Goal: Task Accomplishment & Management: Manage account settings

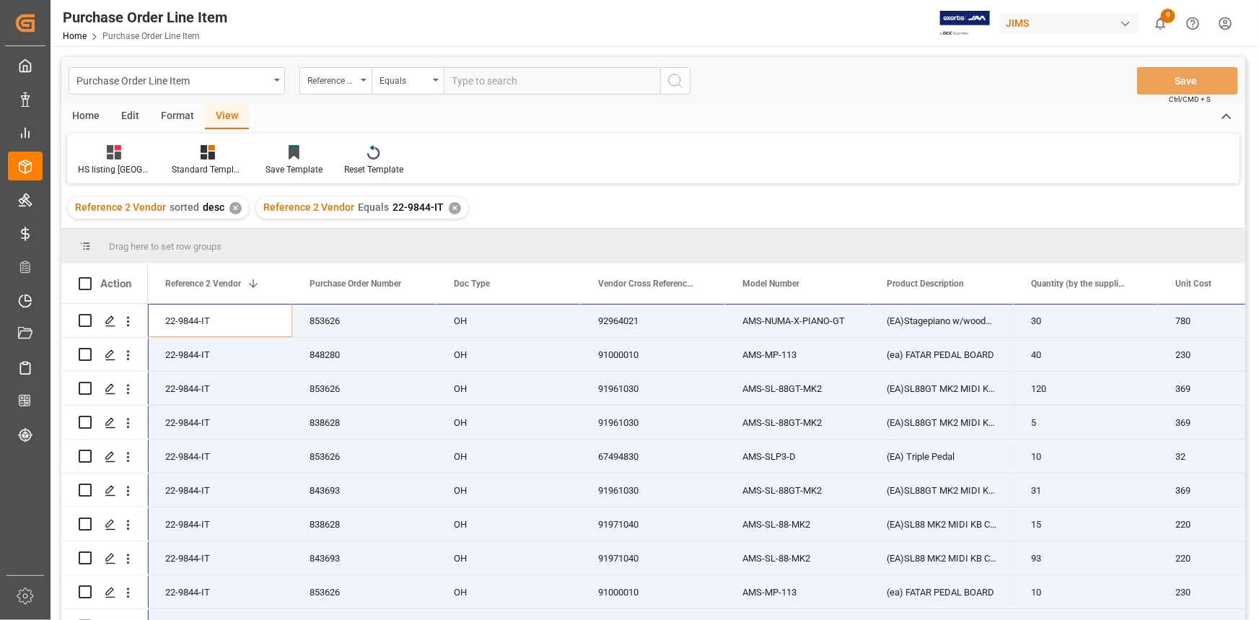
scroll to position [16, 0]
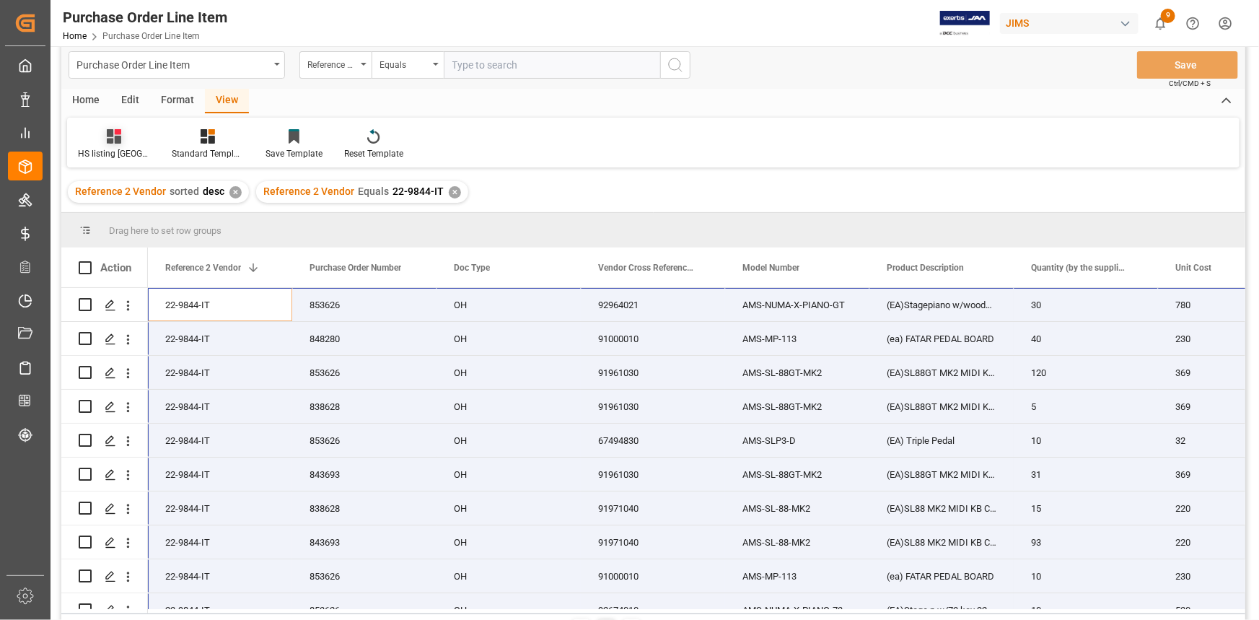
click at [115, 147] on div "HS listing [GEOGRAPHIC_DATA]" at bounding box center [114, 153] width 72 height 13
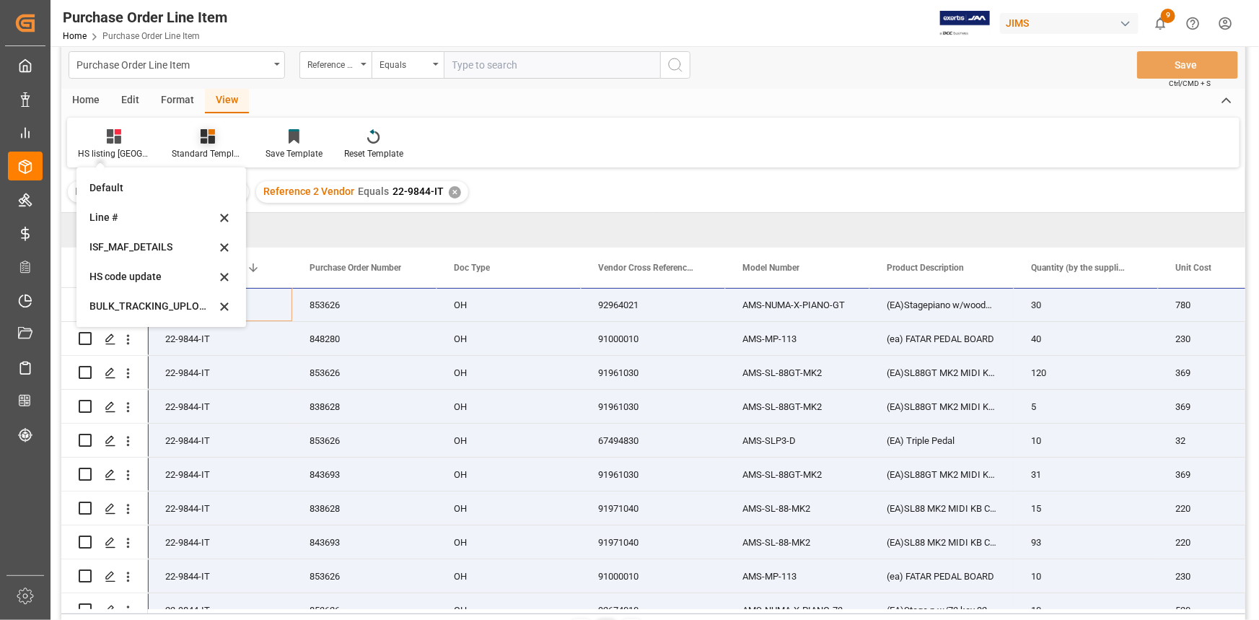
click at [192, 147] on div "Standard Templates" at bounding box center [208, 153] width 72 height 13
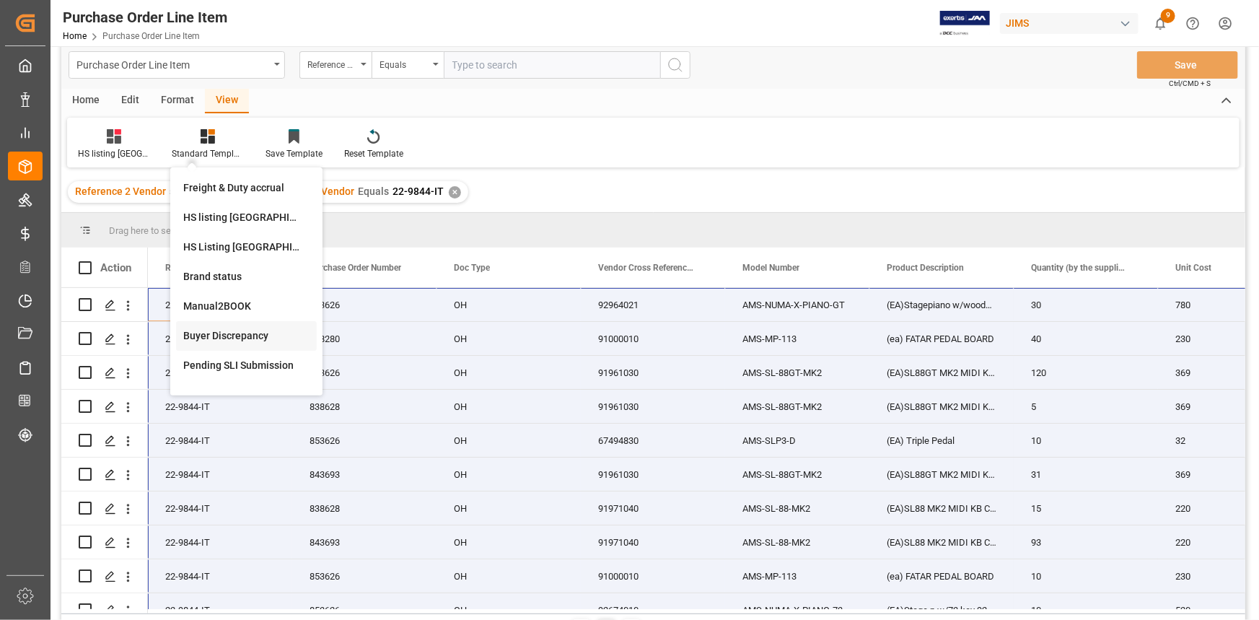
click at [209, 332] on div "Buyer Discrepancy" at bounding box center [246, 335] width 126 height 15
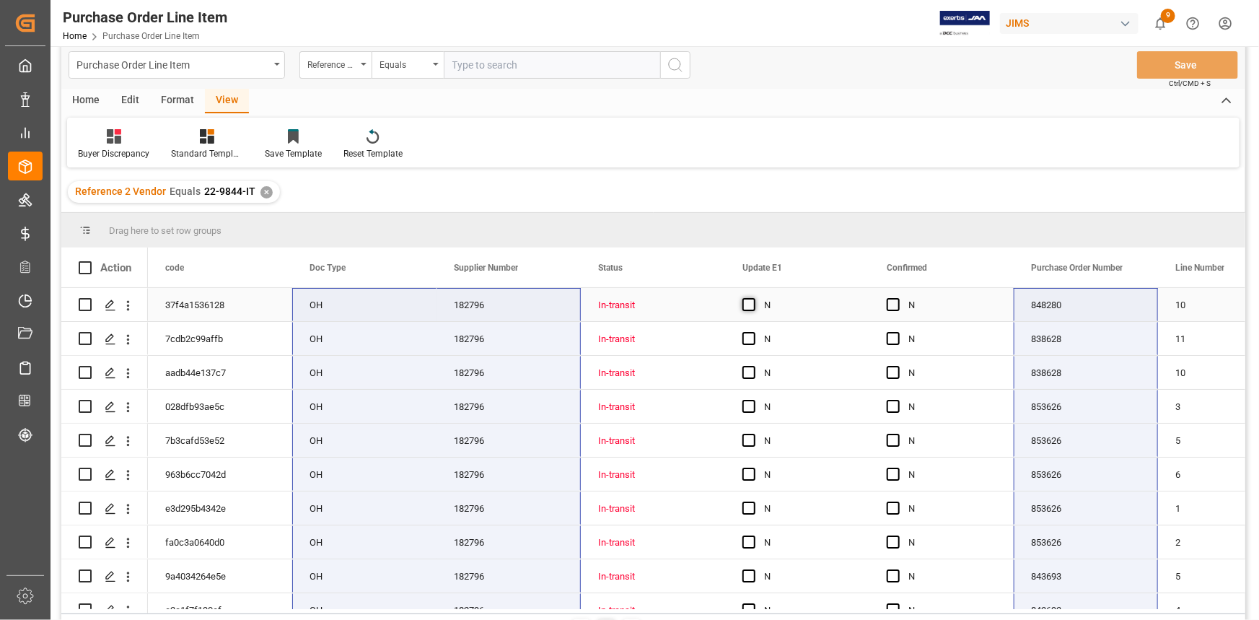
click at [750, 309] on span "Press SPACE to select this row." at bounding box center [749, 304] width 13 height 13
click at [753, 298] on input "Press SPACE to select this row." at bounding box center [753, 298] width 0 height 0
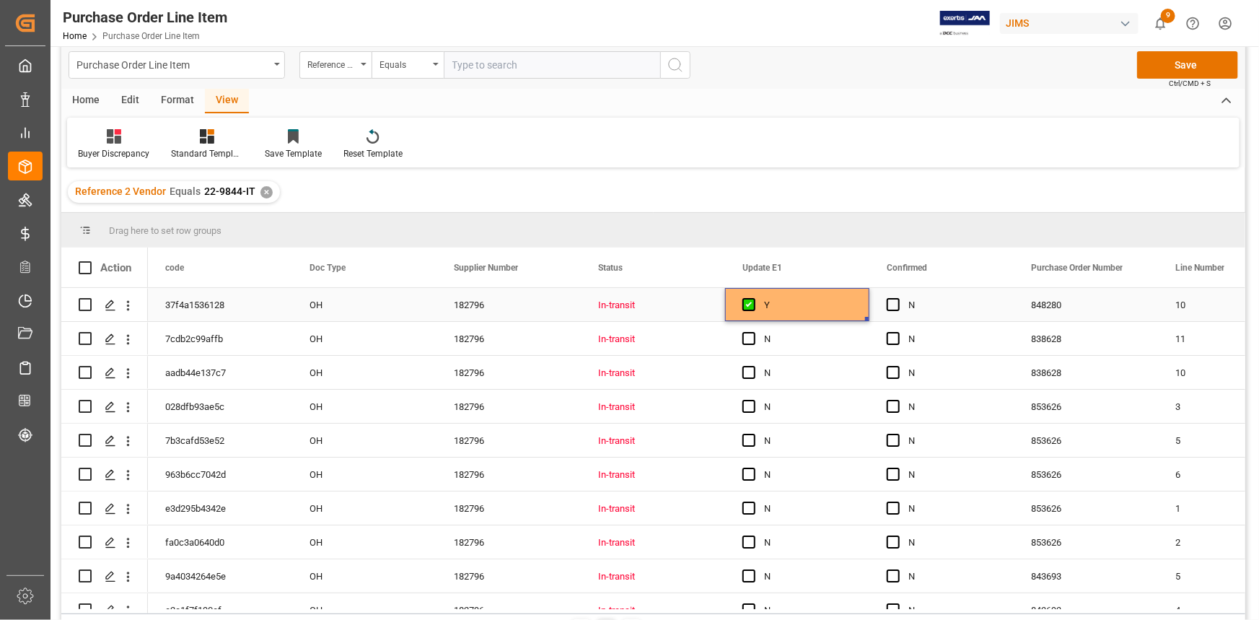
drag, startPoint x: 868, startPoint y: 317, endPoint x: 883, endPoint y: 314, distance: 15.4
drag, startPoint x: 1013, startPoint y: 318, endPoint x: 981, endPoint y: 516, distance: 200.9
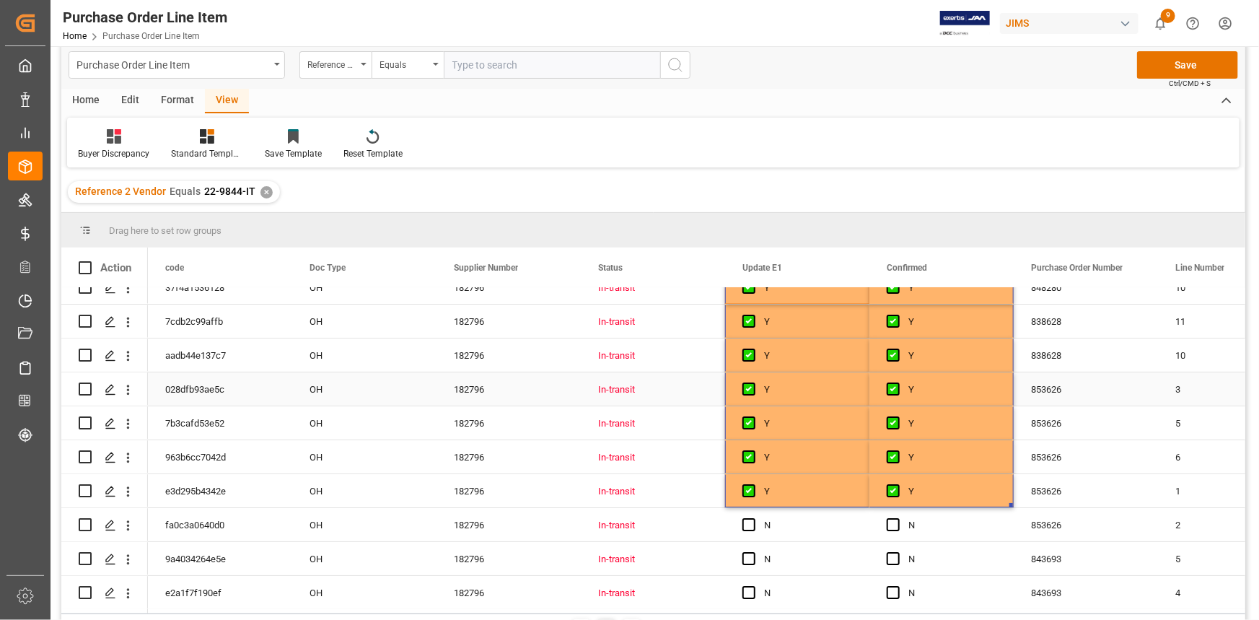
scroll to position [22, 0]
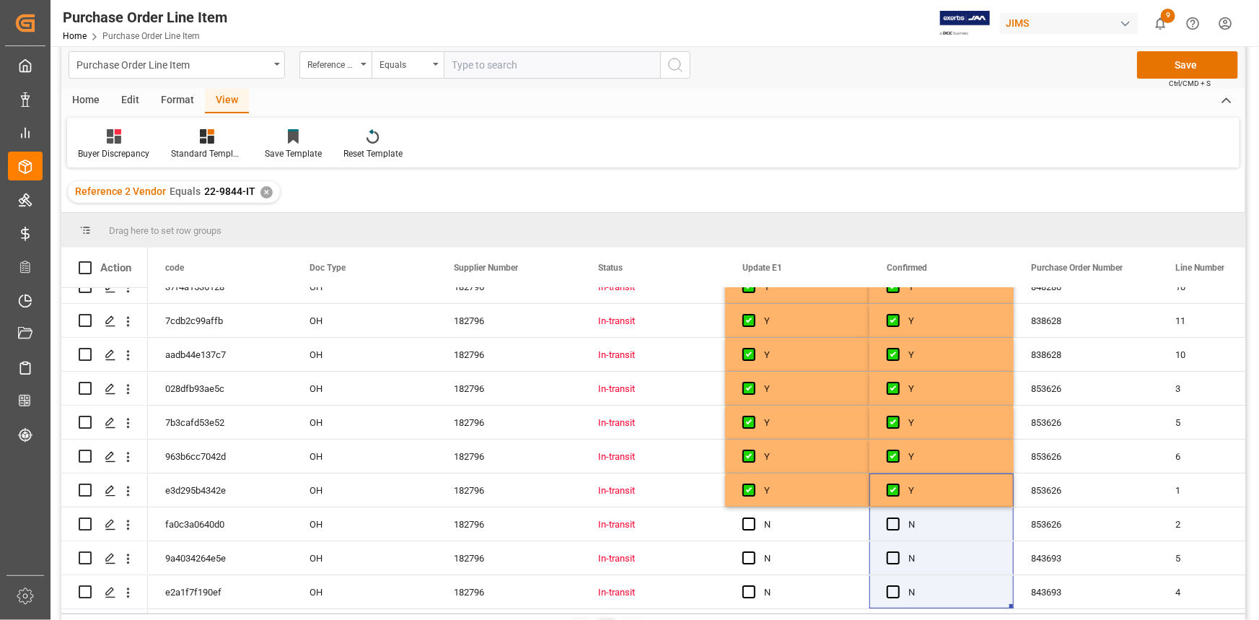
drag, startPoint x: 1010, startPoint y: 497, endPoint x: 1005, endPoint y: 634, distance: 137.2
click at [1005, 619] on html "Created by potrace 1.15, written by [PERSON_NAME] [DATE]-[DATE] Created by potr…" at bounding box center [629, 310] width 1259 height 620
click at [828, 490] on div "Y" at bounding box center [808, 490] width 88 height 33
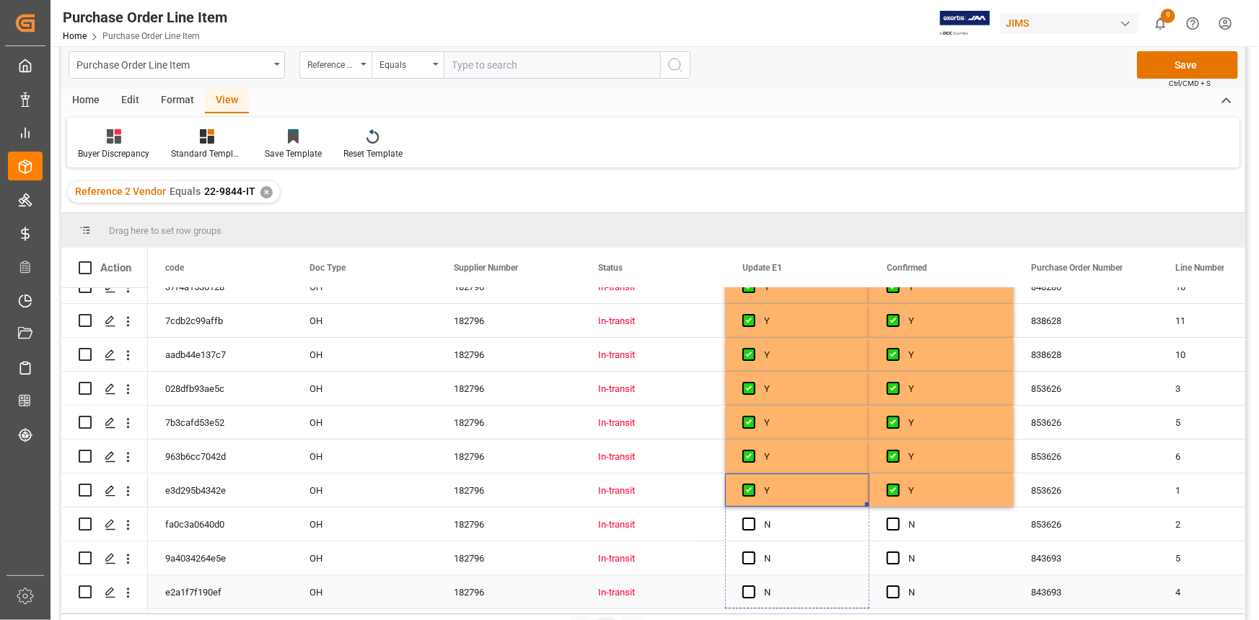
drag, startPoint x: 866, startPoint y: 499, endPoint x: 873, endPoint y: 592, distance: 94.1
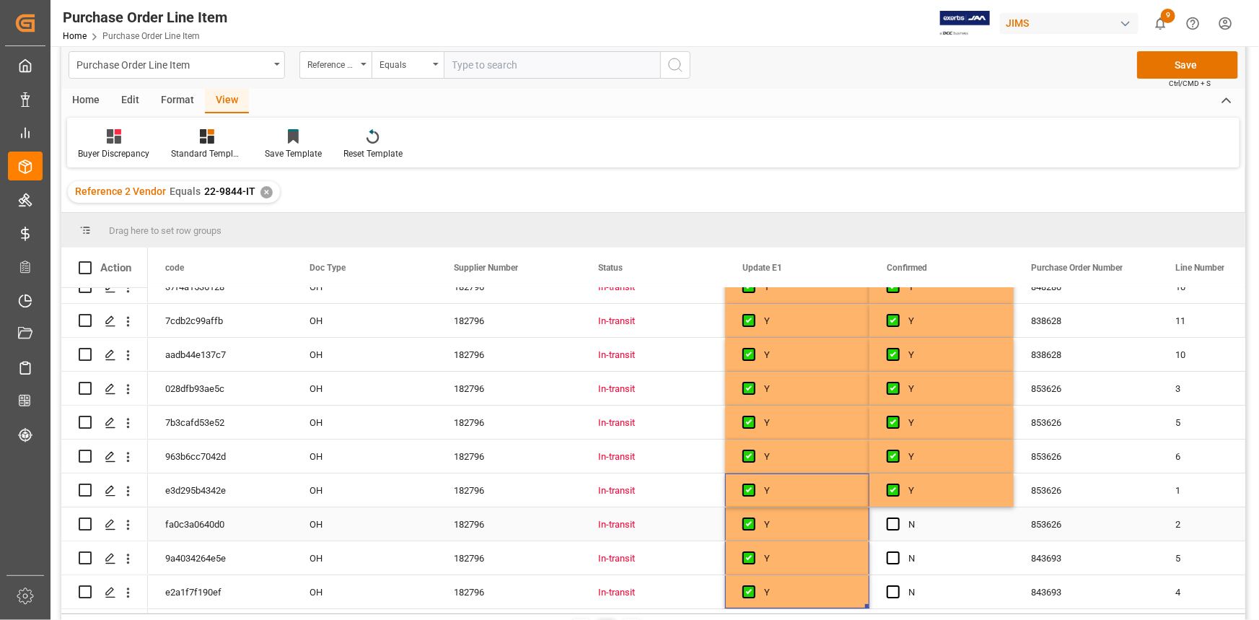
click at [978, 497] on div "Y" at bounding box center [953, 490] width 88 height 33
drag, startPoint x: 1011, startPoint y: 498, endPoint x: 1006, endPoint y: 606, distance: 108.4
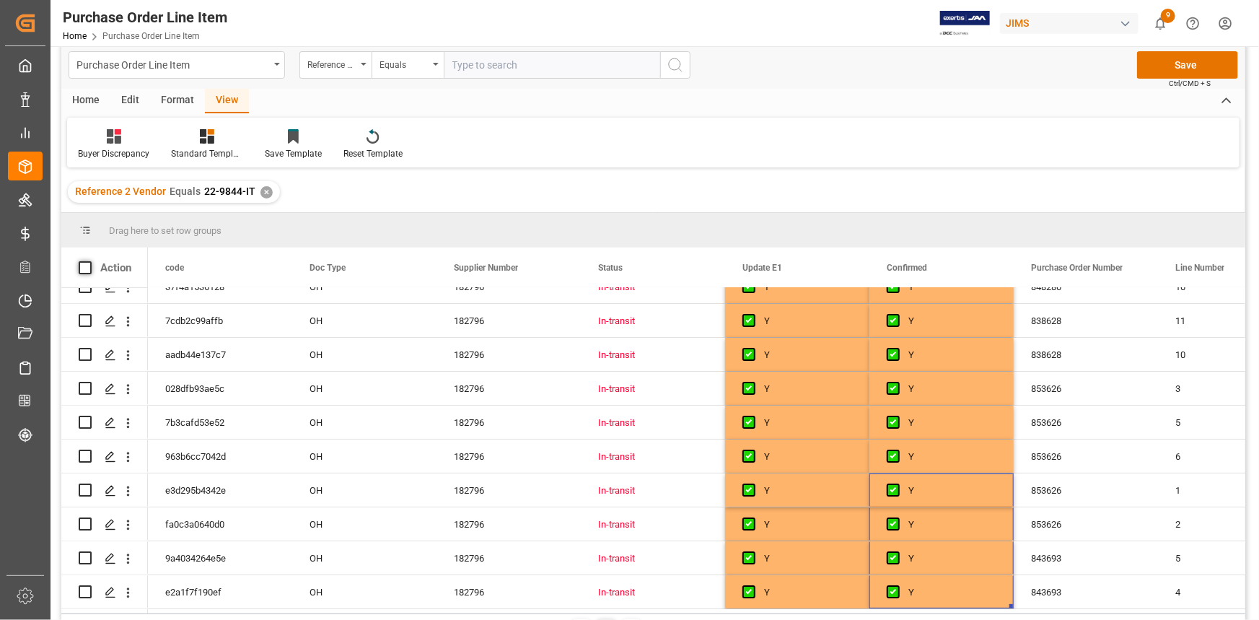
click at [89, 268] on span at bounding box center [85, 267] width 13 height 13
click at [89, 261] on input "checkbox" at bounding box center [89, 261] width 0 height 0
checkbox input "true"
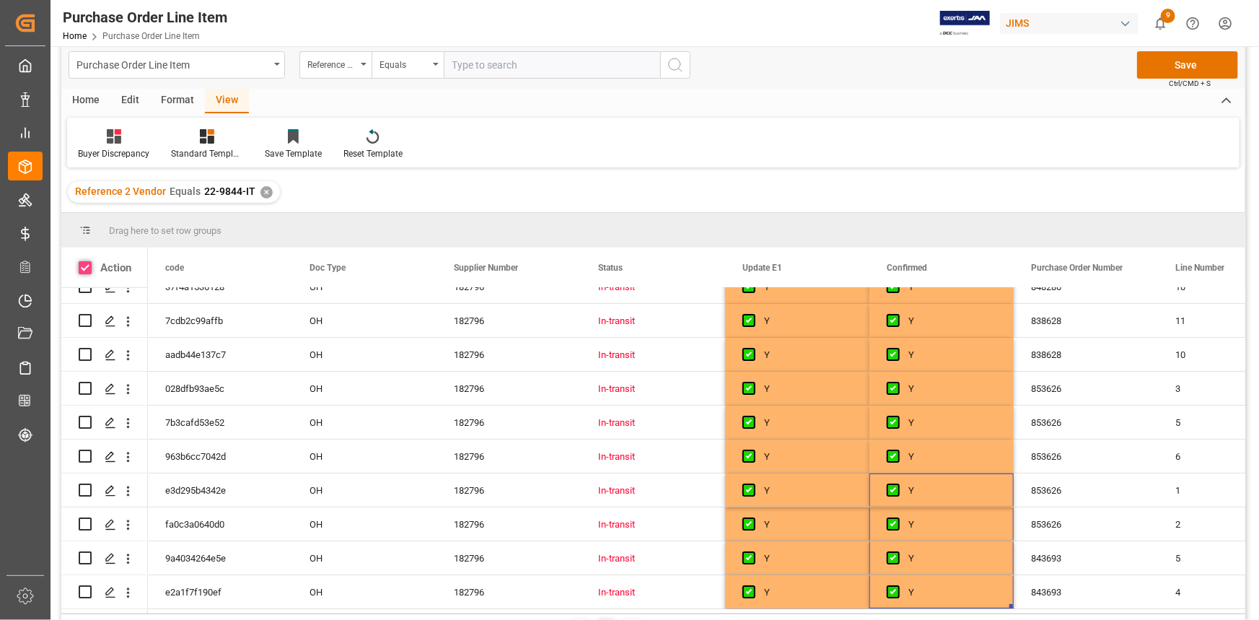
checkbox input "true"
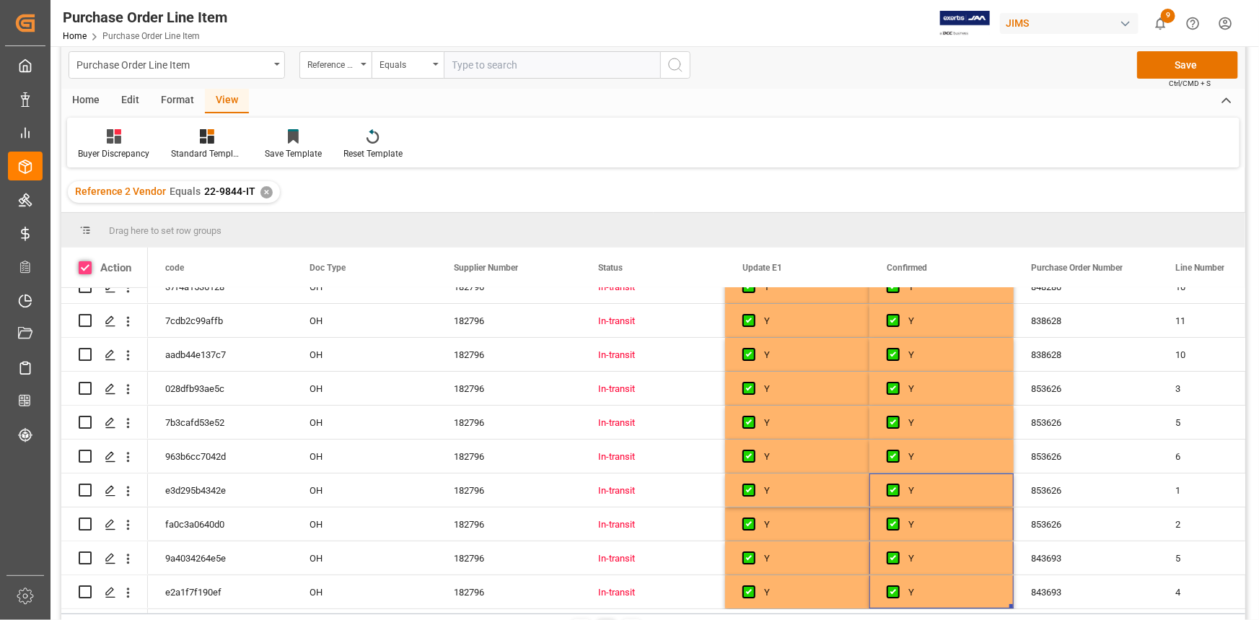
checkbox input "true"
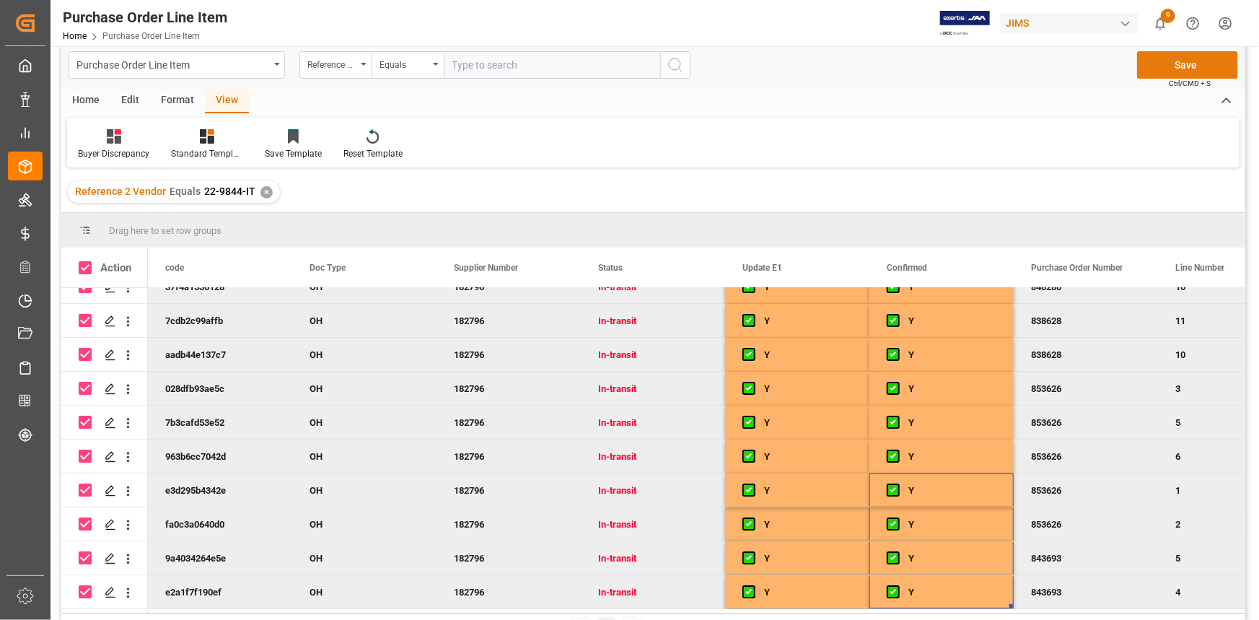
click at [1184, 61] on button "Save" at bounding box center [1187, 64] width 101 height 27
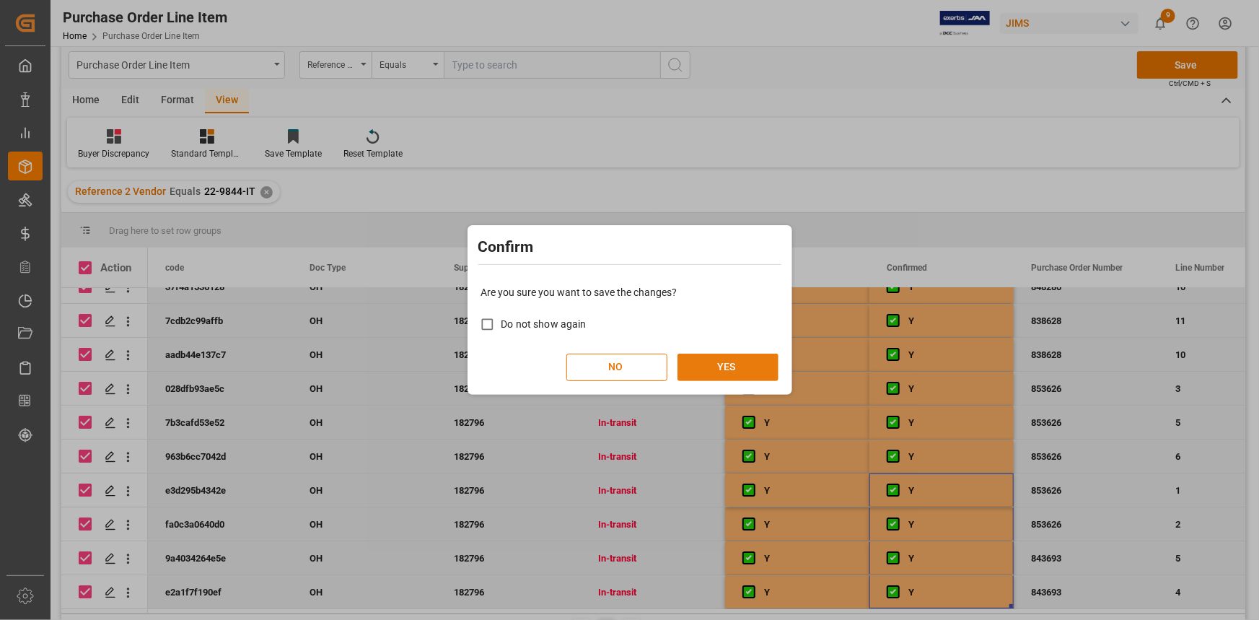
click at [755, 361] on button "YES" at bounding box center [728, 367] width 101 height 27
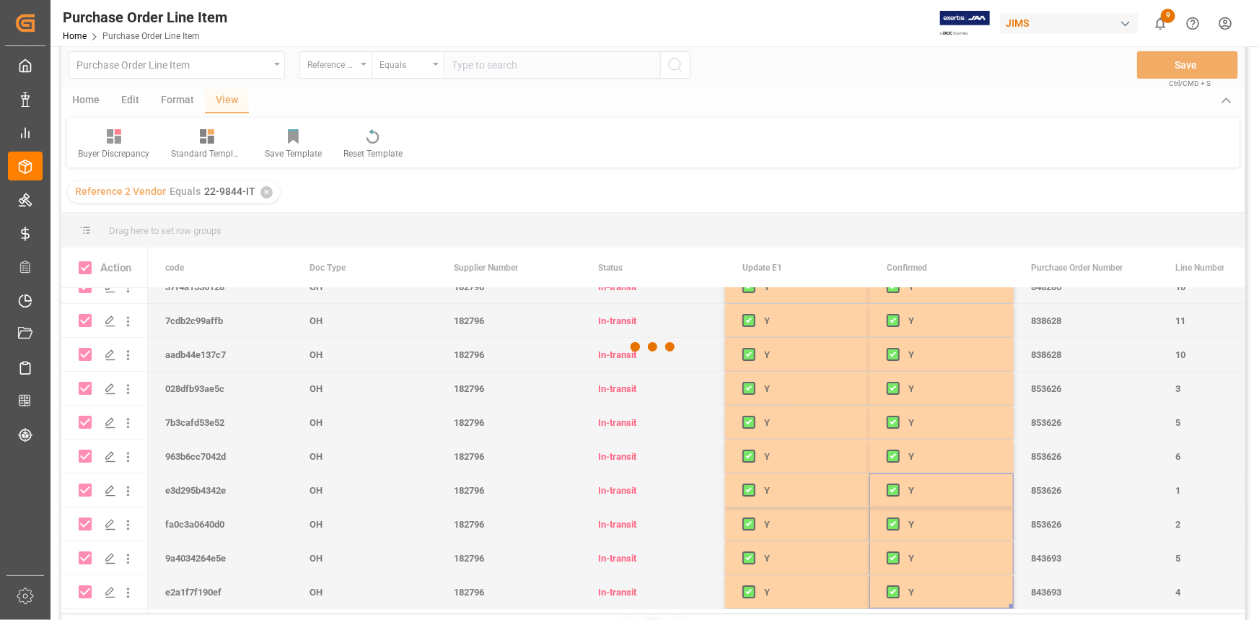
checkbox input "false"
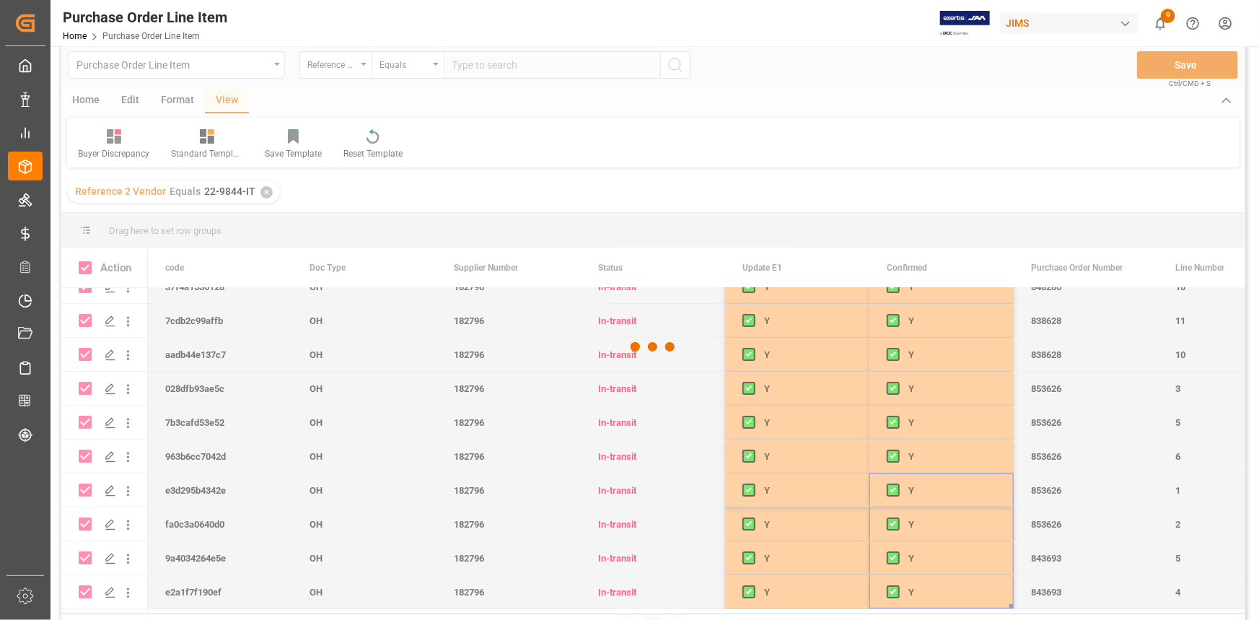
checkbox input "false"
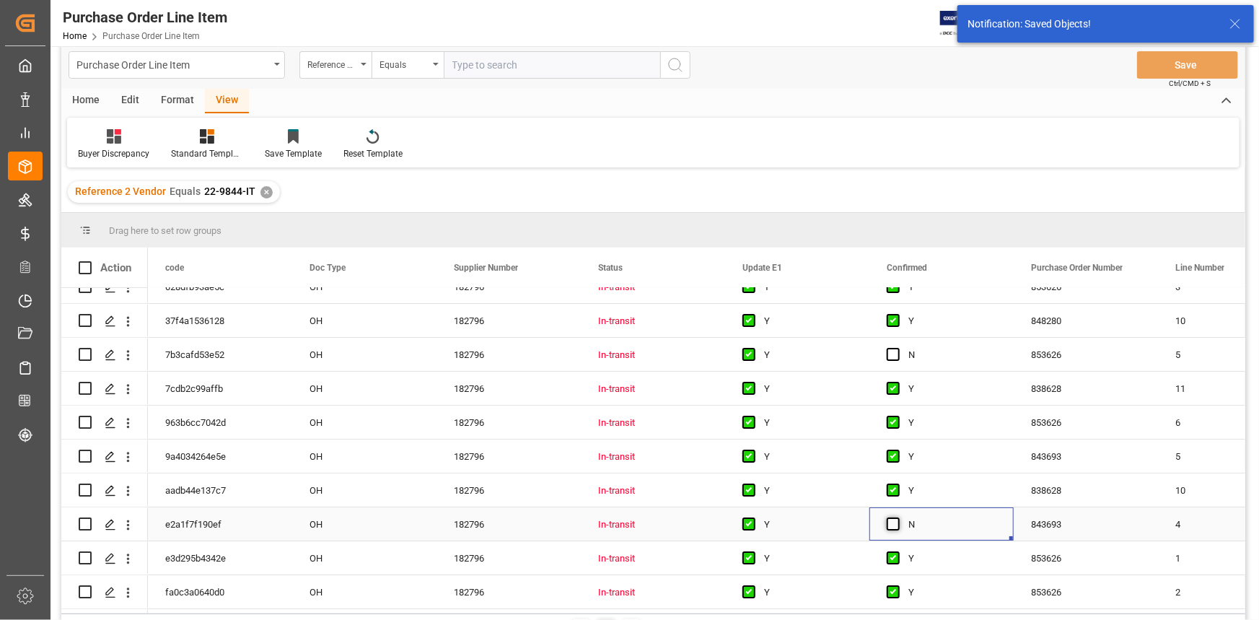
click at [893, 522] on span "Press SPACE to select this row." at bounding box center [893, 523] width 13 height 13
click at [898, 517] on input "Press SPACE to select this row." at bounding box center [898, 517] width 0 height 0
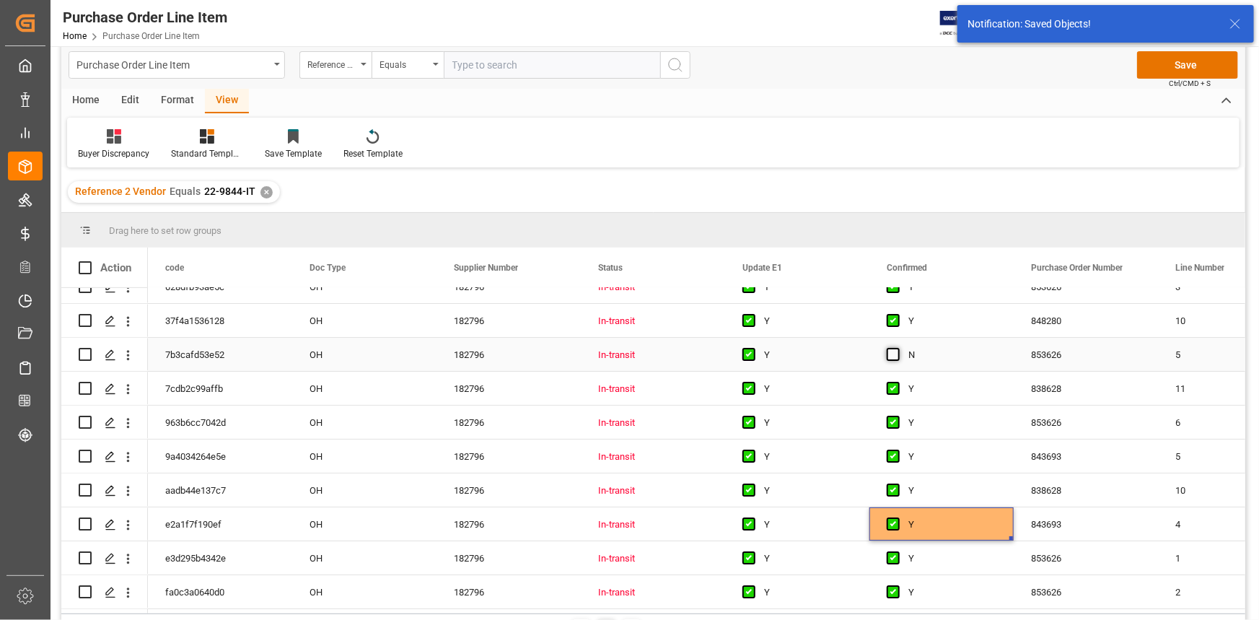
click at [890, 348] on span "Press SPACE to select this row." at bounding box center [893, 354] width 13 height 13
click at [898, 348] on input "Press SPACE to select this row." at bounding box center [898, 348] width 0 height 0
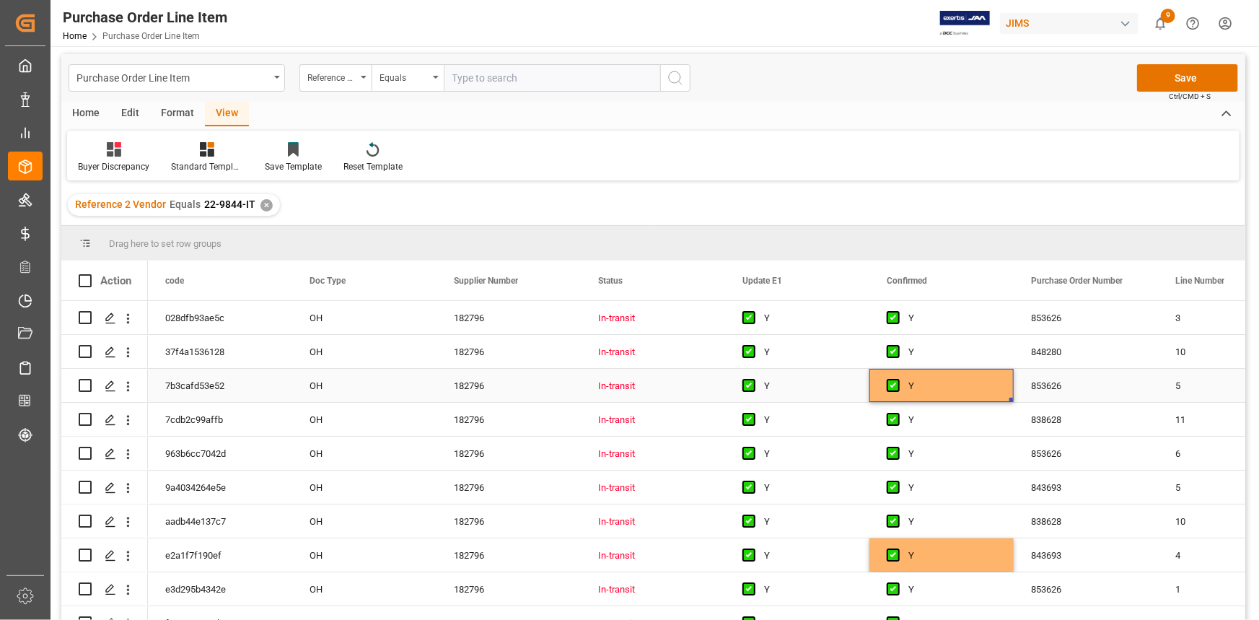
scroll to position [0, 0]
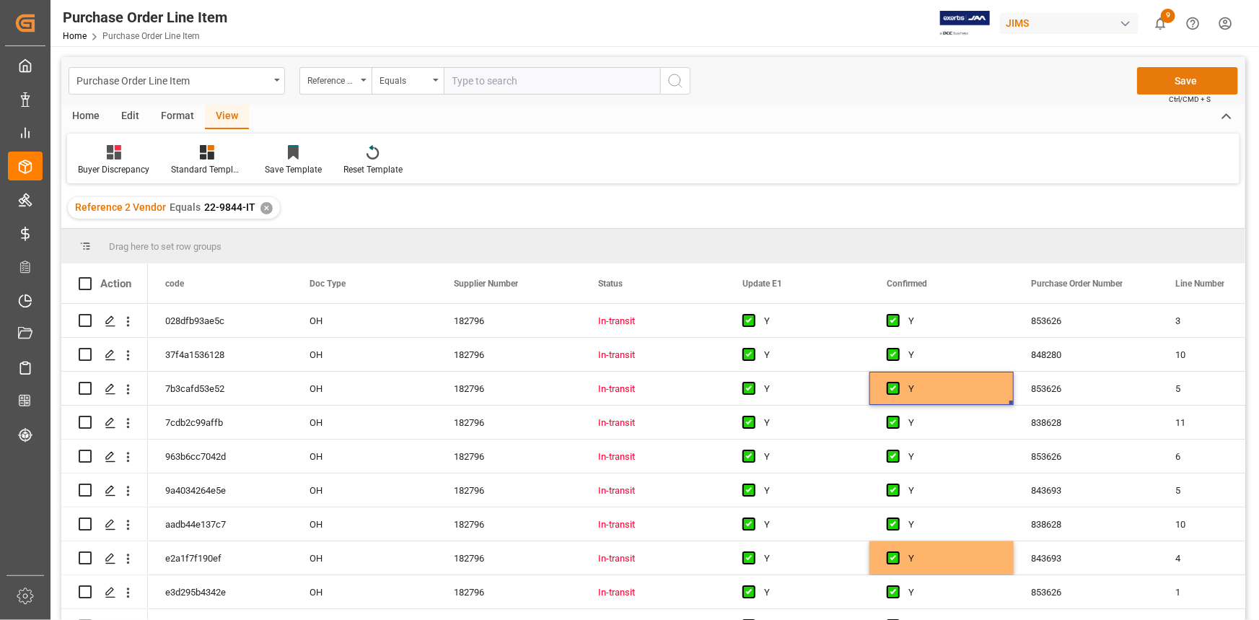
click at [1182, 81] on button "Save" at bounding box center [1187, 80] width 101 height 27
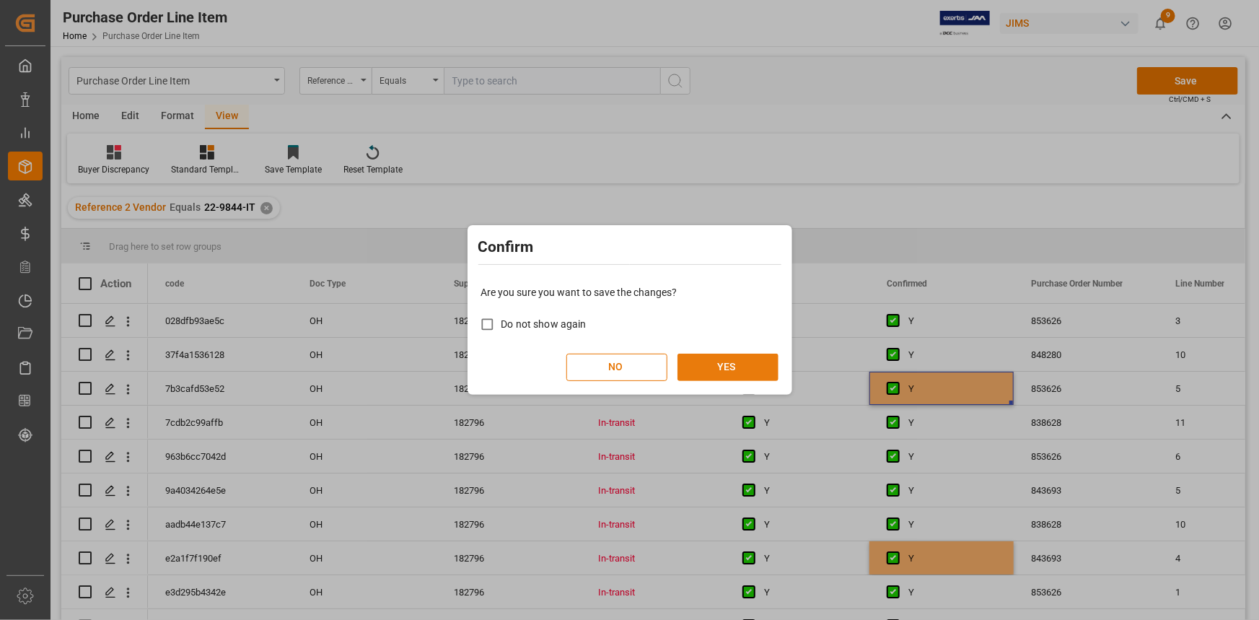
click at [741, 371] on button "YES" at bounding box center [728, 367] width 101 height 27
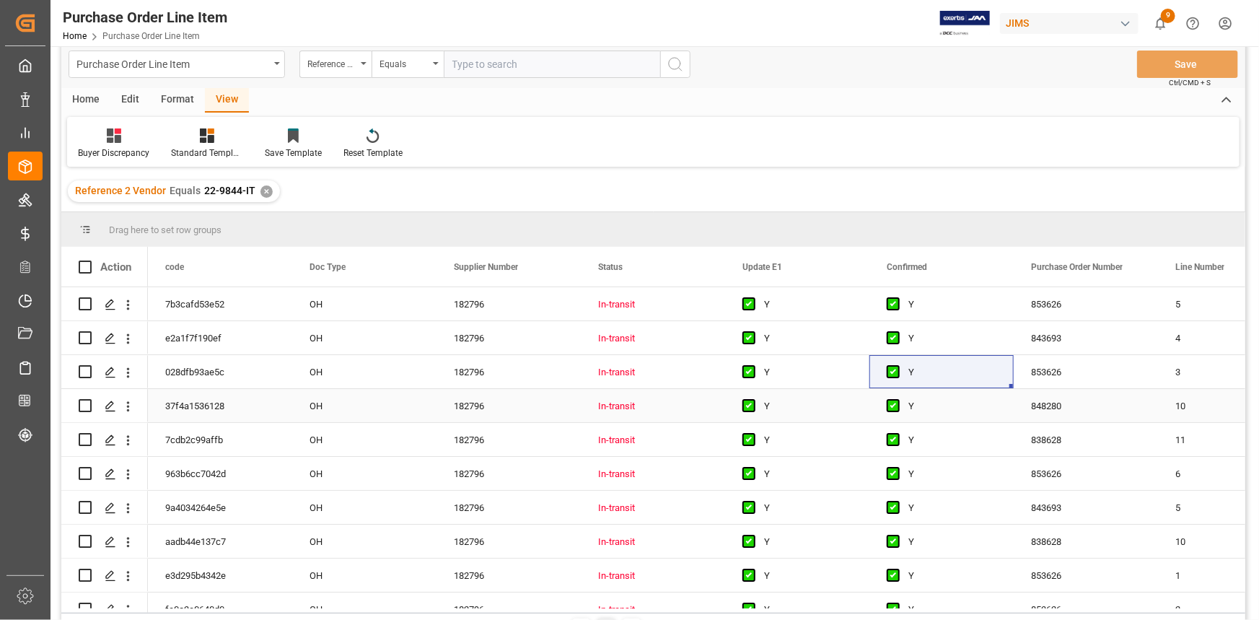
scroll to position [16, 0]
click at [209, 145] on div "Standard Templates" at bounding box center [207, 144] width 94 height 32
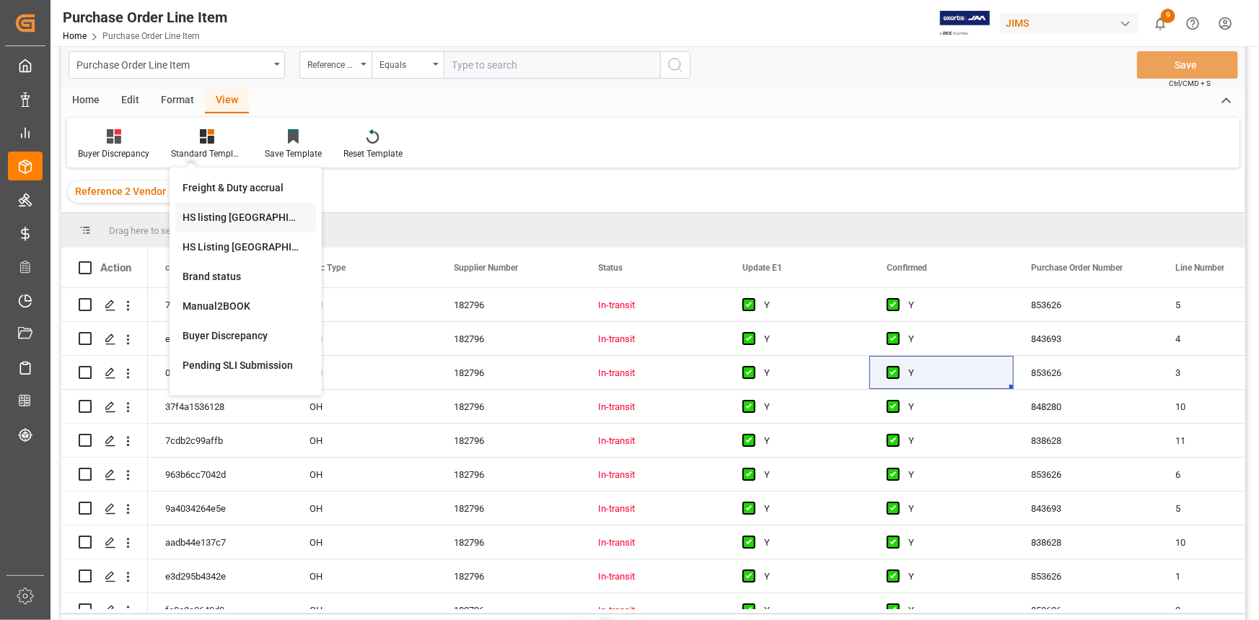
click at [215, 217] on div "HS listing [GEOGRAPHIC_DATA]" at bounding box center [246, 217] width 126 height 15
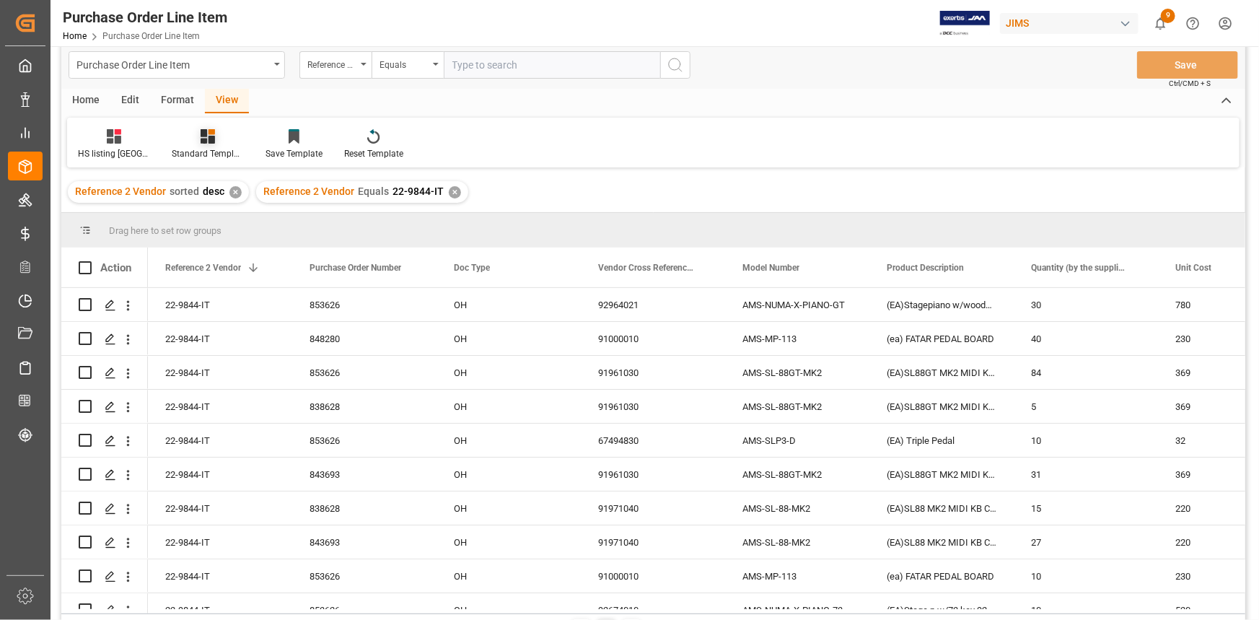
click at [188, 145] on div "Standard Templates" at bounding box center [208, 144] width 94 height 32
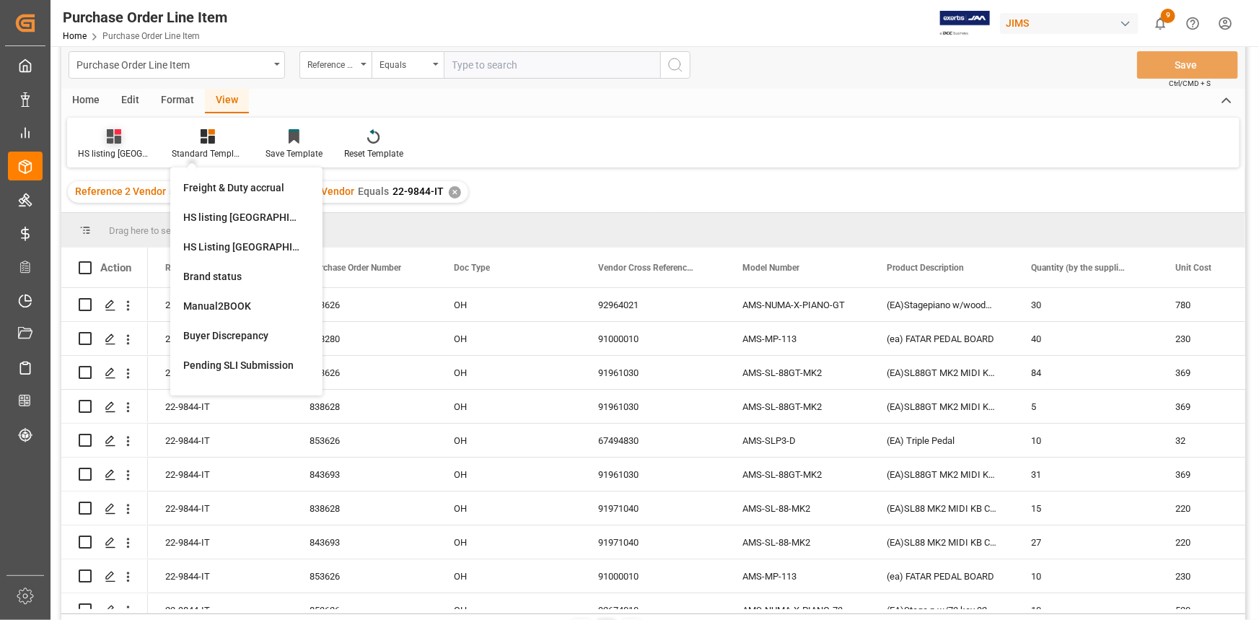
click at [106, 144] on div "HS listing [GEOGRAPHIC_DATA]" at bounding box center [114, 144] width 94 height 32
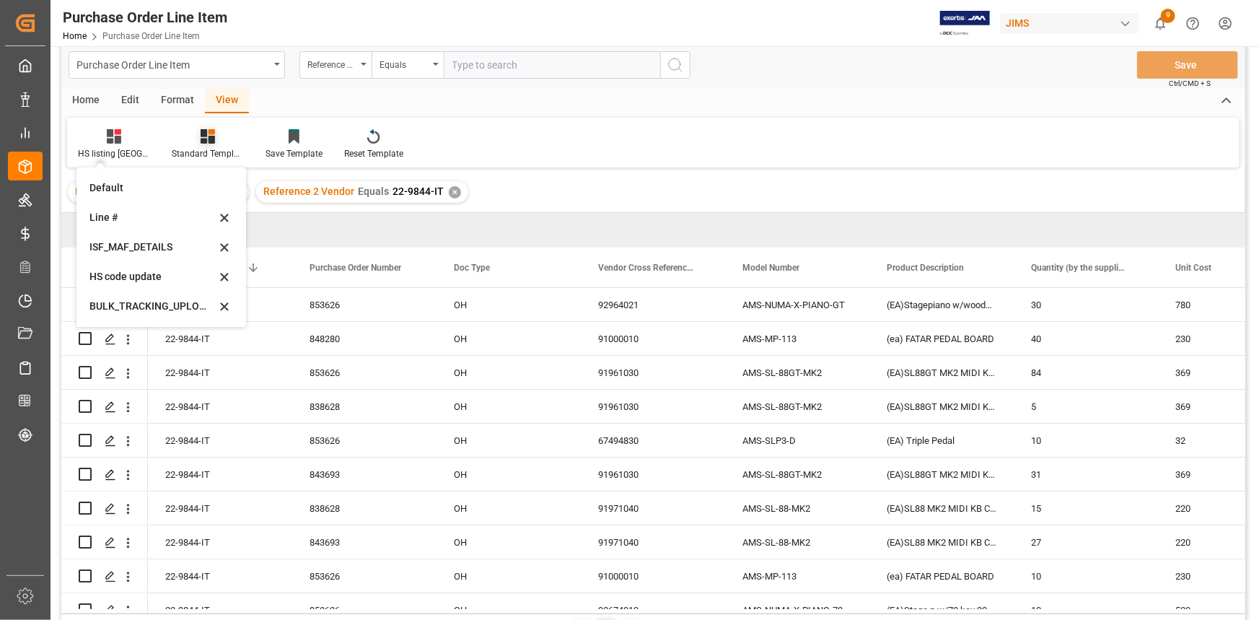
click at [201, 137] on icon at bounding box center [208, 136] width 14 height 14
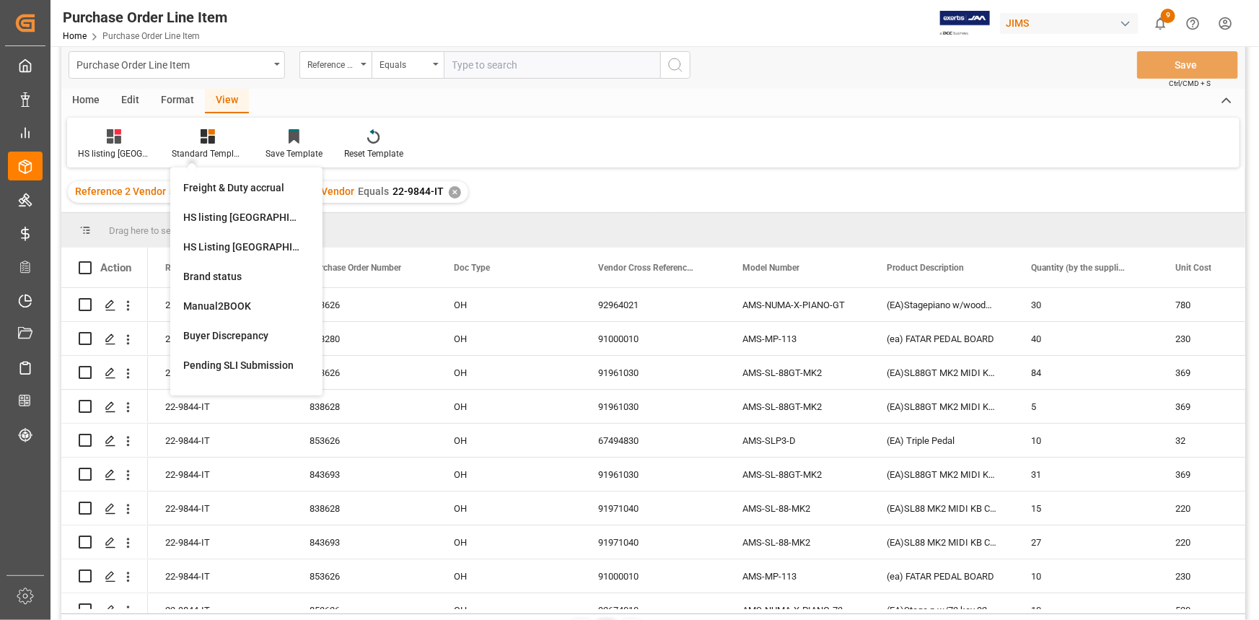
click at [87, 100] on div "Home" at bounding box center [85, 101] width 49 height 25
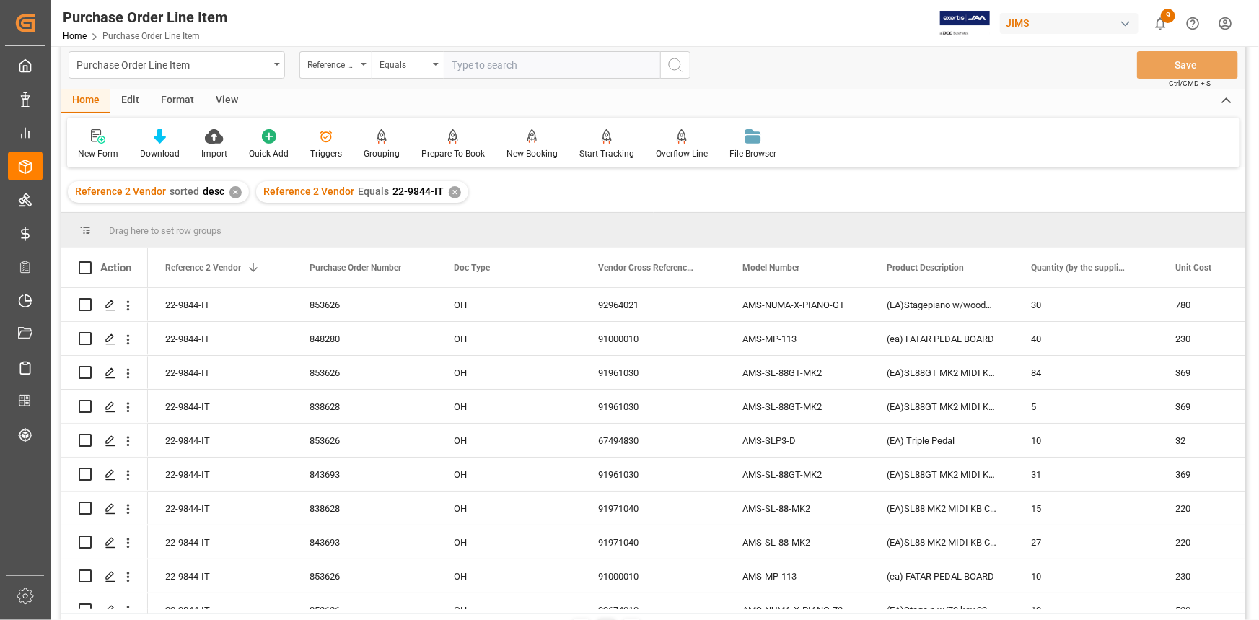
click at [452, 192] on div "✕" at bounding box center [455, 192] width 12 height 12
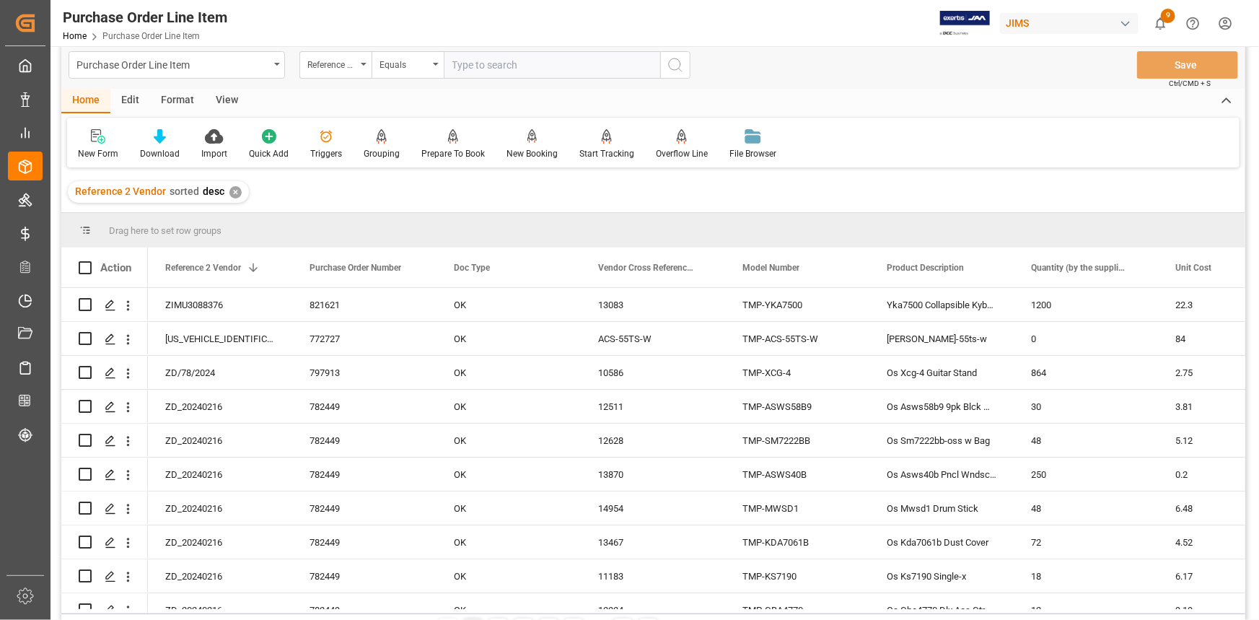
click at [232, 191] on div "✕" at bounding box center [235, 192] width 12 height 12
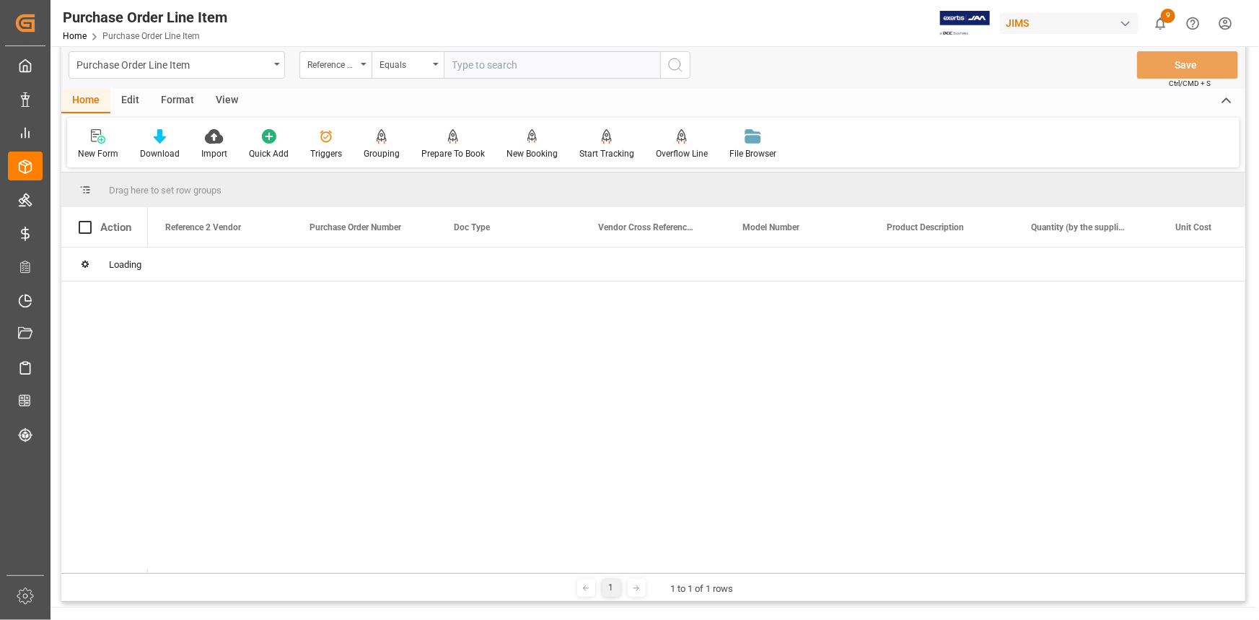
click at [486, 65] on input "text" at bounding box center [552, 64] width 217 height 27
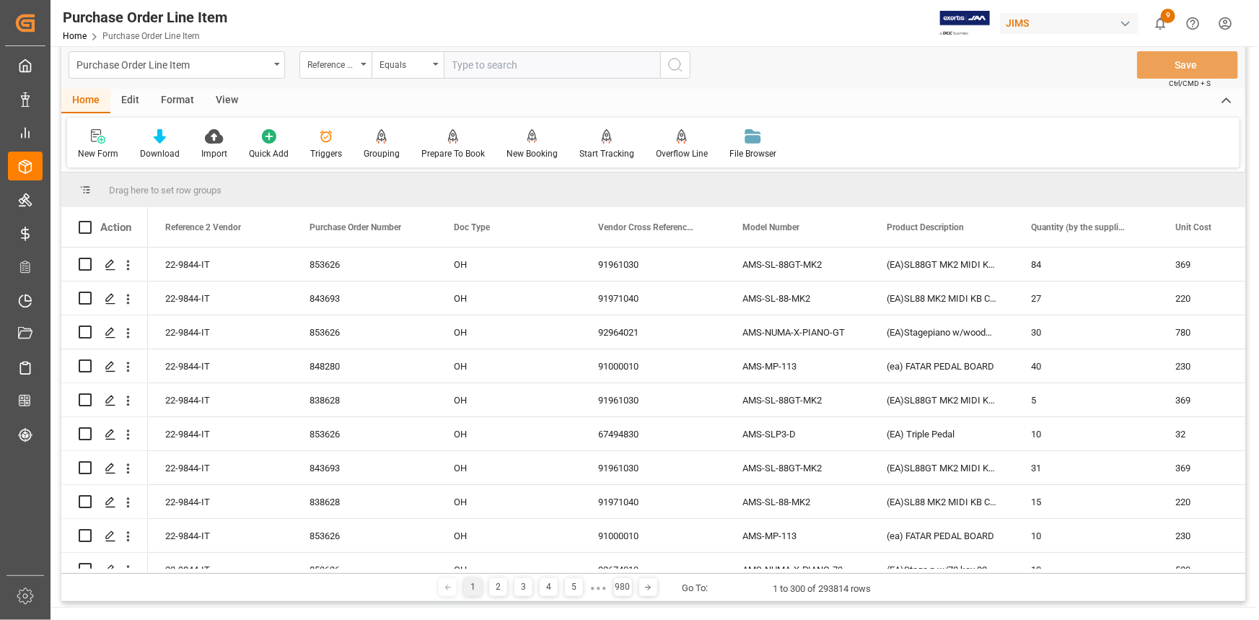
paste input "22-9844-IT"
type input "22-9844-IT"
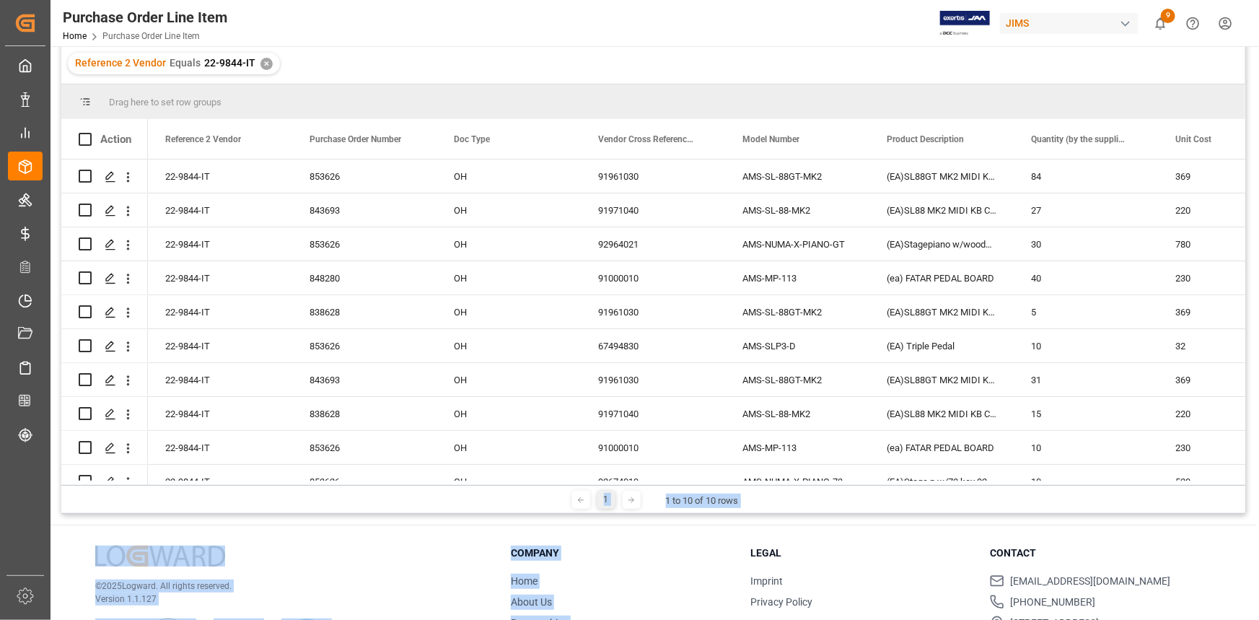
scroll to position [213, 0]
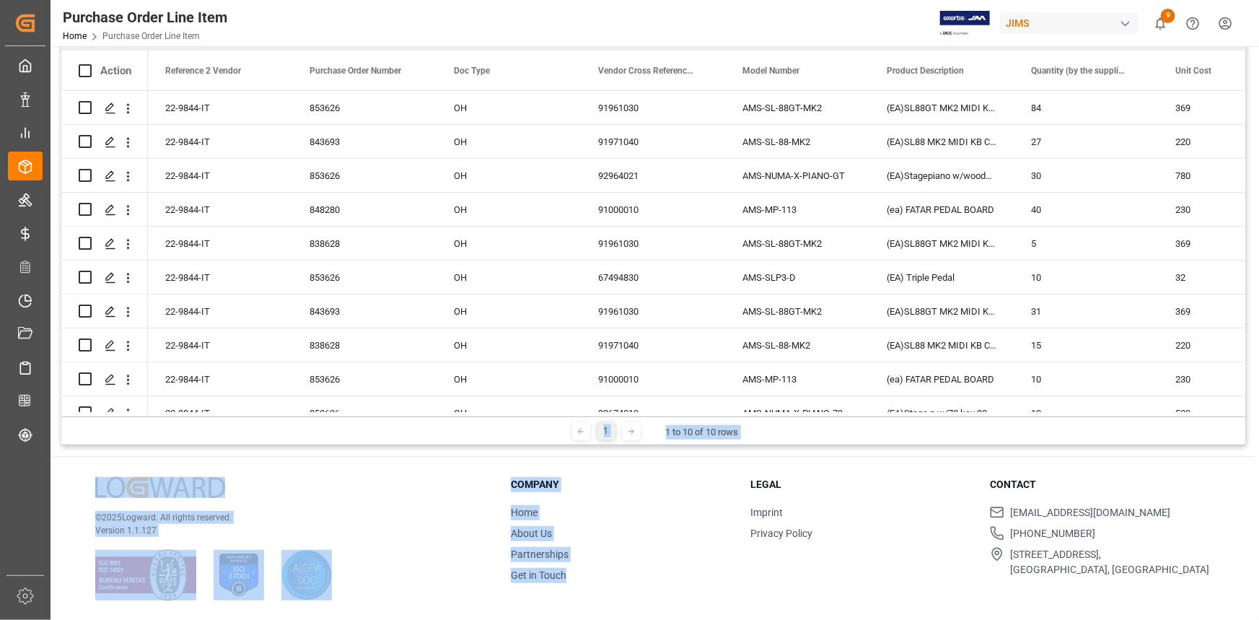
drag, startPoint x: 588, startPoint y: 613, endPoint x: 683, endPoint y: 582, distance: 100.2
click at [727, 616] on div "Purchase Order Line Item Reference 2 Vendor Equals Save Ctrl/CMD + S Home Edit …" at bounding box center [654, 226] width 1206 height 787
click at [704, 515] on li "Home" at bounding box center [622, 512] width 222 height 15
click at [618, 520] on ul "Home About Us Partnerships Get in Touch" at bounding box center [622, 544] width 222 height 78
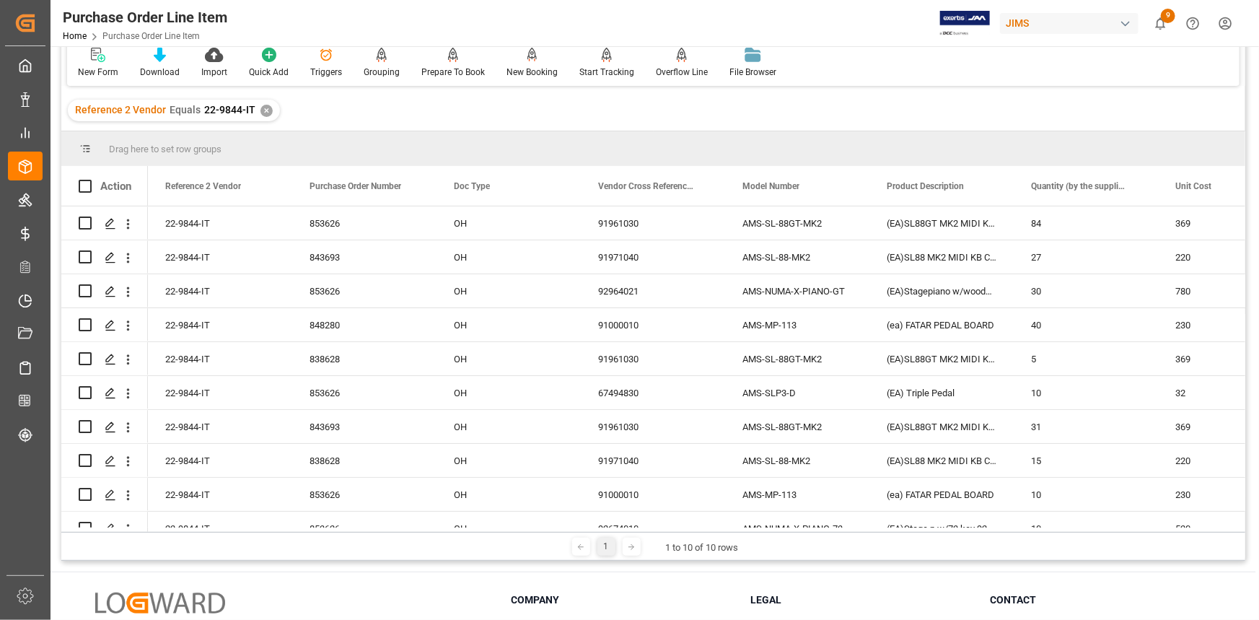
scroll to position [0, 0]
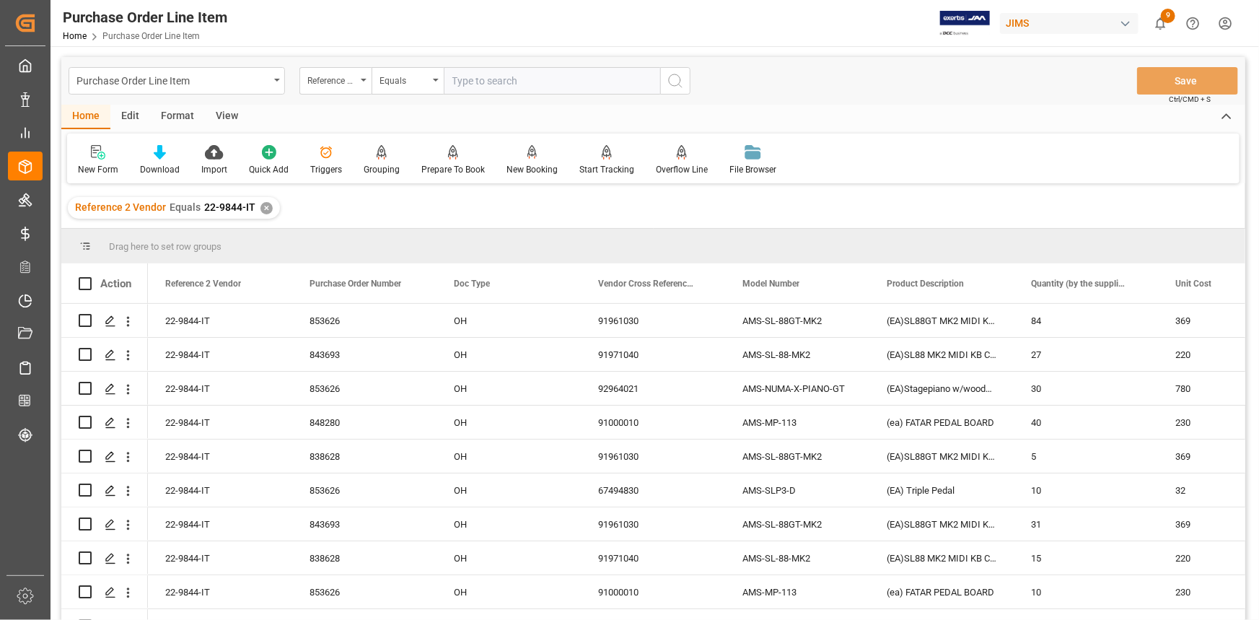
click at [227, 117] on div "View" at bounding box center [227, 117] width 44 height 25
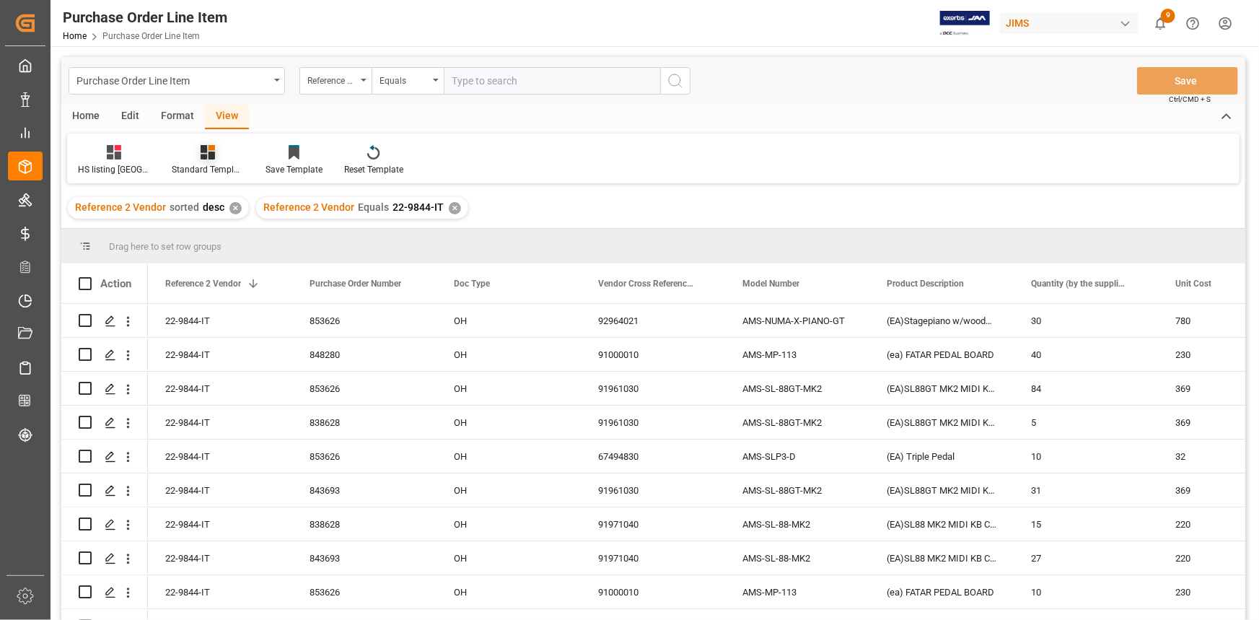
click at [201, 154] on icon at bounding box center [208, 152] width 14 height 14
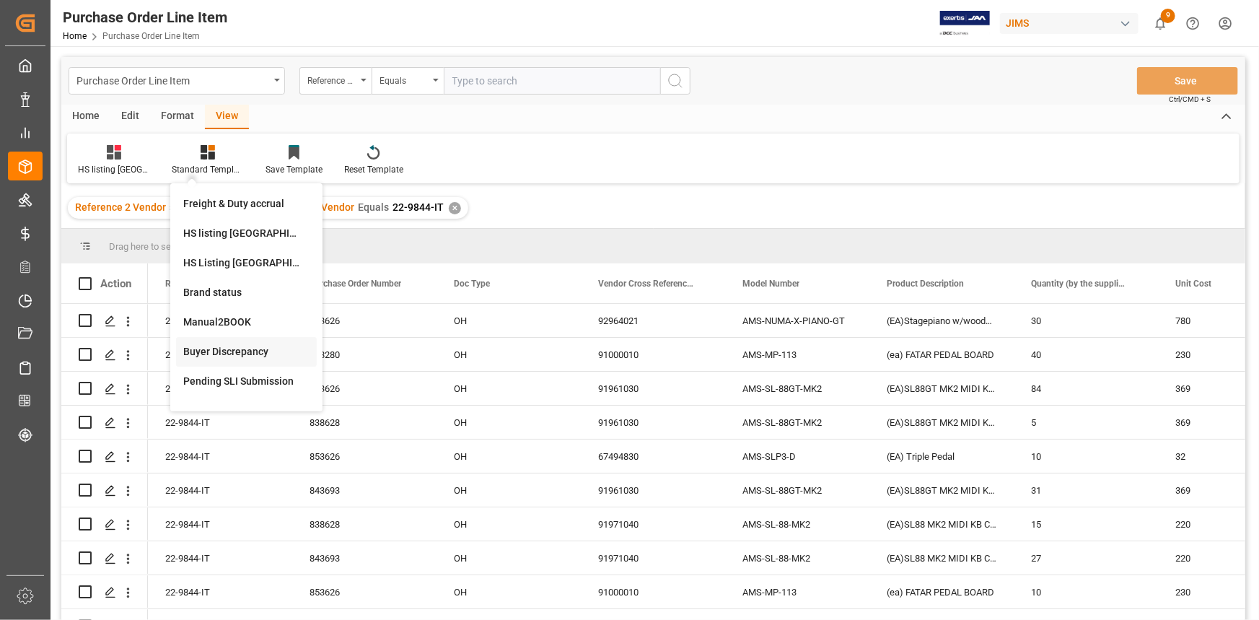
click at [227, 351] on div "Buyer Discrepancy" at bounding box center [246, 351] width 126 height 15
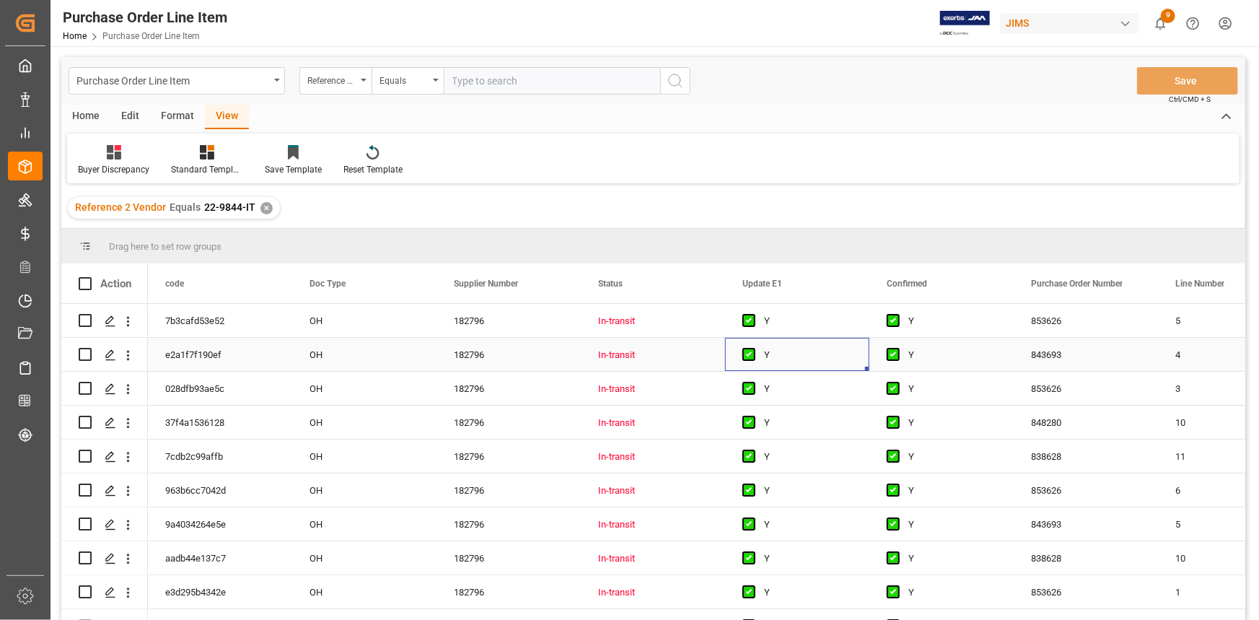
click at [726, 362] on div "Y" at bounding box center [797, 354] width 144 height 33
click at [807, 456] on div "Y" at bounding box center [808, 456] width 88 height 33
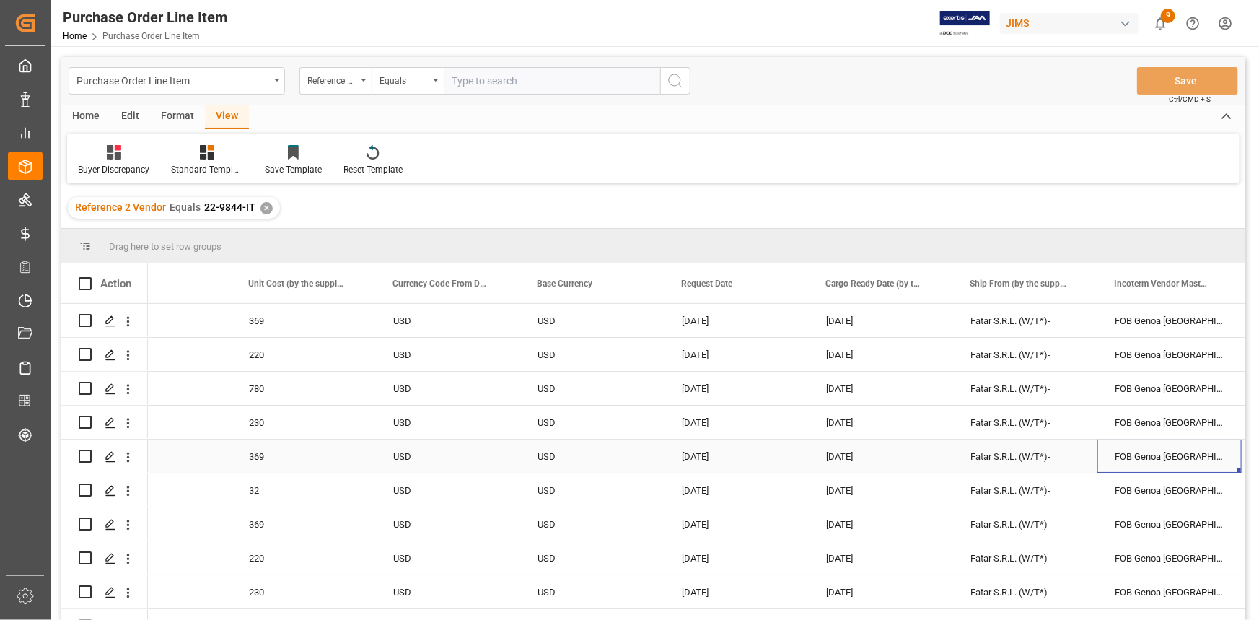
scroll to position [0, 2081]
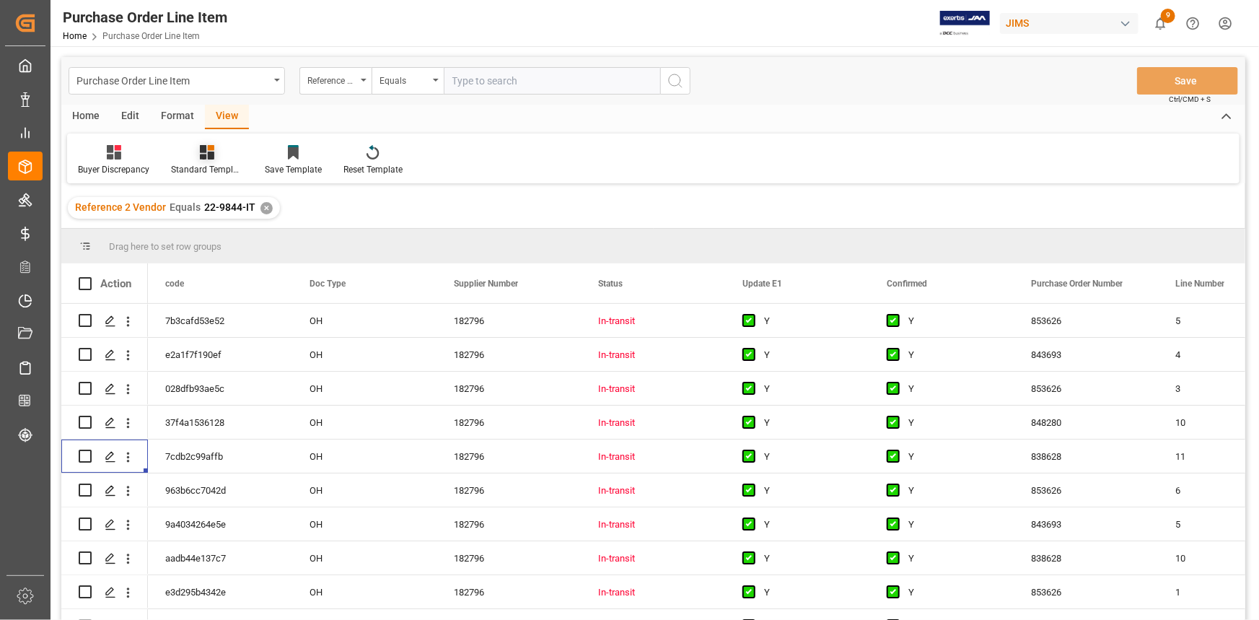
click at [215, 158] on div at bounding box center [207, 151] width 72 height 15
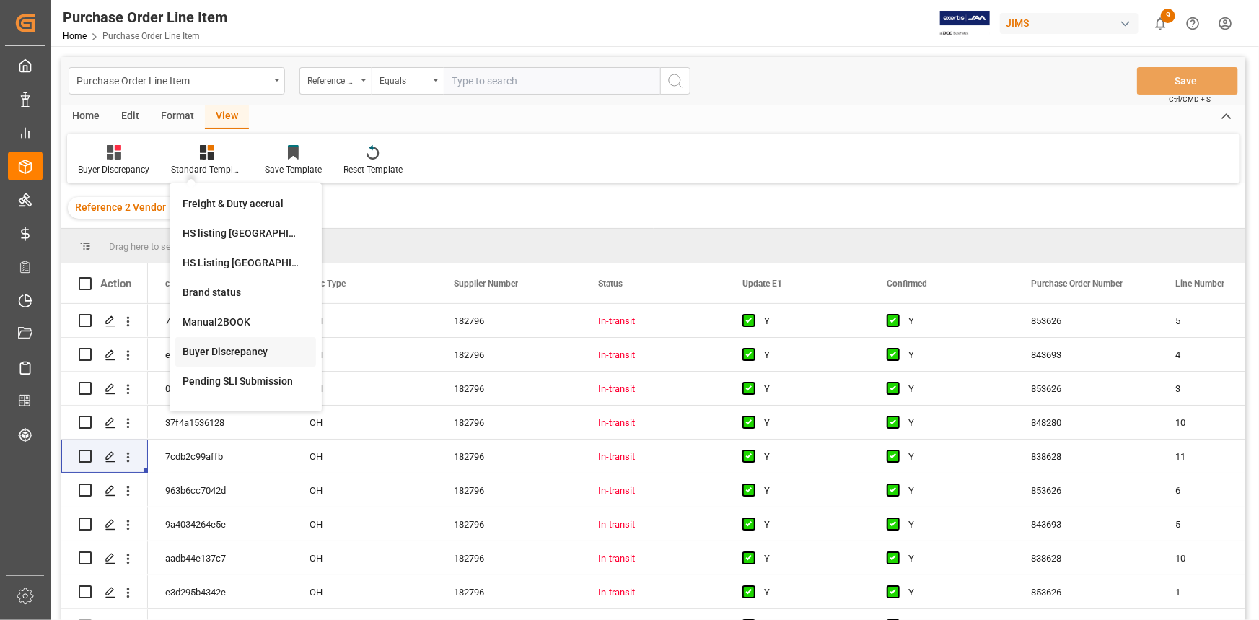
click at [253, 353] on div "Buyer Discrepancy" at bounding box center [246, 351] width 126 height 15
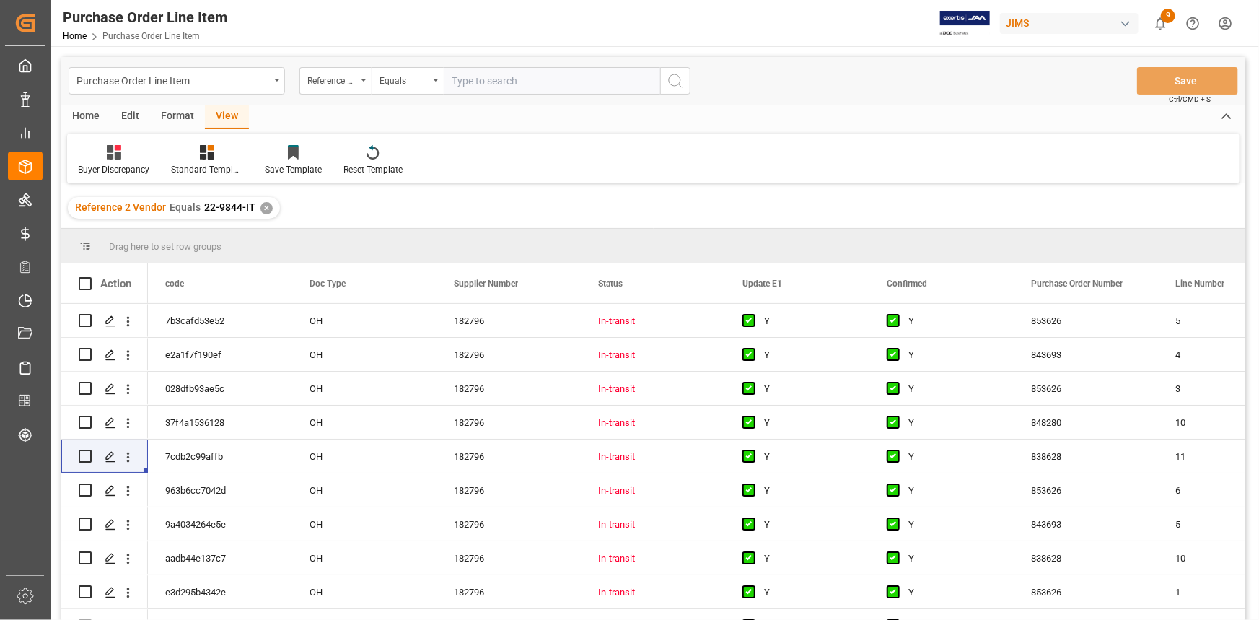
click at [262, 209] on div "✕" at bounding box center [267, 208] width 12 height 12
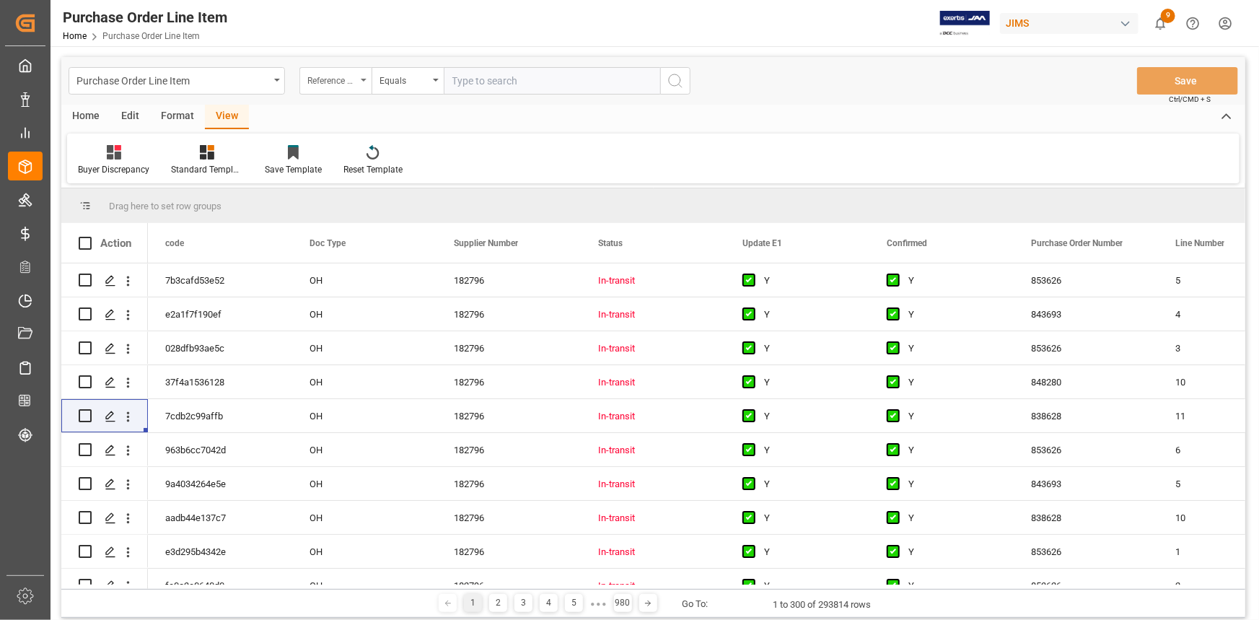
click at [364, 82] on div "Reference 2 Vendor" at bounding box center [335, 80] width 72 height 27
type input "2pr"
click at [424, 139] on div "Confirmed and Paid 2PR" at bounding box center [407, 147] width 215 height 30
click at [479, 81] on input "text" at bounding box center [552, 80] width 217 height 27
paste input "22-9844-IT"
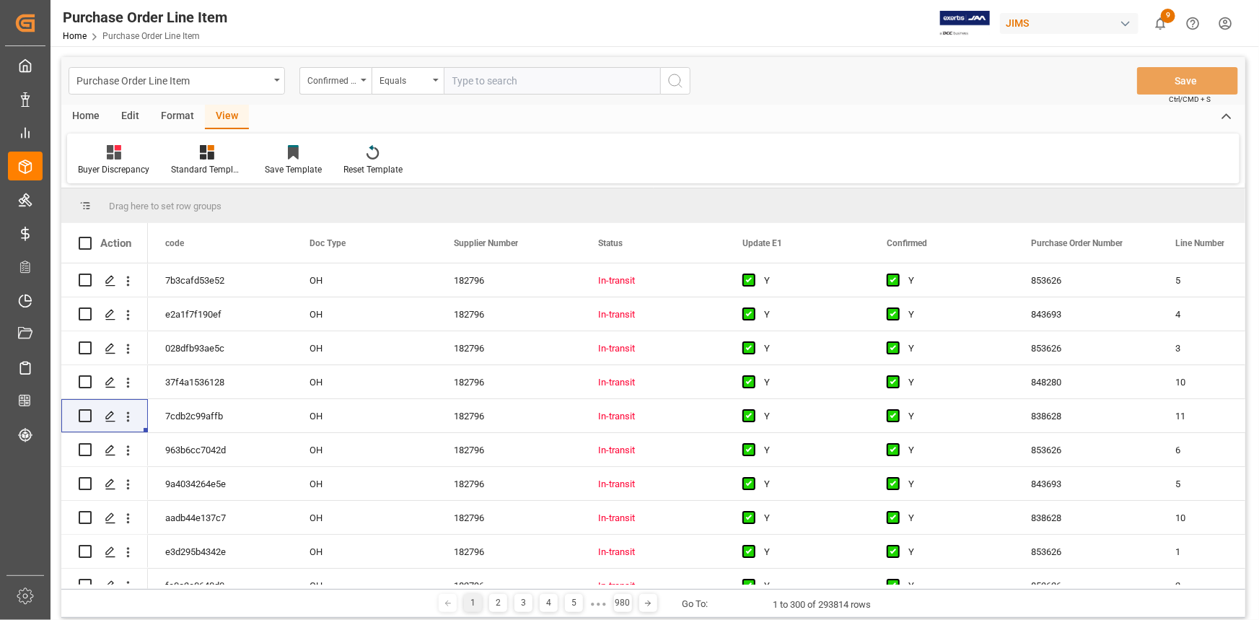
type input "22-9844-IT"
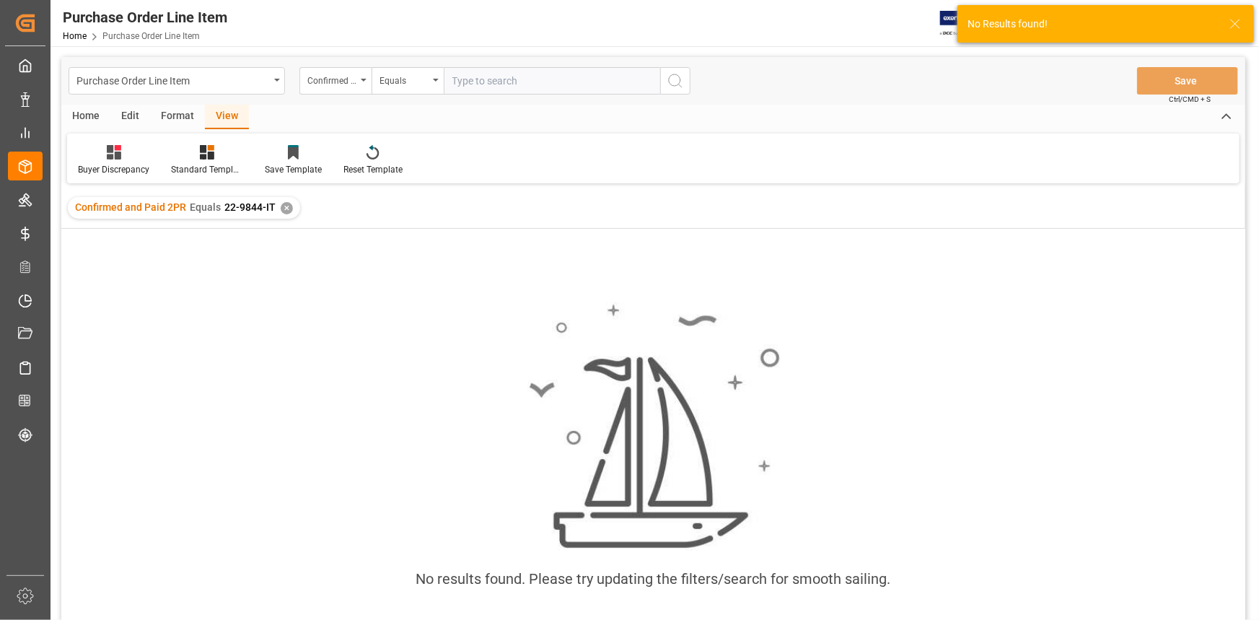
click at [287, 209] on div "✕" at bounding box center [287, 208] width 12 height 12
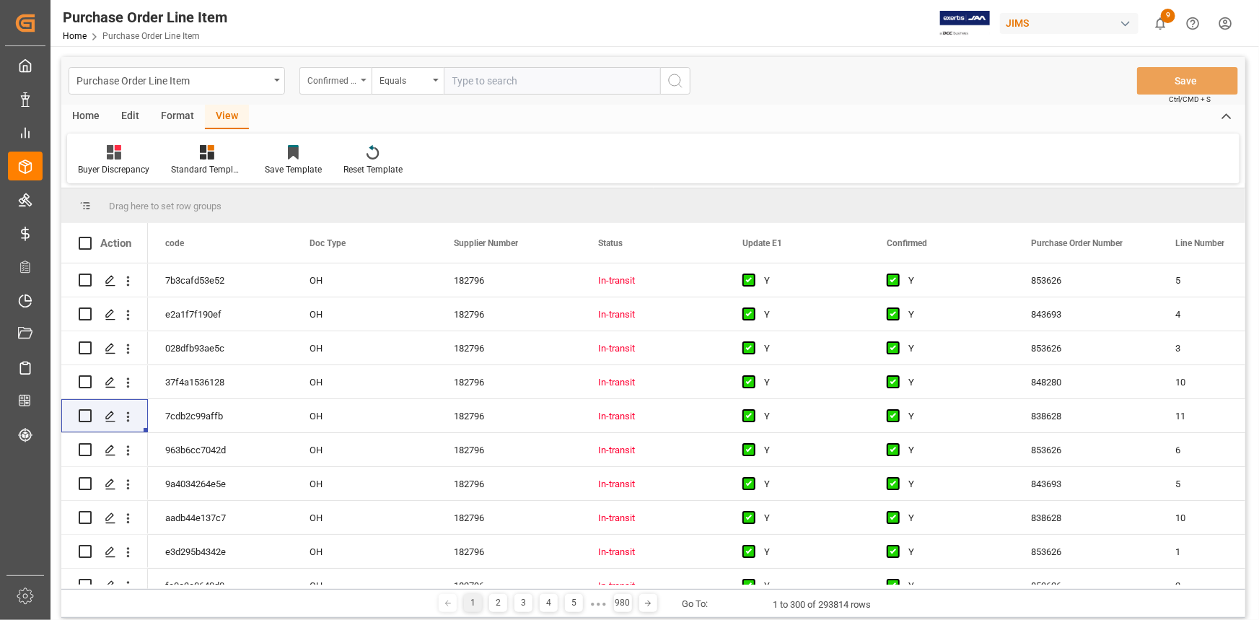
click at [361, 76] on div "Confirmed and Paid 2PR" at bounding box center [335, 80] width 72 height 27
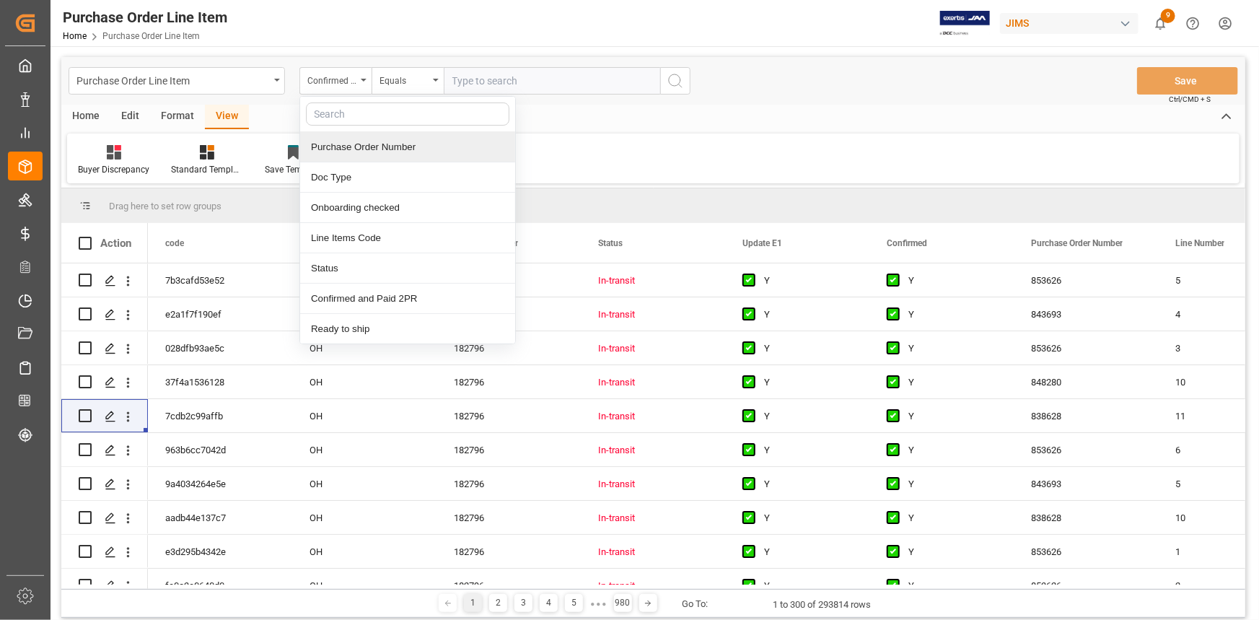
click at [355, 143] on div "Purchase Order Number" at bounding box center [407, 147] width 215 height 30
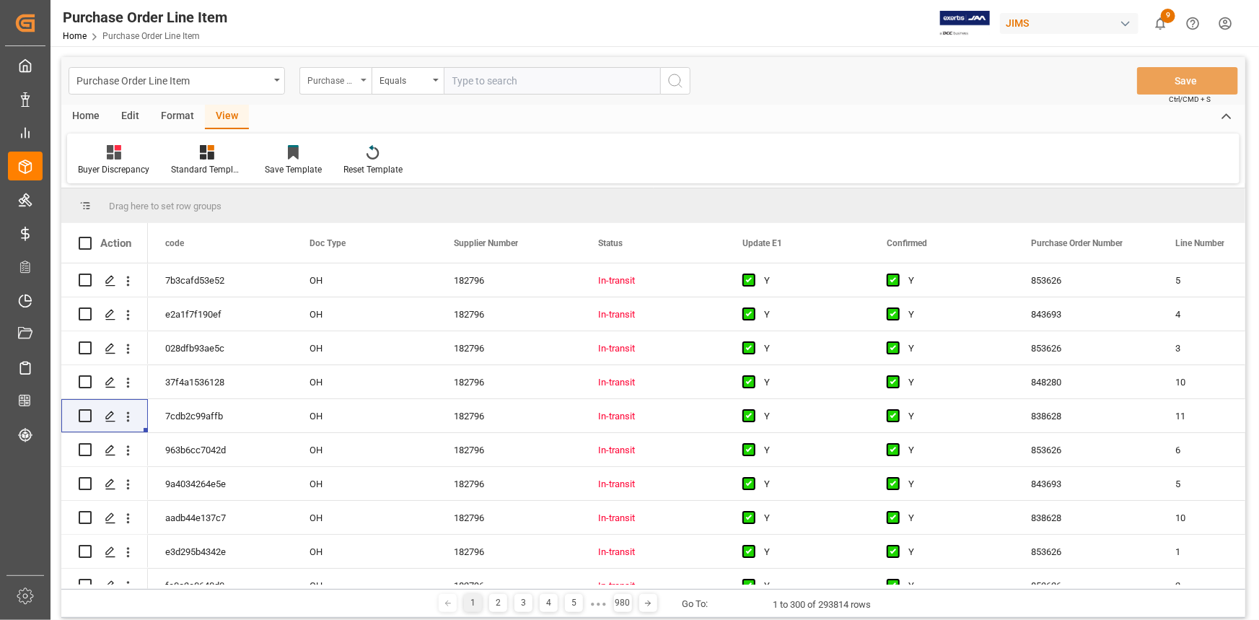
click at [348, 80] on div "Purchase Order Number" at bounding box center [331, 79] width 49 height 17
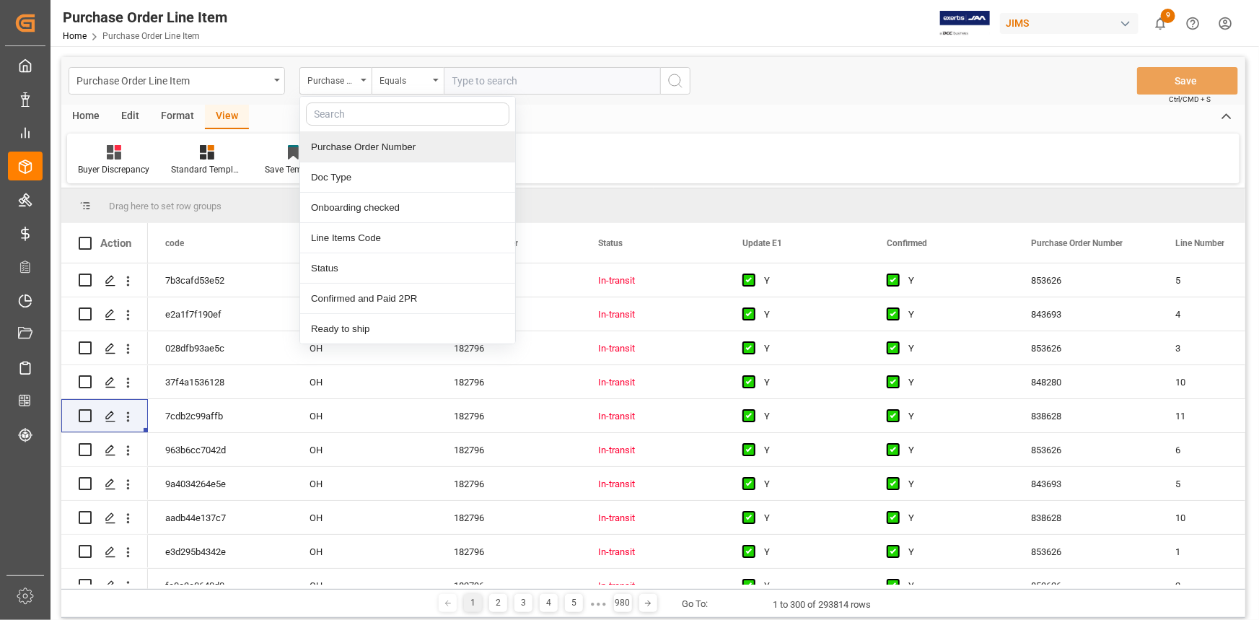
click at [344, 116] on input "text" at bounding box center [408, 113] width 204 height 23
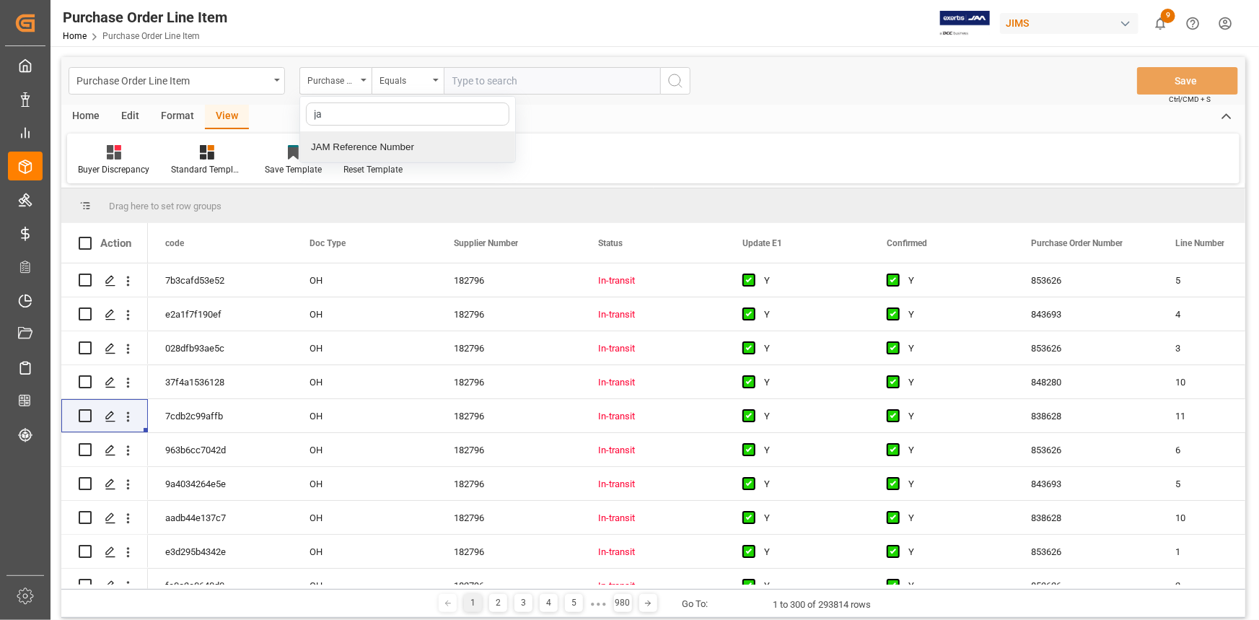
type input "jam"
click at [338, 148] on div "JAM Reference Number" at bounding box center [407, 147] width 215 height 30
click at [460, 75] on input "text" at bounding box center [552, 80] width 217 height 27
paste input "22-9844-IT"
type input "22-9844-IT"
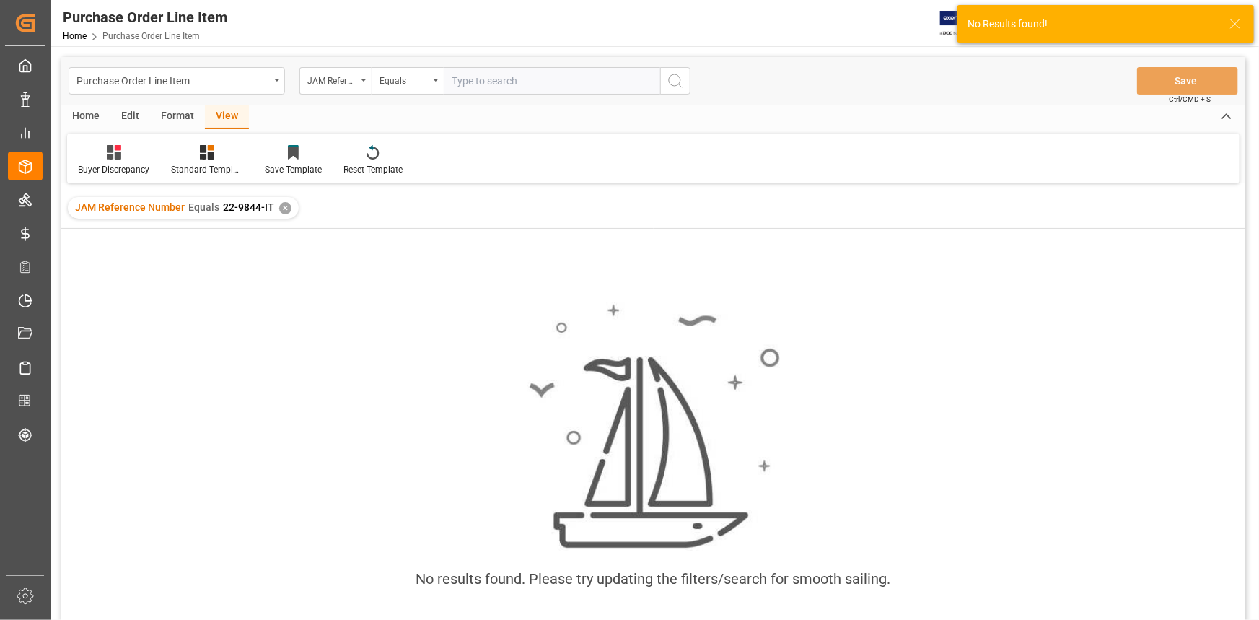
click at [281, 206] on div "✕" at bounding box center [285, 208] width 12 height 12
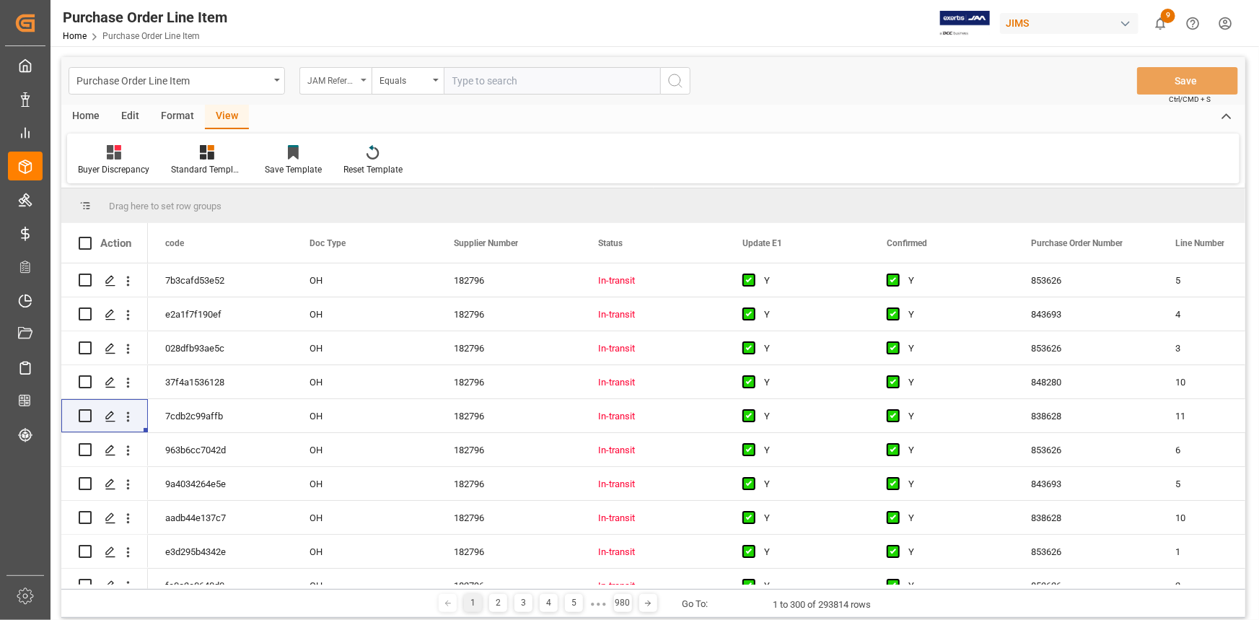
click at [347, 84] on div "JAM Reference Number" at bounding box center [331, 79] width 49 height 17
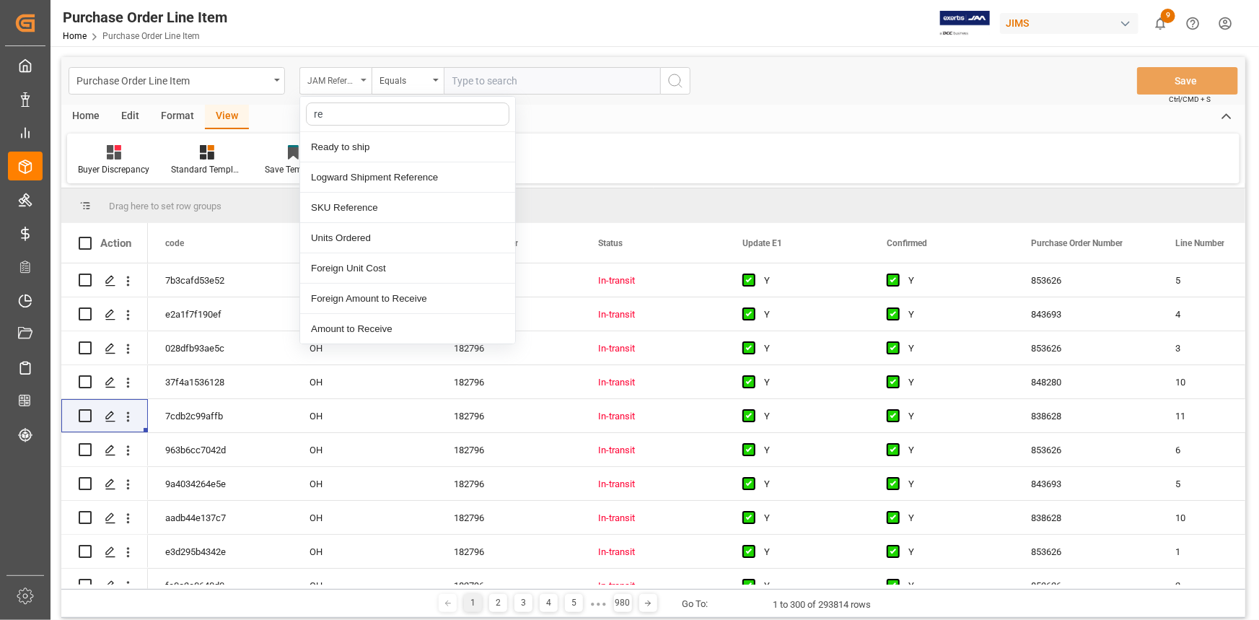
type input "ref"
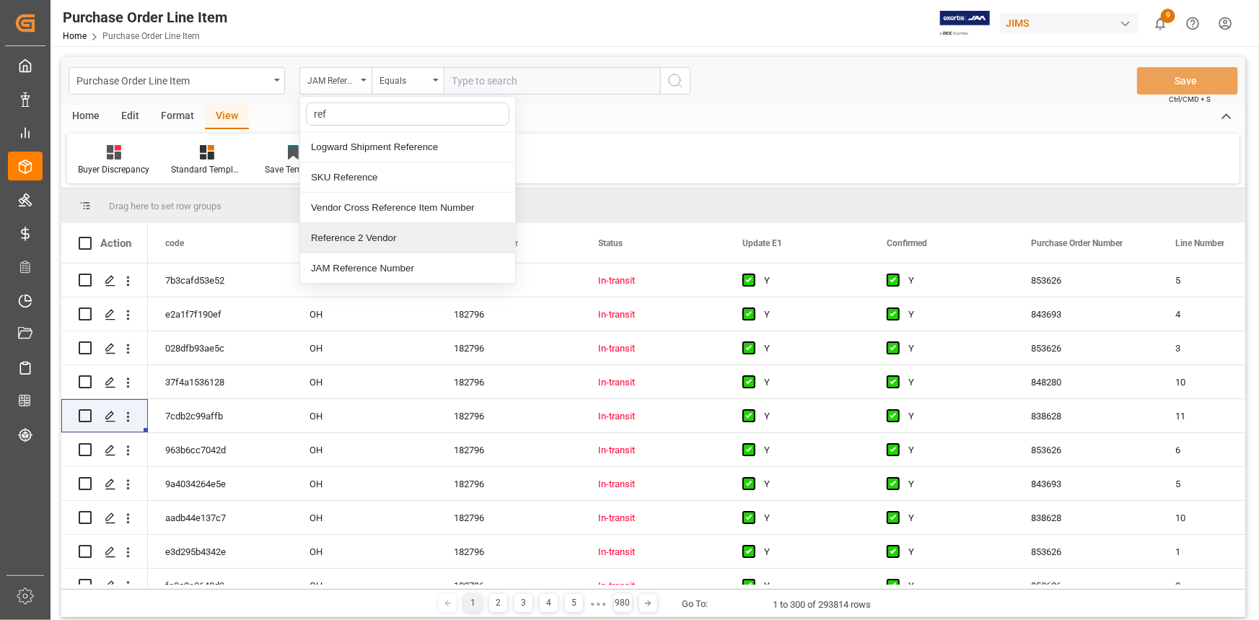
click at [382, 233] on div "Reference 2 Vendor" at bounding box center [407, 238] width 215 height 30
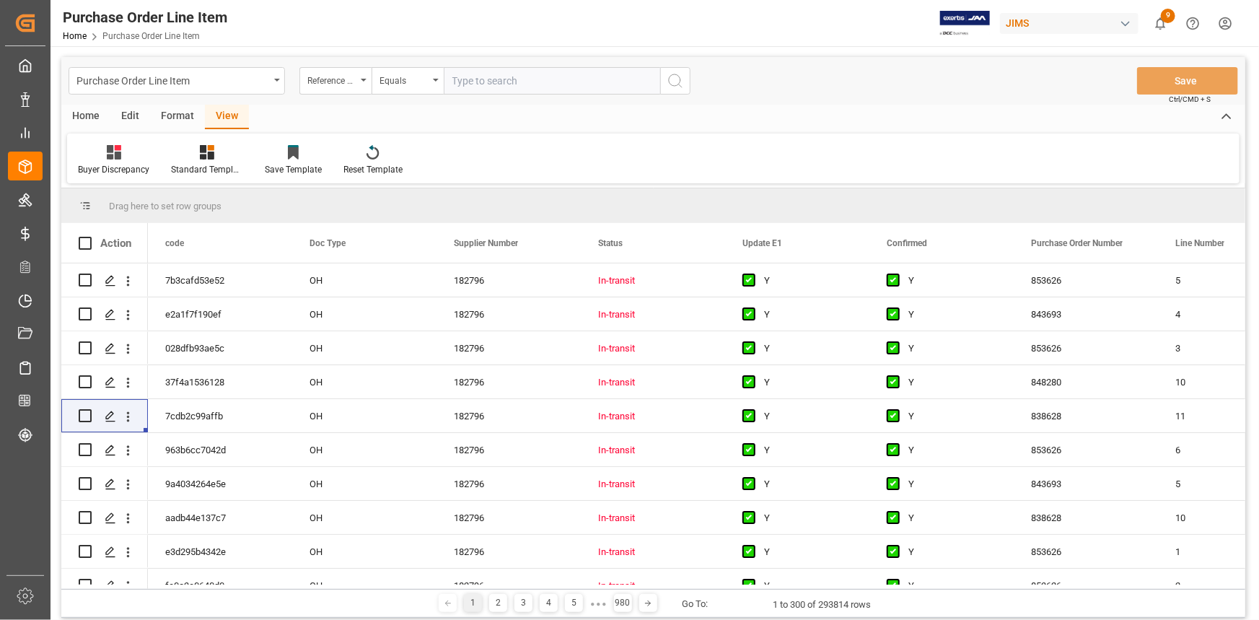
click at [471, 80] on input "text" at bounding box center [552, 80] width 217 height 27
paste input "22-9844-IT"
type input "22-9844-IT"
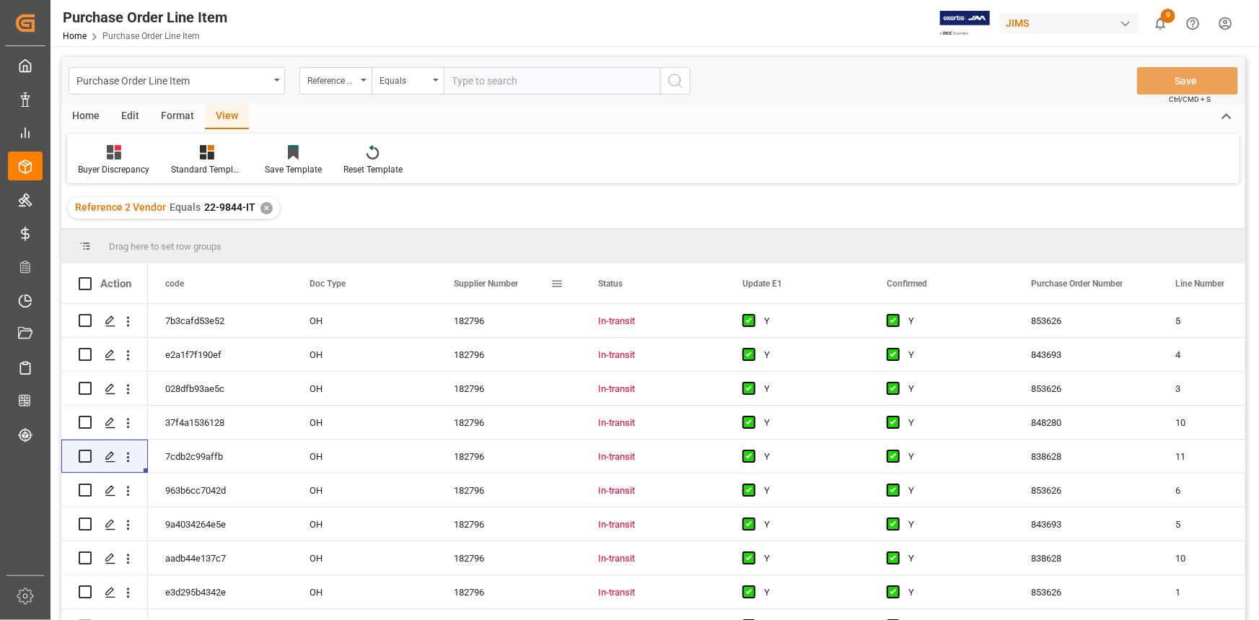
click at [559, 281] on span at bounding box center [557, 283] width 13 height 13
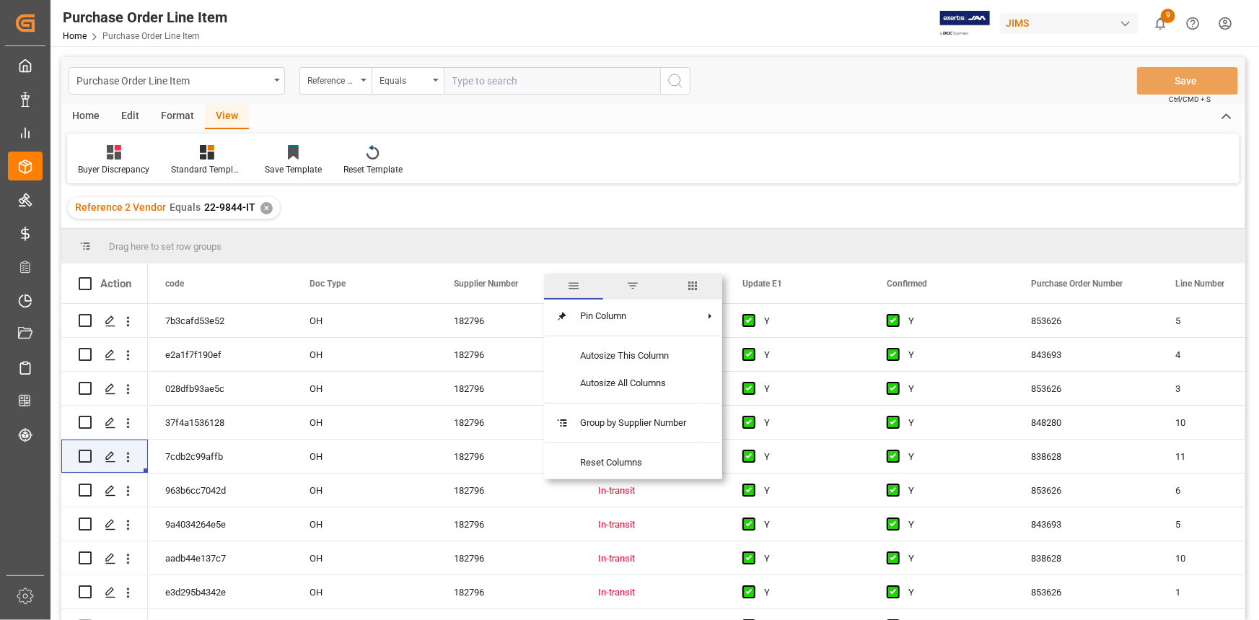
click at [633, 284] on span "filter" at bounding box center [632, 285] width 13 height 13
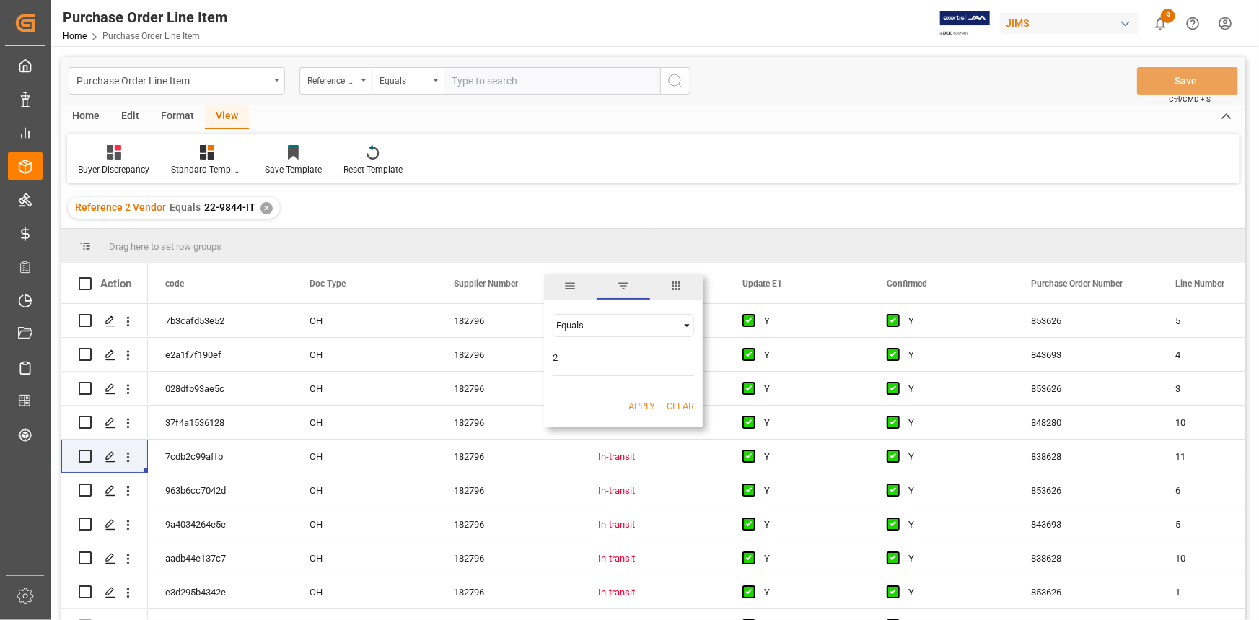
click at [605, 327] on div "Equals" at bounding box center [616, 325] width 121 height 11
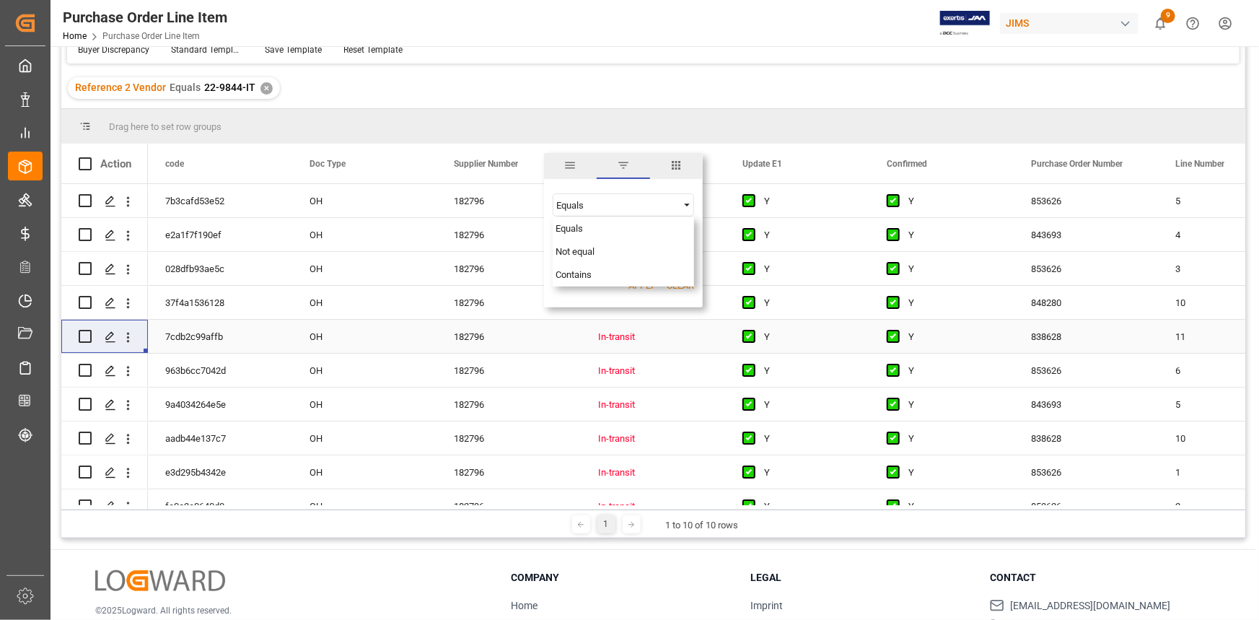
scroll to position [131, 0]
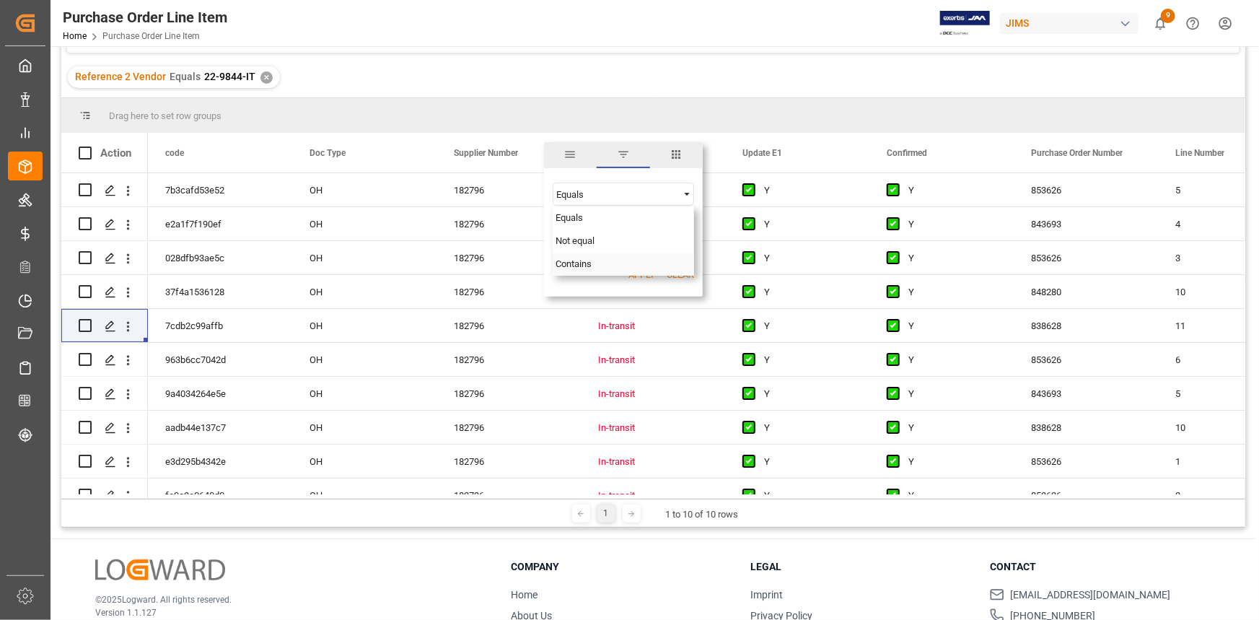
click at [600, 263] on div "Contains" at bounding box center [623, 264] width 141 height 23
click at [589, 234] on input "2" at bounding box center [623, 230] width 141 height 29
type input "2PR"
click at [641, 277] on button "Apply" at bounding box center [642, 275] width 27 height 14
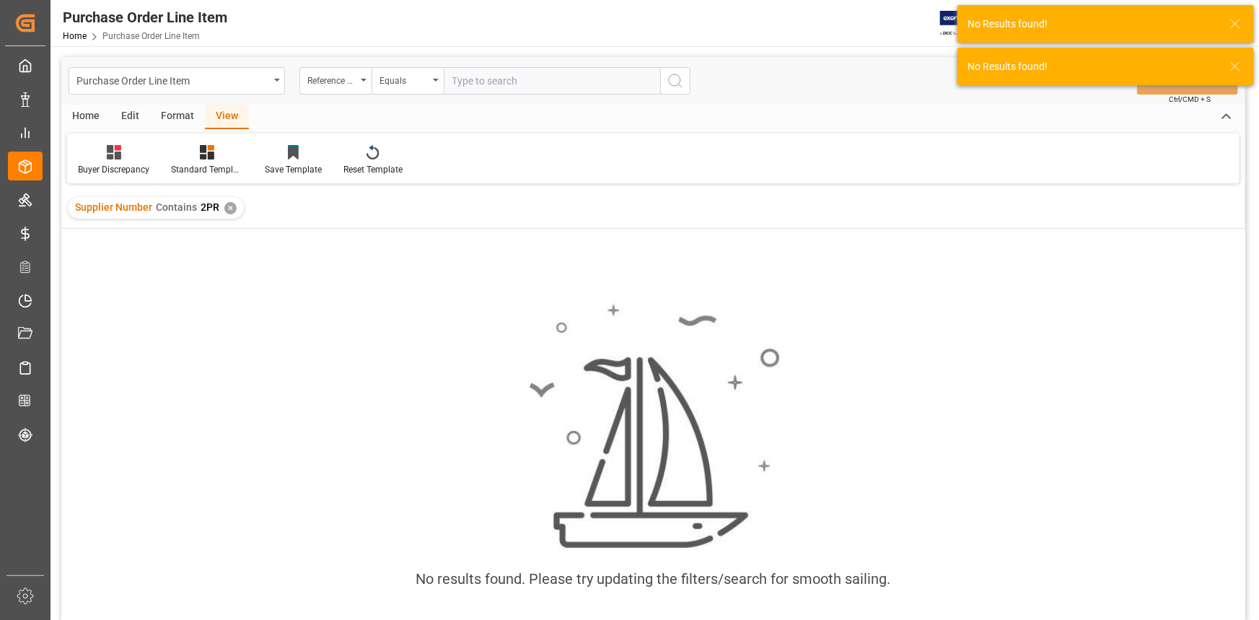
click at [229, 210] on div "✕" at bounding box center [230, 208] width 12 height 12
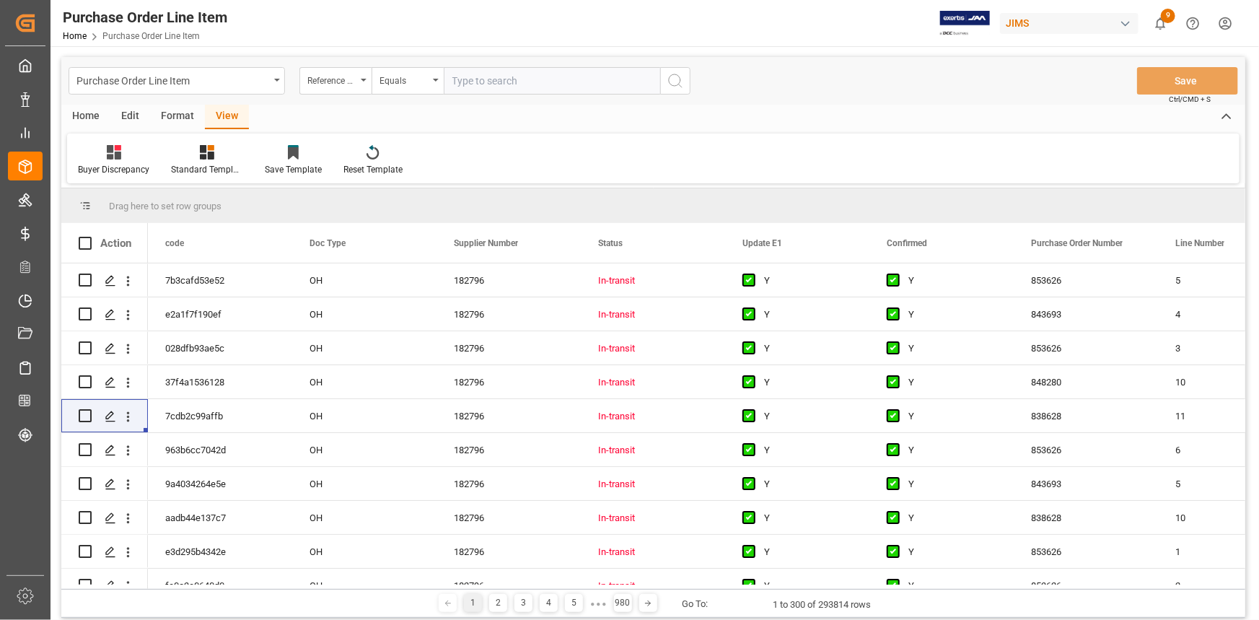
drag, startPoint x: 346, startPoint y: 585, endPoint x: 447, endPoint y: 585, distance: 100.3
click at [447, 585] on div at bounding box center [694, 587] width 1093 height 4
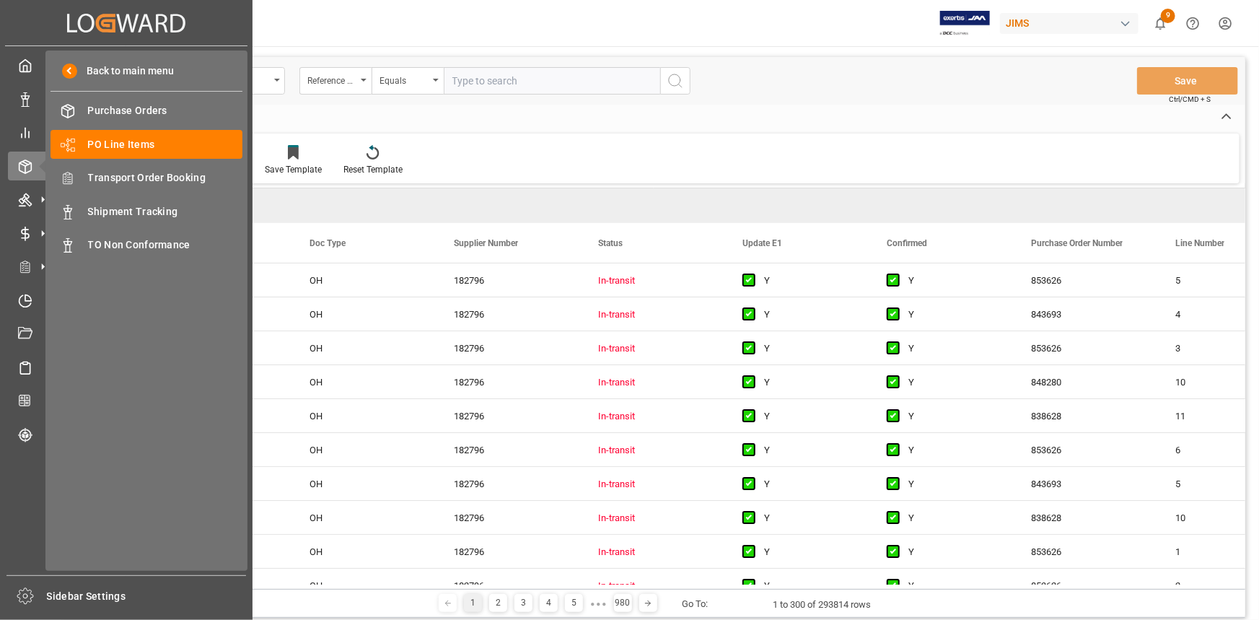
drag, startPoint x: 129, startPoint y: 180, endPoint x: 245, endPoint y: 217, distance: 121.9
click at [130, 179] on span "Transport Order Booking" at bounding box center [165, 177] width 155 height 15
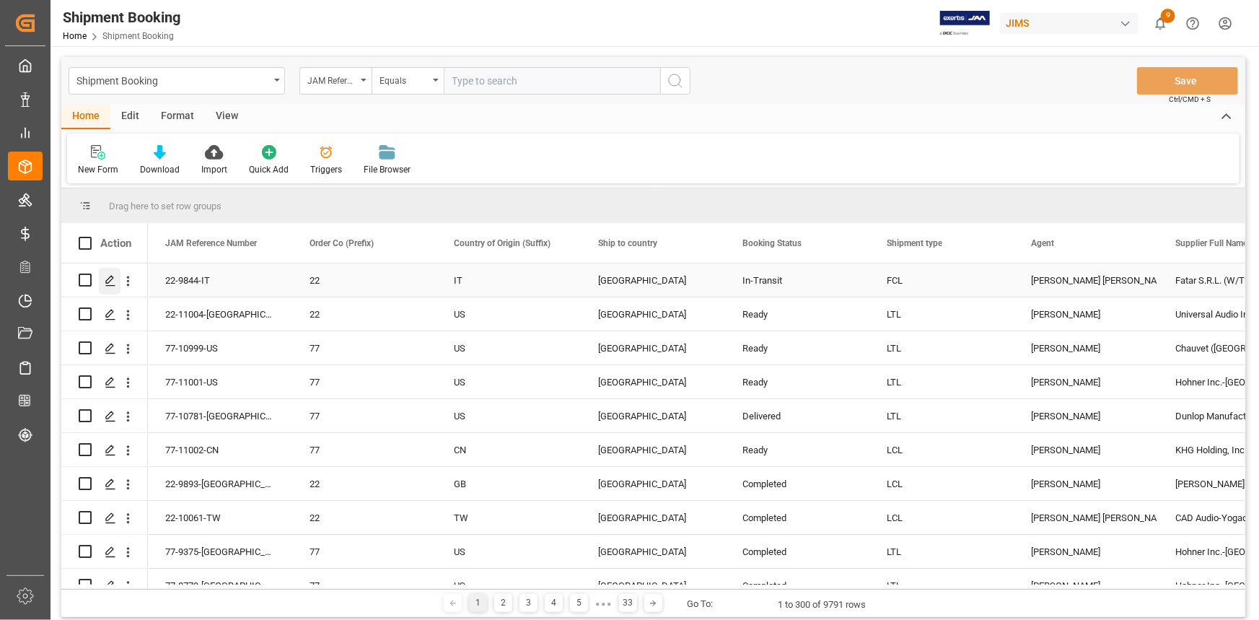
click at [114, 276] on icon "Press SPACE to select this row." at bounding box center [111, 281] width 12 height 12
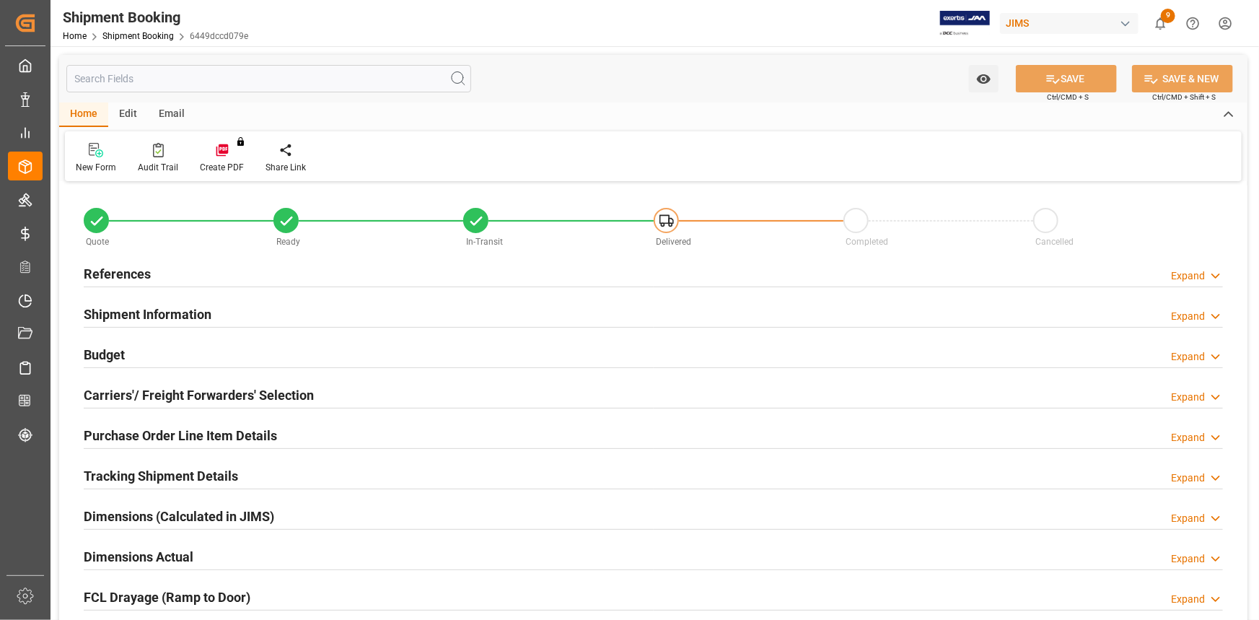
type input "1"
type input "49"
type input "8088.1332"
type input "5166.7"
type input "5100"
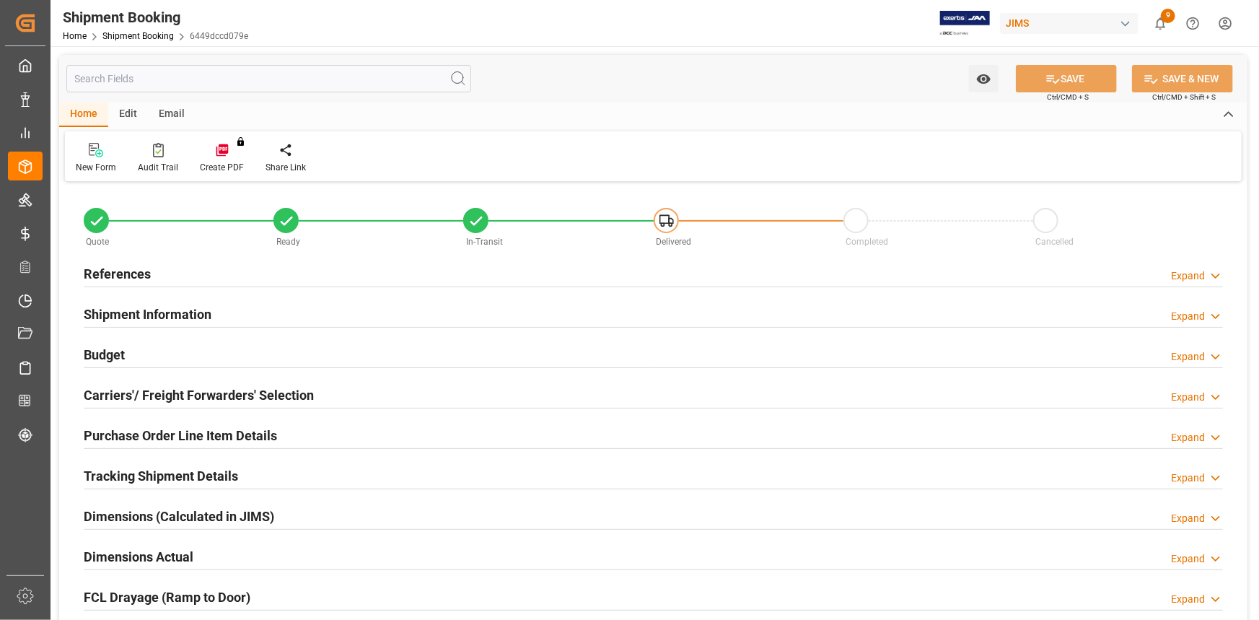
type input "93940"
type input "25-08-2025"
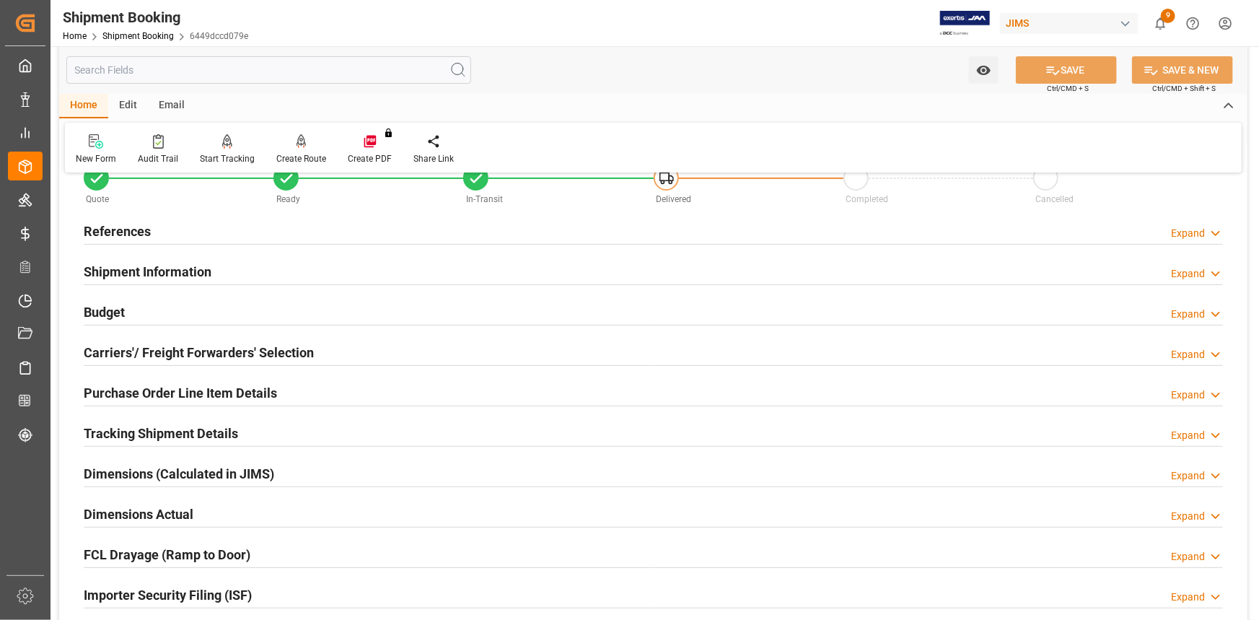
scroll to position [65, 0]
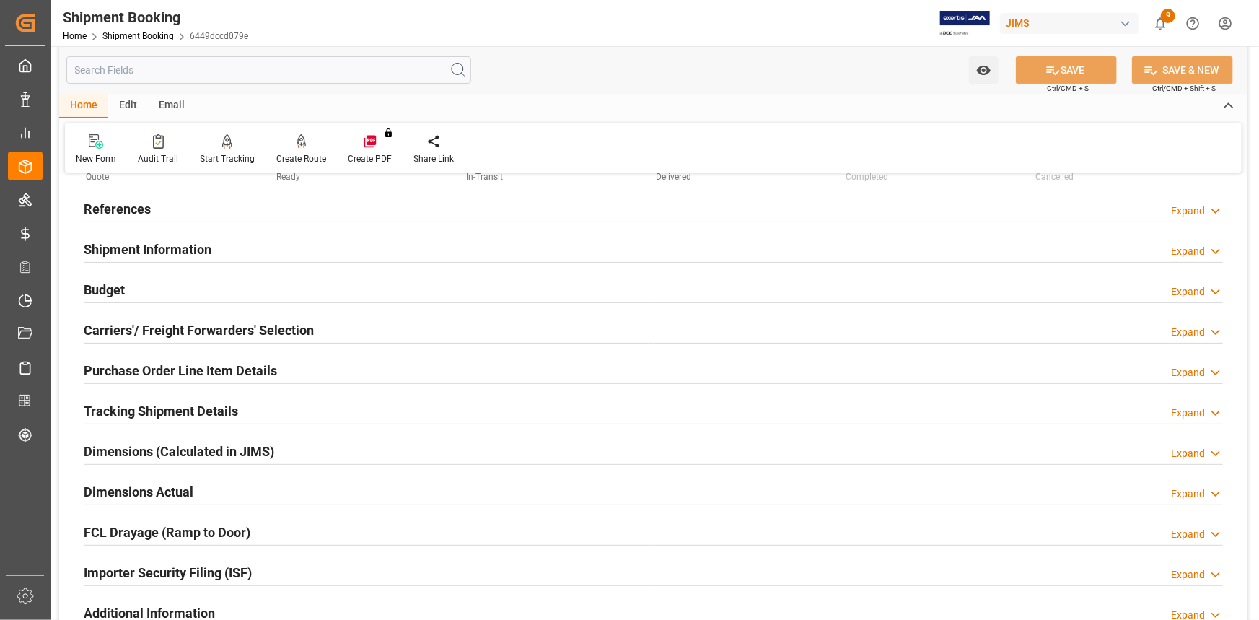
click at [248, 209] on div "References Expand" at bounding box center [654, 207] width 1140 height 27
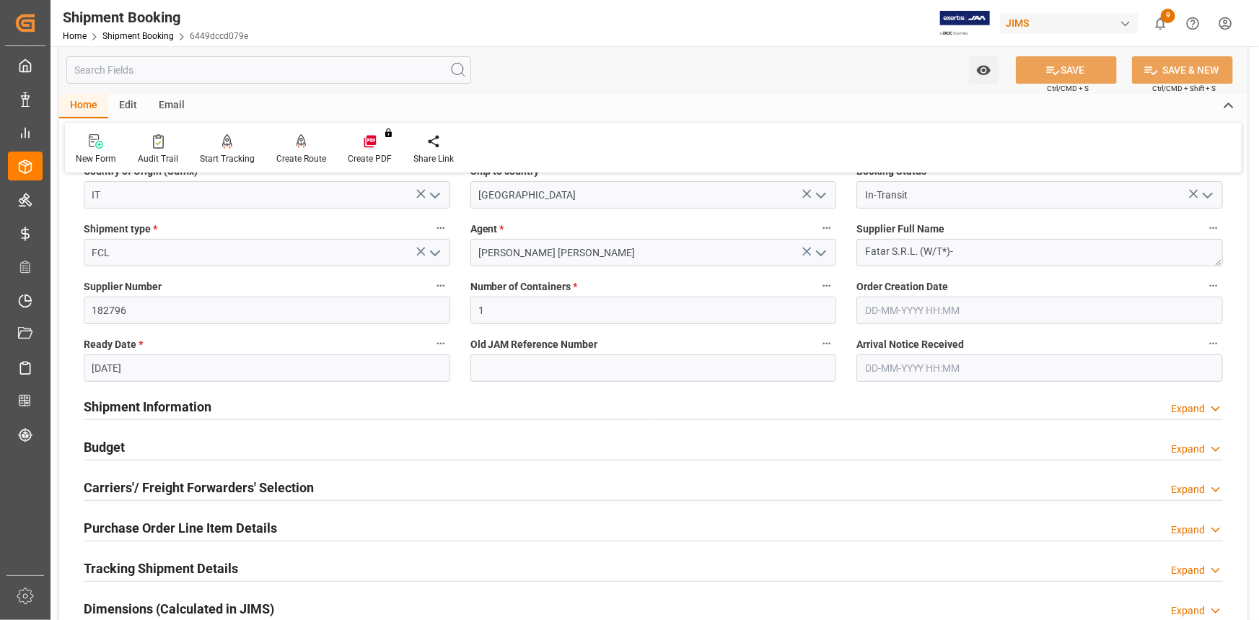
click at [293, 412] on div "Shipment Information Expand" at bounding box center [654, 405] width 1140 height 27
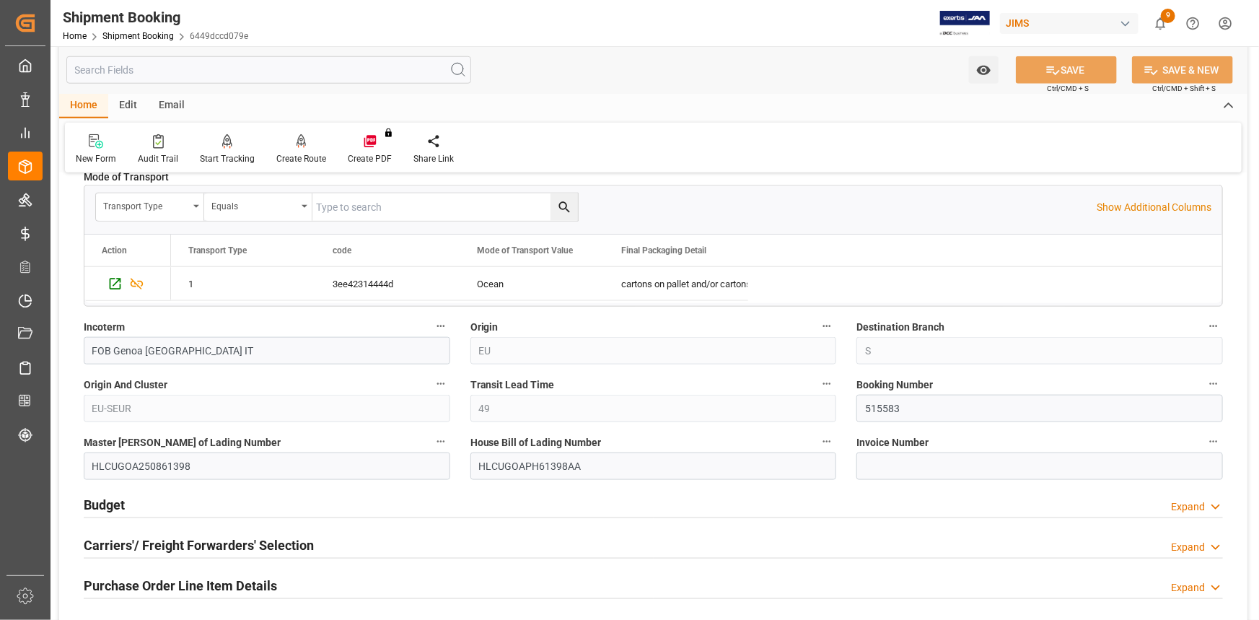
scroll to position [787, 0]
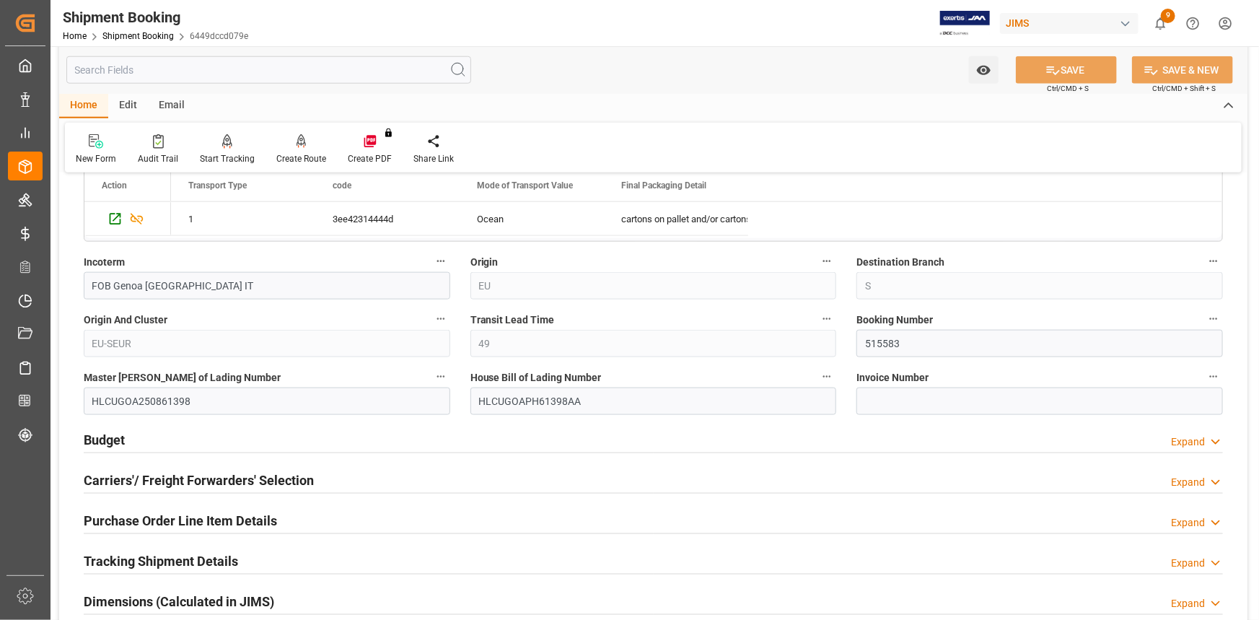
click at [284, 443] on div "Budget Expand" at bounding box center [654, 438] width 1140 height 27
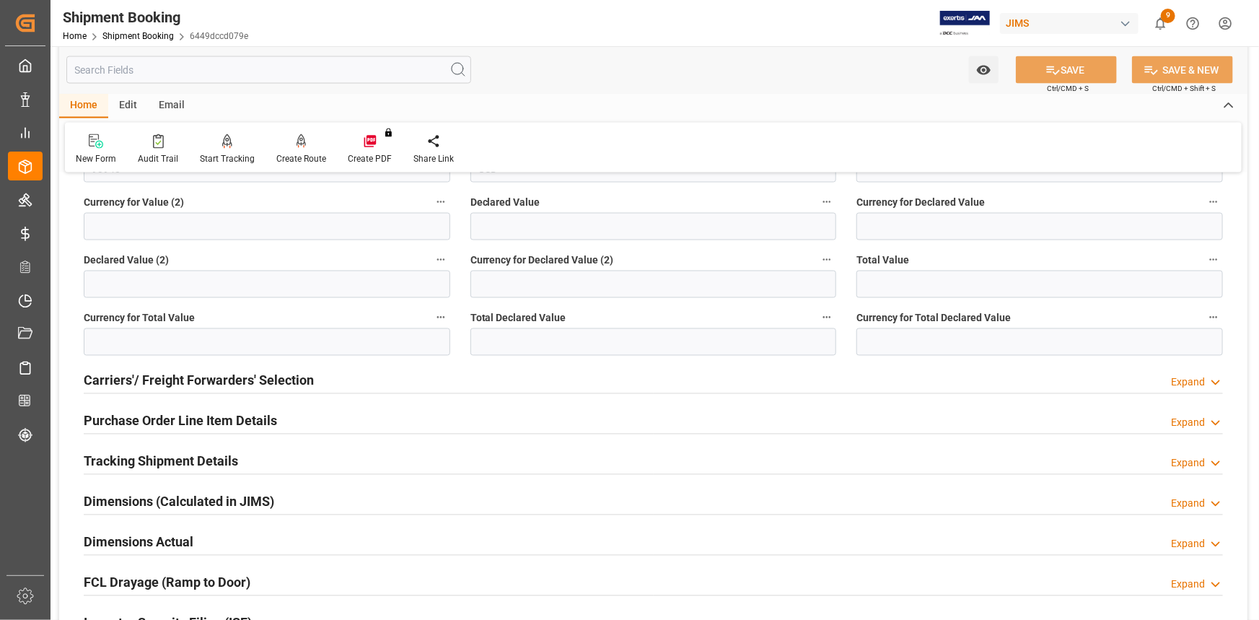
scroll to position [1246, 0]
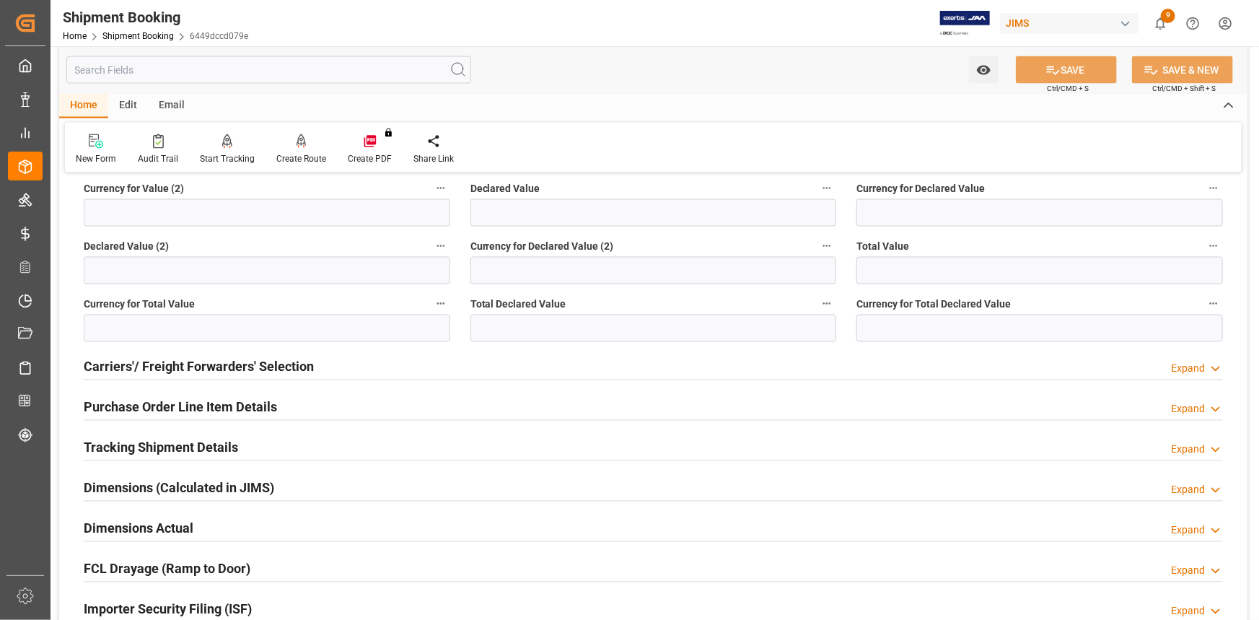
click at [284, 437] on div "Tracking Shipment Details Expand" at bounding box center [654, 446] width 1140 height 27
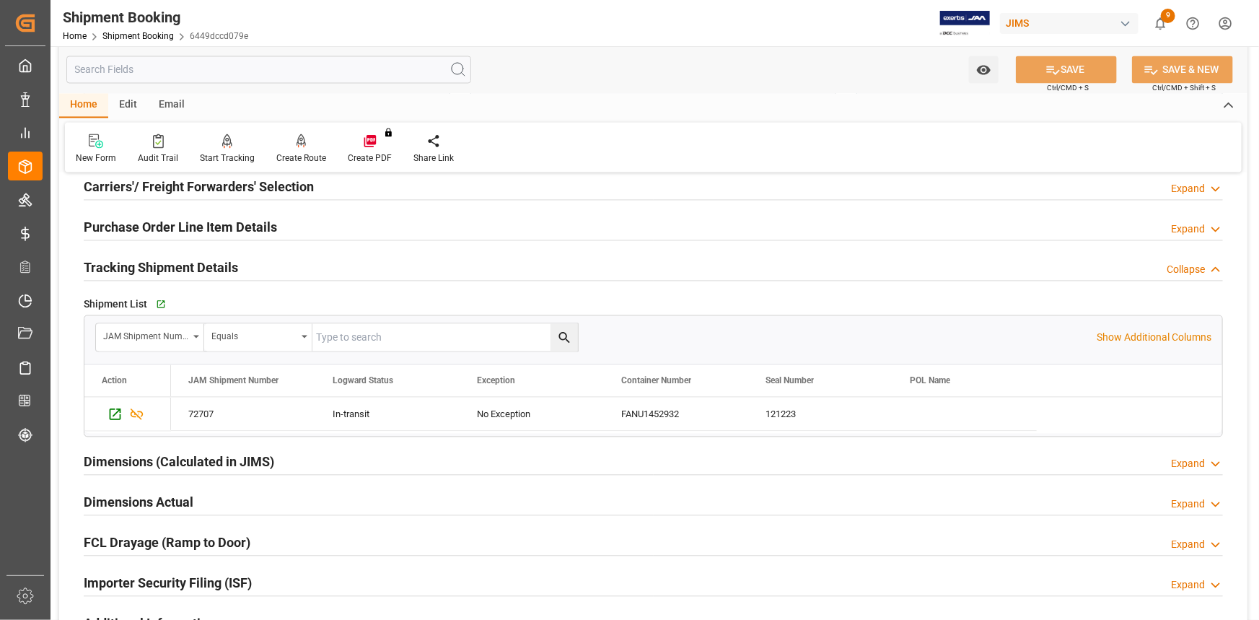
scroll to position [1443, 0]
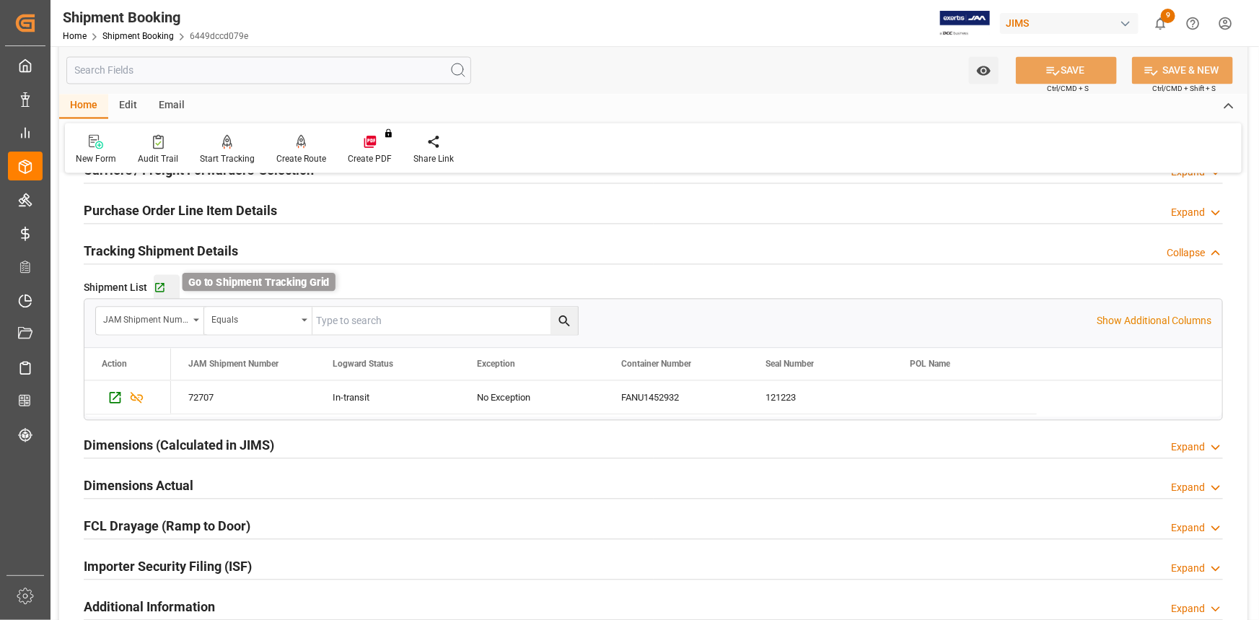
click at [164, 286] on icon "button" at bounding box center [160, 287] width 12 height 12
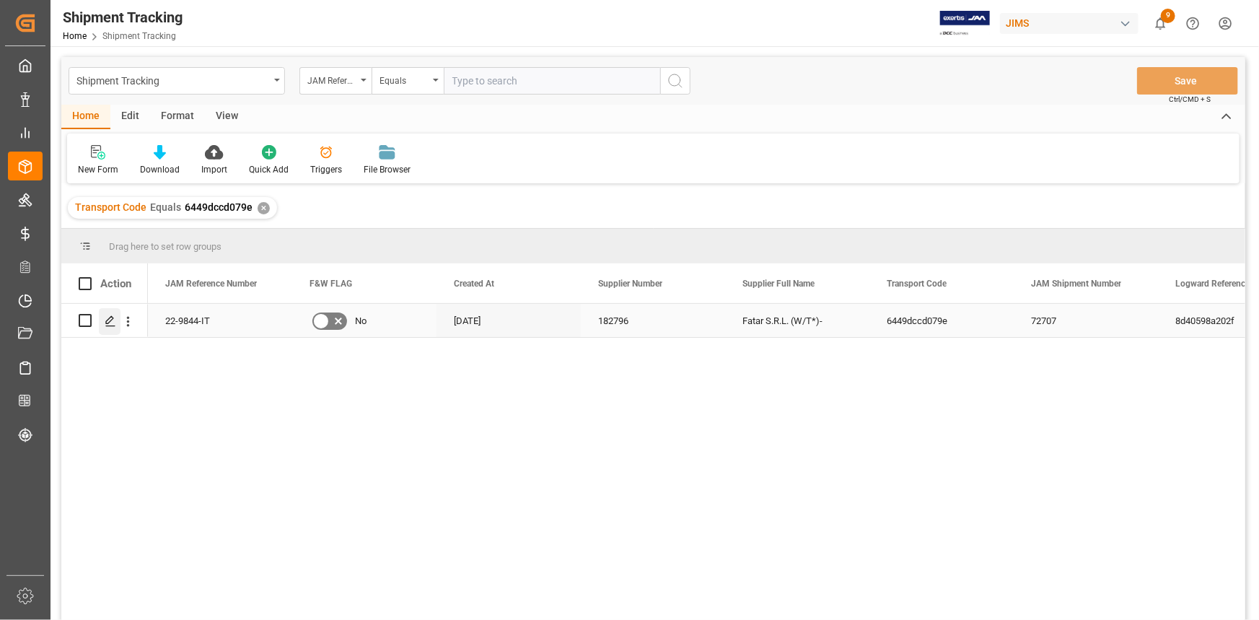
click at [114, 320] on icon "Press SPACE to select this row." at bounding box center [111, 321] width 12 height 12
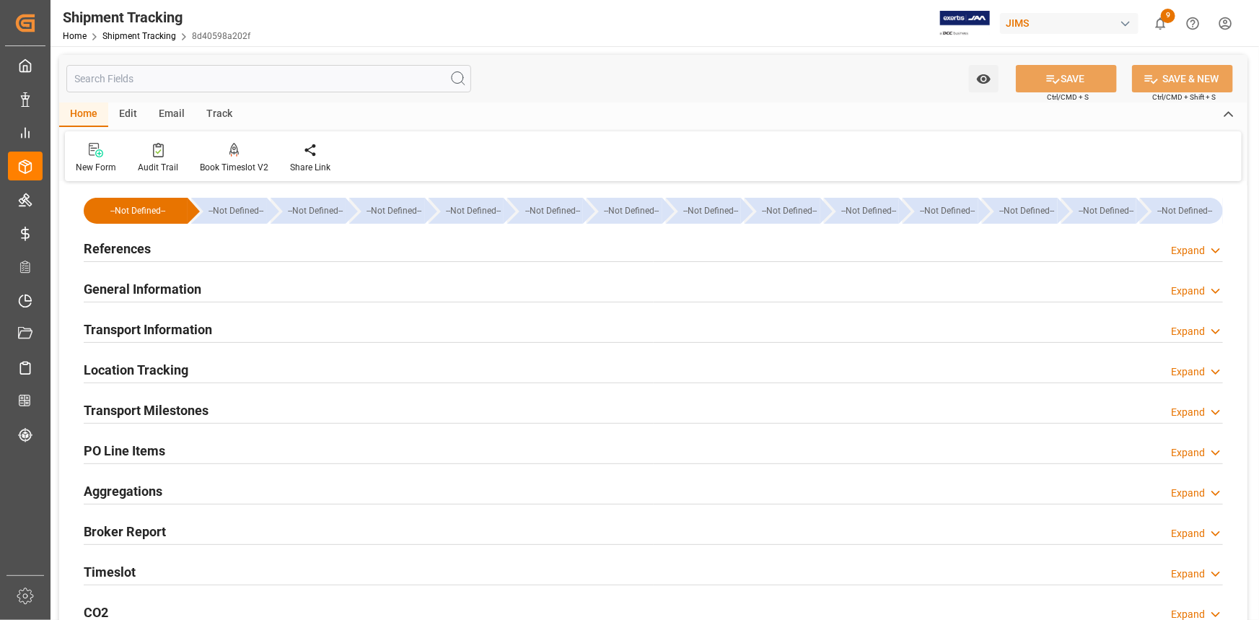
type input "30-06-2025"
click at [222, 248] on div "References Expand" at bounding box center [654, 247] width 1140 height 27
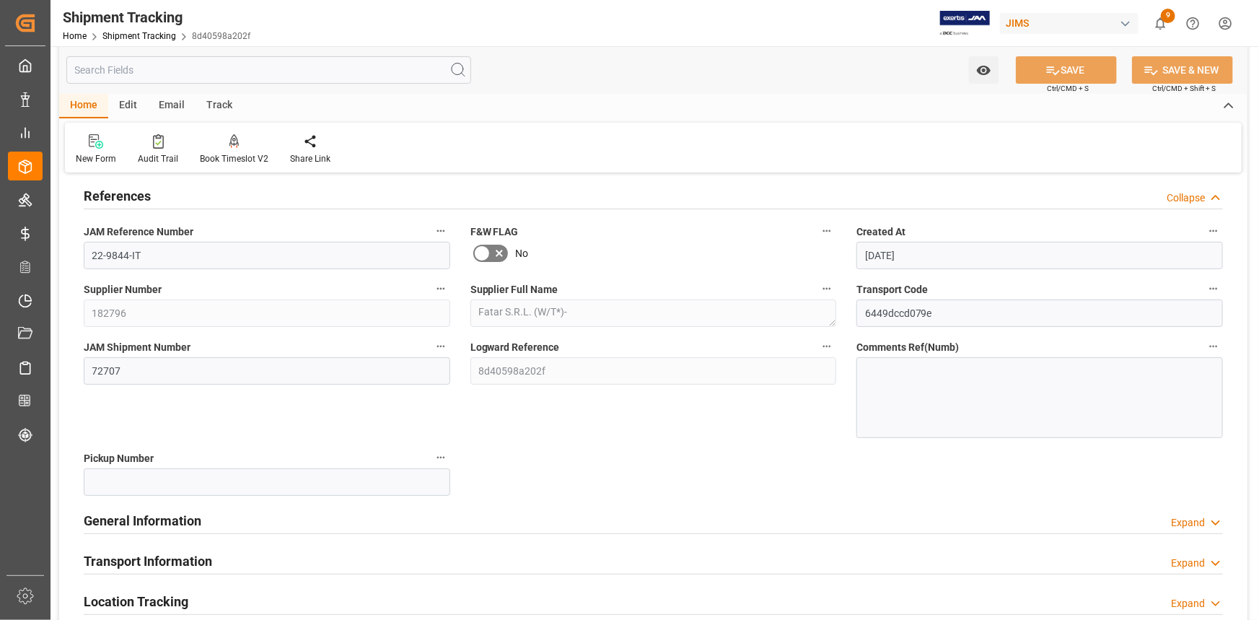
scroll to position [131, 0]
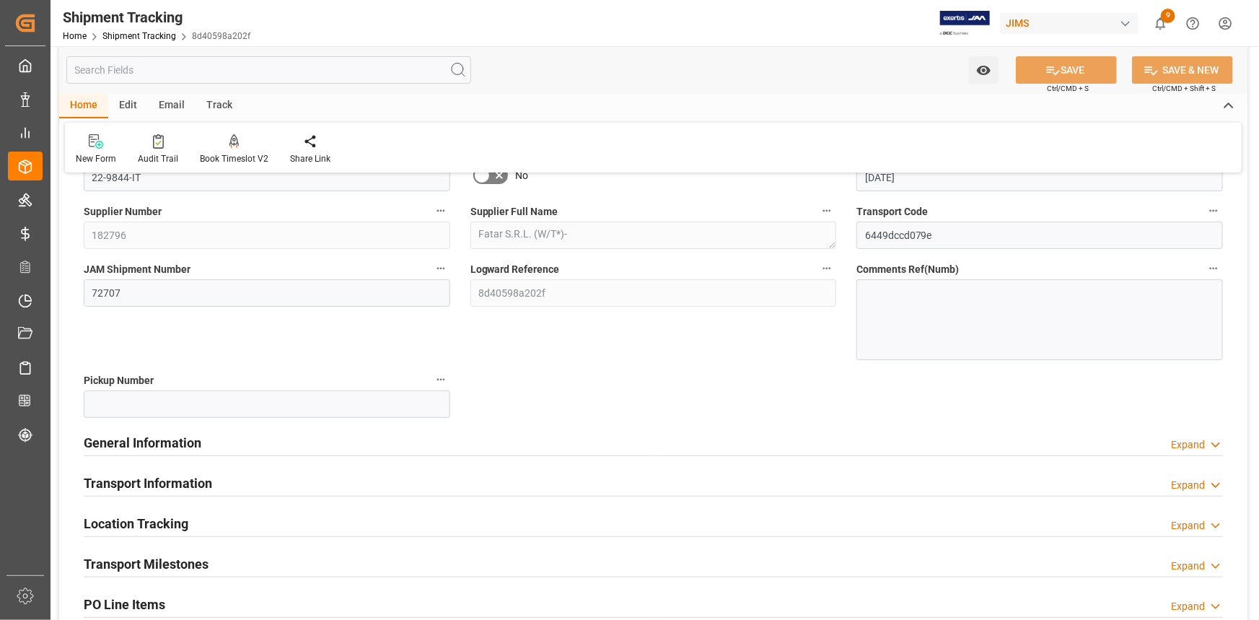
click at [266, 439] on div "General Information Expand" at bounding box center [654, 441] width 1140 height 27
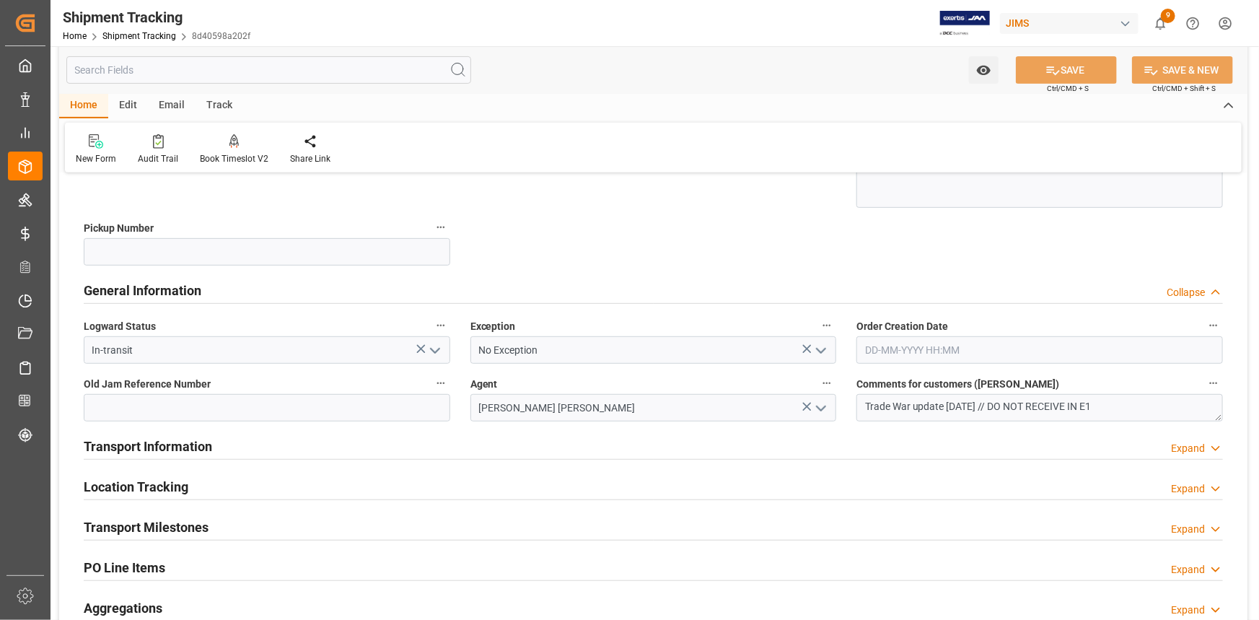
scroll to position [328, 0]
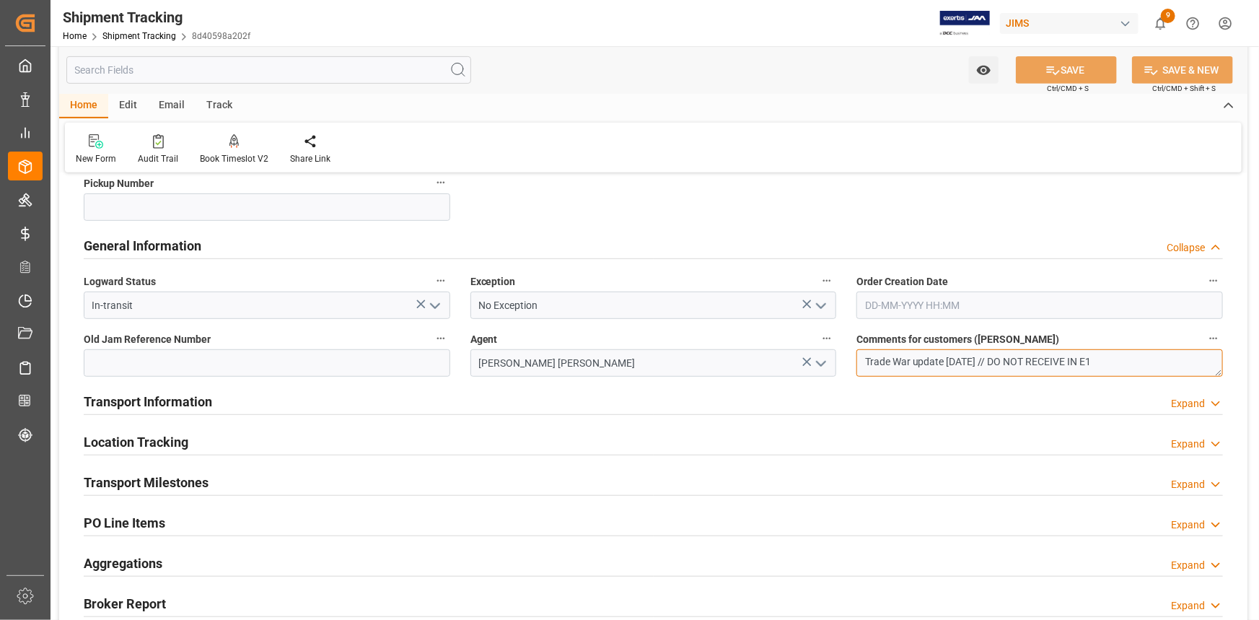
click at [1013, 358] on textarea "Trade War update 05/15/2025 // DO NOT RECEIVE IN E1" at bounding box center [1040, 362] width 367 height 27
type textarea "Trade War update 05/15/2025 // OK TO RECEIVE IN E1"
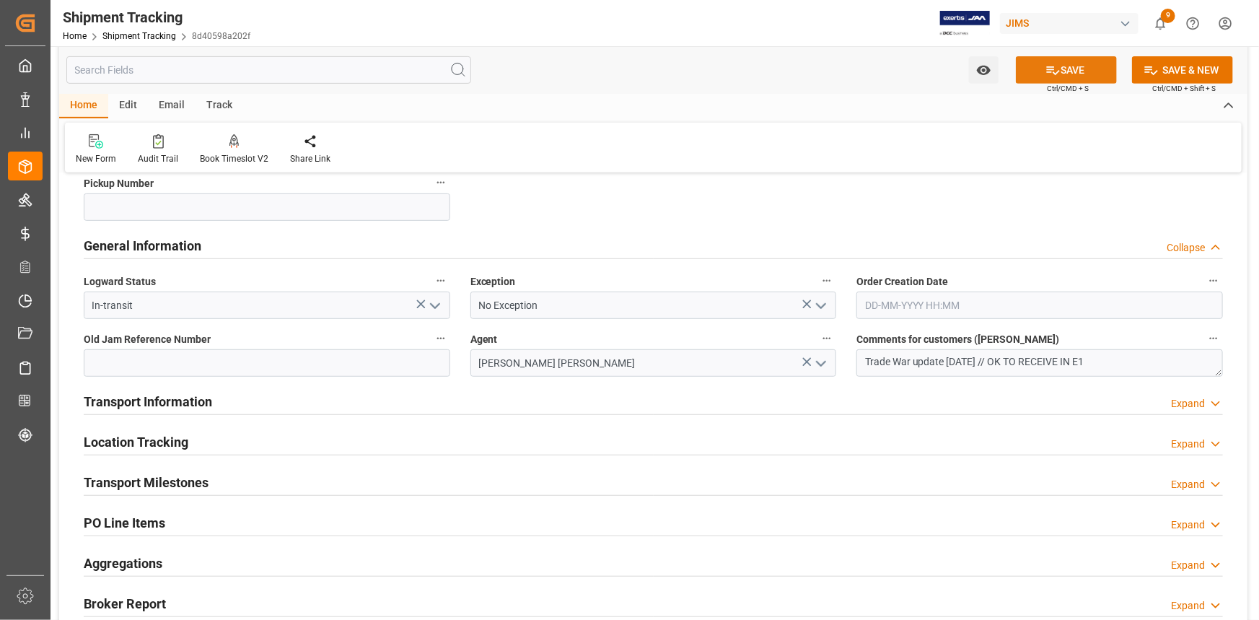
click at [1065, 69] on button "SAVE" at bounding box center [1066, 69] width 101 height 27
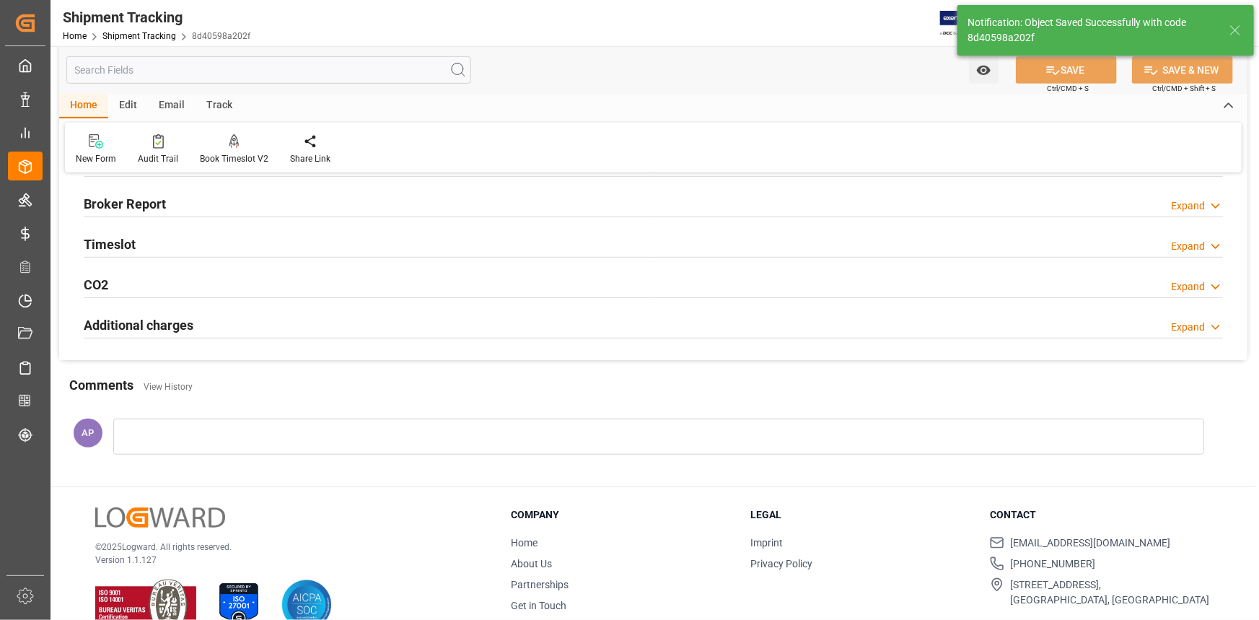
scroll to position [43, 0]
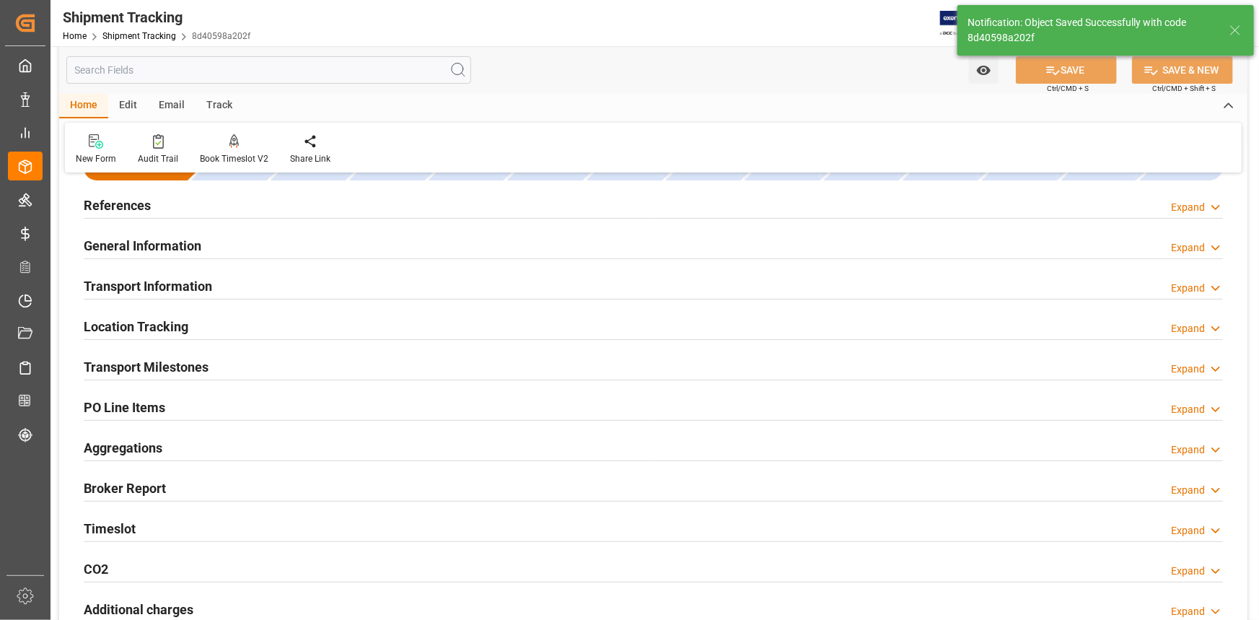
click at [251, 242] on div "General Information Expand" at bounding box center [654, 244] width 1140 height 27
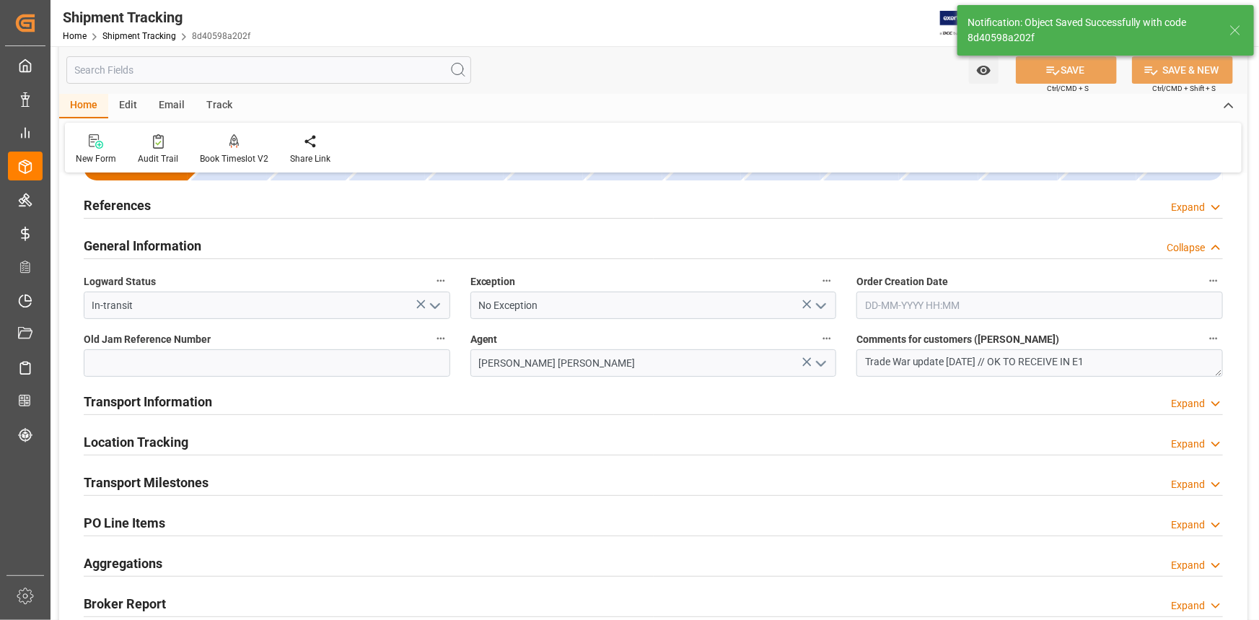
click at [256, 405] on div "Transport Information Expand" at bounding box center [654, 400] width 1140 height 27
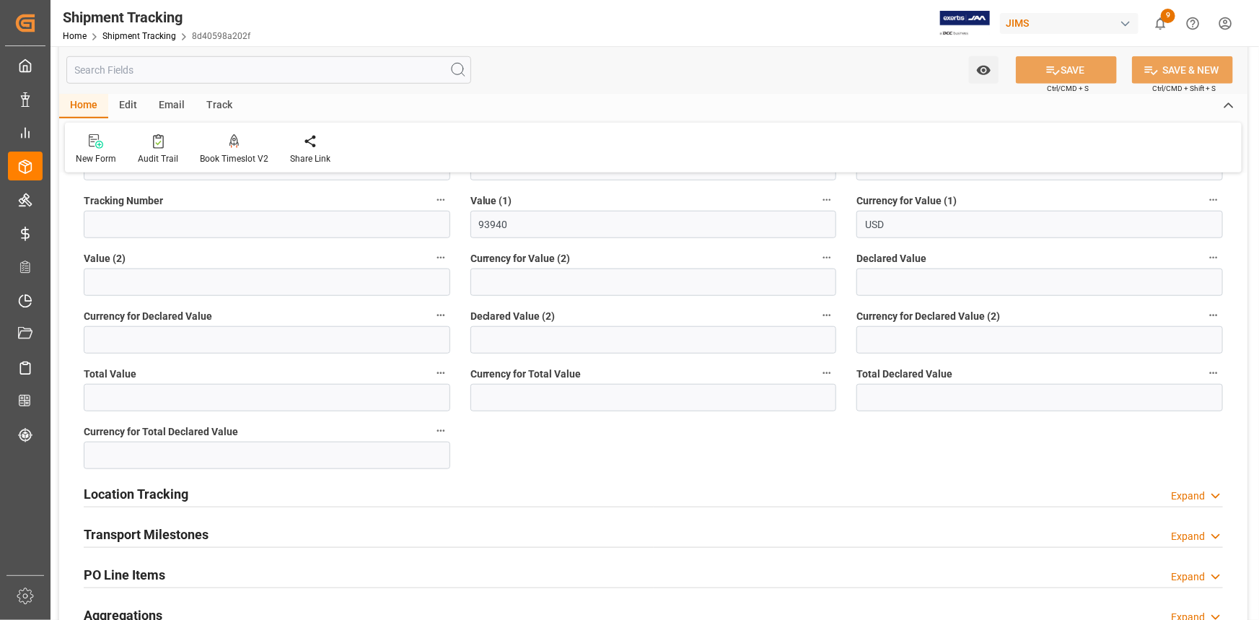
scroll to position [634, 0]
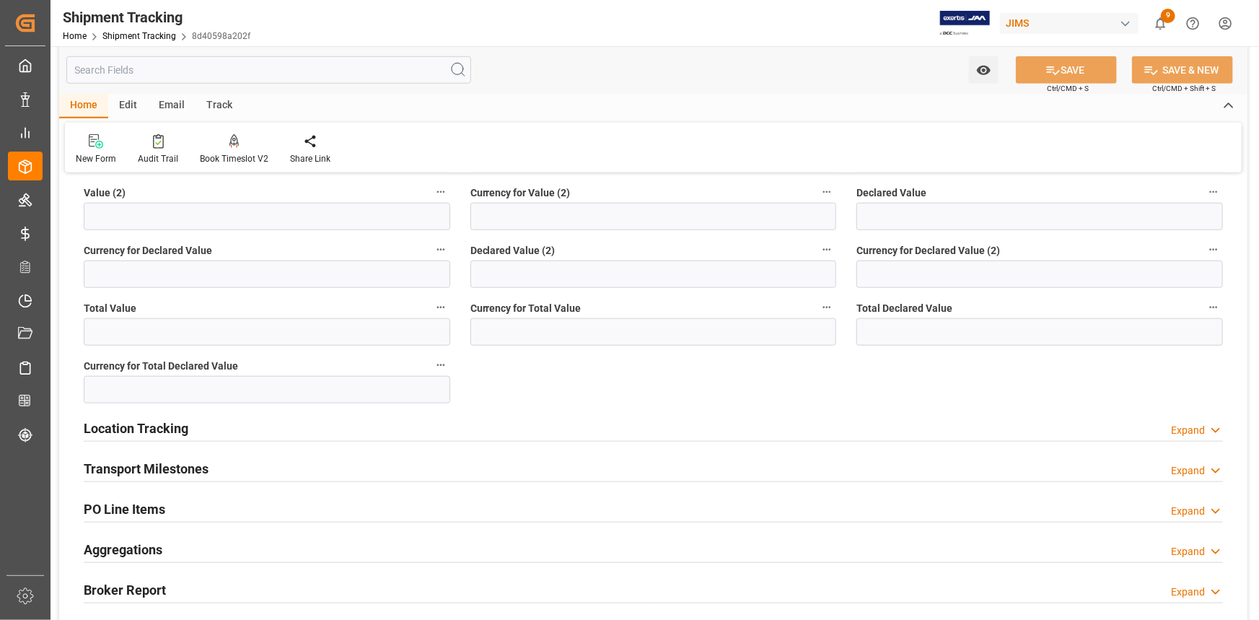
click at [292, 465] on div "Transport Milestones Expand" at bounding box center [654, 467] width 1140 height 27
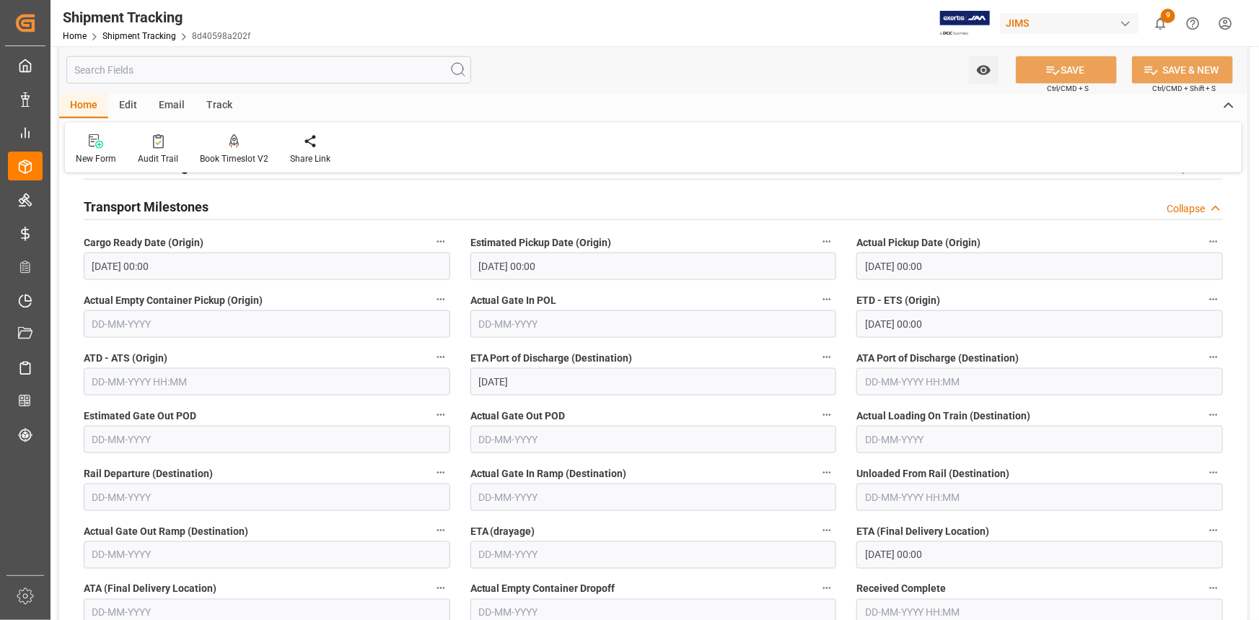
scroll to position [962, 0]
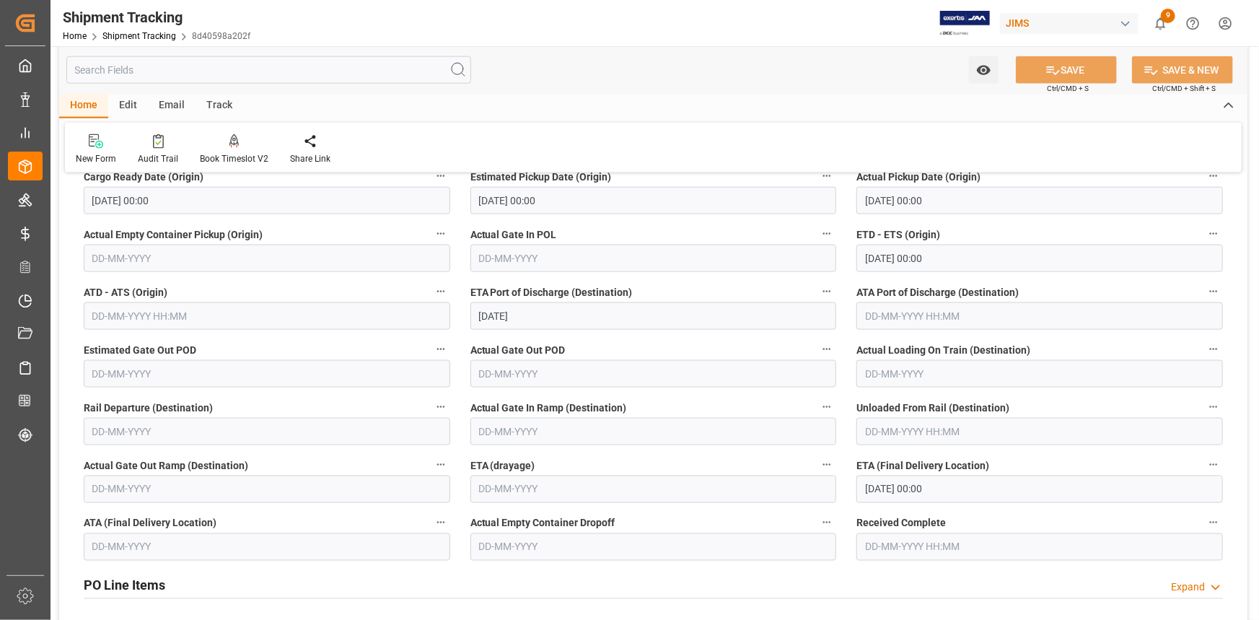
click at [885, 494] on input "08-10-2025 00:00" at bounding box center [1040, 489] width 367 height 27
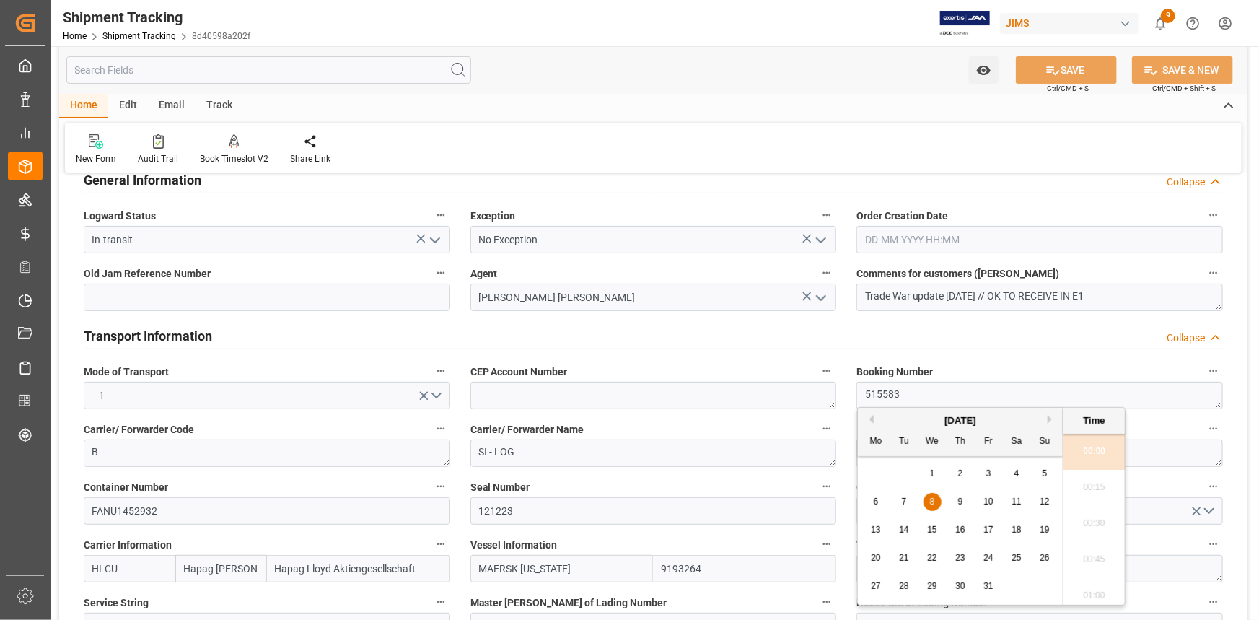
scroll to position [0, 0]
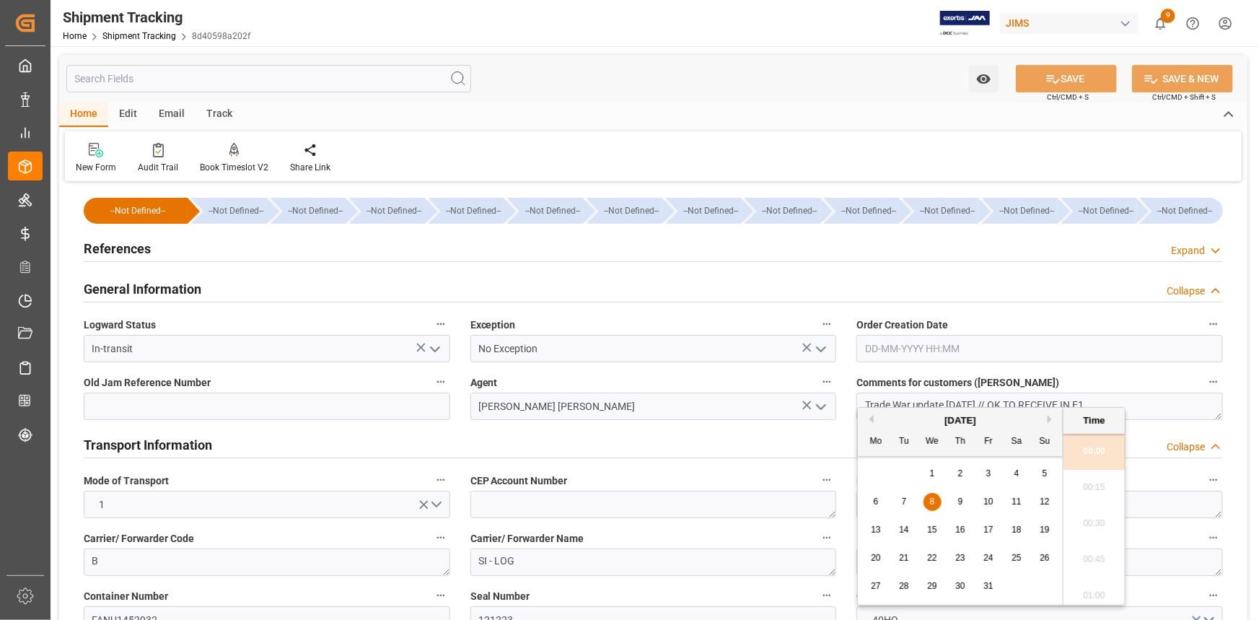
click at [294, 283] on div "General Information Collapse" at bounding box center [654, 287] width 1140 height 27
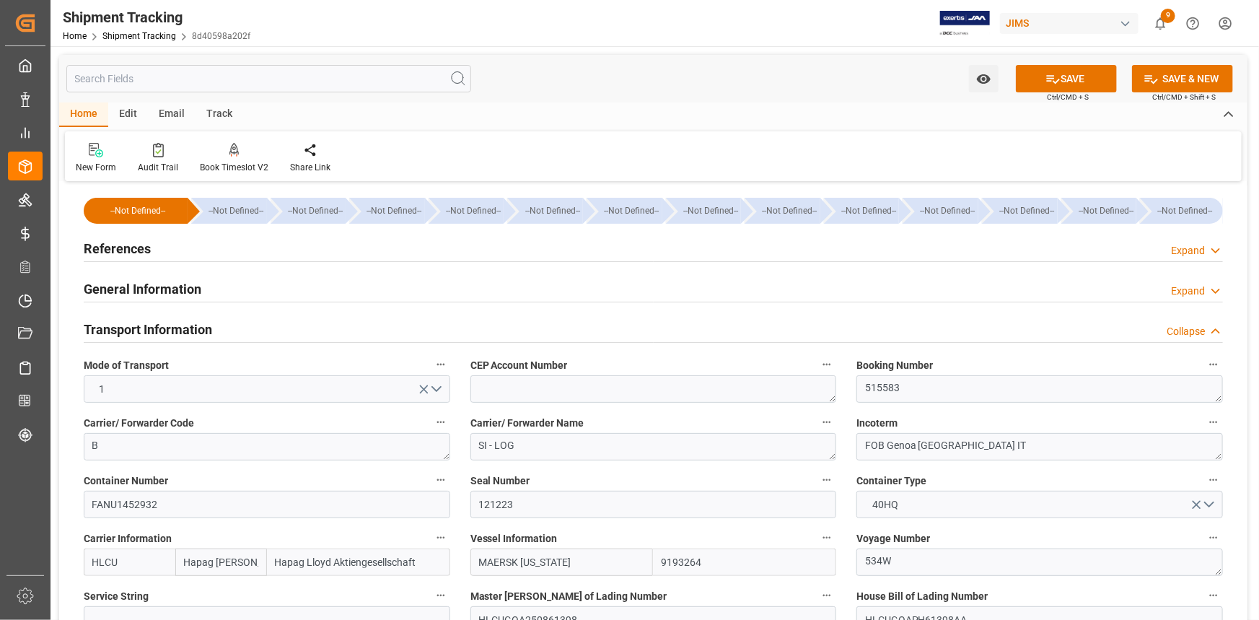
click at [246, 245] on div "References Expand" at bounding box center [654, 247] width 1140 height 27
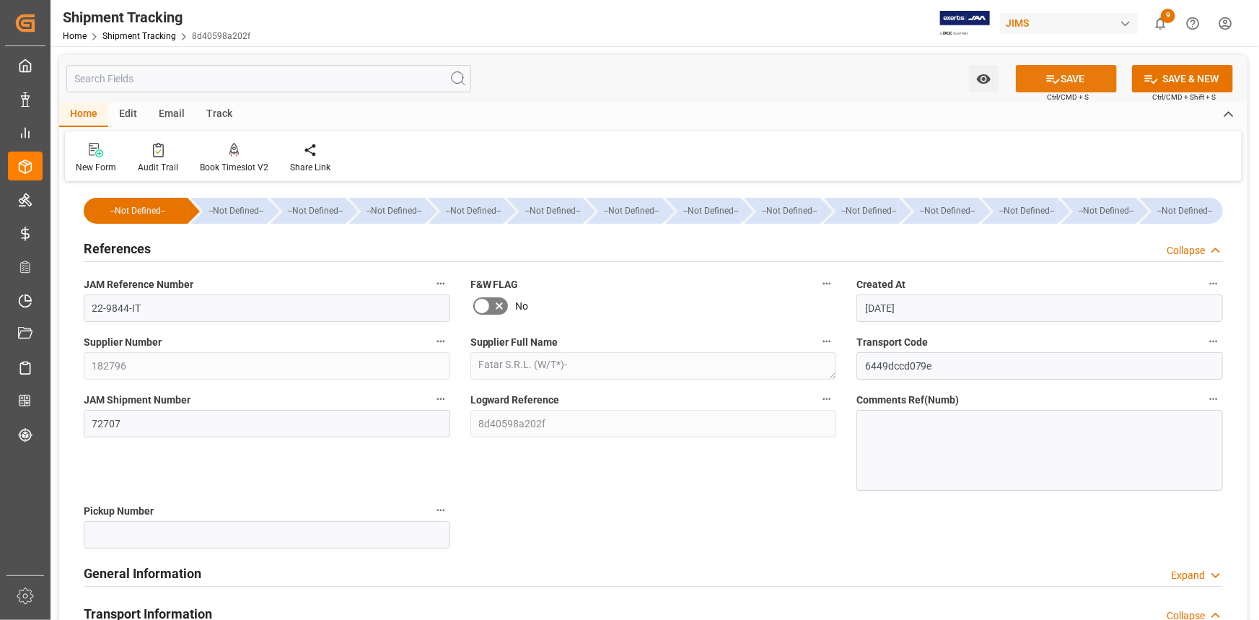
click at [1059, 77] on button "SAVE" at bounding box center [1066, 78] width 101 height 27
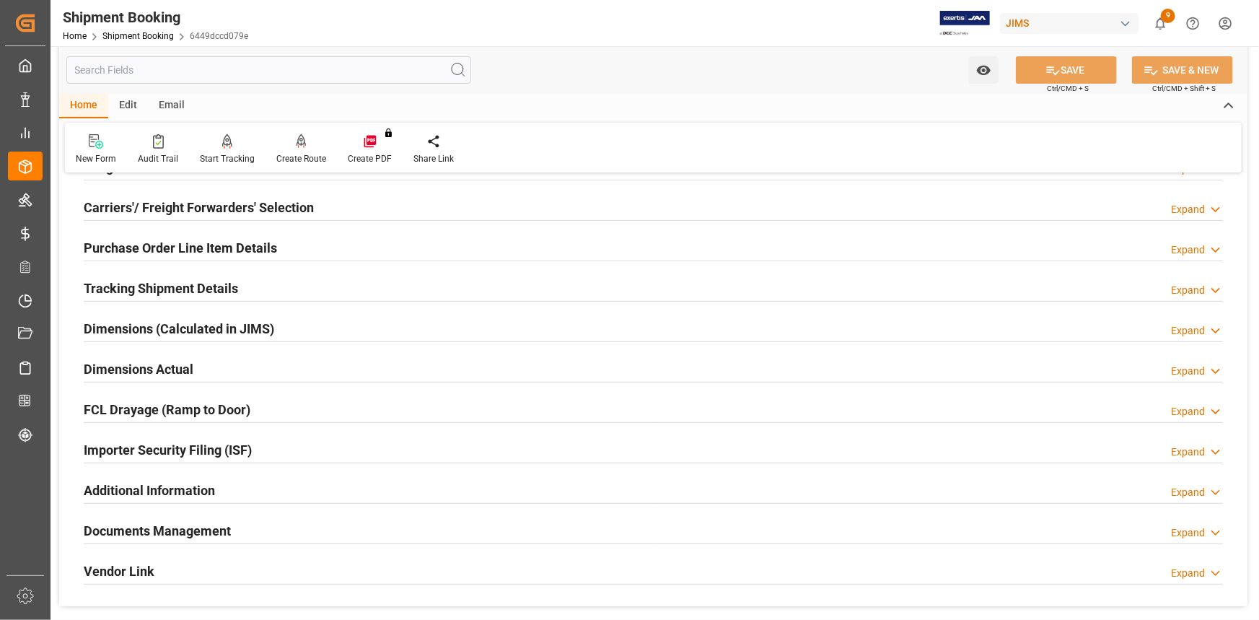
scroll to position [196, 0]
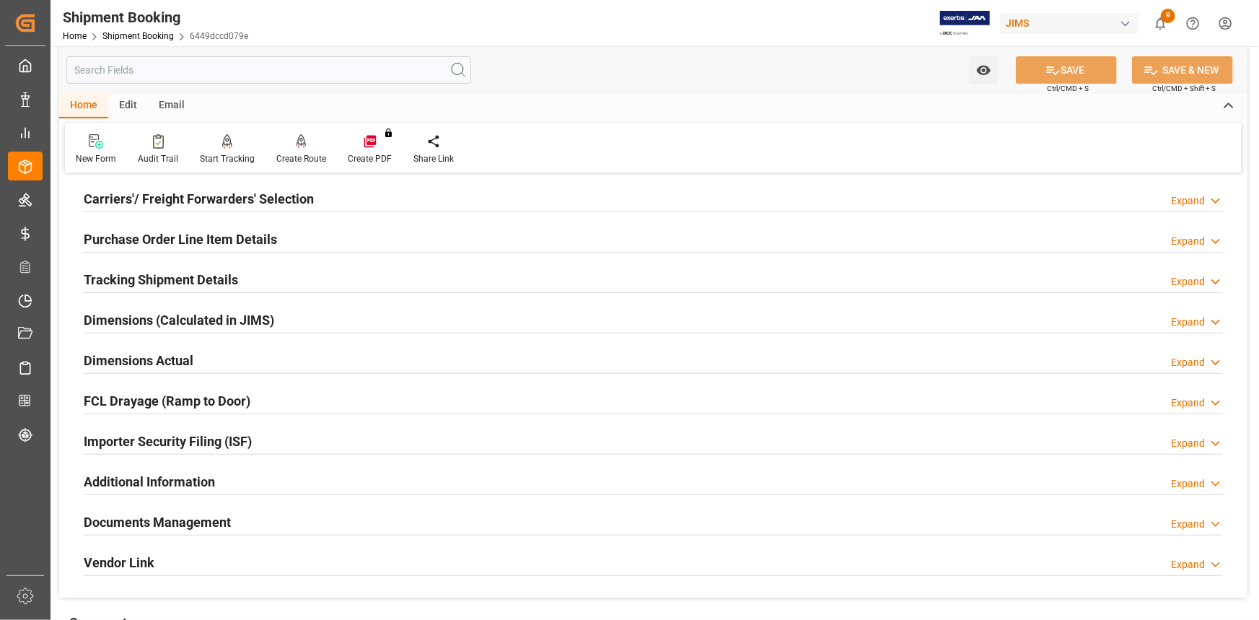
click at [246, 265] on div "Tracking Shipment Details Expand" at bounding box center [654, 278] width 1140 height 27
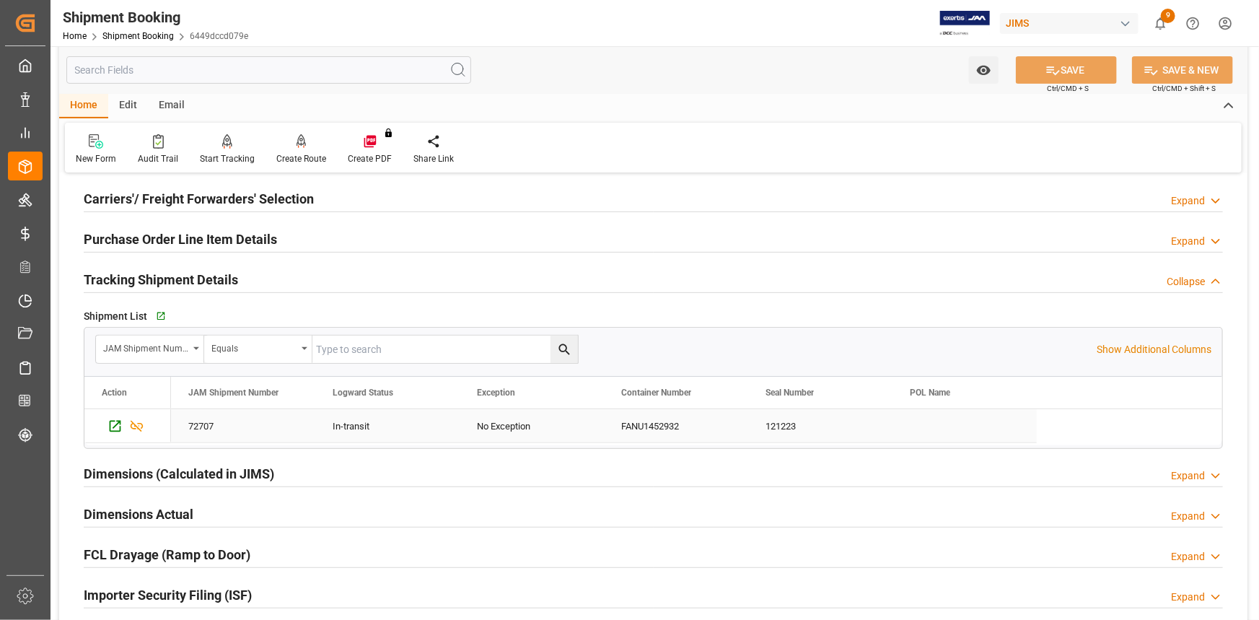
scroll to position [262, 0]
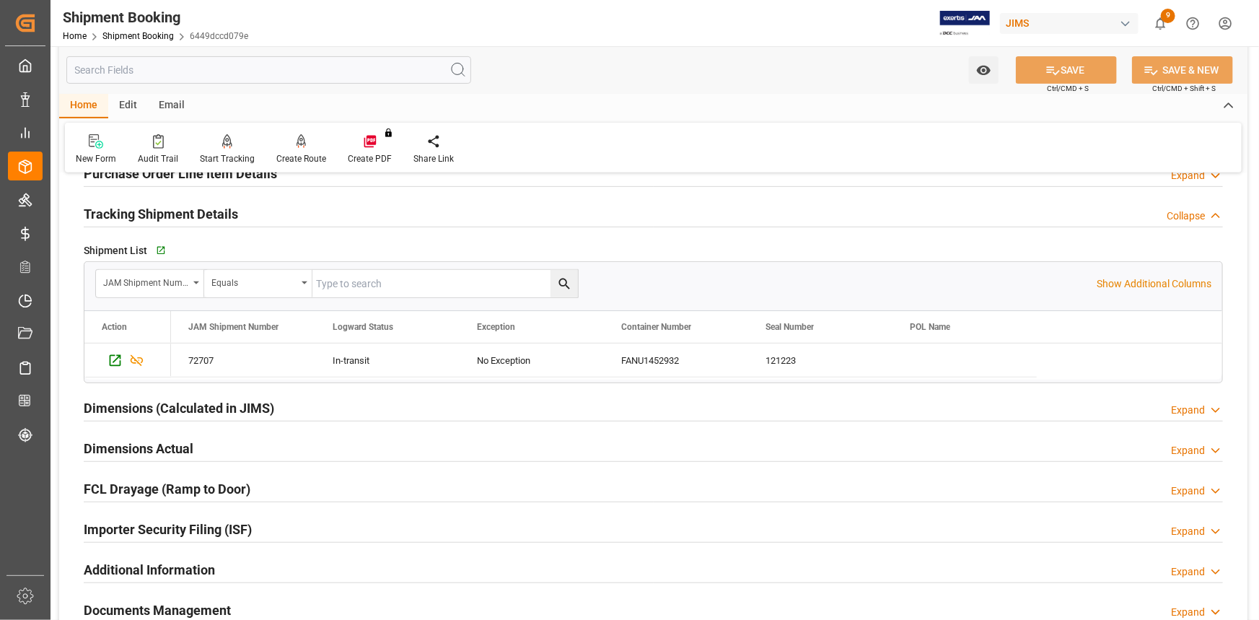
click at [233, 450] on div "Dimensions Actual Expand" at bounding box center [654, 447] width 1140 height 27
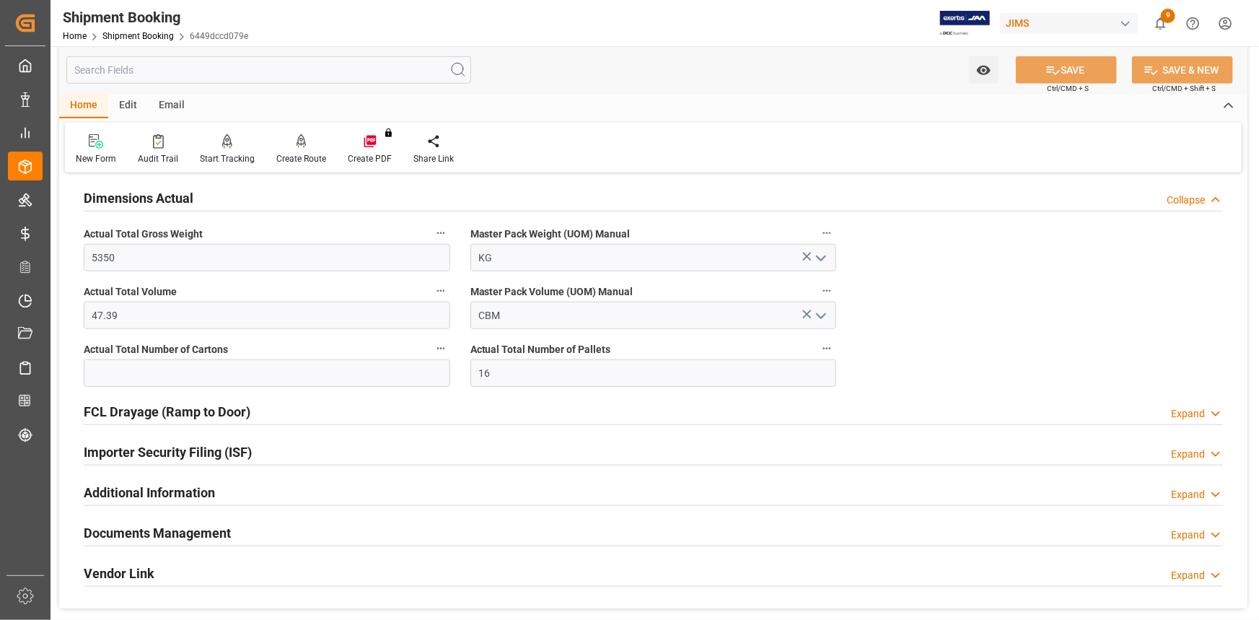
scroll to position [656, 0]
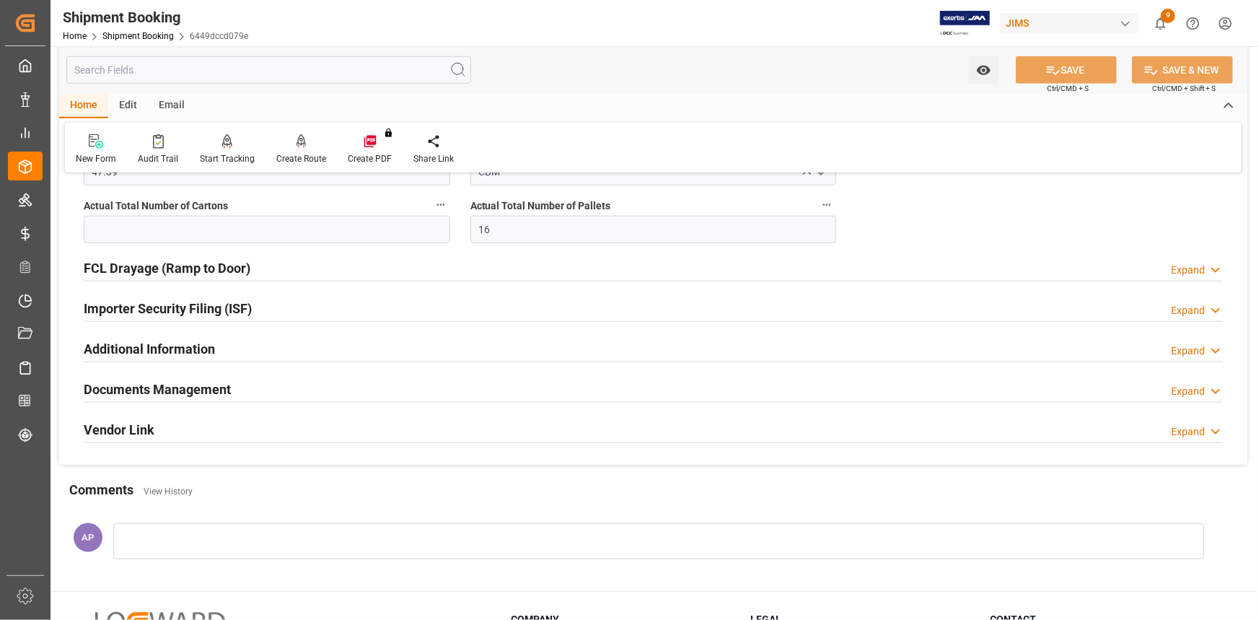
click at [261, 380] on div "Documents Management Expand" at bounding box center [654, 388] width 1140 height 27
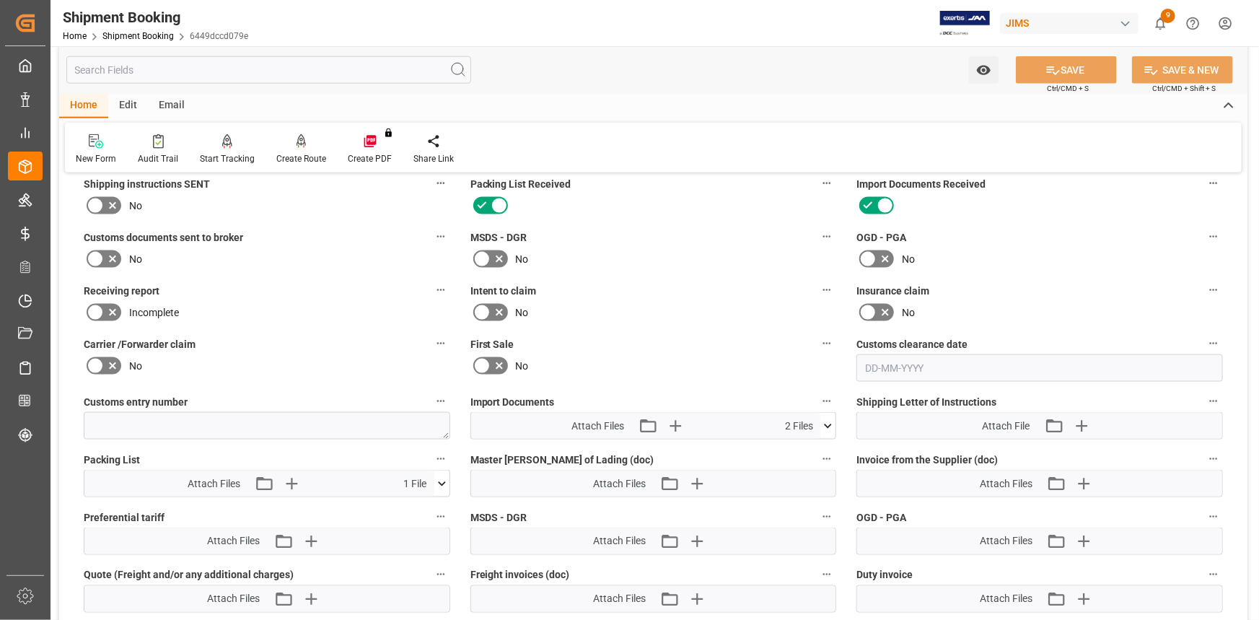
scroll to position [918, 0]
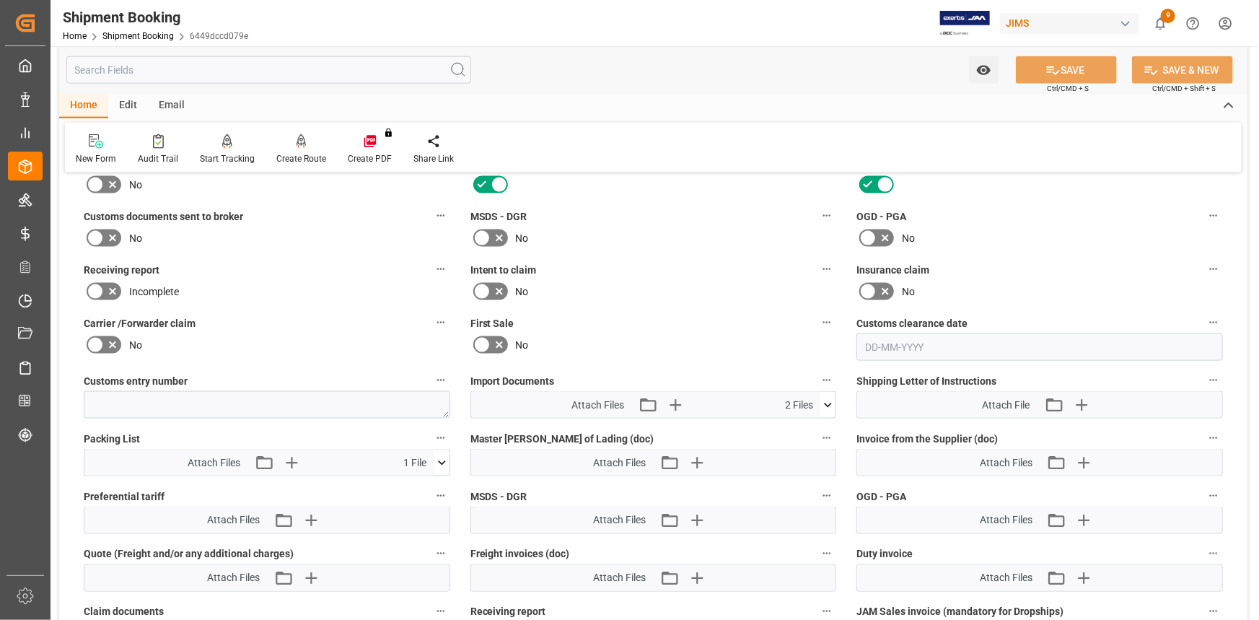
click at [830, 403] on icon at bounding box center [829, 405] width 8 height 4
click at [677, 398] on icon "button" at bounding box center [675, 404] width 23 height 23
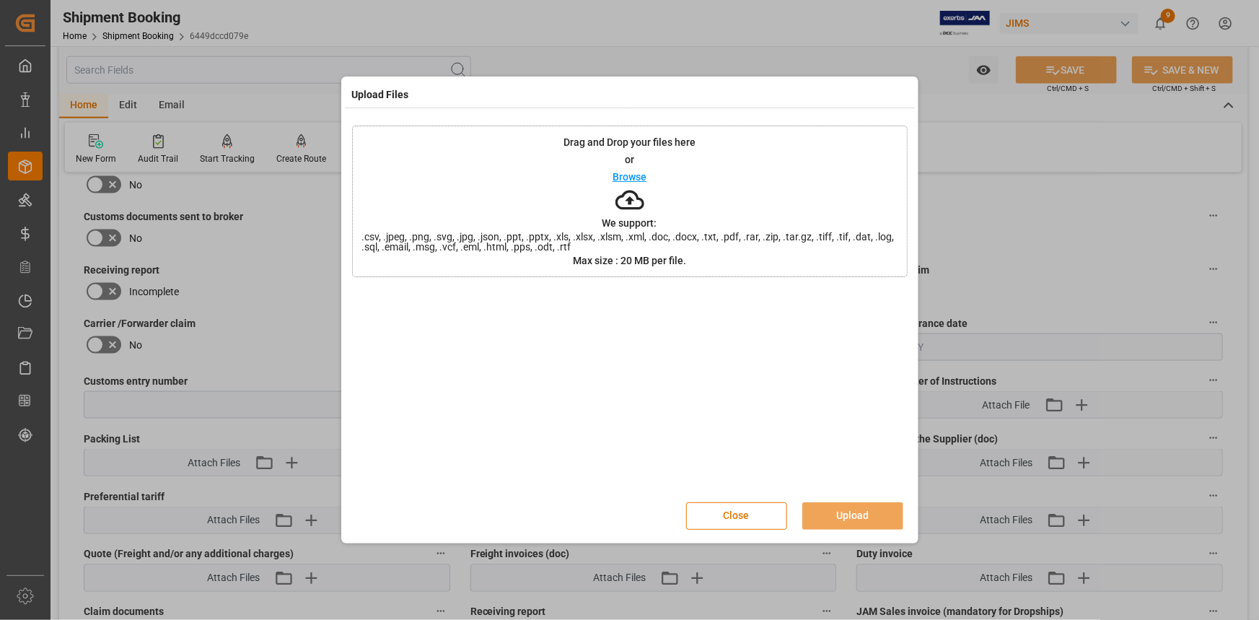
click at [632, 168] on div "Browse" at bounding box center [630, 176] width 34 height 17
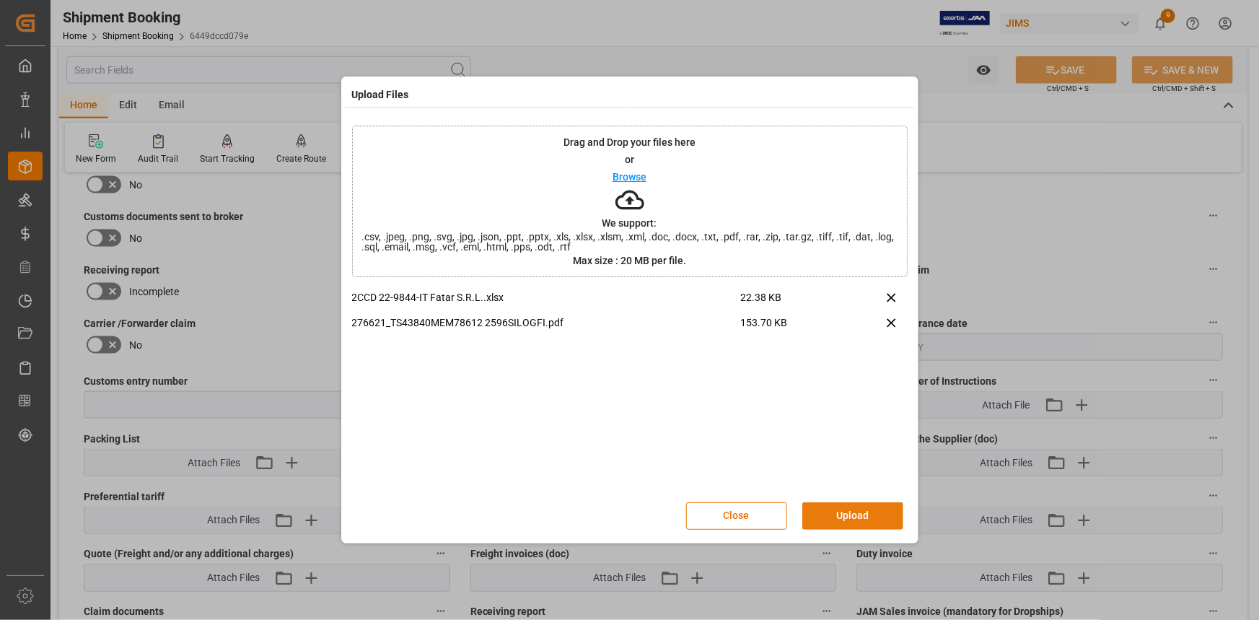
click at [831, 510] on button "Upload" at bounding box center [852, 515] width 101 height 27
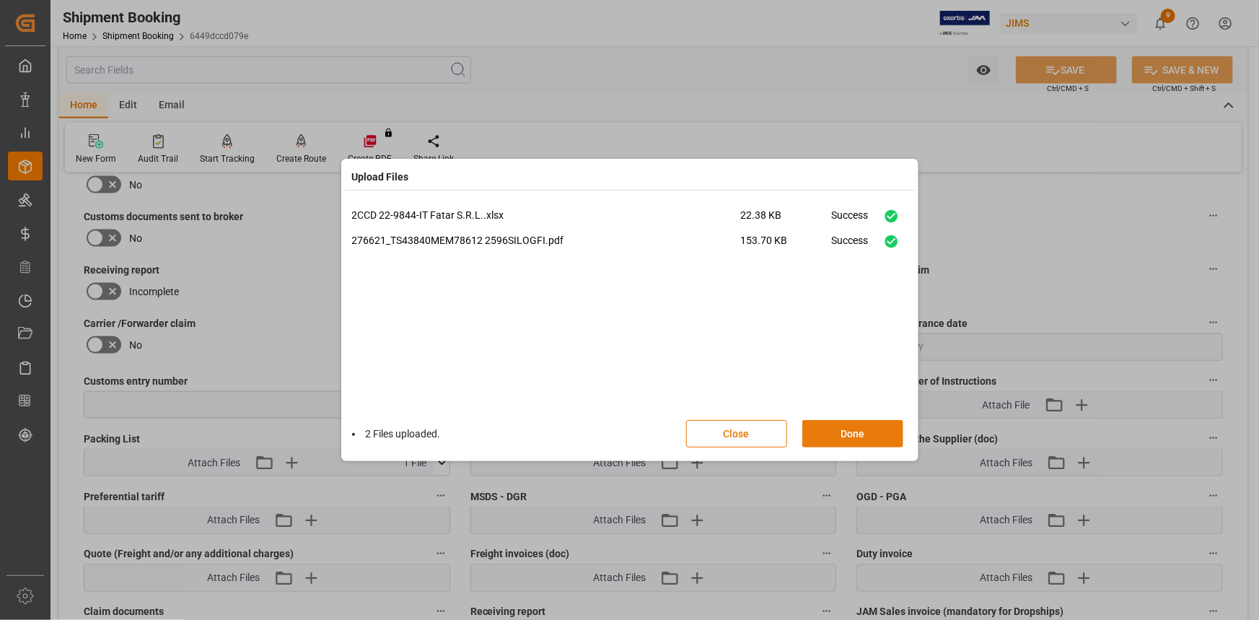
click at [854, 433] on button "Done" at bounding box center [852, 433] width 101 height 27
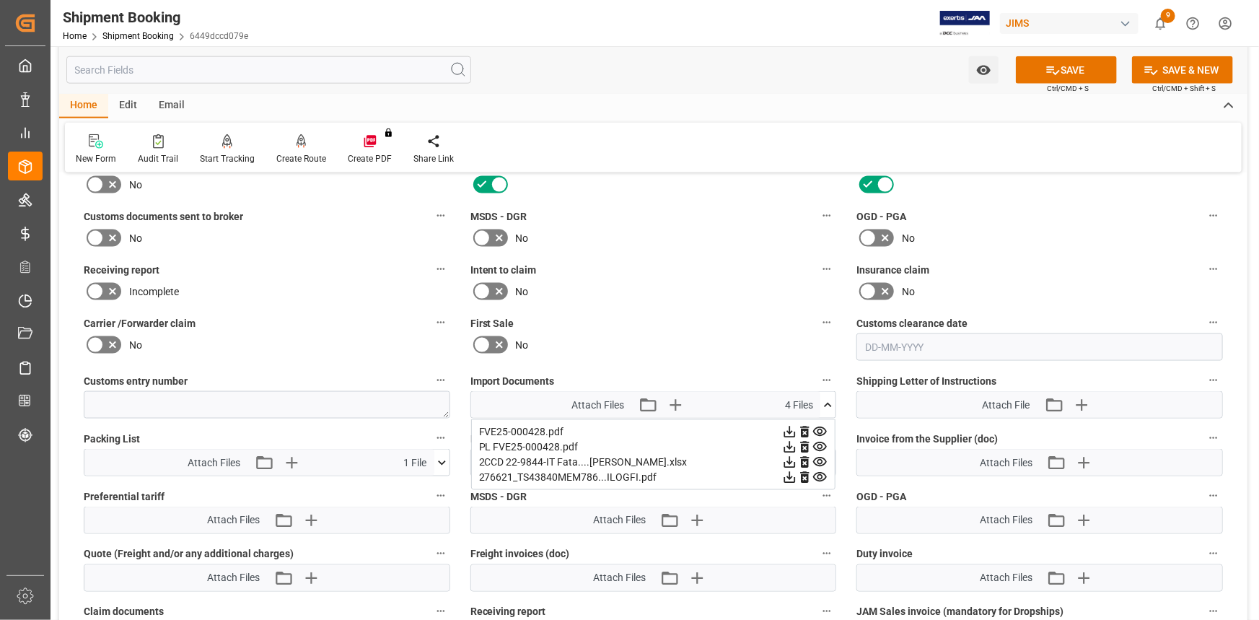
click at [830, 398] on icon at bounding box center [828, 405] width 15 height 15
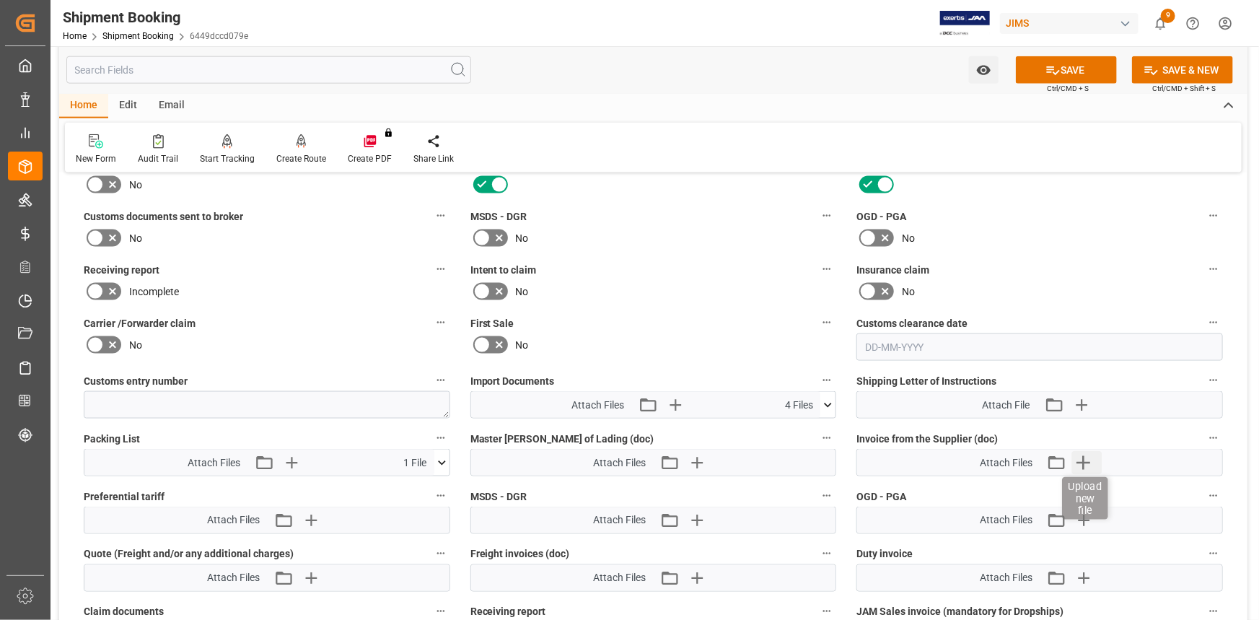
click at [1085, 456] on icon "button" at bounding box center [1084, 463] width 14 height 14
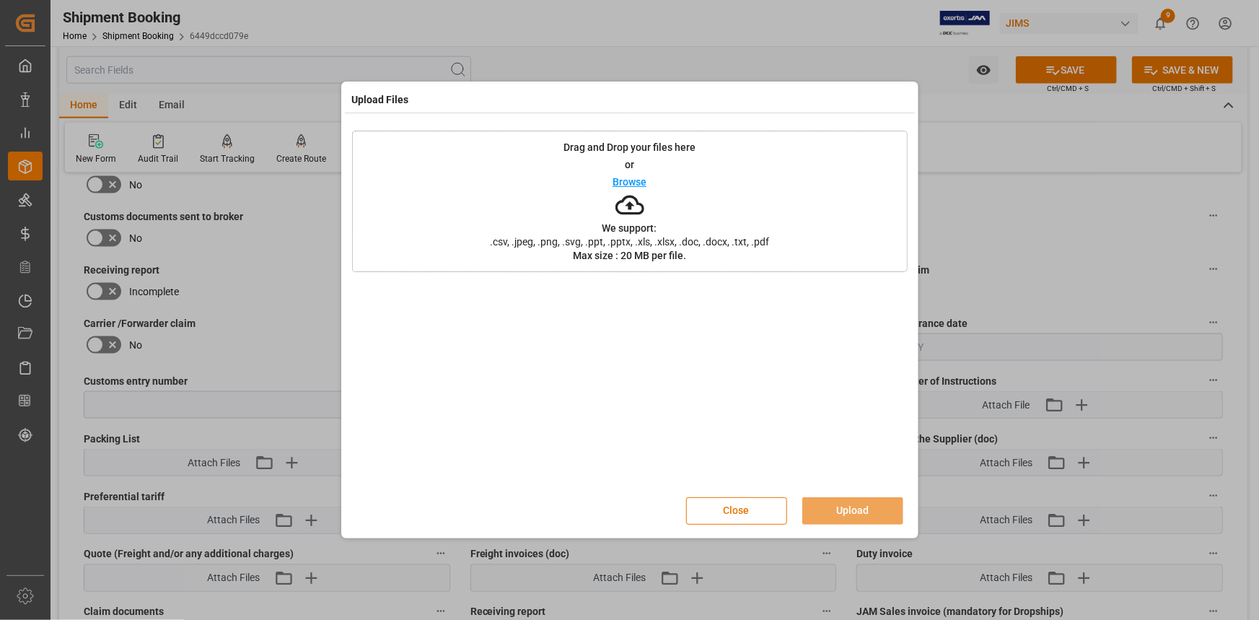
click at [620, 180] on p "Browse" at bounding box center [630, 182] width 34 height 10
click at [849, 507] on button "Upload" at bounding box center [852, 510] width 101 height 27
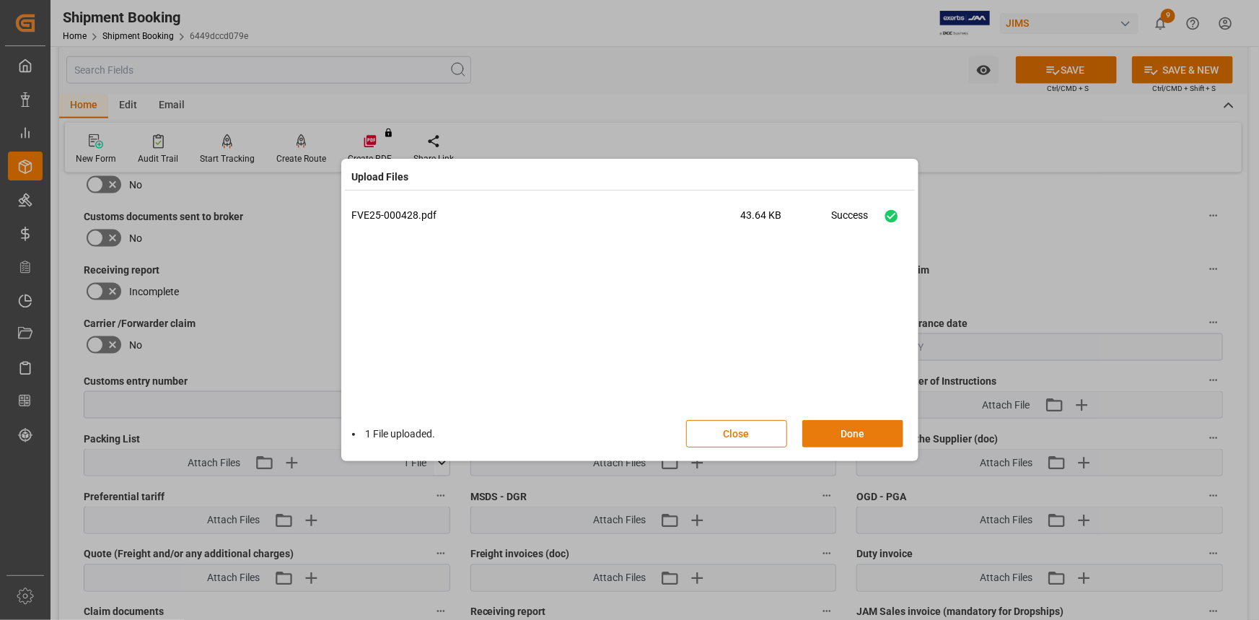
click at [857, 432] on button "Done" at bounding box center [852, 433] width 101 height 27
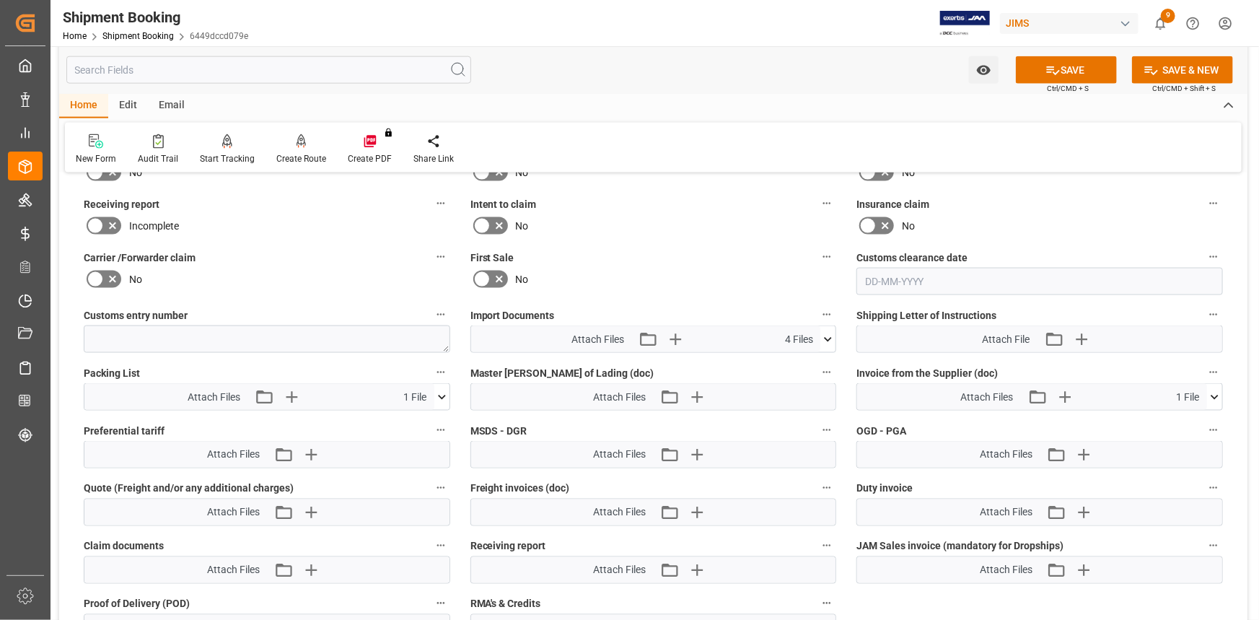
scroll to position [852, 0]
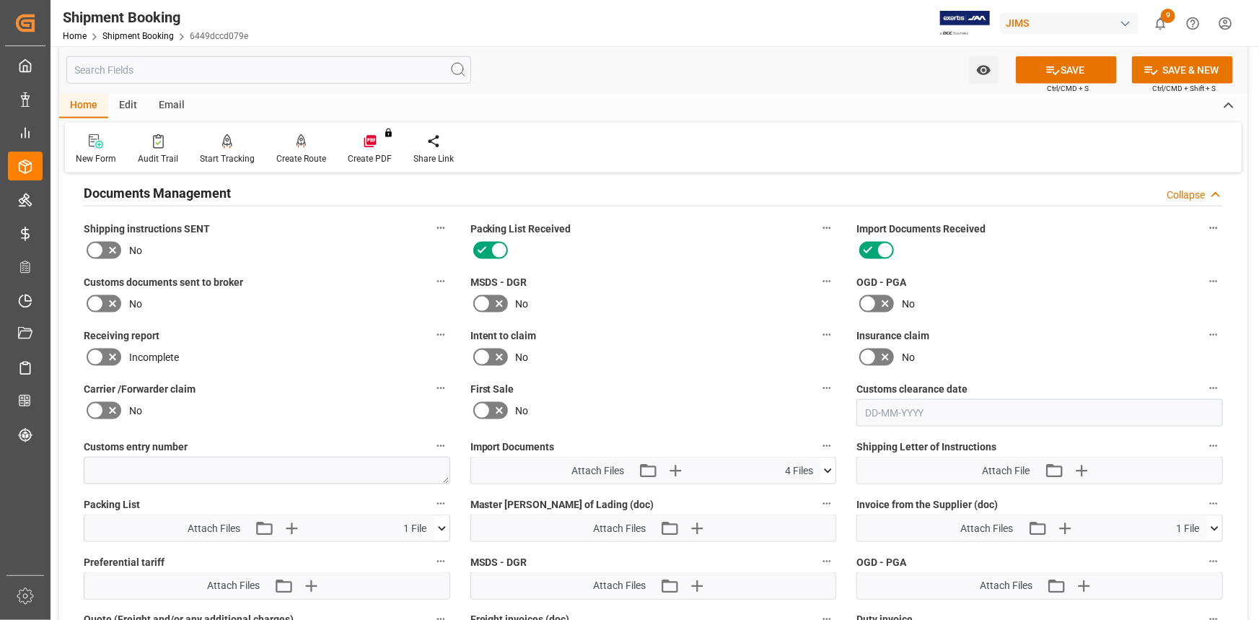
click at [115, 305] on icon at bounding box center [112, 303] width 17 height 17
click at [0, 0] on input "checkbox" at bounding box center [0, 0] width 0 height 0
click at [1058, 71] on button "SAVE" at bounding box center [1066, 69] width 101 height 27
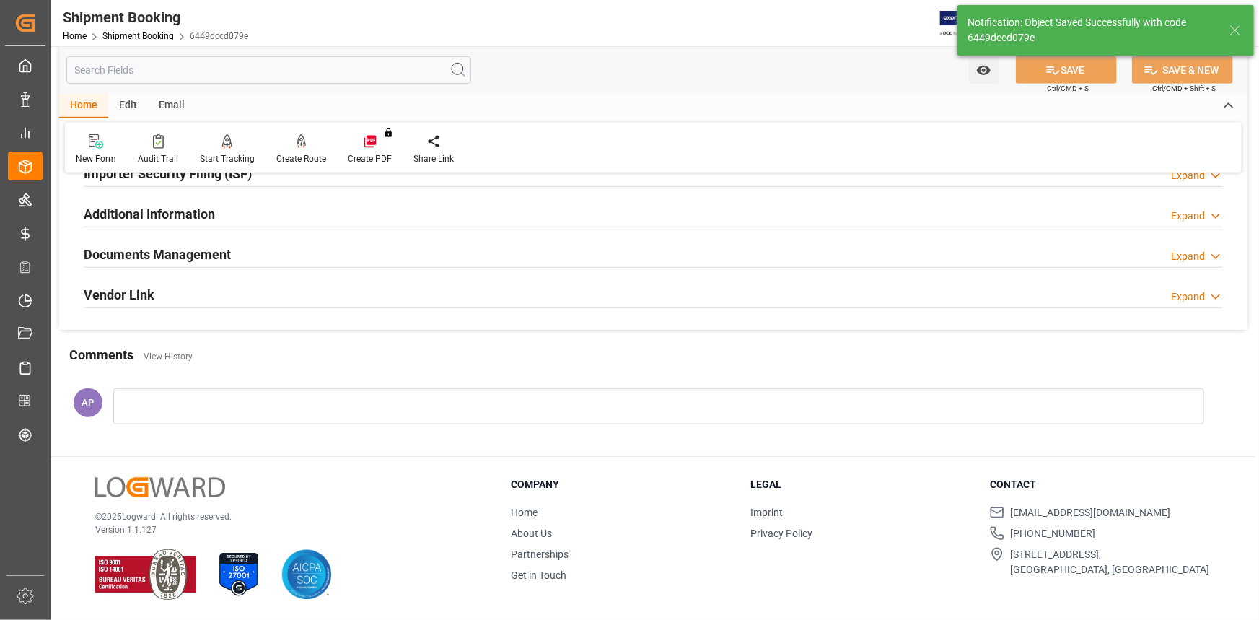
scroll to position [462, 0]
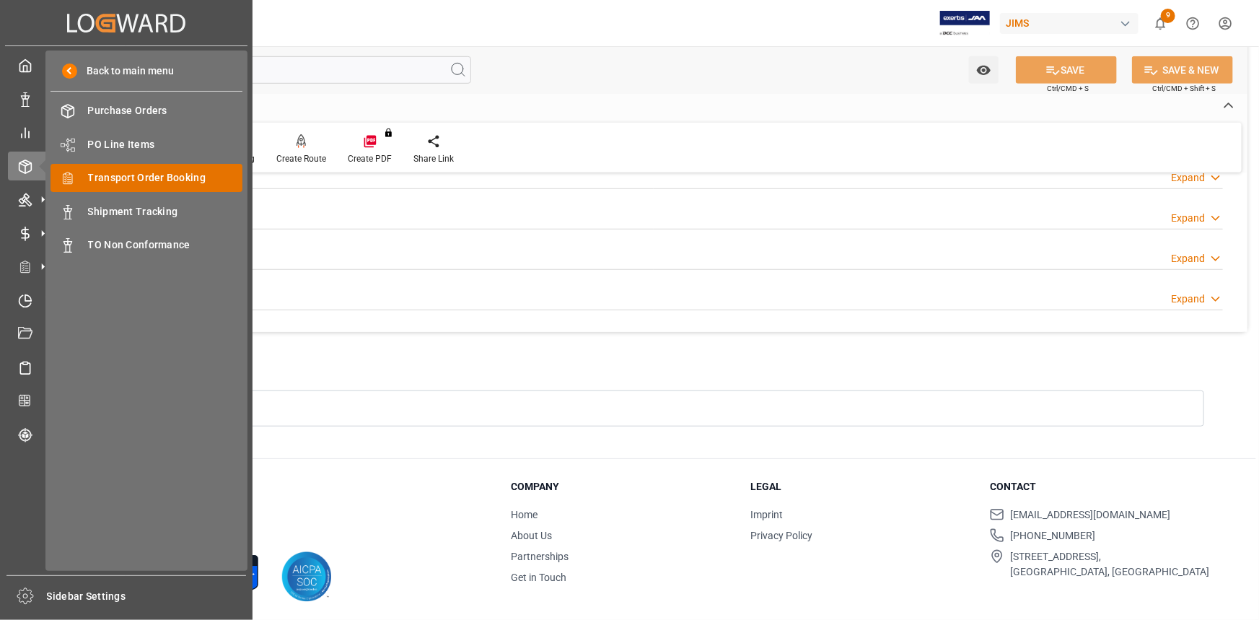
click at [157, 180] on span "Transport Order Booking" at bounding box center [165, 177] width 155 height 15
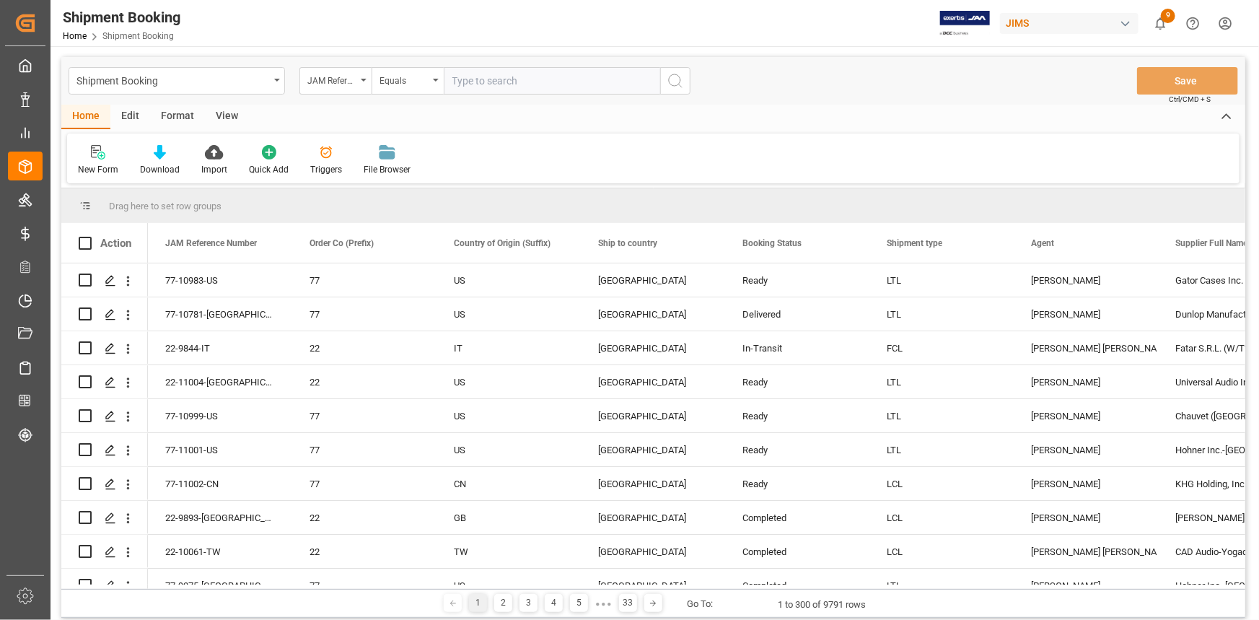
click at [471, 84] on input "text" at bounding box center [552, 80] width 217 height 27
type input "22-10732-IT"
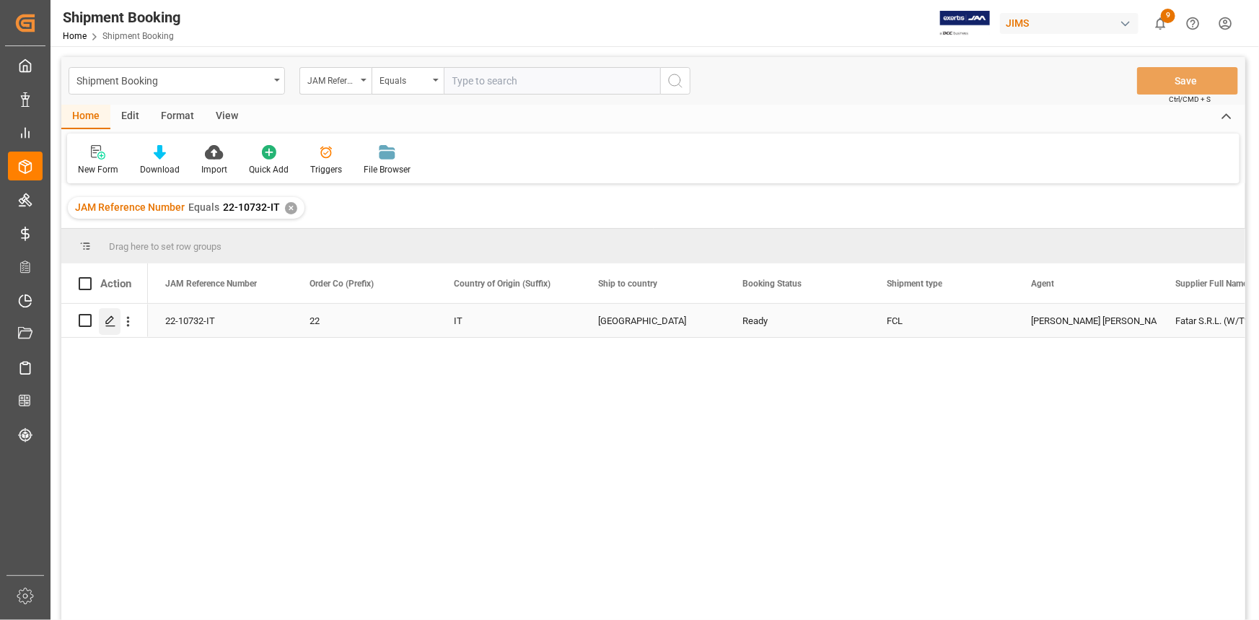
click at [108, 319] on polygon "Press SPACE to select this row." at bounding box center [109, 319] width 7 height 7
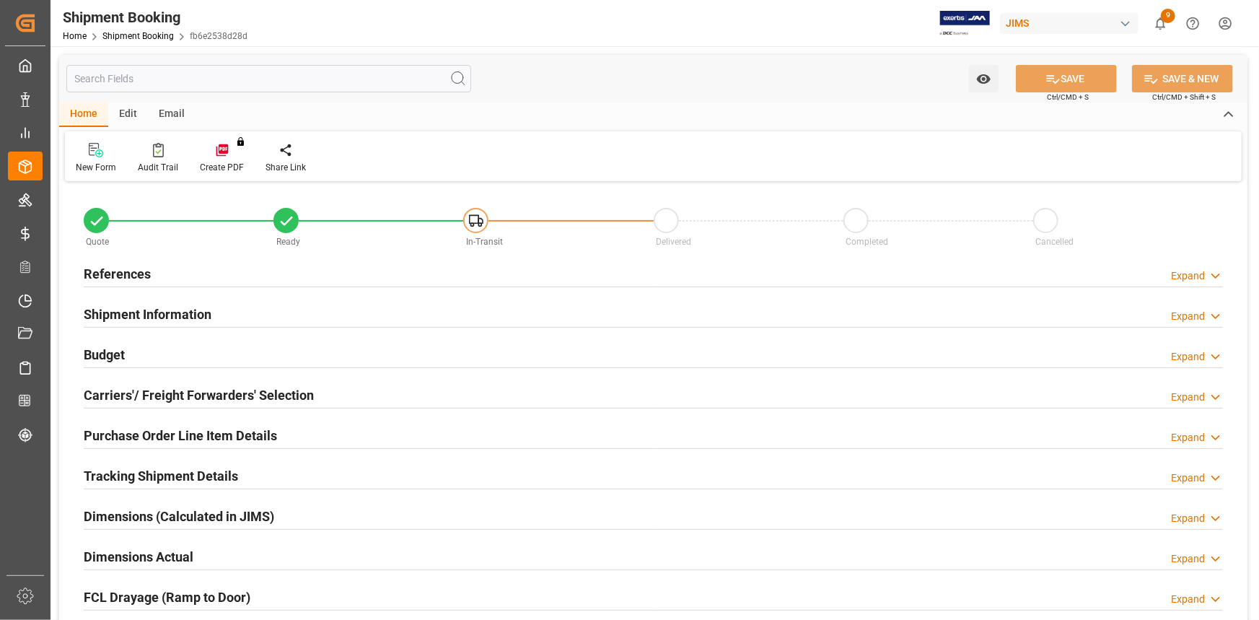
type input "13758.67"
type input "9269.723"
type input "163007.65"
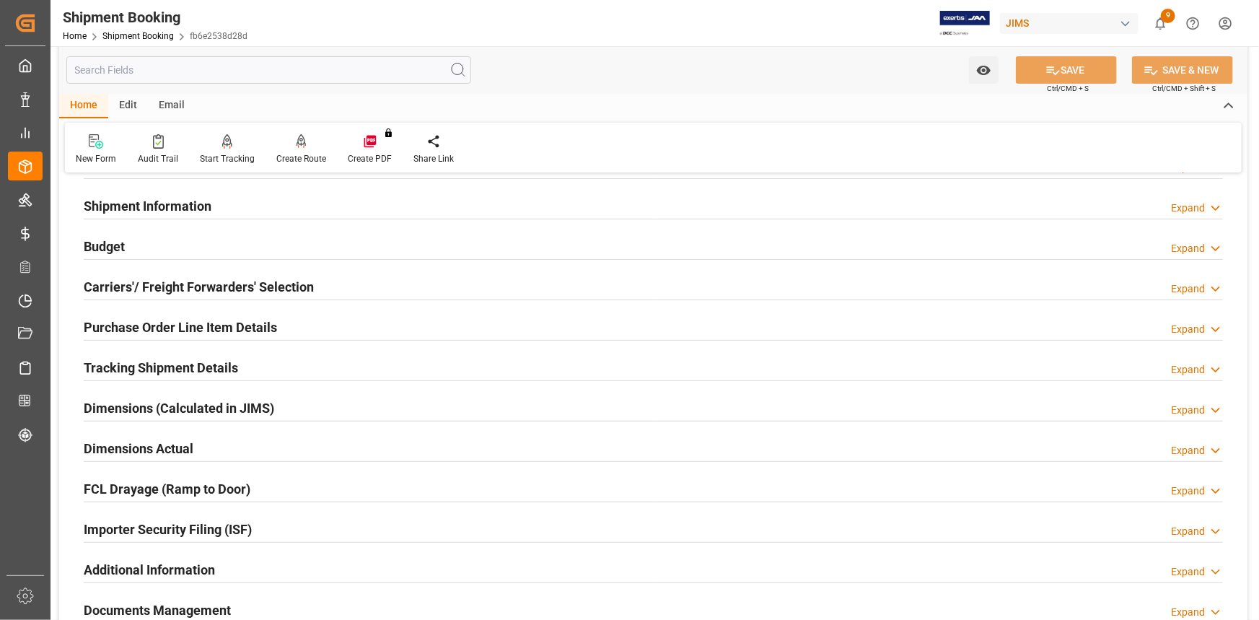
scroll to position [131, 0]
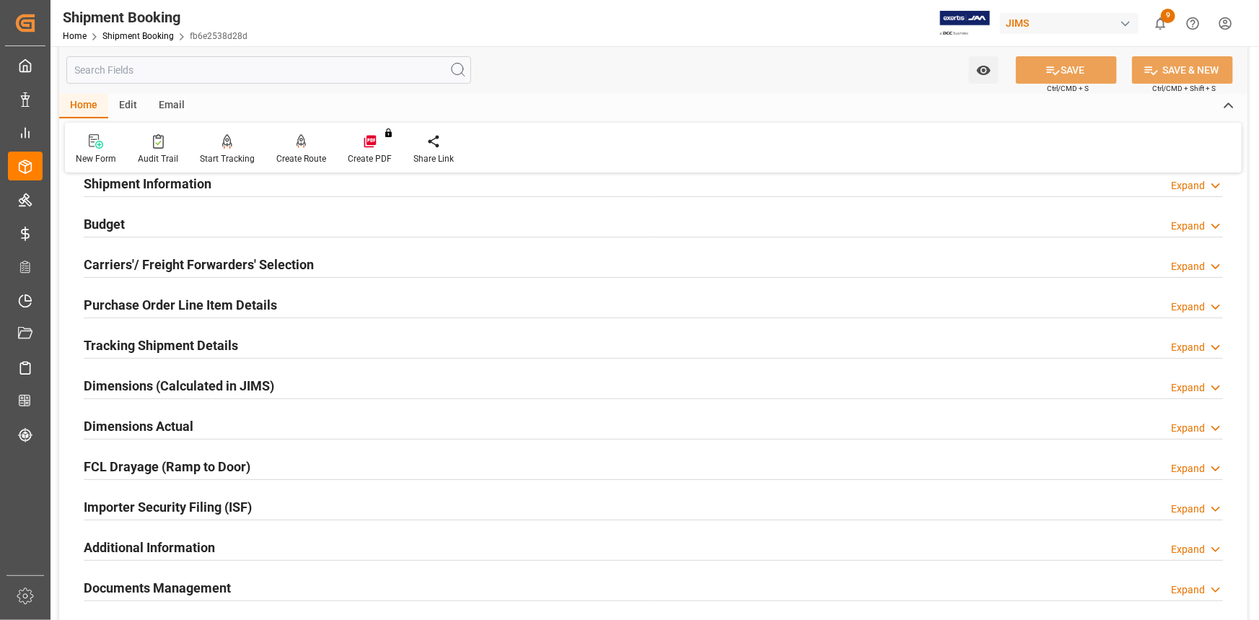
click at [180, 224] on div "Budget Expand" at bounding box center [654, 222] width 1140 height 27
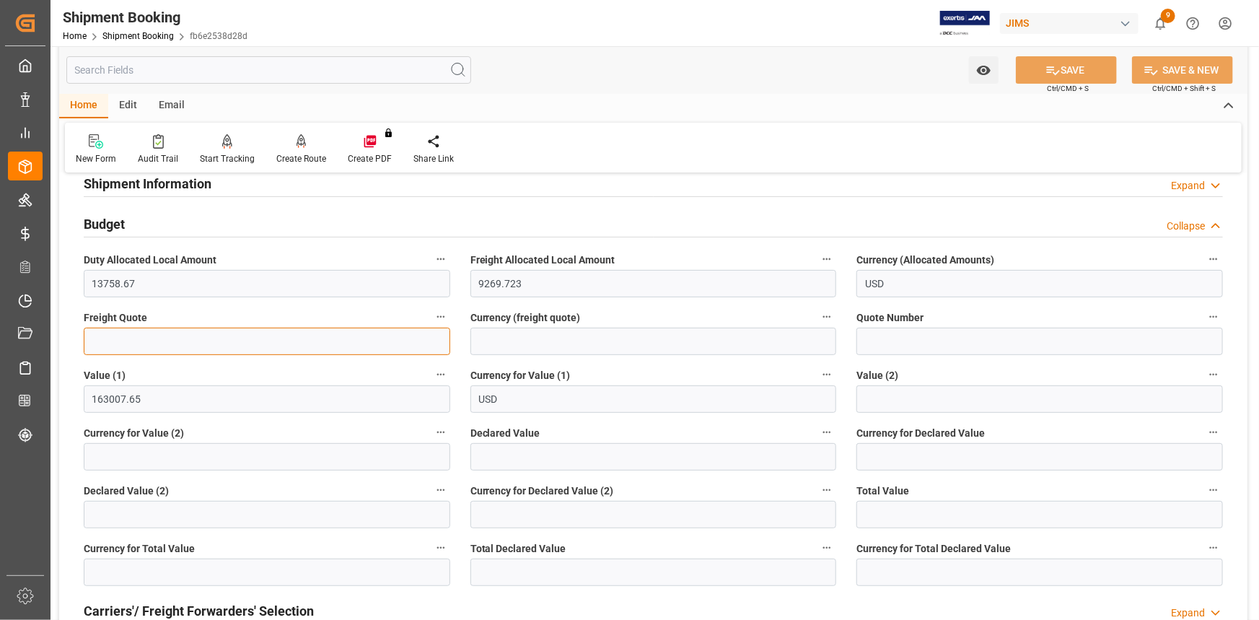
click at [178, 346] on input "text" at bounding box center [267, 341] width 367 height 27
type input "9300"
click at [494, 344] on input at bounding box center [654, 341] width 367 height 27
type input "USD"
click at [1064, 69] on button "SAVE" at bounding box center [1066, 69] width 101 height 27
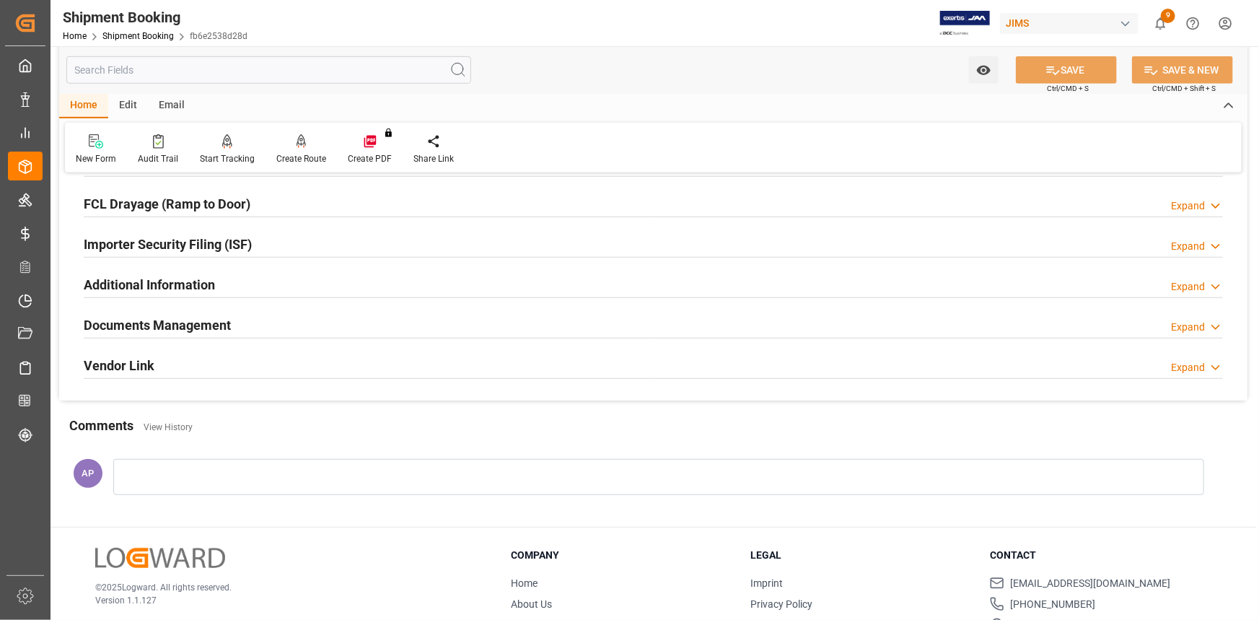
click at [281, 330] on div "Documents Management Expand" at bounding box center [654, 323] width 1140 height 27
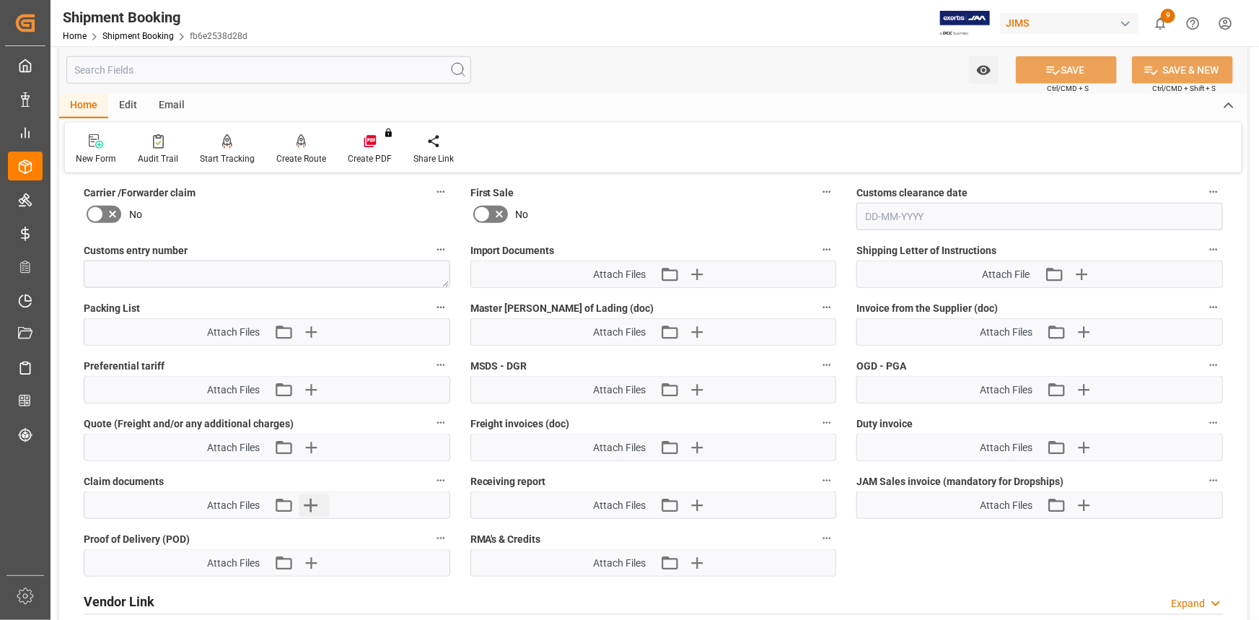
scroll to position [787, 0]
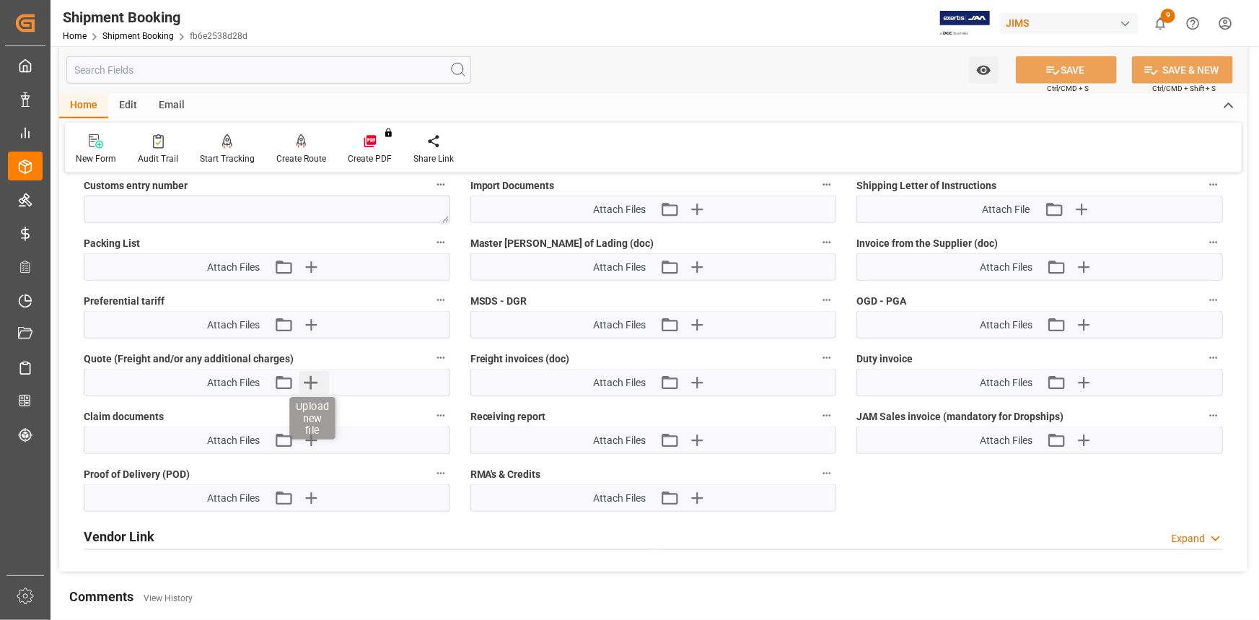
click at [314, 378] on icon "button" at bounding box center [310, 382] width 23 height 23
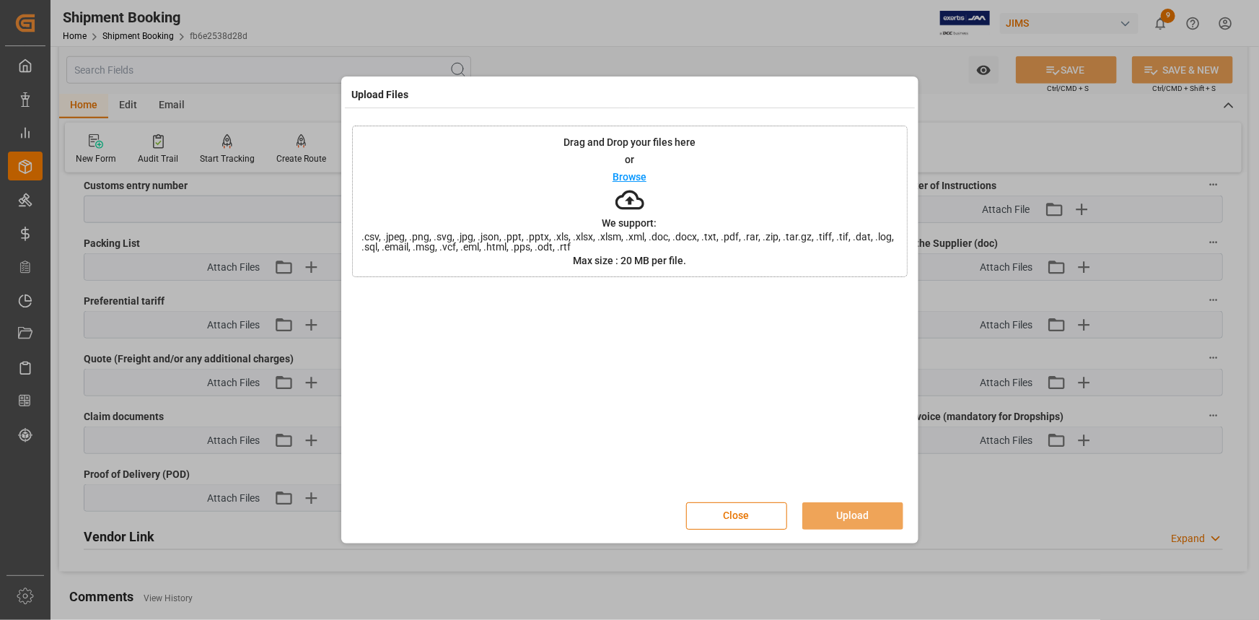
click at [627, 168] on div "Browse" at bounding box center [630, 176] width 34 height 17
click at [846, 508] on button "Upload" at bounding box center [852, 515] width 101 height 27
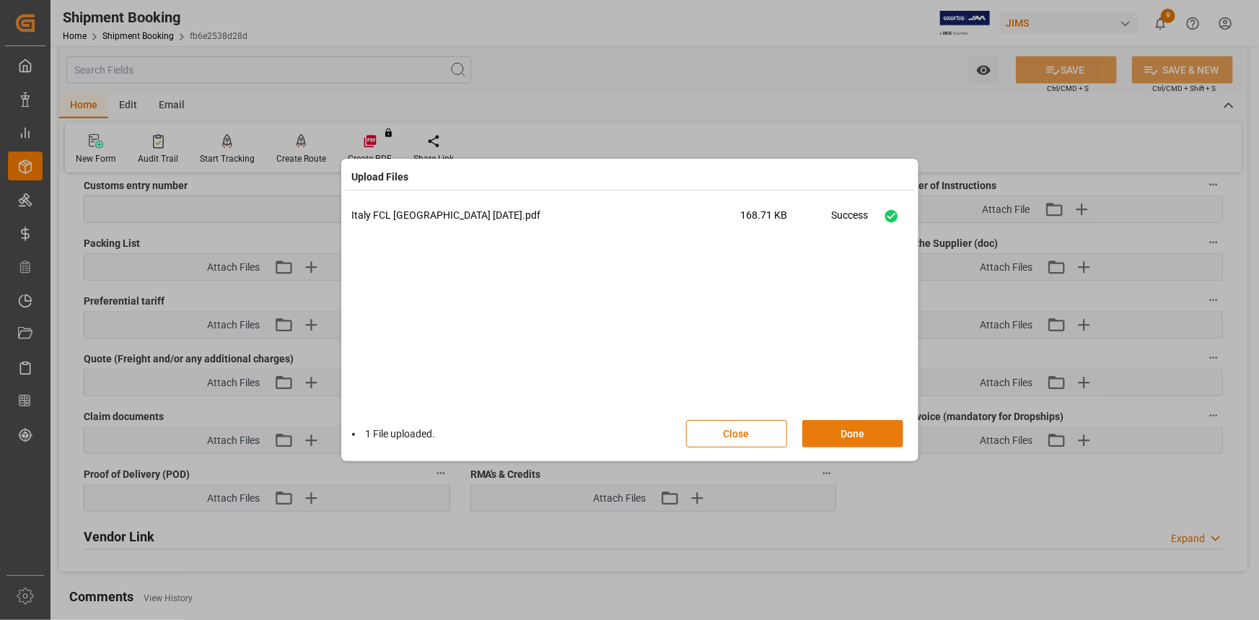
click at [852, 434] on button "Done" at bounding box center [852, 433] width 101 height 27
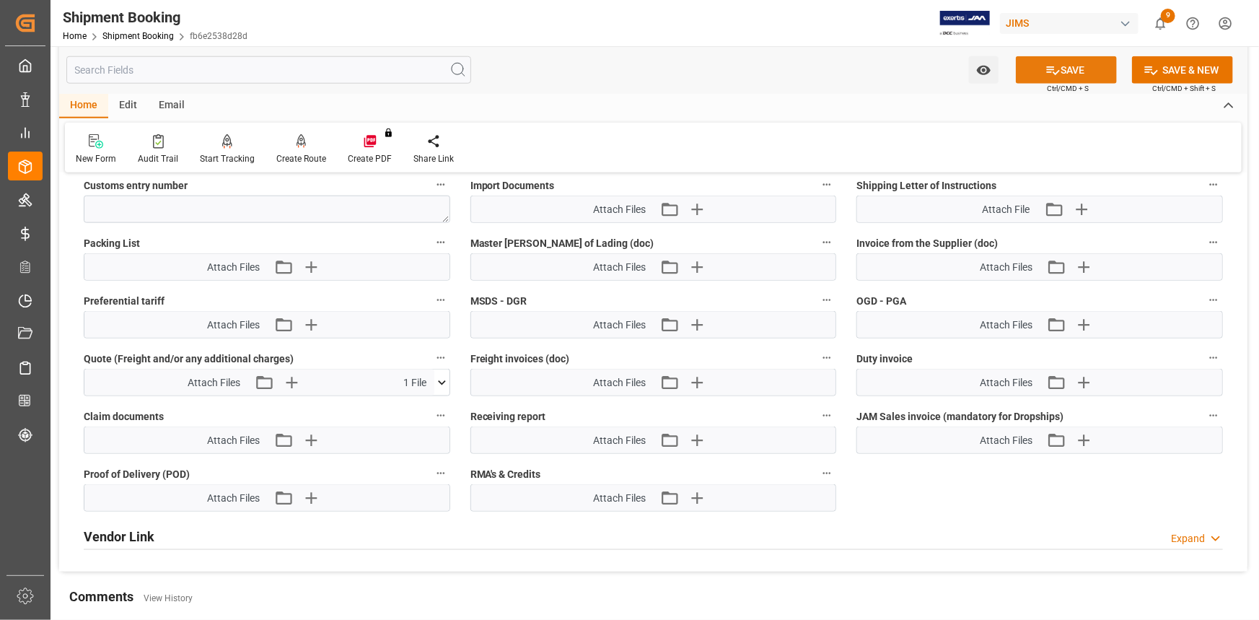
click at [1068, 65] on button "SAVE" at bounding box center [1066, 69] width 101 height 27
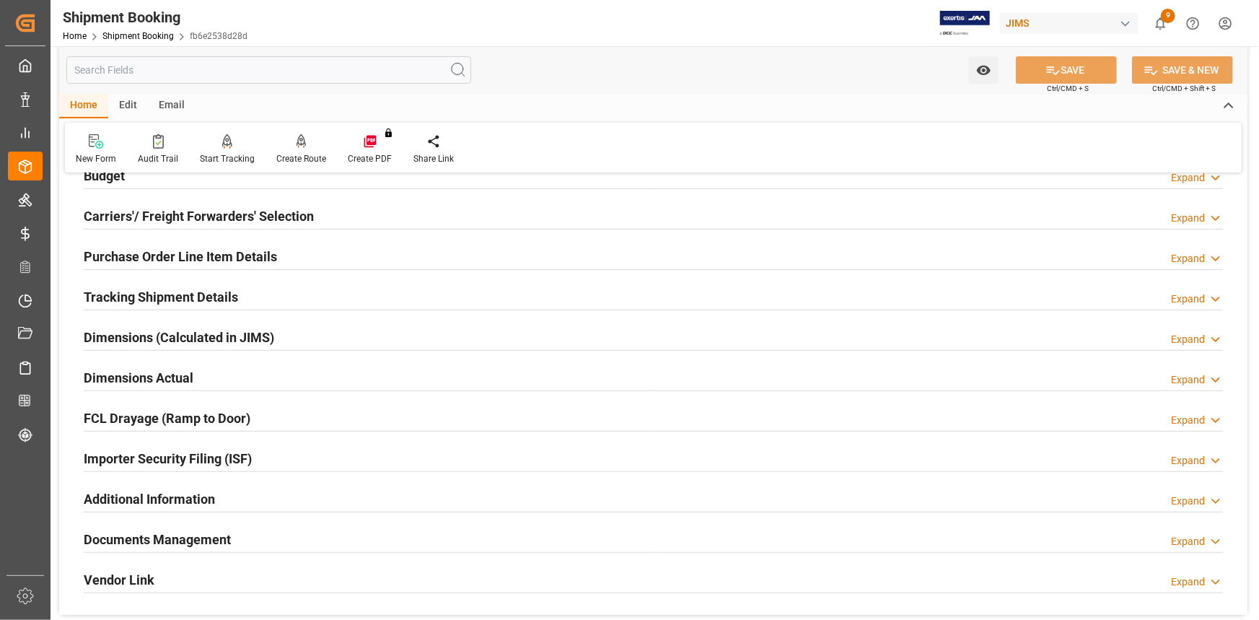
scroll to position [159, 0]
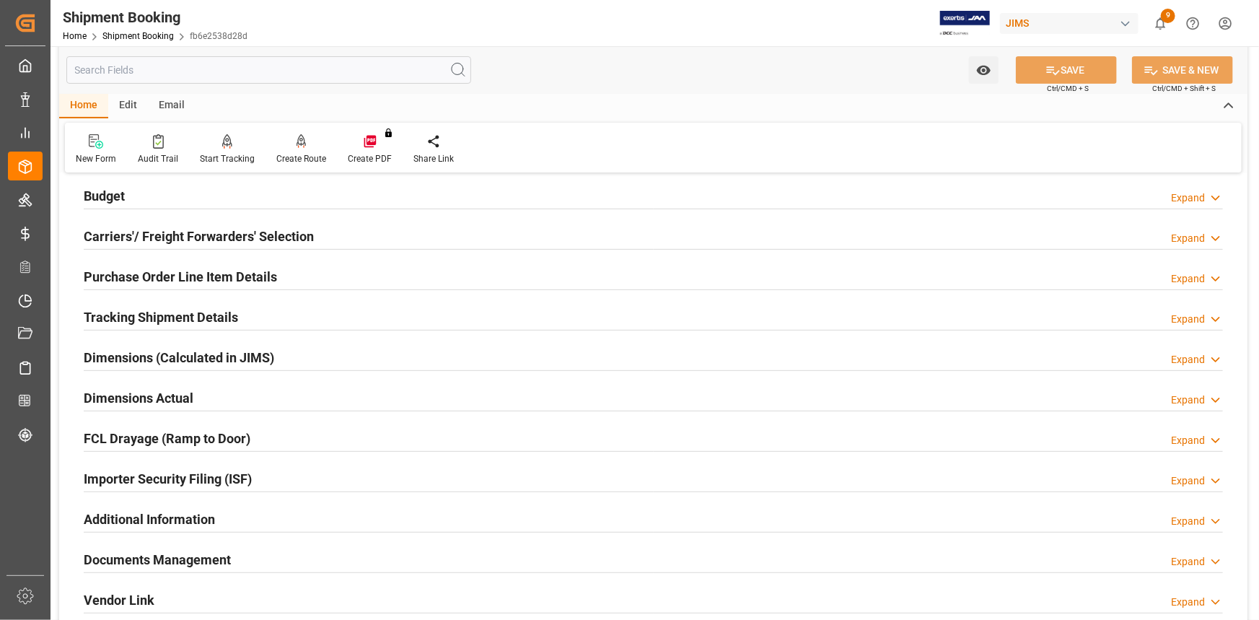
click at [288, 310] on div "Tracking Shipment Details Expand" at bounding box center [654, 315] width 1140 height 27
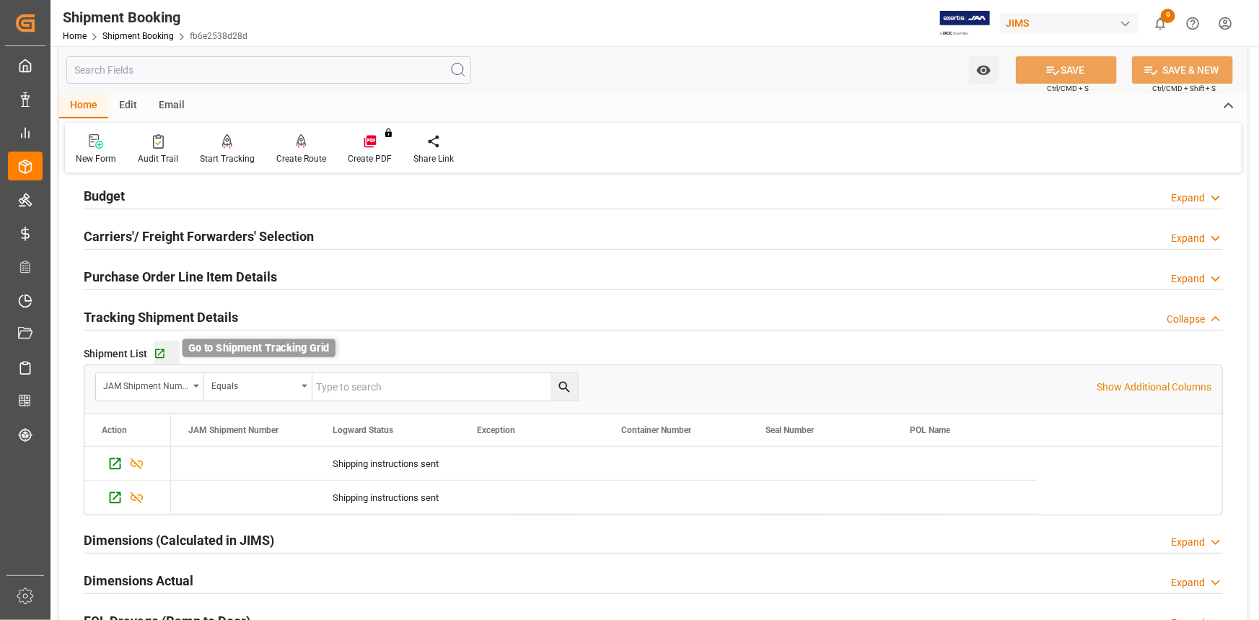
click at [162, 350] on icon "button" at bounding box center [159, 353] width 9 height 9
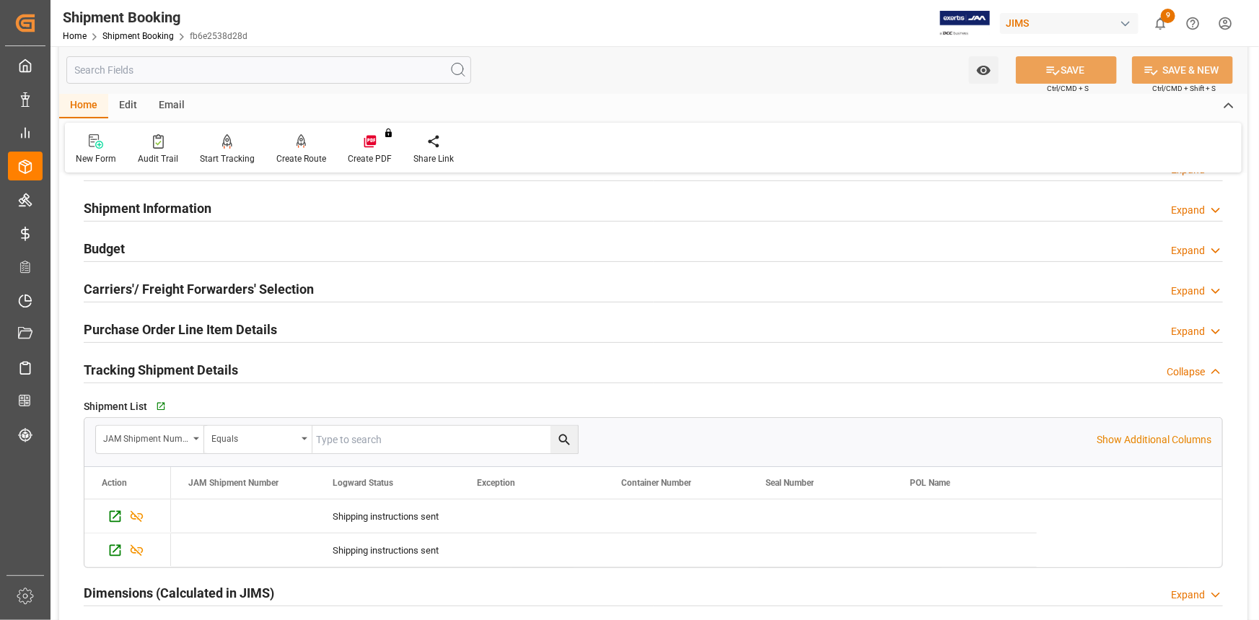
scroll to position [28, 0]
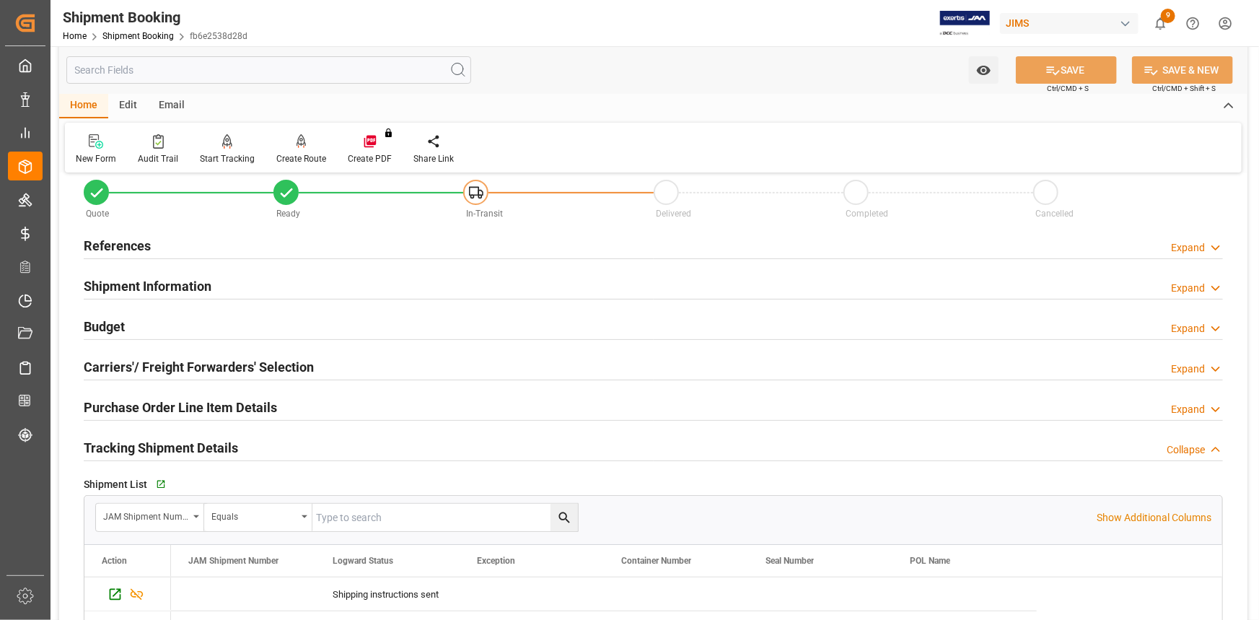
click at [204, 321] on div "Budget Expand" at bounding box center [654, 325] width 1140 height 27
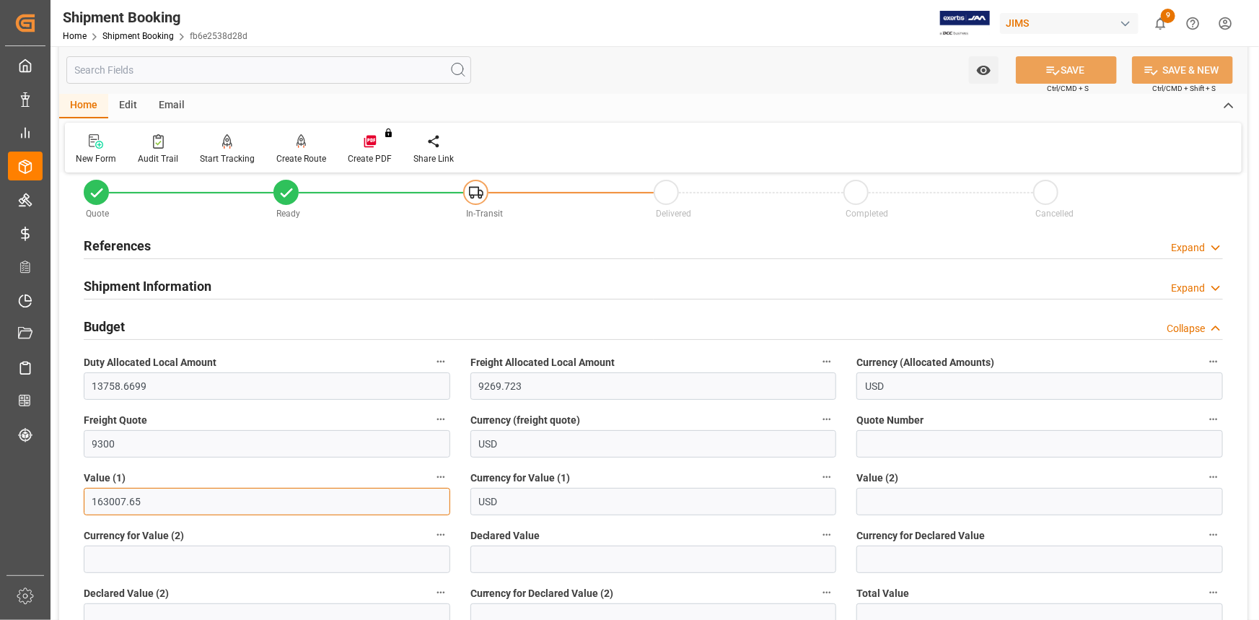
drag, startPoint x: 147, startPoint y: 498, endPoint x: 94, endPoint y: 505, distance: 53.9
click at [94, 505] on input "163007.65" at bounding box center [267, 501] width 367 height 27
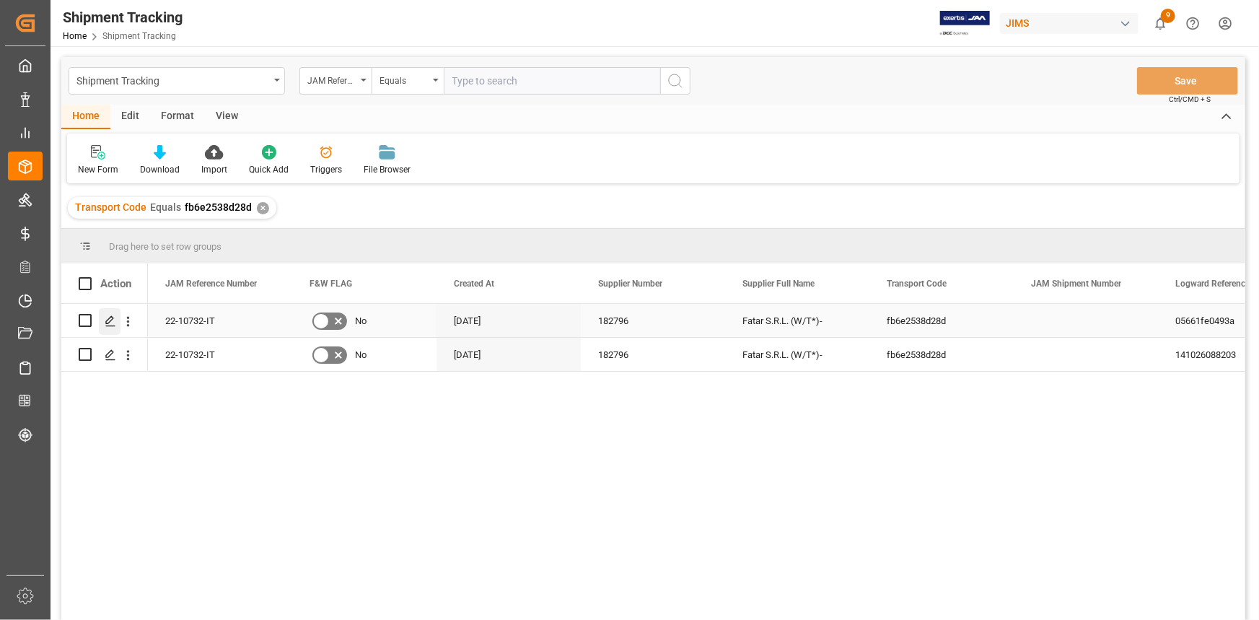
click at [108, 319] on polygon "Press SPACE to select this row." at bounding box center [109, 319] width 7 height 7
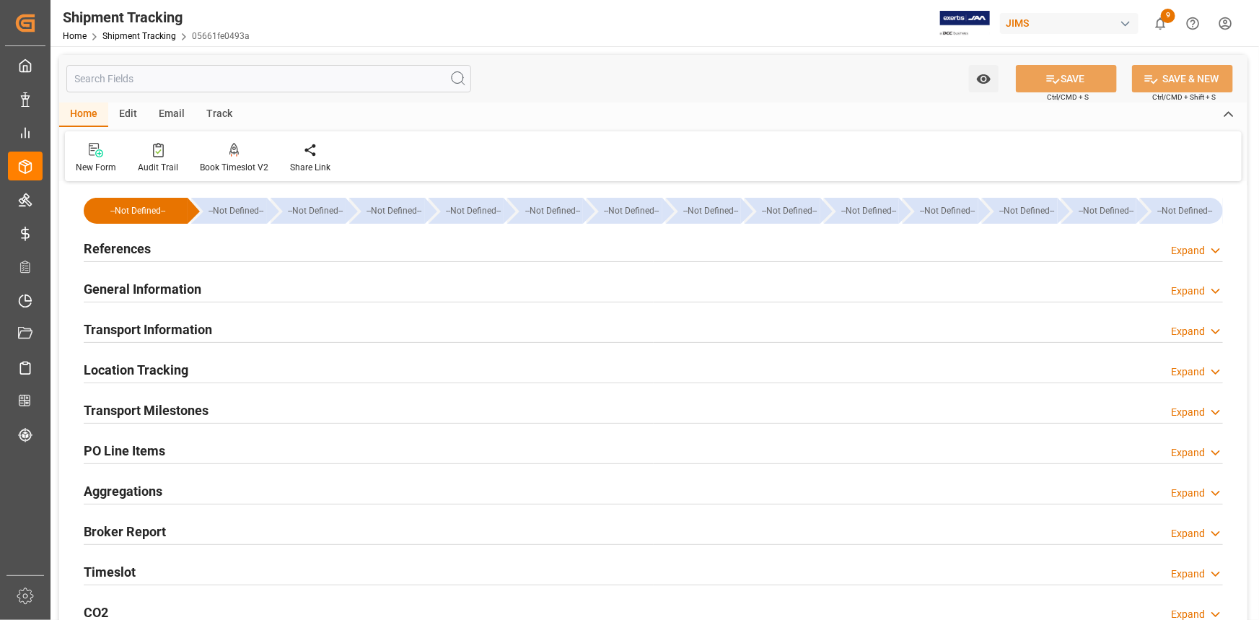
type input "[DATE]"
click at [201, 255] on div "References Expand" at bounding box center [654, 247] width 1140 height 27
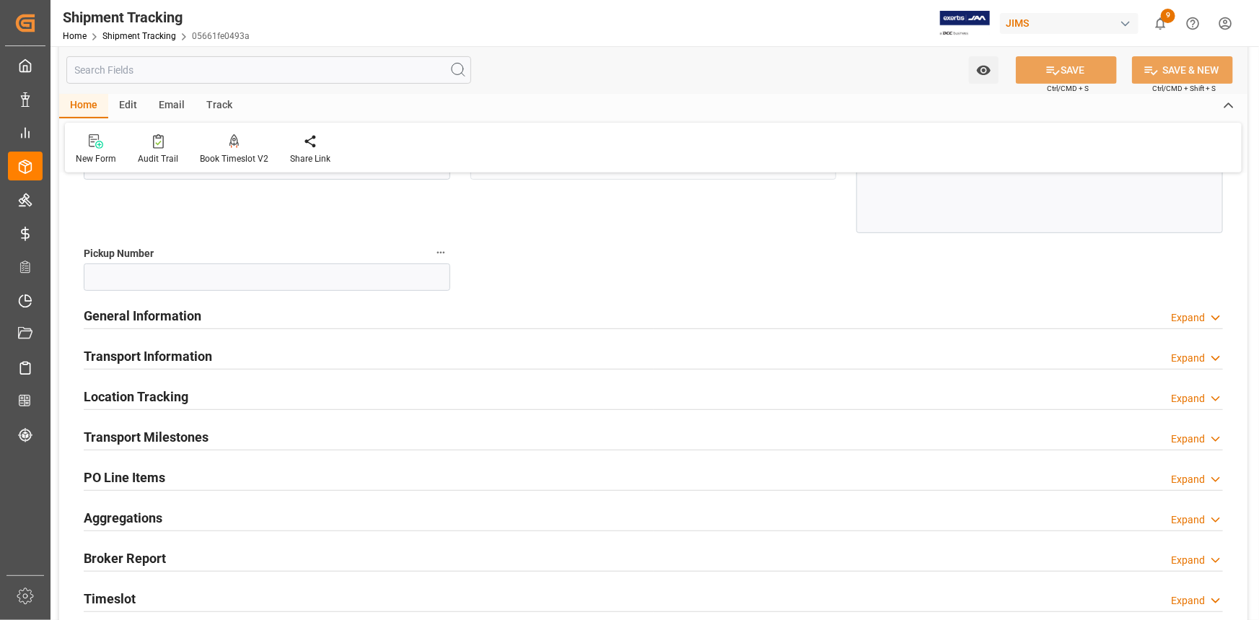
scroll to position [262, 0]
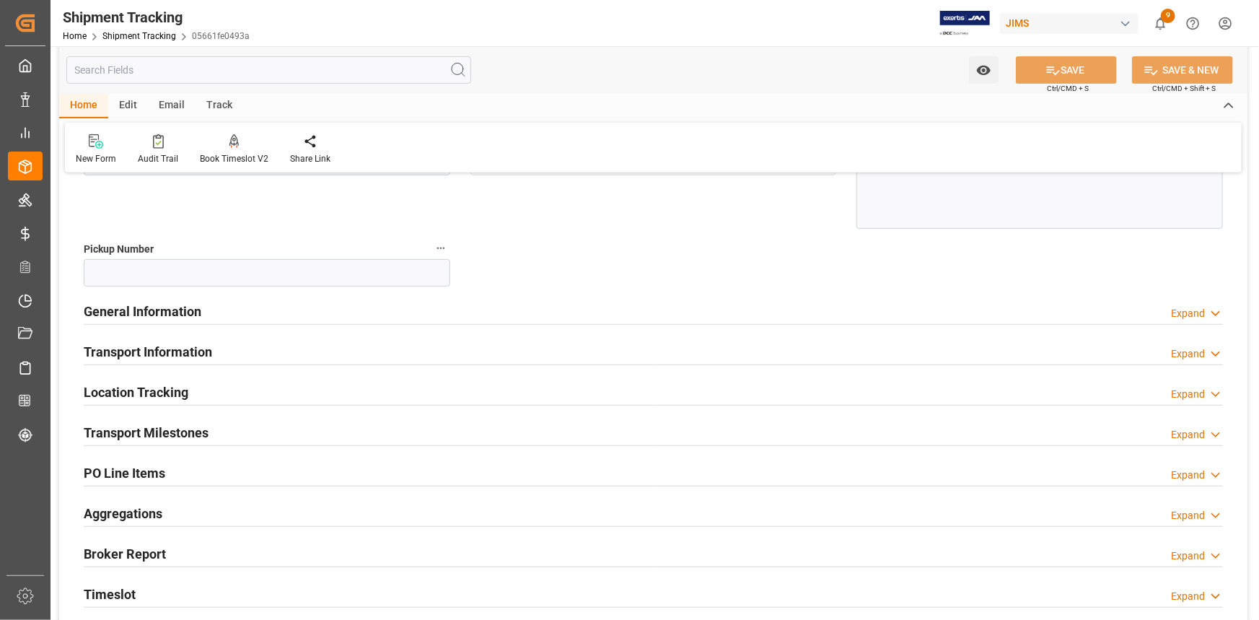
click at [248, 311] on div "General Information Expand" at bounding box center [654, 310] width 1140 height 27
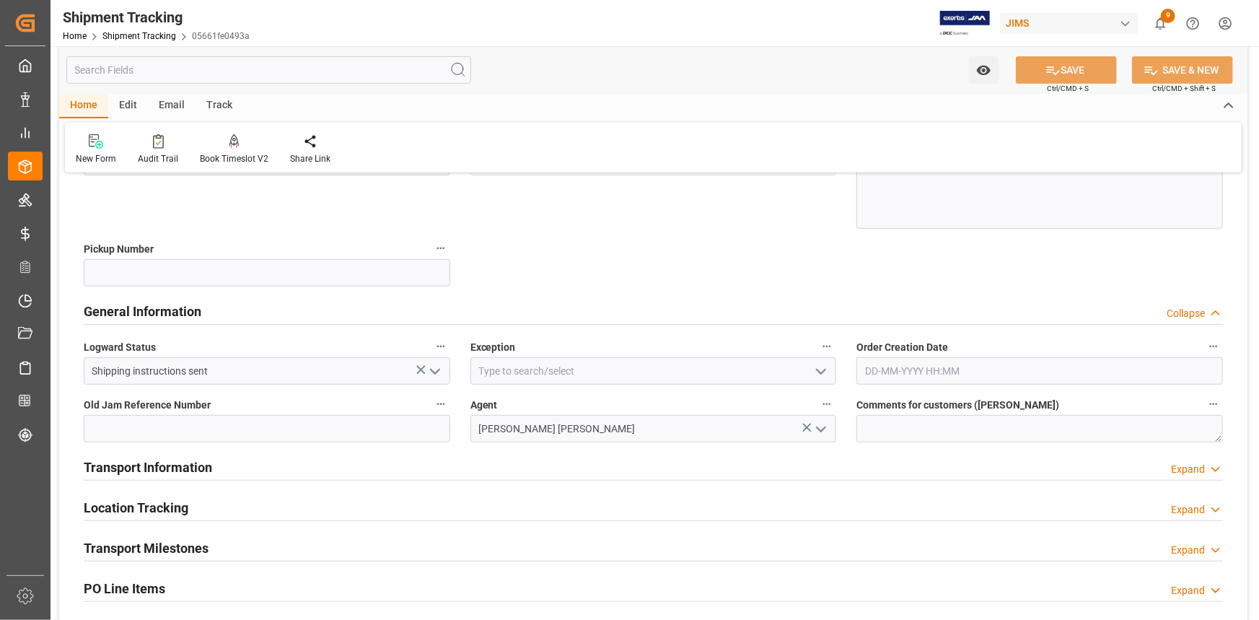
click at [825, 367] on icon "open menu" at bounding box center [821, 371] width 17 height 17
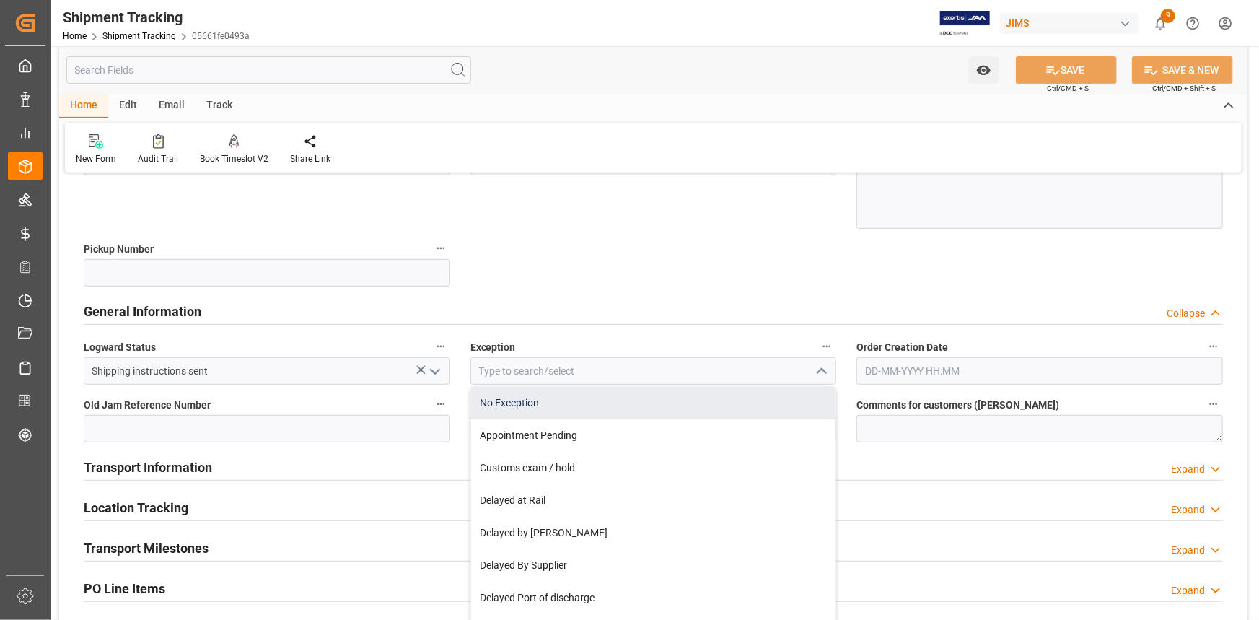
click at [653, 405] on div "No Exception" at bounding box center [653, 403] width 365 height 32
type input "No Exception"
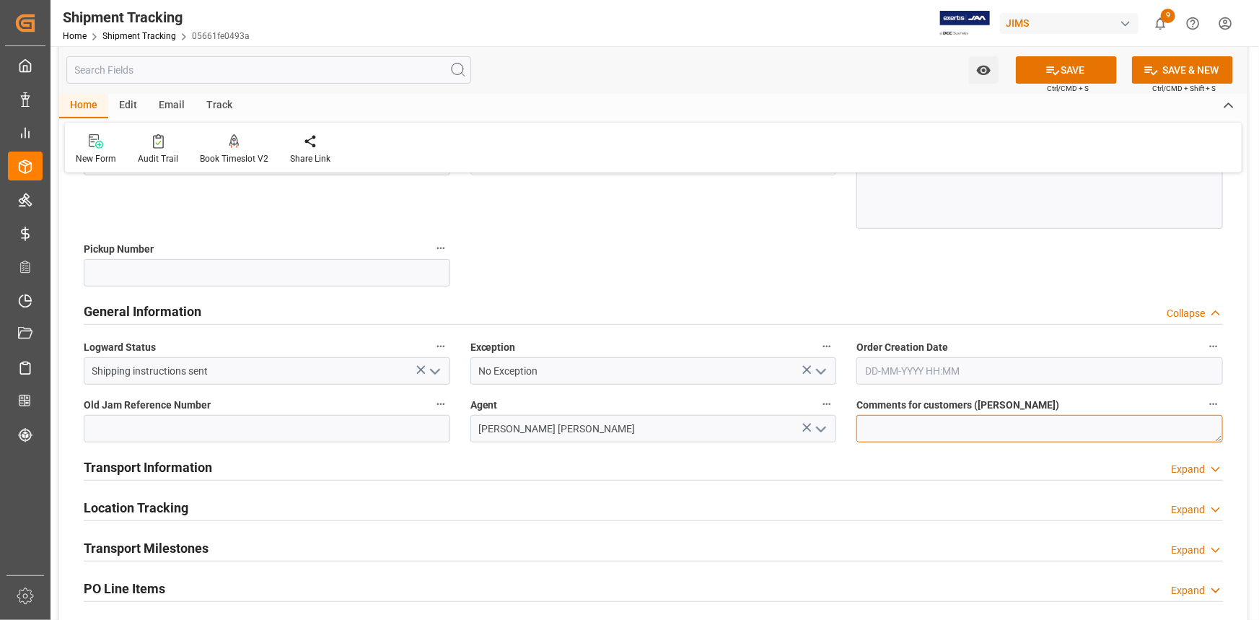
click at [931, 429] on textarea at bounding box center [1040, 428] width 367 height 27
type textarea "DO NOT RECEIVE IN E1"
click at [572, 471] on div "Transport Information Expand" at bounding box center [654, 465] width 1140 height 27
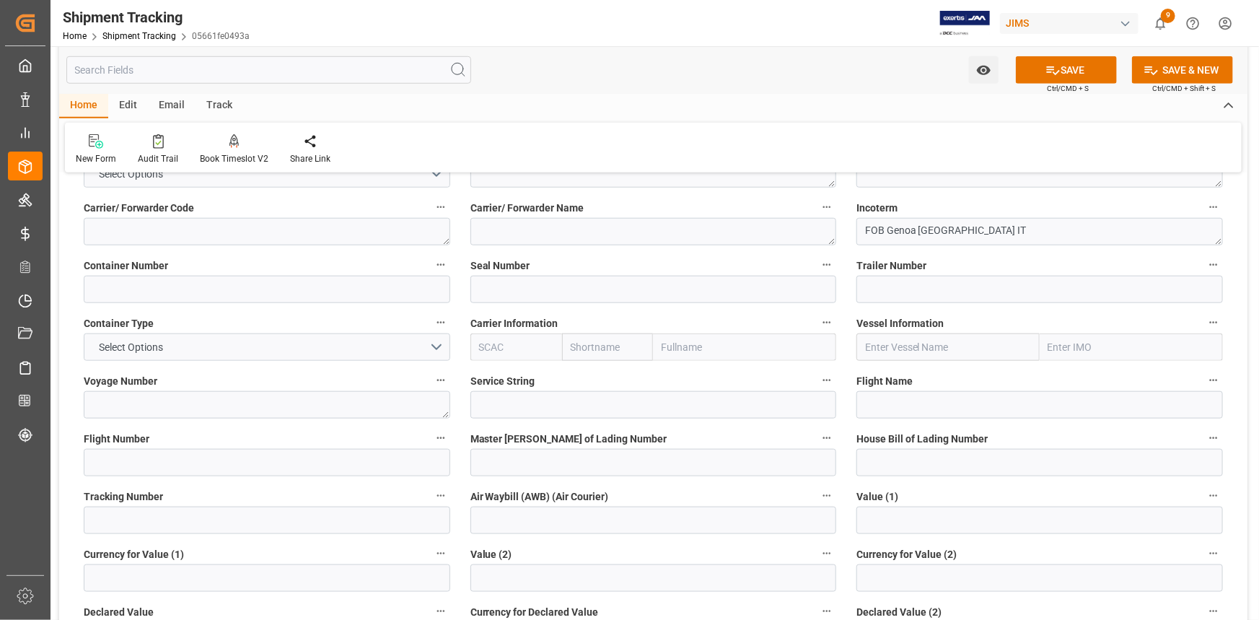
scroll to position [656, 0]
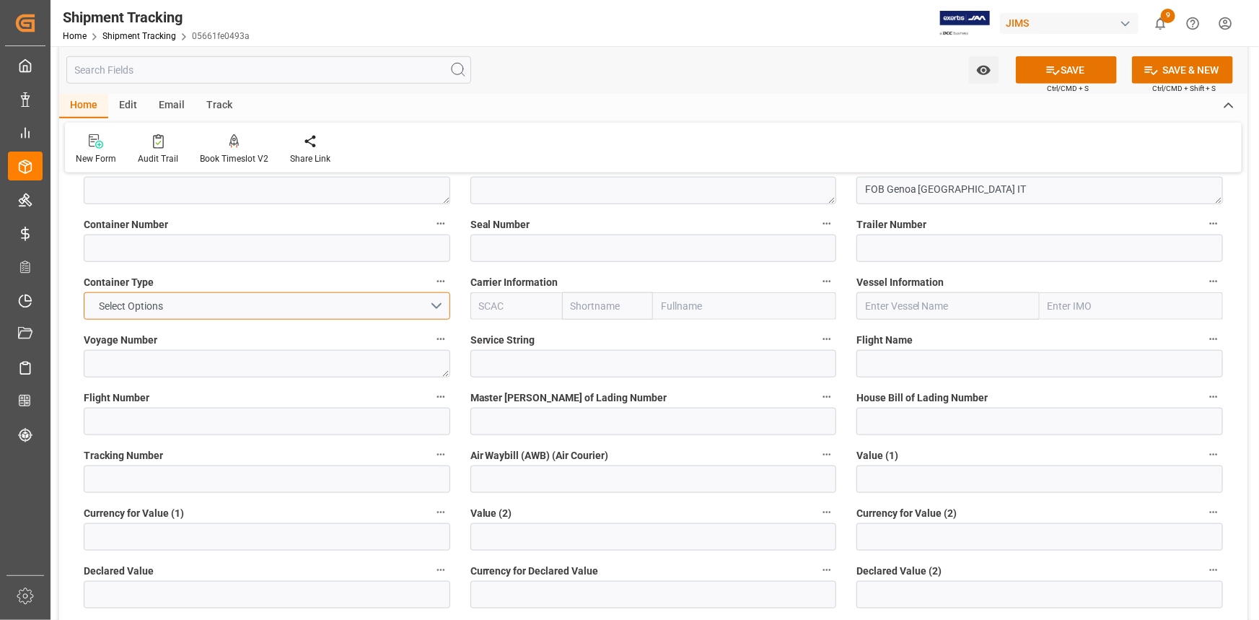
click at [438, 308] on button "Select Options" at bounding box center [267, 305] width 367 height 27
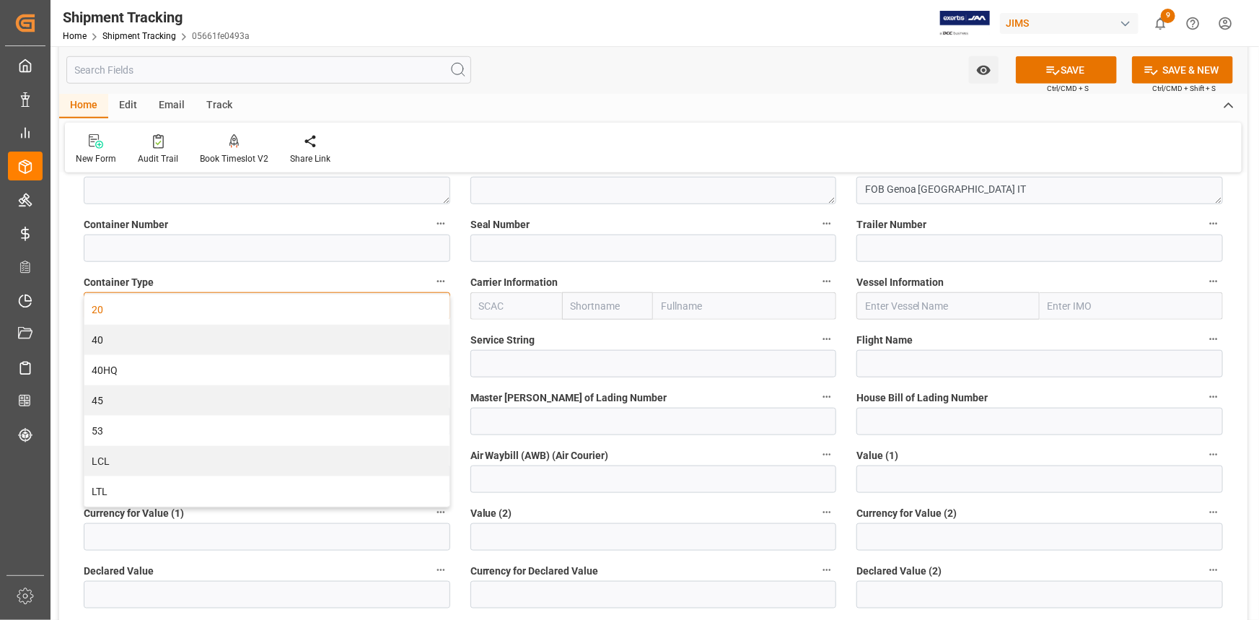
click at [264, 306] on div "20" at bounding box center [266, 309] width 365 height 30
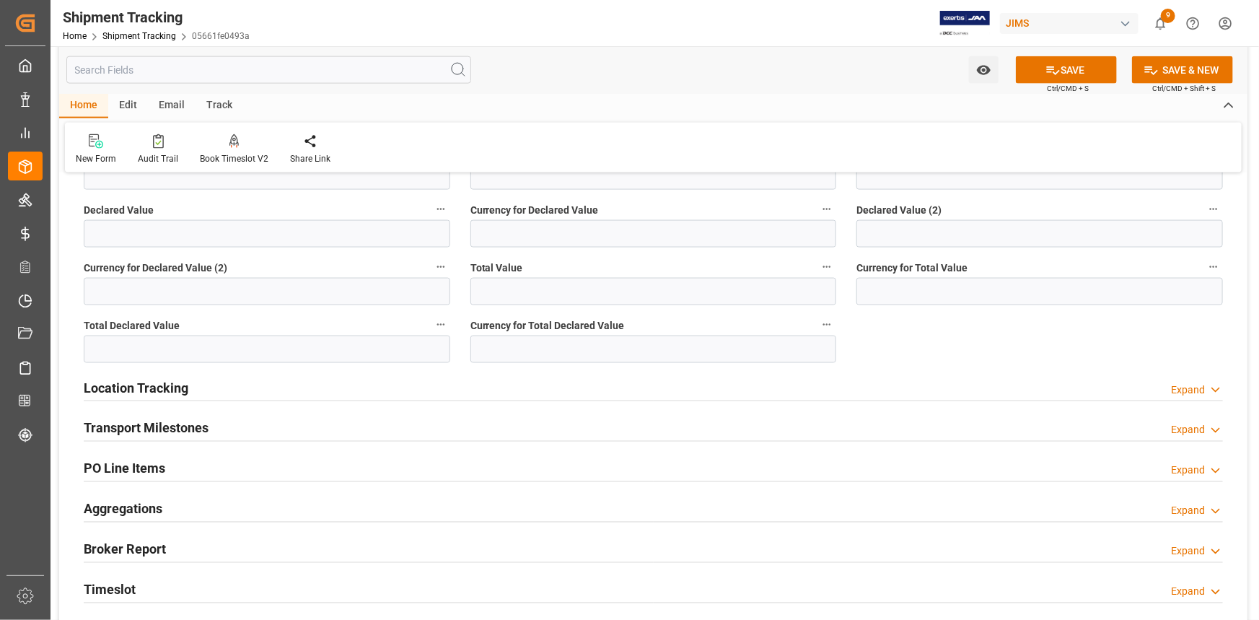
scroll to position [1049, 0]
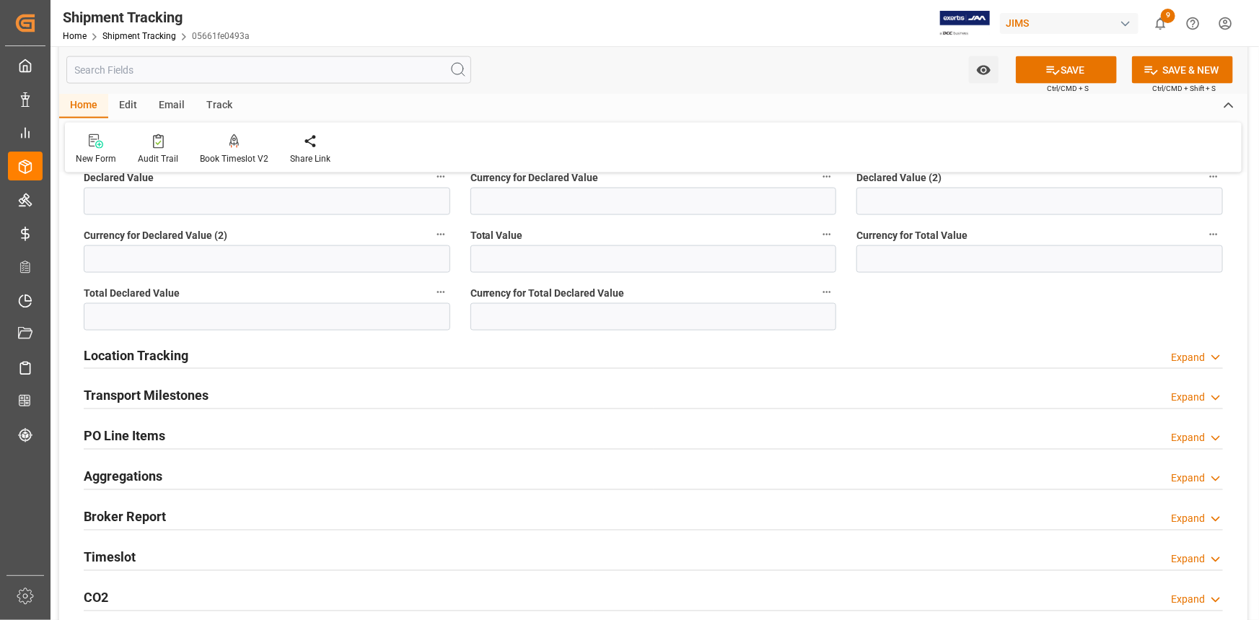
click at [310, 395] on div "Transport Milestones Expand" at bounding box center [654, 394] width 1140 height 27
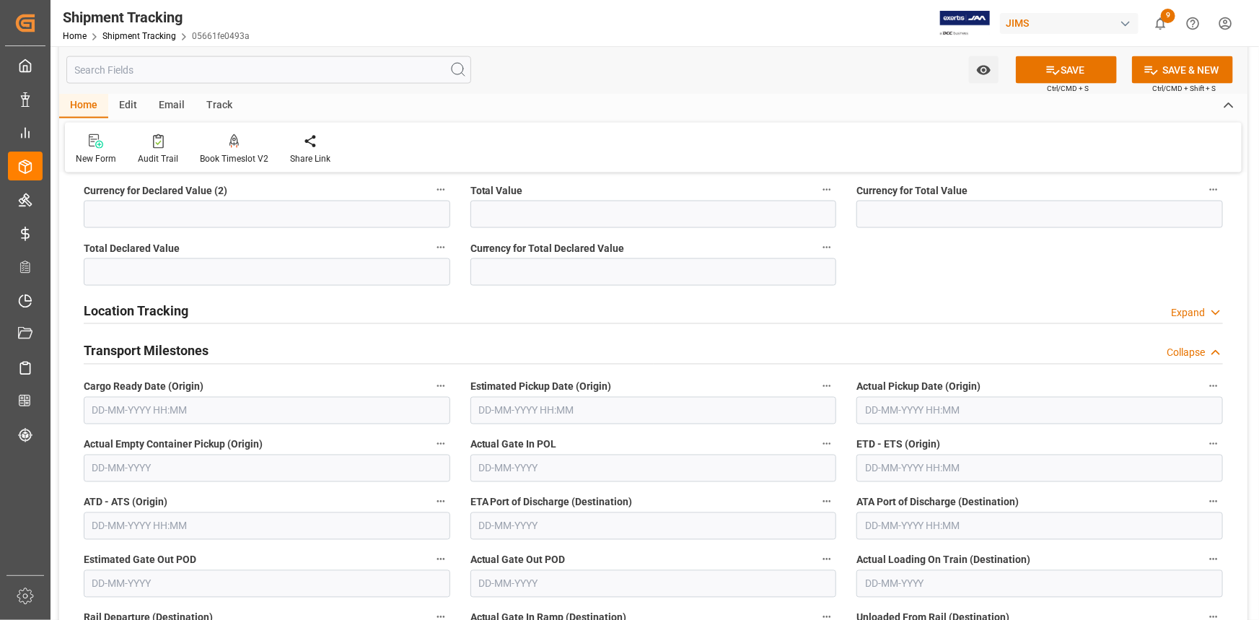
scroll to position [1115, 0]
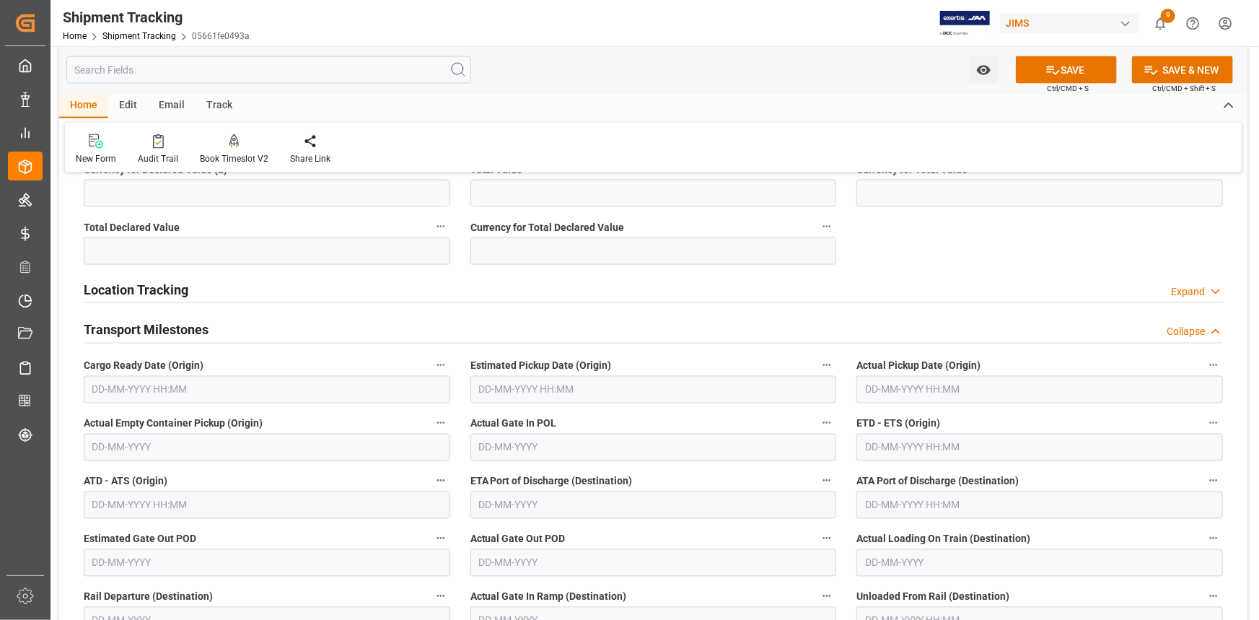
click at [157, 388] on input "text" at bounding box center [267, 389] width 367 height 27
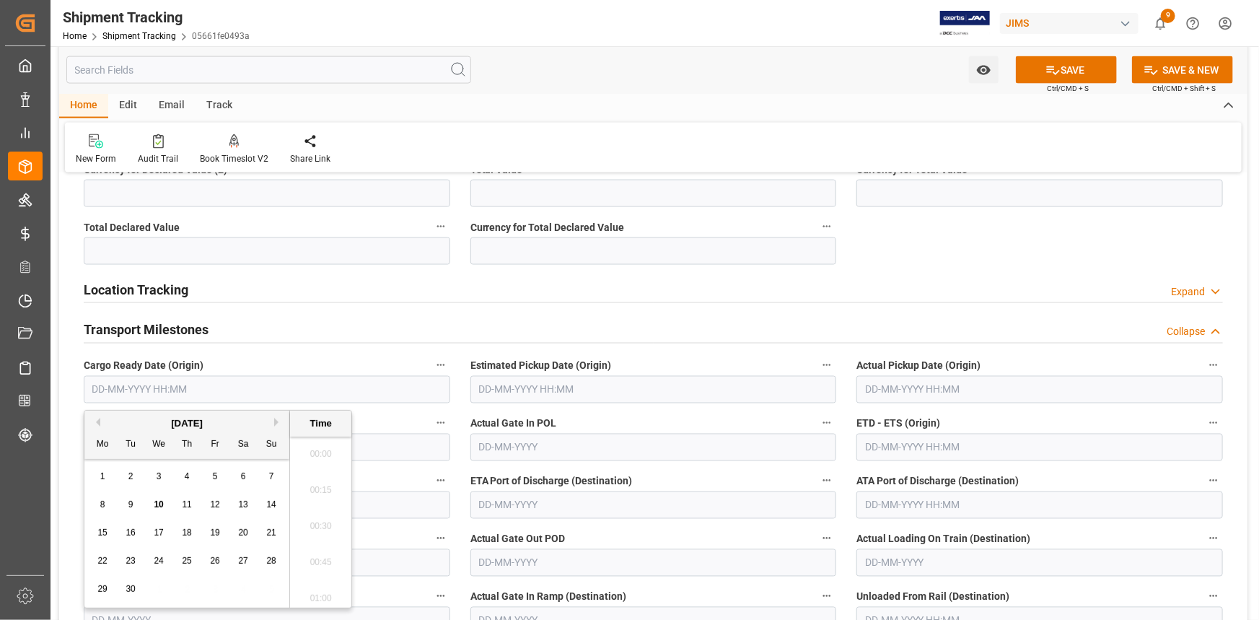
scroll to position [1700, 0]
click at [162, 561] on span "24" at bounding box center [158, 561] width 9 height 10
type input "24-09-2025 00:00"
click at [522, 390] on input "text" at bounding box center [654, 389] width 367 height 27
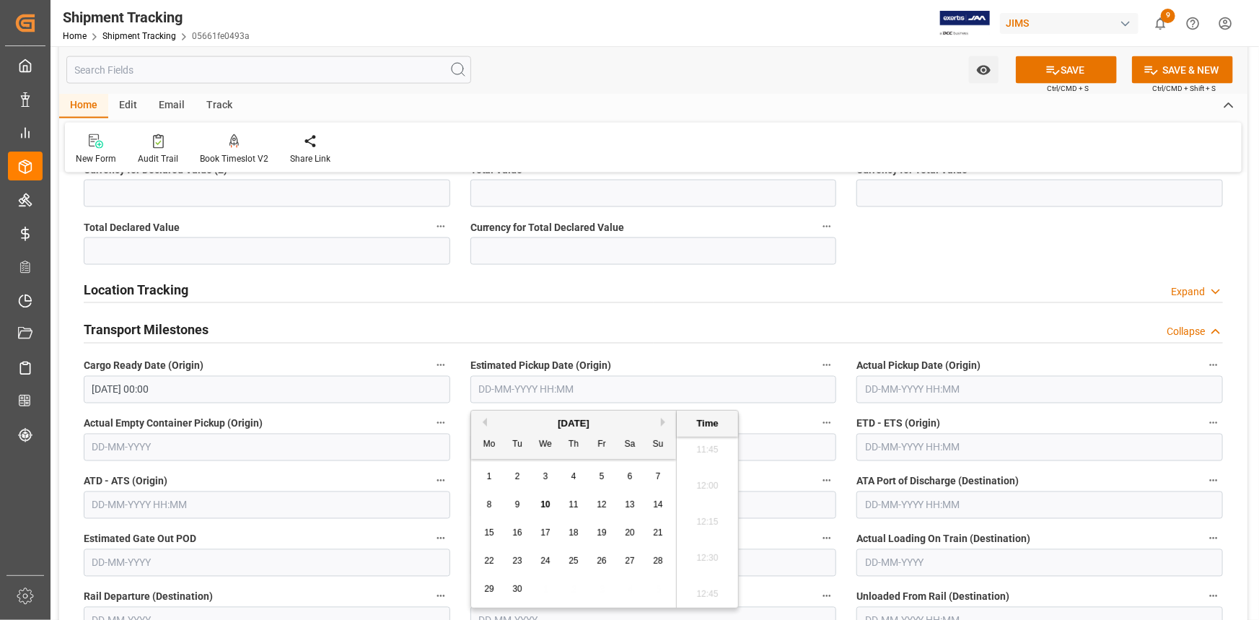
click at [575, 564] on span "25" at bounding box center [573, 561] width 9 height 10
type input "25-09-2025 00:00"
click at [893, 450] on input "text" at bounding box center [1040, 447] width 367 height 27
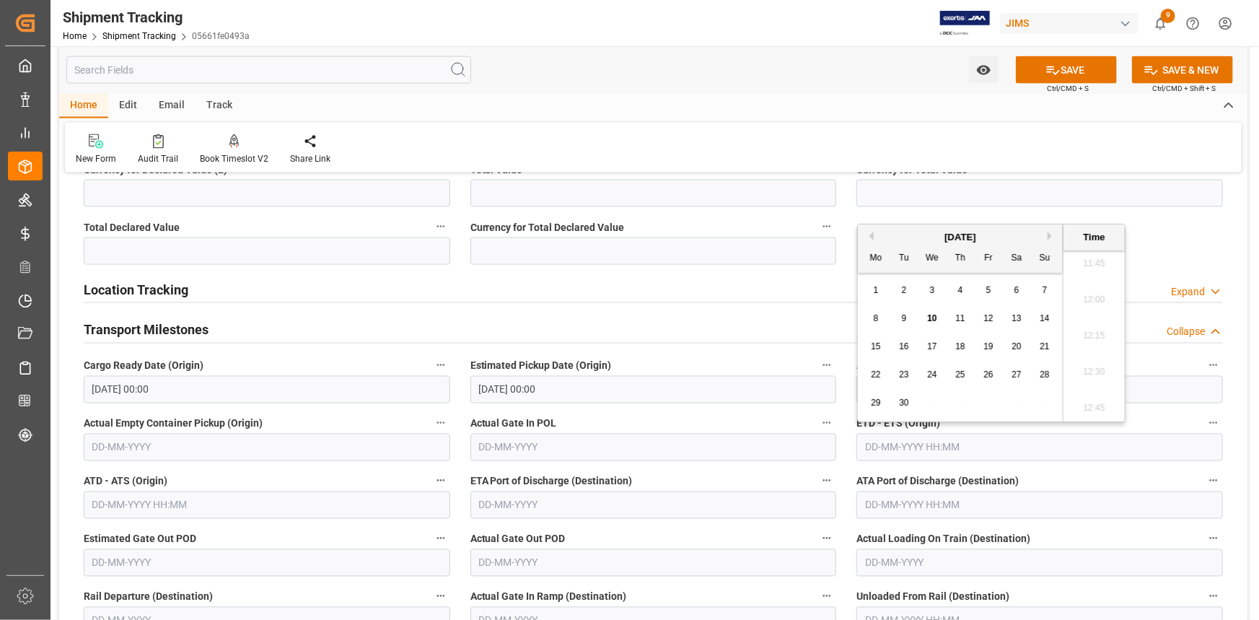
click at [908, 400] on span "30" at bounding box center [903, 403] width 9 height 10
type input "30-09-2025 00:00"
click at [603, 507] on input "text" at bounding box center [654, 504] width 367 height 27
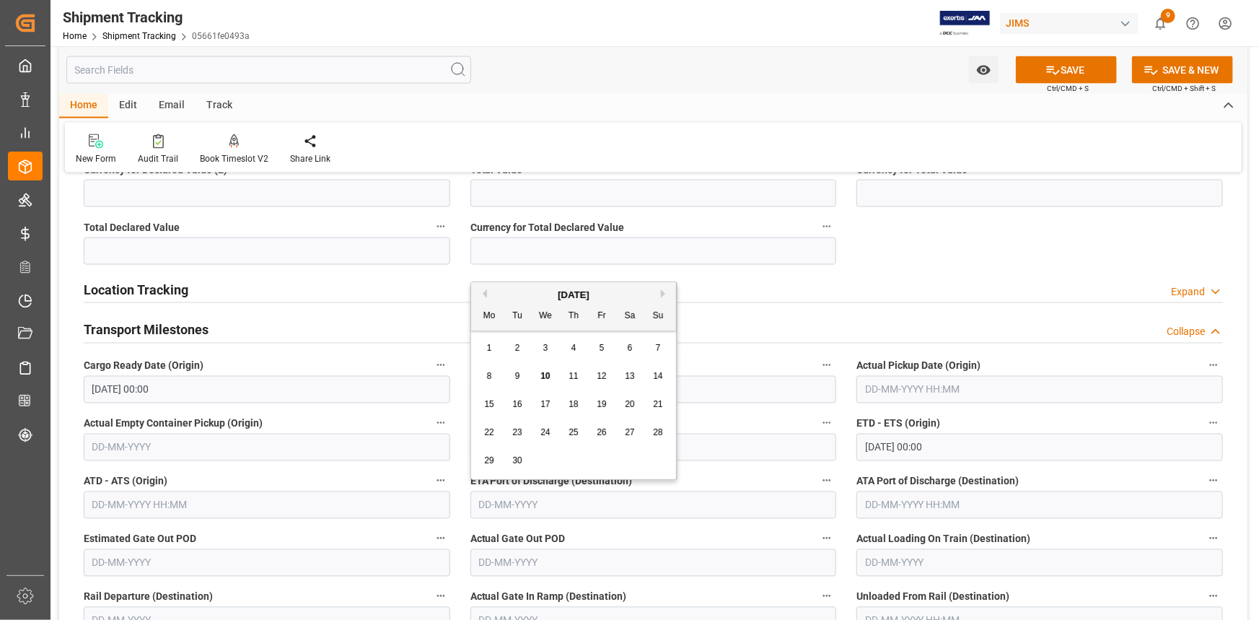
click at [665, 292] on button "Next Month" at bounding box center [665, 293] width 9 height 9
click at [489, 430] on span "20" at bounding box center [488, 432] width 9 height 10
type input "20-10-2025"
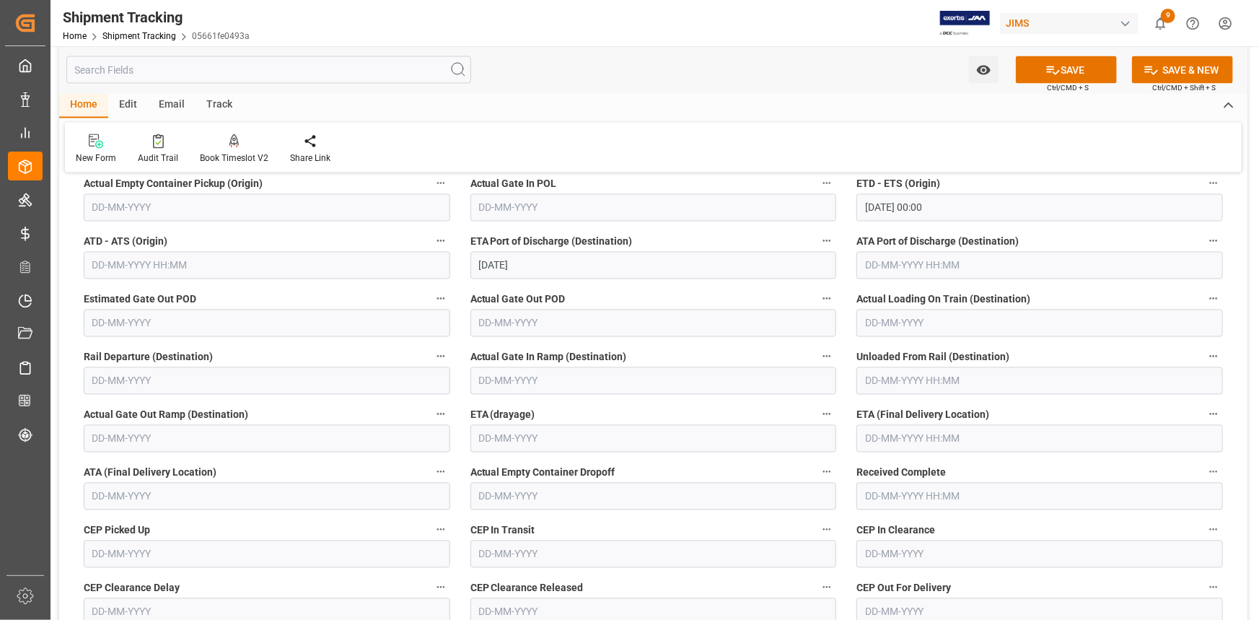
scroll to position [1378, 0]
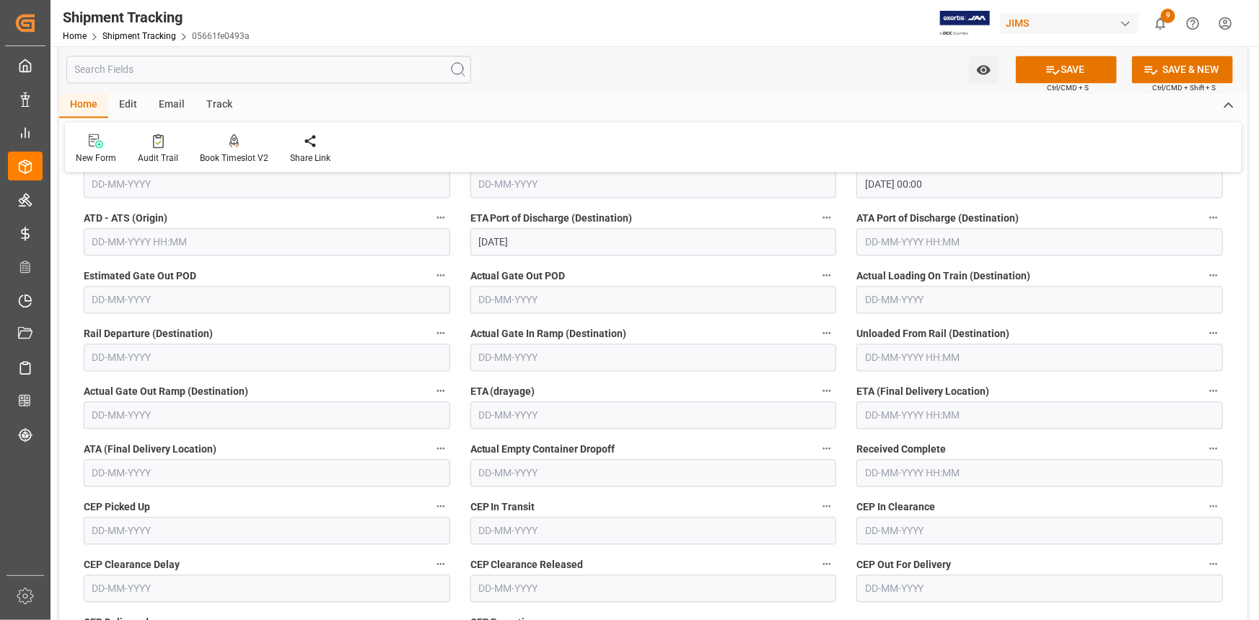
click at [883, 417] on input "text" at bounding box center [1040, 415] width 367 height 27
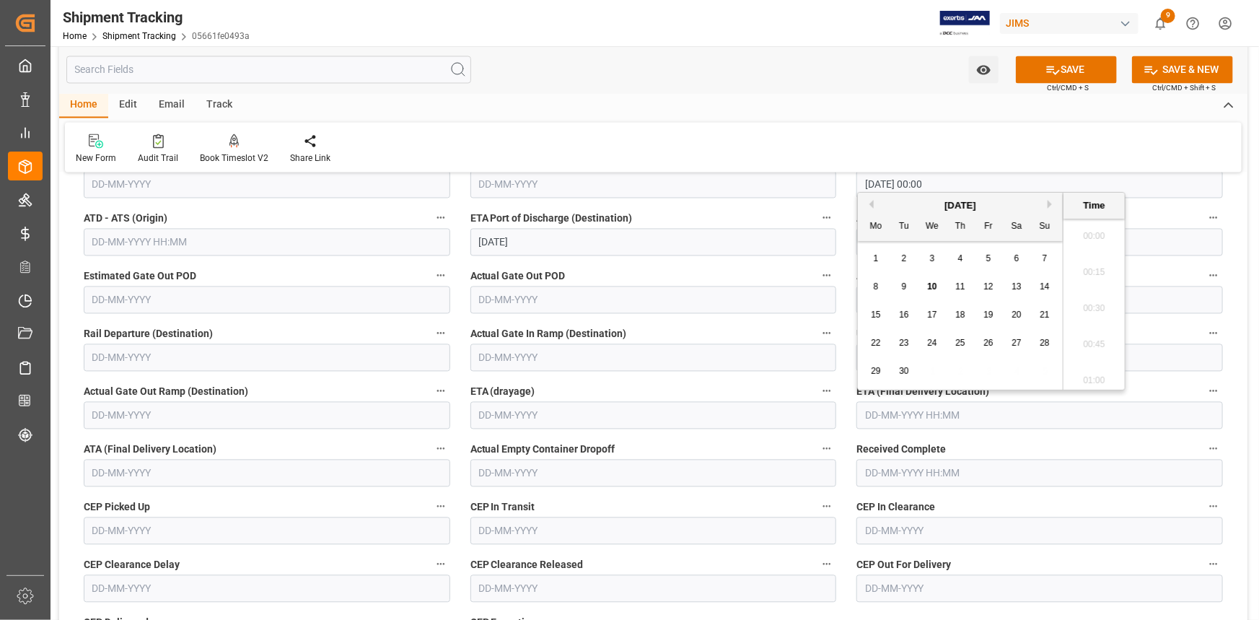
scroll to position [1700, 0]
click at [1051, 202] on button "Next Month" at bounding box center [1052, 204] width 9 height 9
click at [987, 371] on span "31" at bounding box center [988, 371] width 9 height 10
type input "31-10-2025 00:00"
click at [1084, 72] on button "SAVE" at bounding box center [1066, 69] width 101 height 27
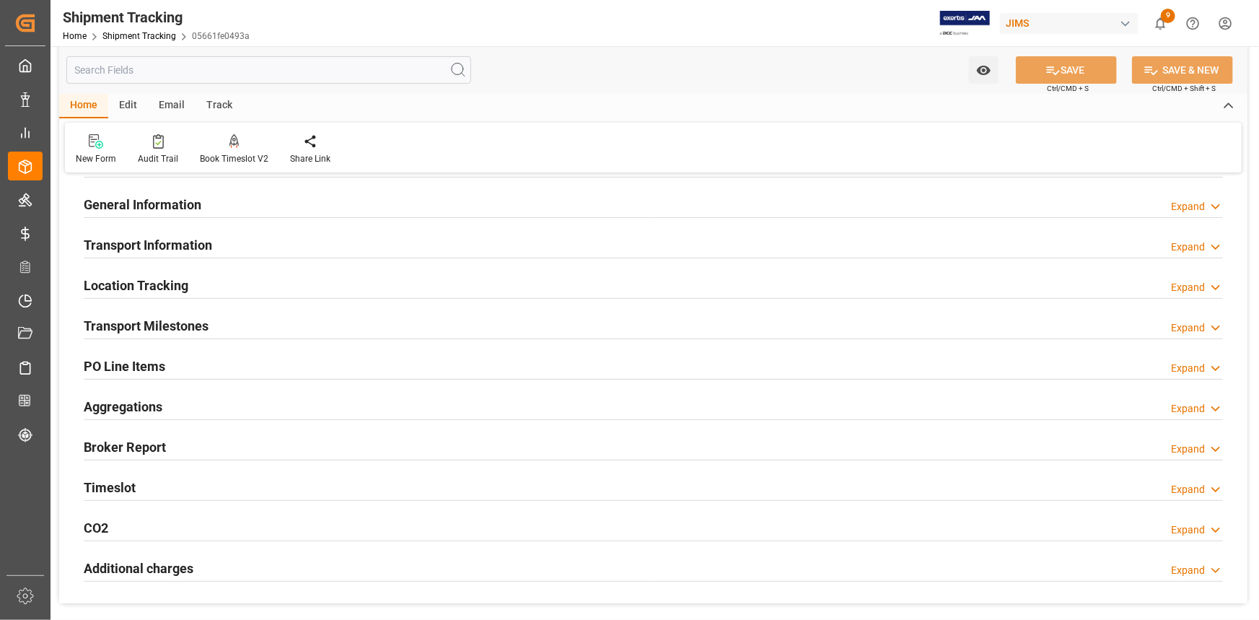
scroll to position [14, 0]
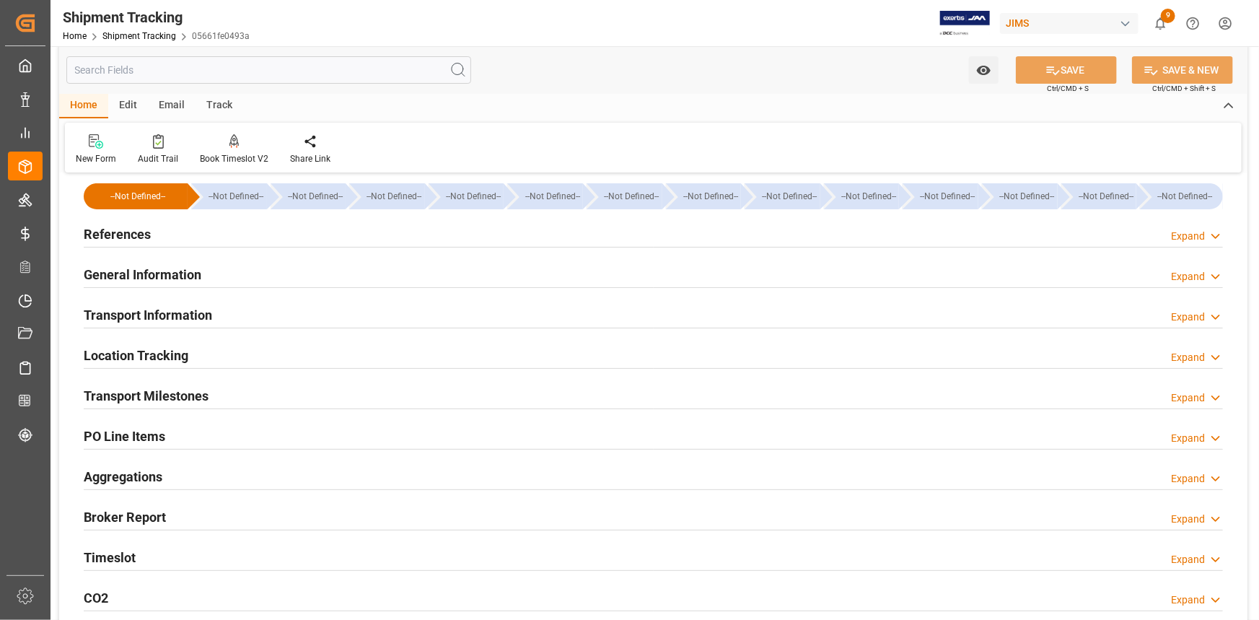
click at [311, 230] on div "References Expand" at bounding box center [654, 232] width 1140 height 27
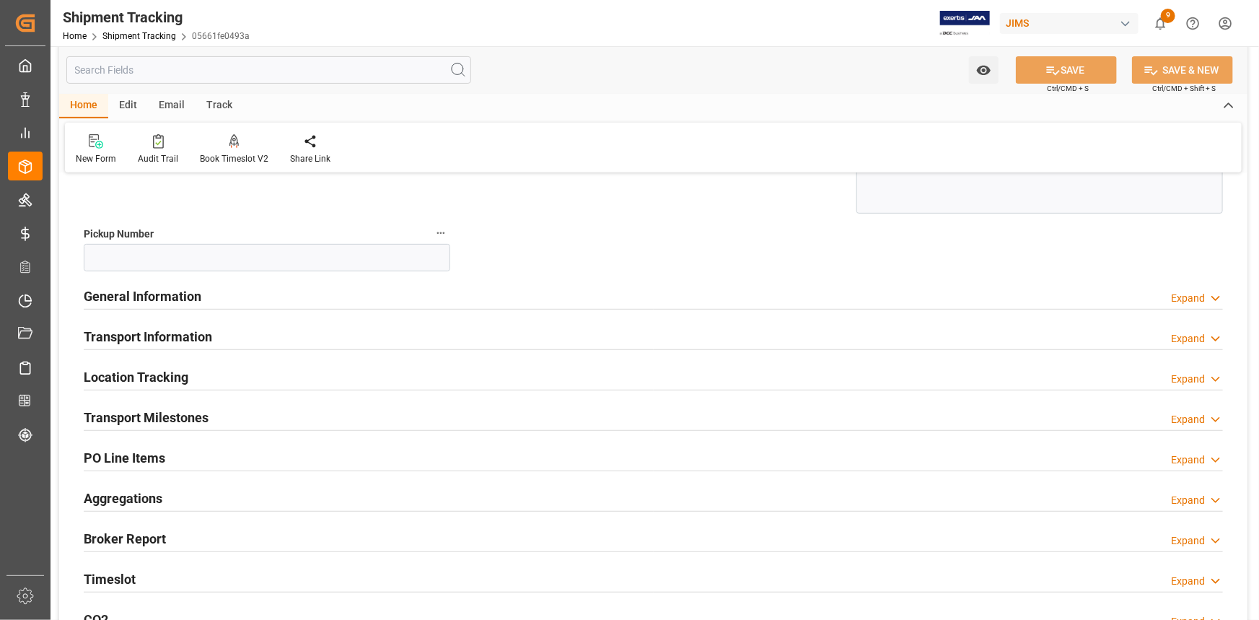
scroll to position [343, 0]
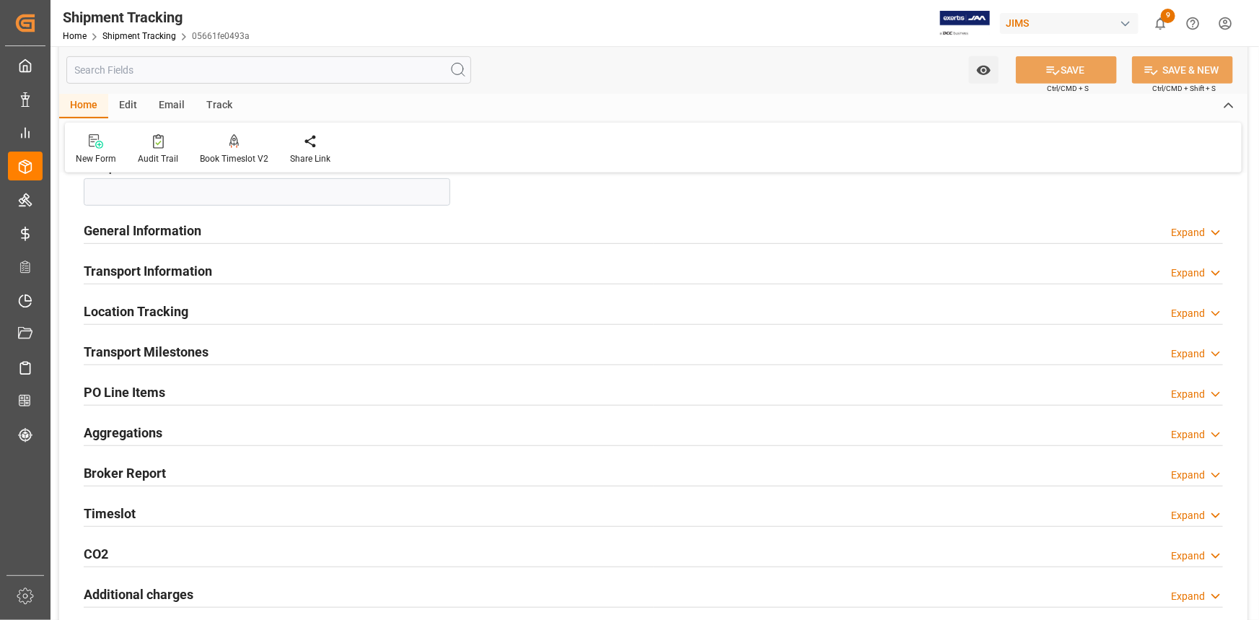
click at [245, 225] on div "General Information Expand" at bounding box center [654, 229] width 1140 height 27
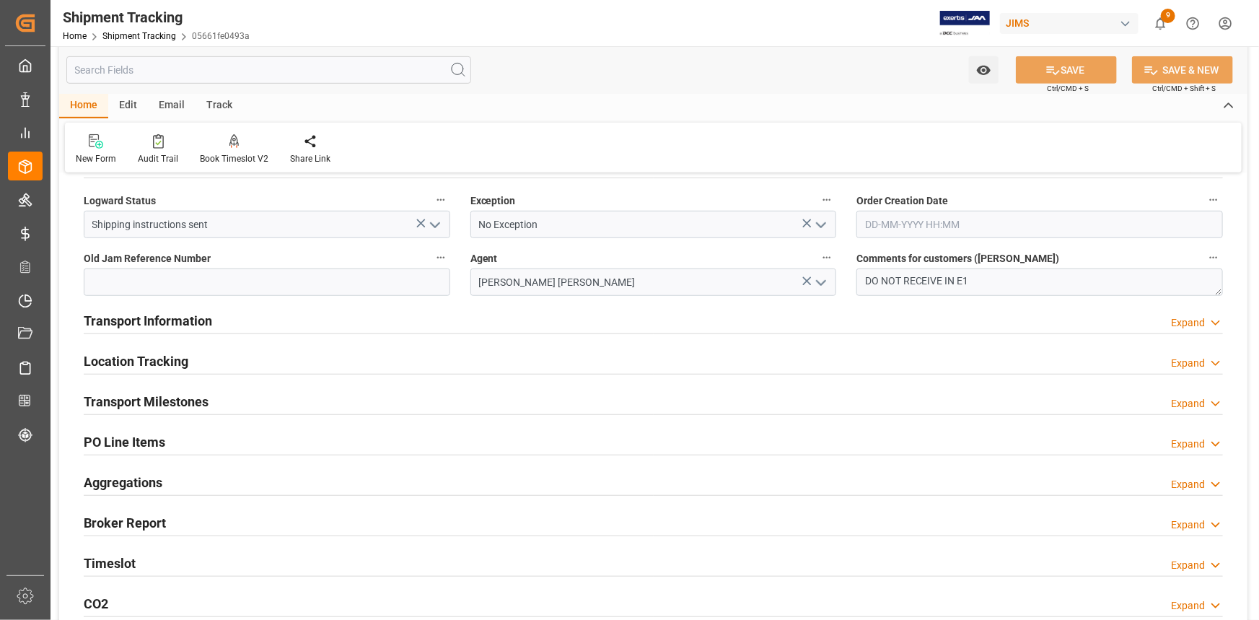
click at [252, 323] on div "Transport Information Expand" at bounding box center [654, 319] width 1140 height 27
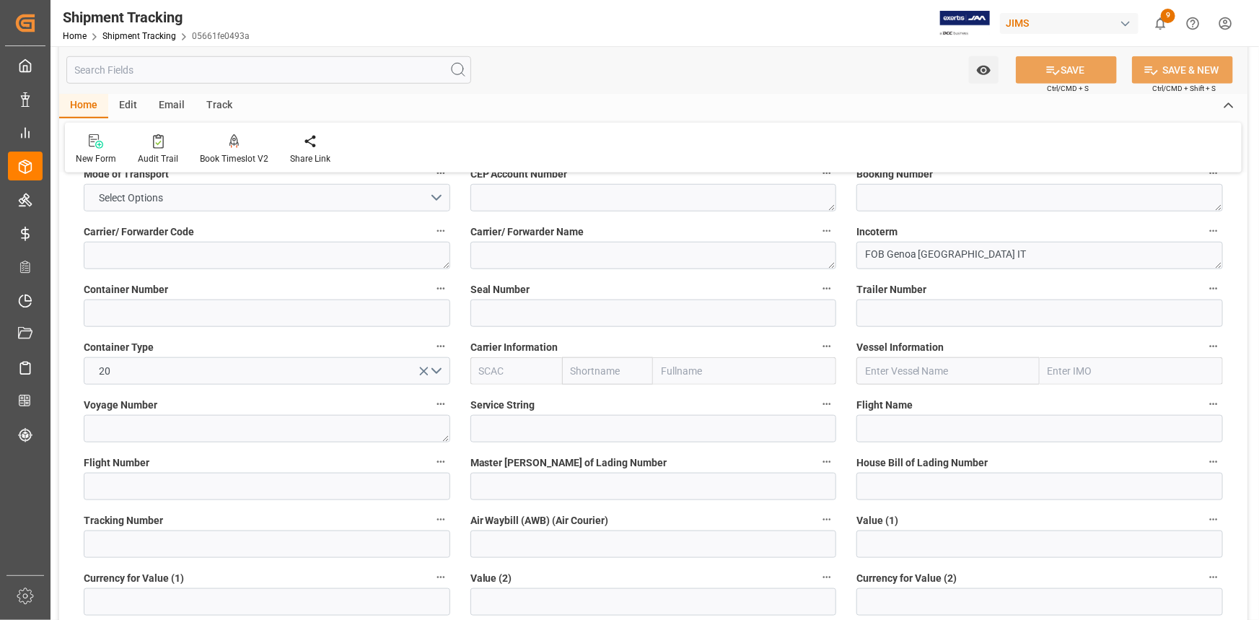
scroll to position [671, 0]
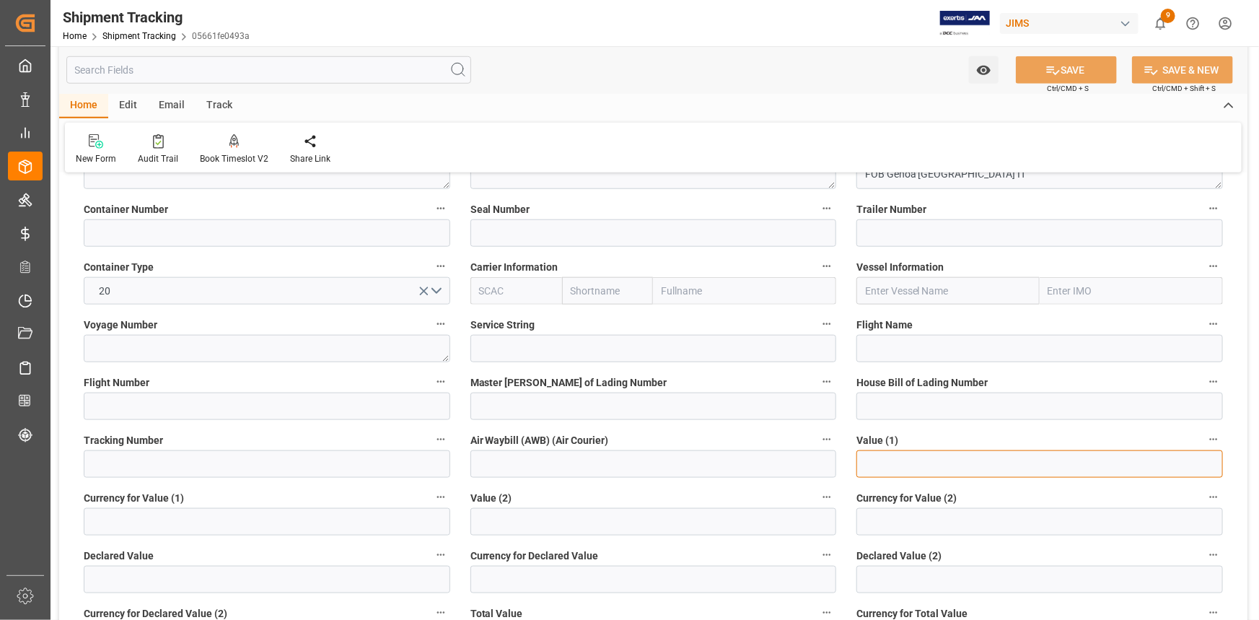
click at [873, 463] on input "text" at bounding box center [1040, 463] width 367 height 27
paste input "81503.825"
type input "81503.825"
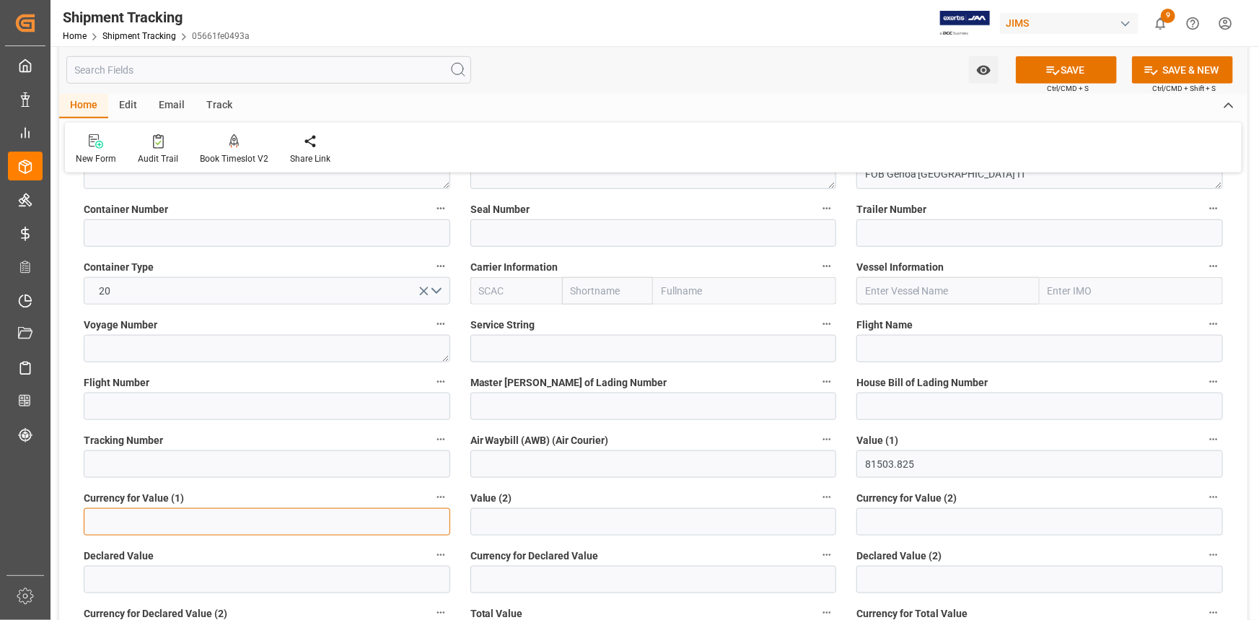
click at [154, 519] on input at bounding box center [267, 521] width 367 height 27
type input "USD"
click at [1059, 64] on button "SAVE" at bounding box center [1066, 69] width 101 height 27
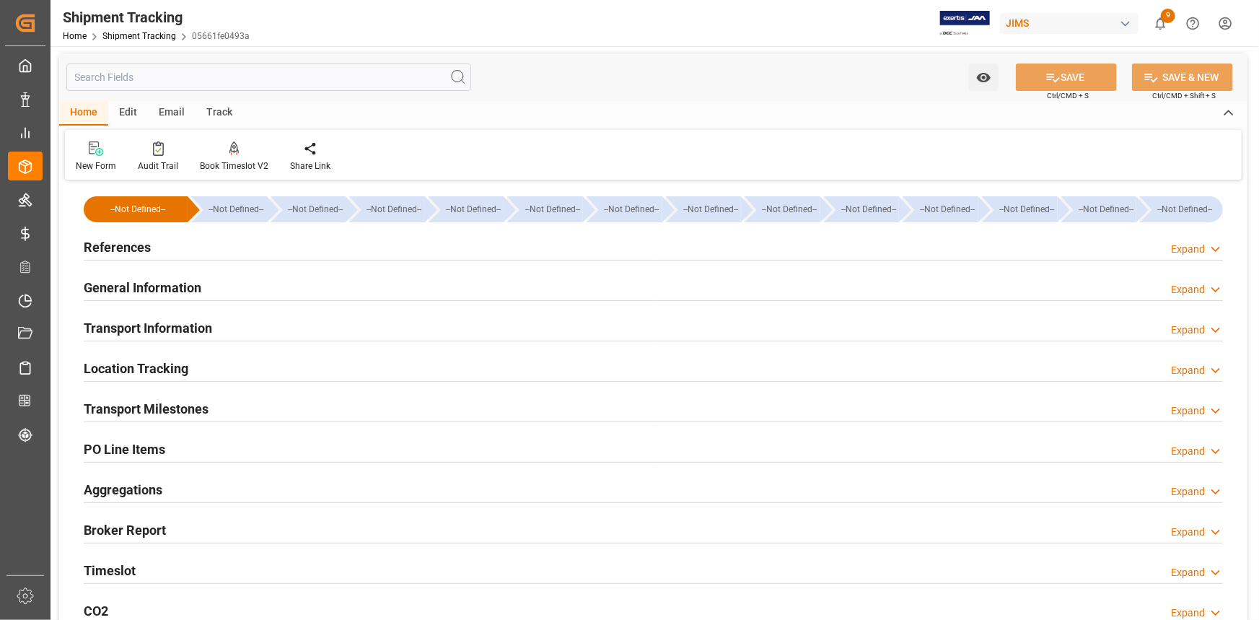
scroll to position [0, 0]
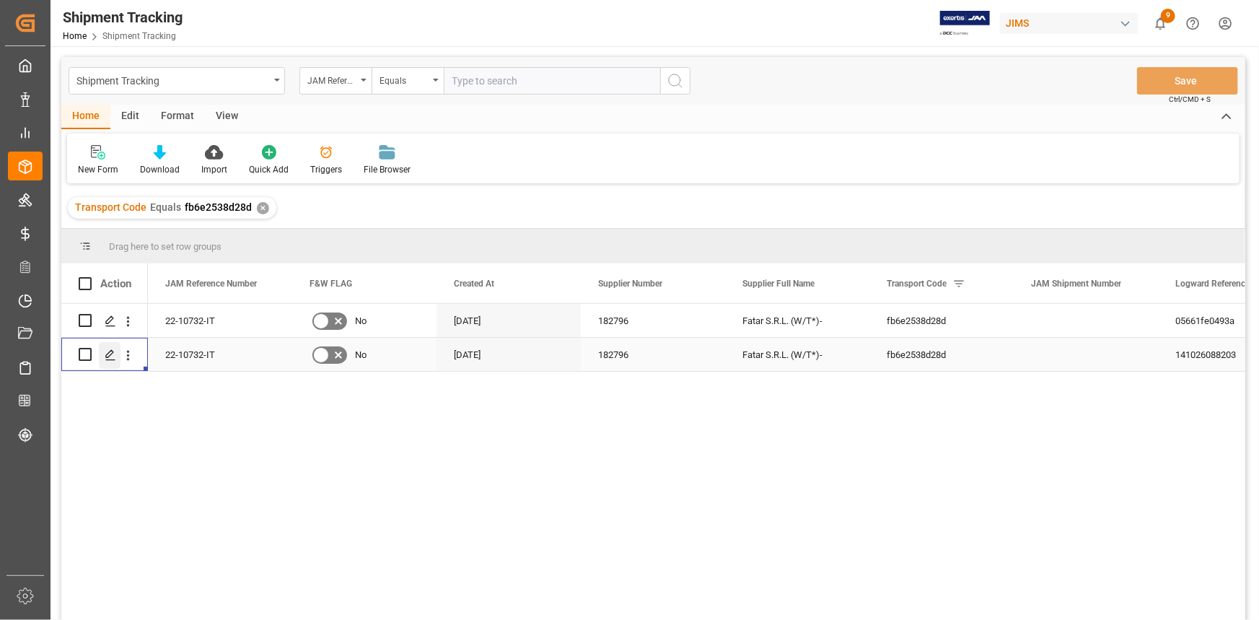
click at [110, 357] on icon "Press SPACE to select this row." at bounding box center [111, 355] width 12 height 12
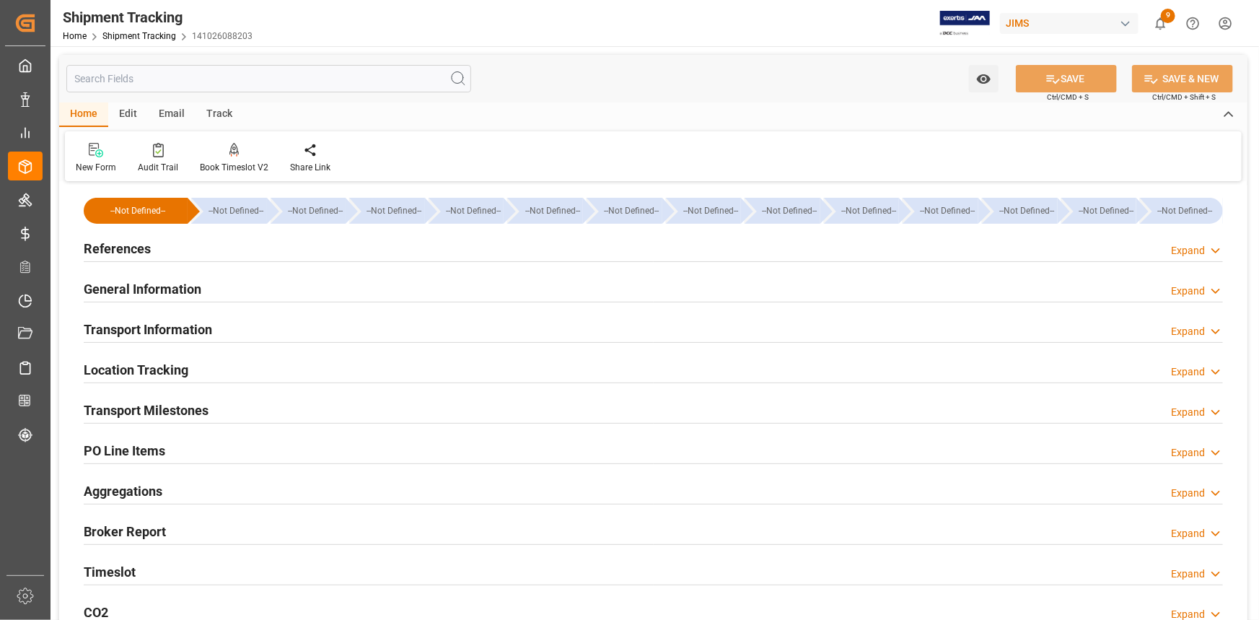
type input "26-08-2025"
click at [231, 246] on div "References Expand" at bounding box center [654, 247] width 1140 height 27
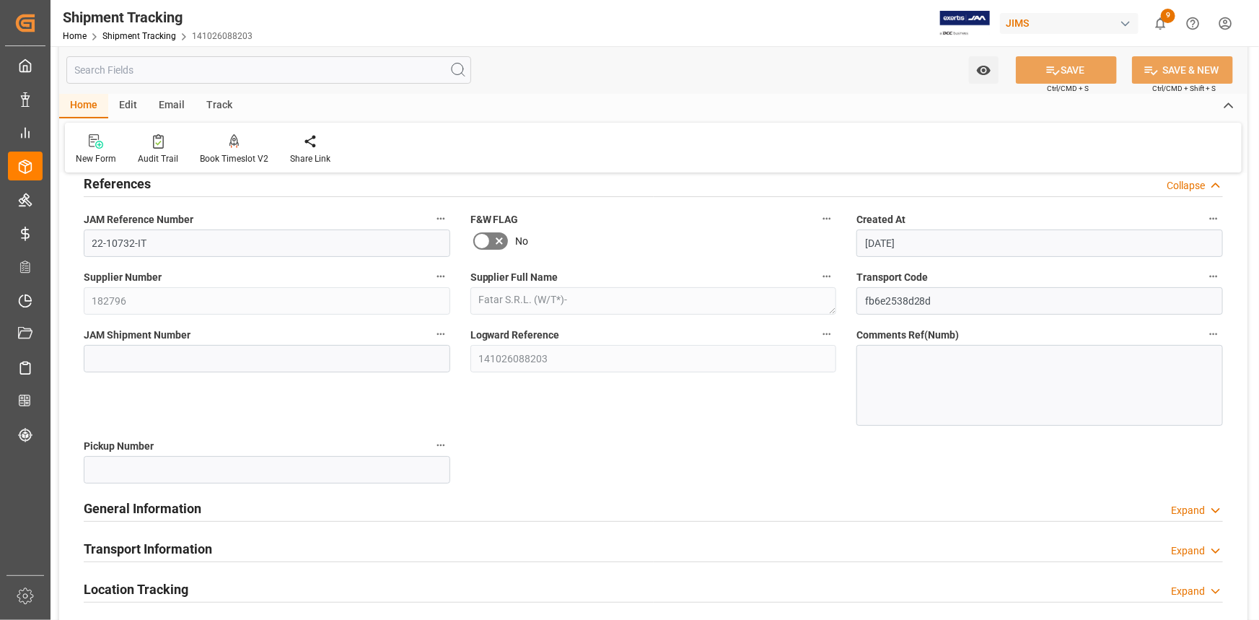
click at [346, 506] on div "General Information Expand" at bounding box center [654, 507] width 1140 height 27
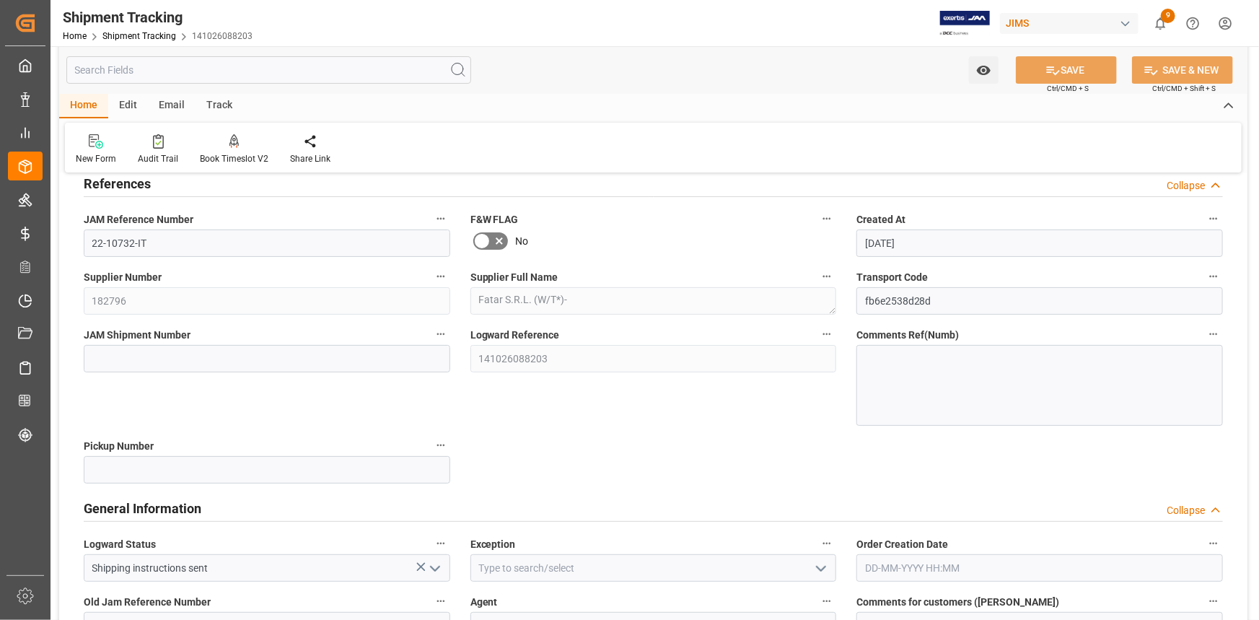
scroll to position [262, 0]
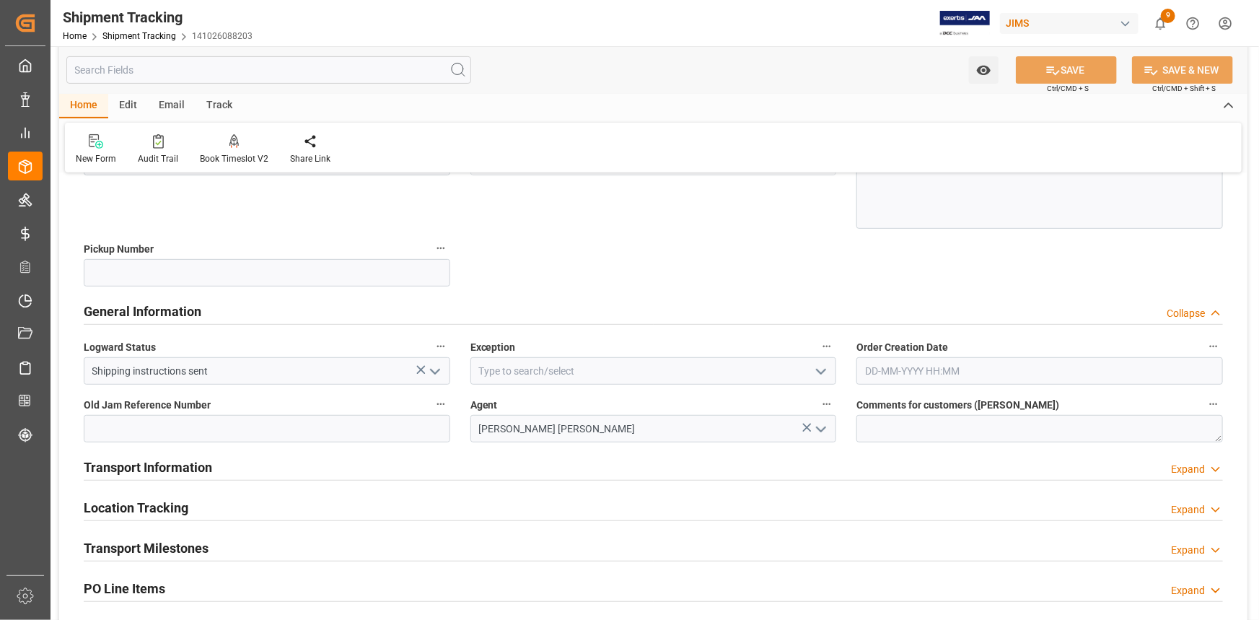
click at [821, 367] on icon "open menu" at bounding box center [821, 371] width 17 height 17
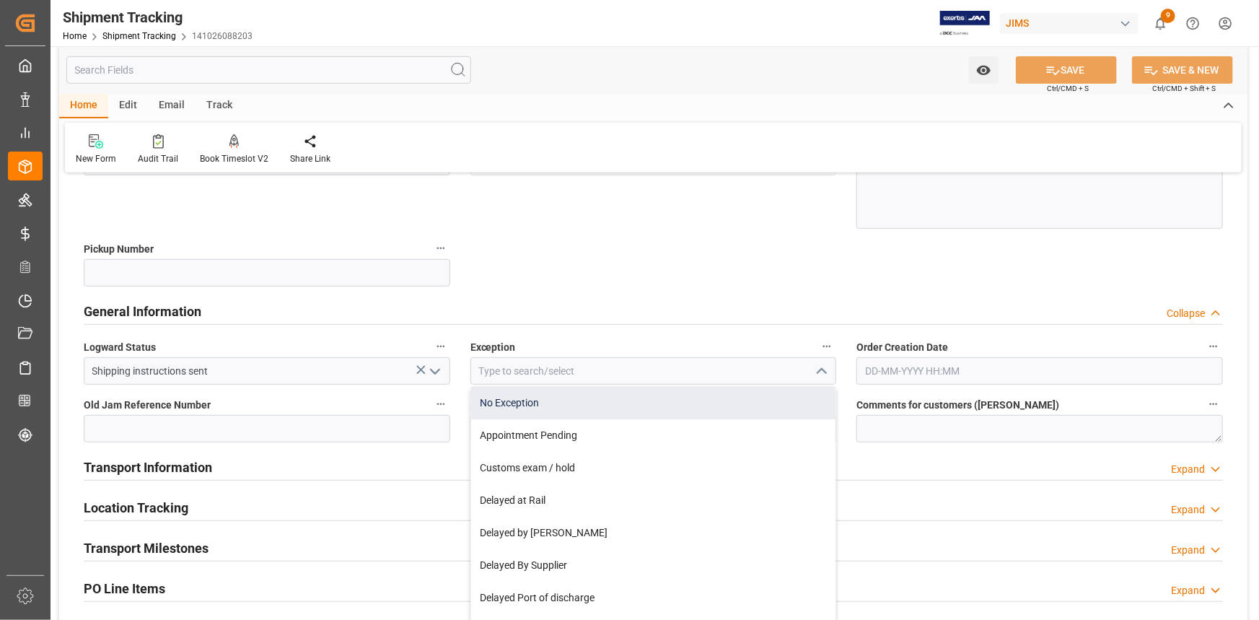
click at [681, 400] on div "No Exception" at bounding box center [653, 403] width 365 height 32
type input "No Exception"
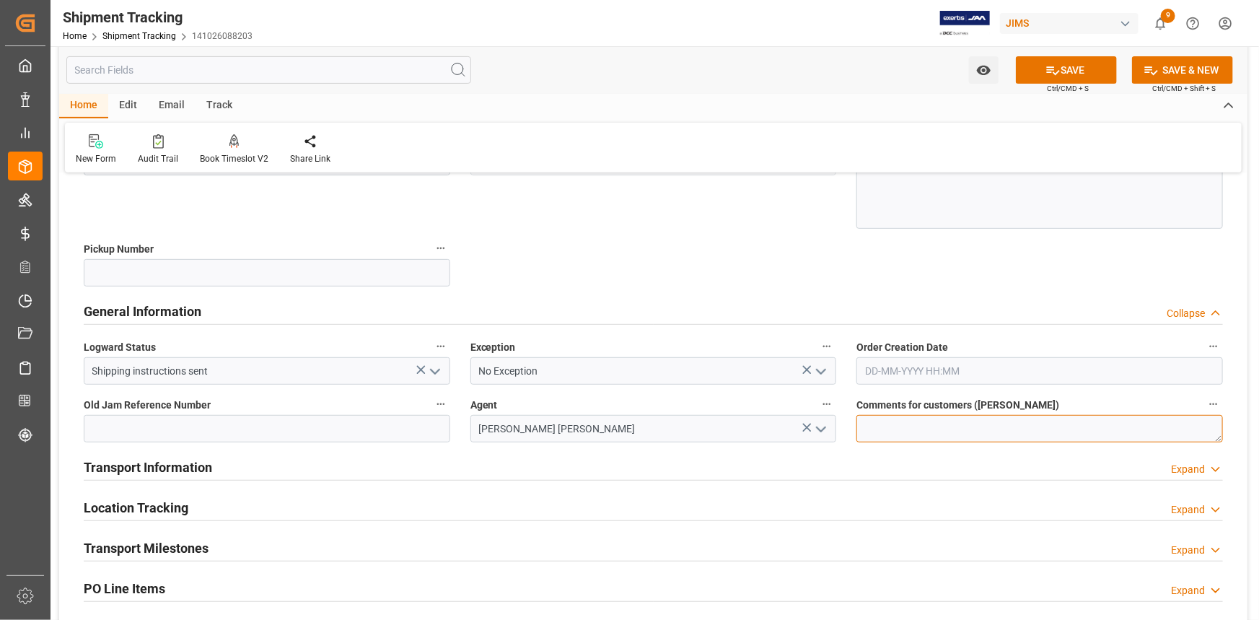
click at [909, 426] on textarea at bounding box center [1040, 428] width 367 height 27
type textarea "DO NOT RECEIVE IN E1"
click at [447, 473] on div "Transport Information Expand" at bounding box center [654, 465] width 1140 height 27
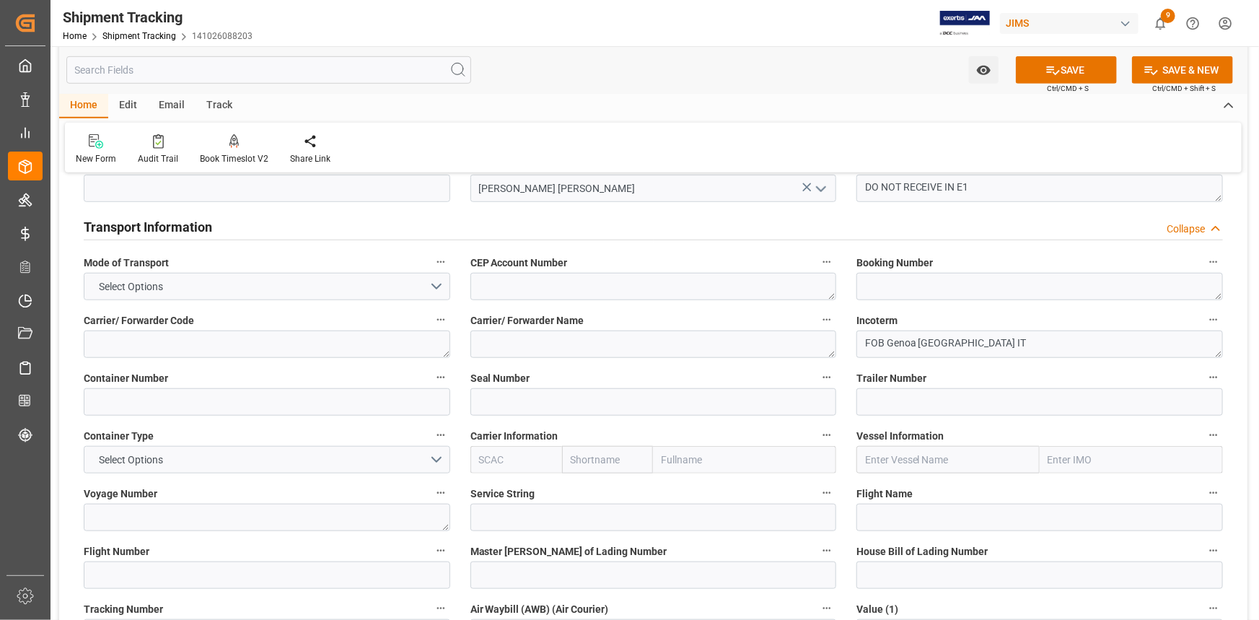
scroll to position [525, 0]
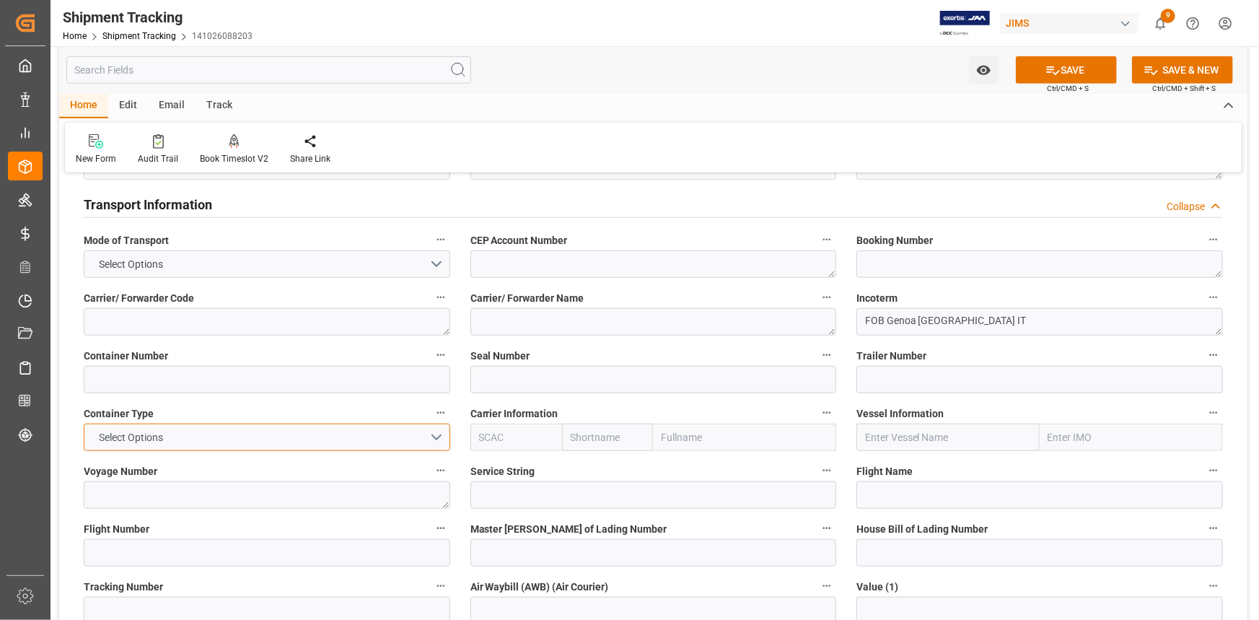
click at [431, 432] on button "Select Options" at bounding box center [267, 437] width 367 height 27
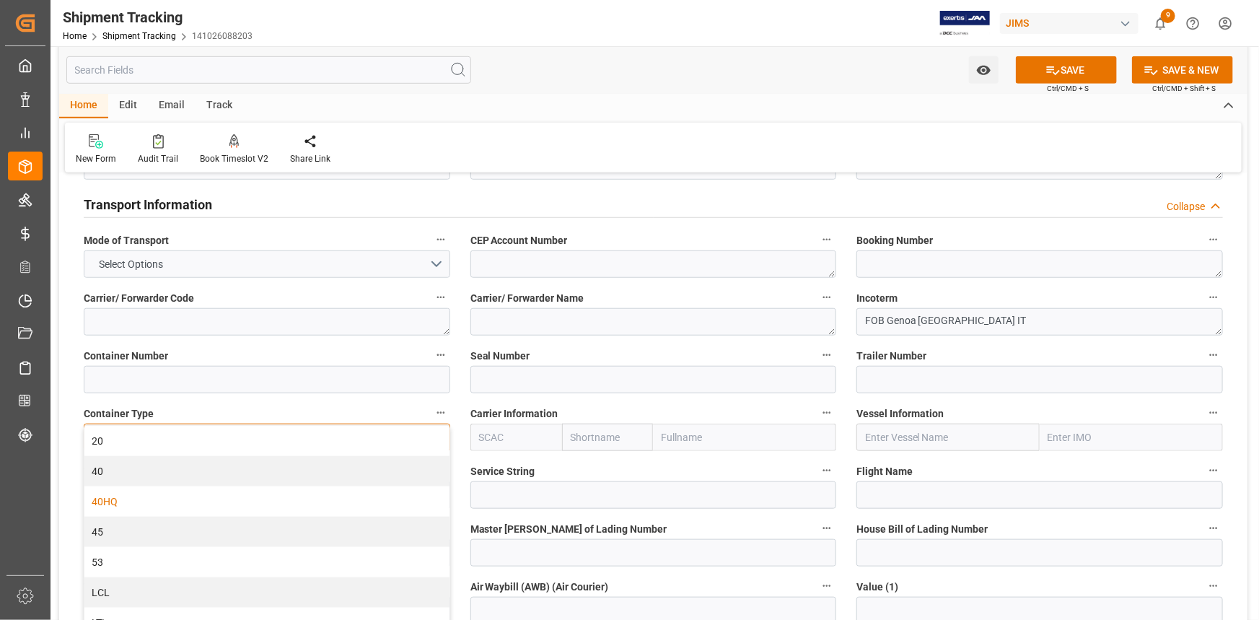
click at [228, 500] on div "40HQ" at bounding box center [266, 501] width 365 height 30
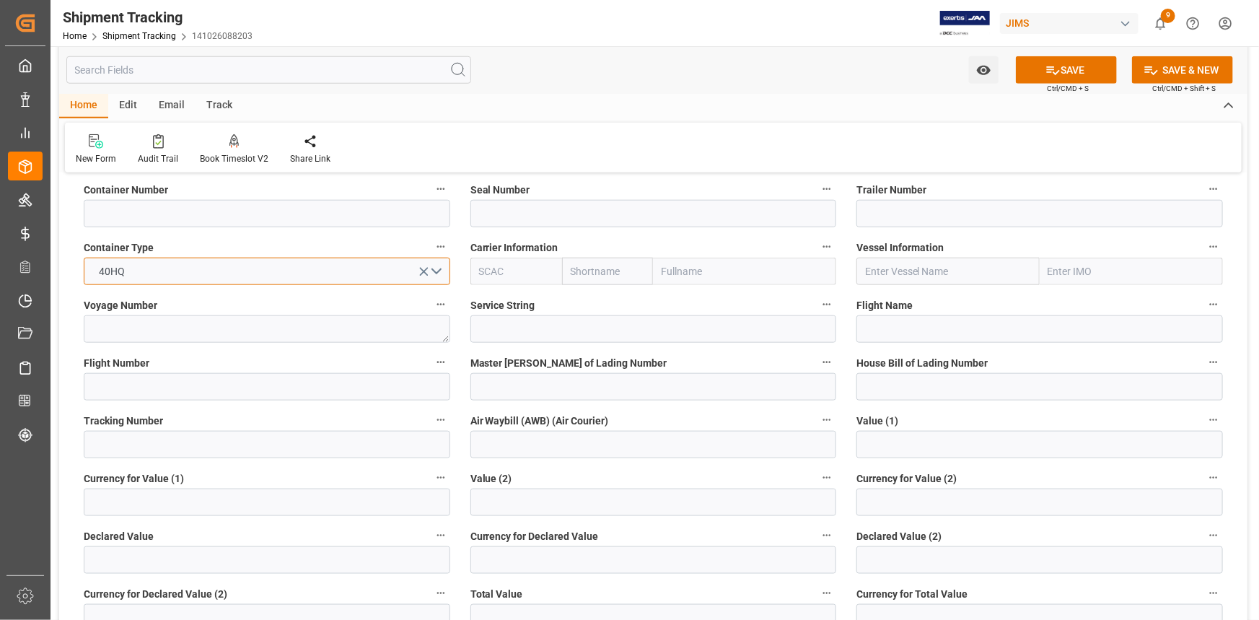
scroll to position [722, 0]
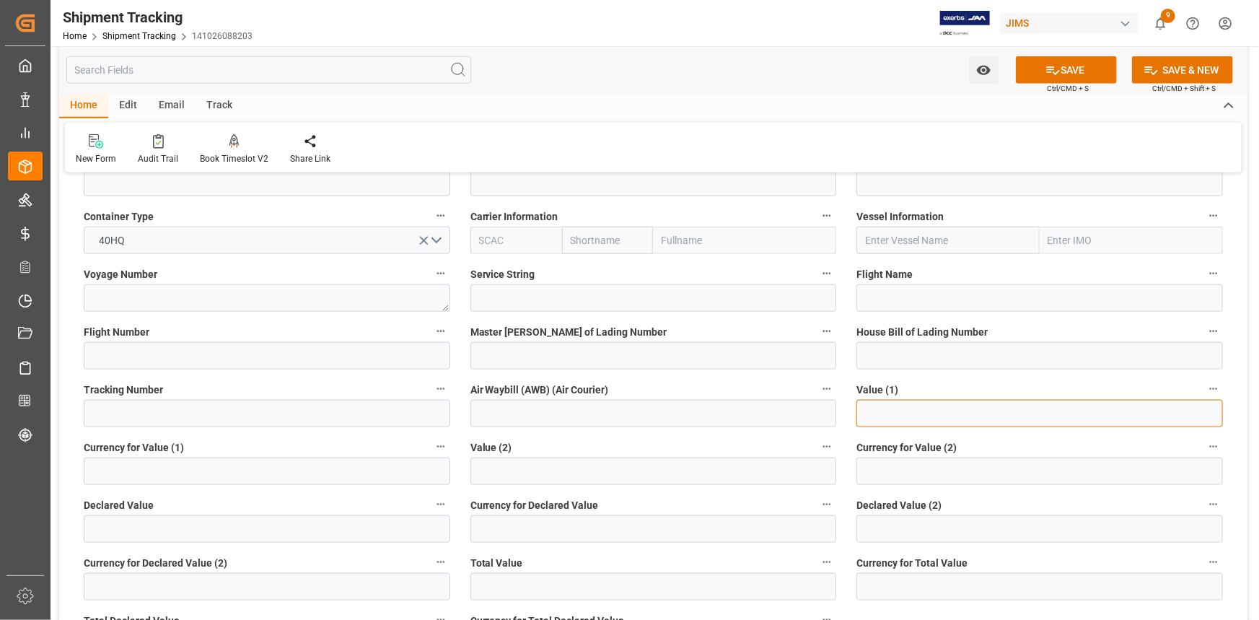
click at [867, 412] on input "text" at bounding box center [1040, 413] width 367 height 27
paste input "81503.825"
type input "81503.825"
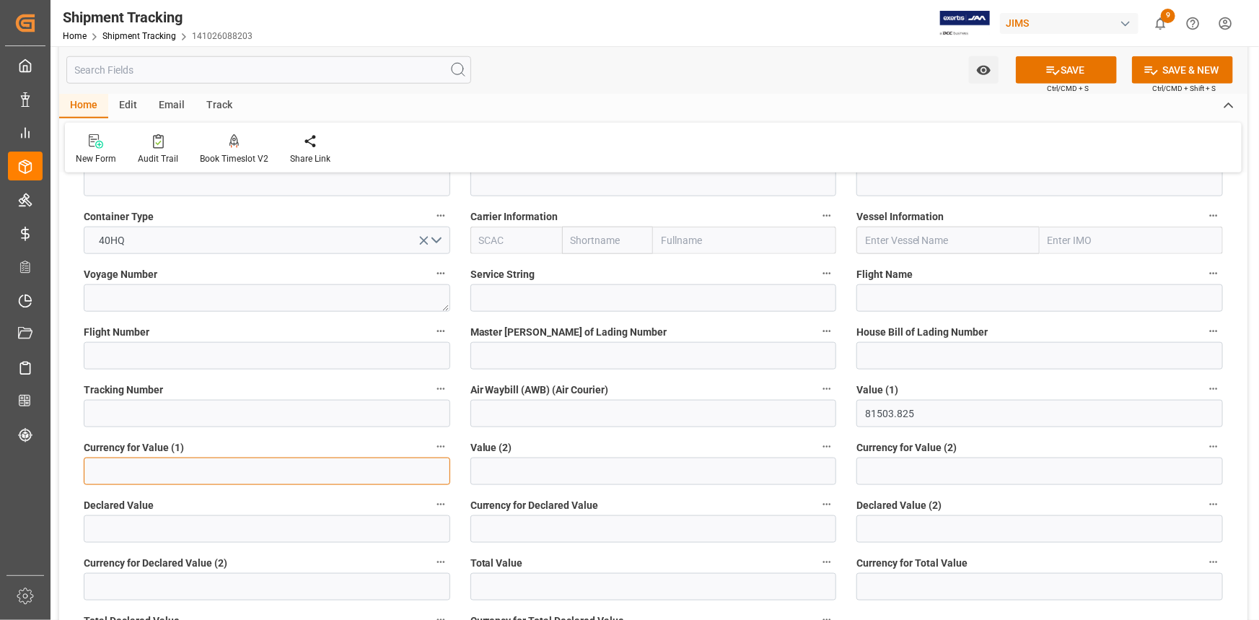
click at [217, 473] on input at bounding box center [267, 471] width 367 height 27
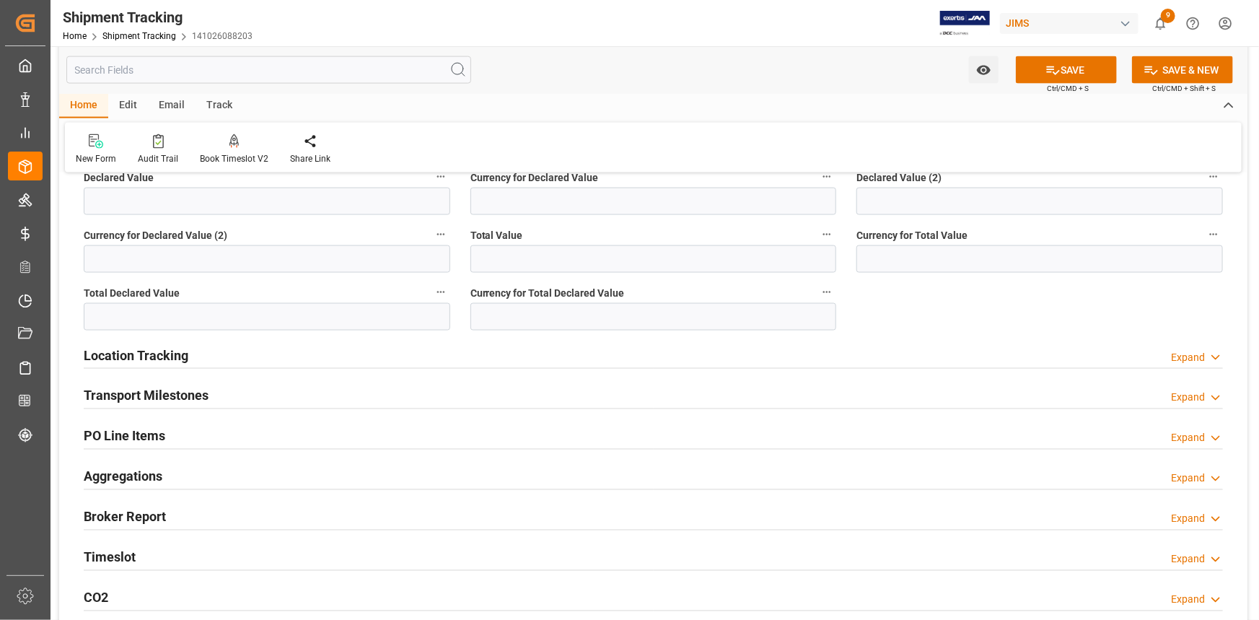
type input "USD"
click at [240, 405] on div "Transport Milestones Expand" at bounding box center [654, 394] width 1140 height 27
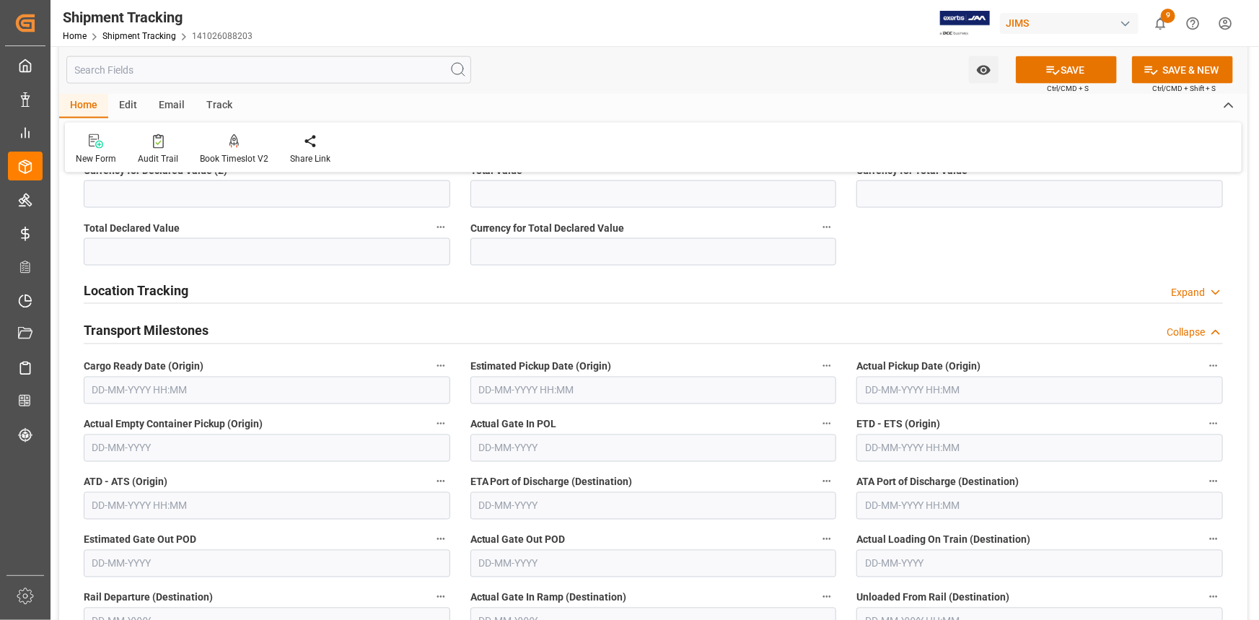
scroll to position [1115, 0]
click at [209, 397] on input "text" at bounding box center [267, 389] width 367 height 27
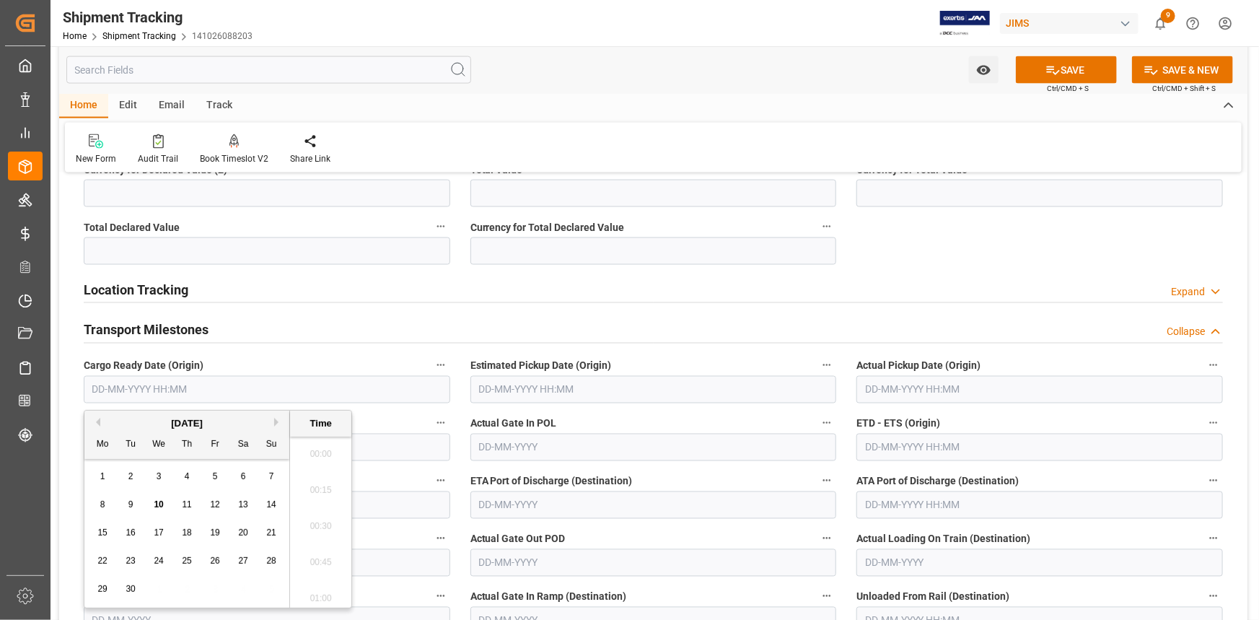
scroll to position [1736, 0]
click at [182, 561] on span "25" at bounding box center [186, 561] width 9 height 10
type input "25-09-2025 00:00"
click at [515, 385] on input "text" at bounding box center [654, 389] width 367 height 27
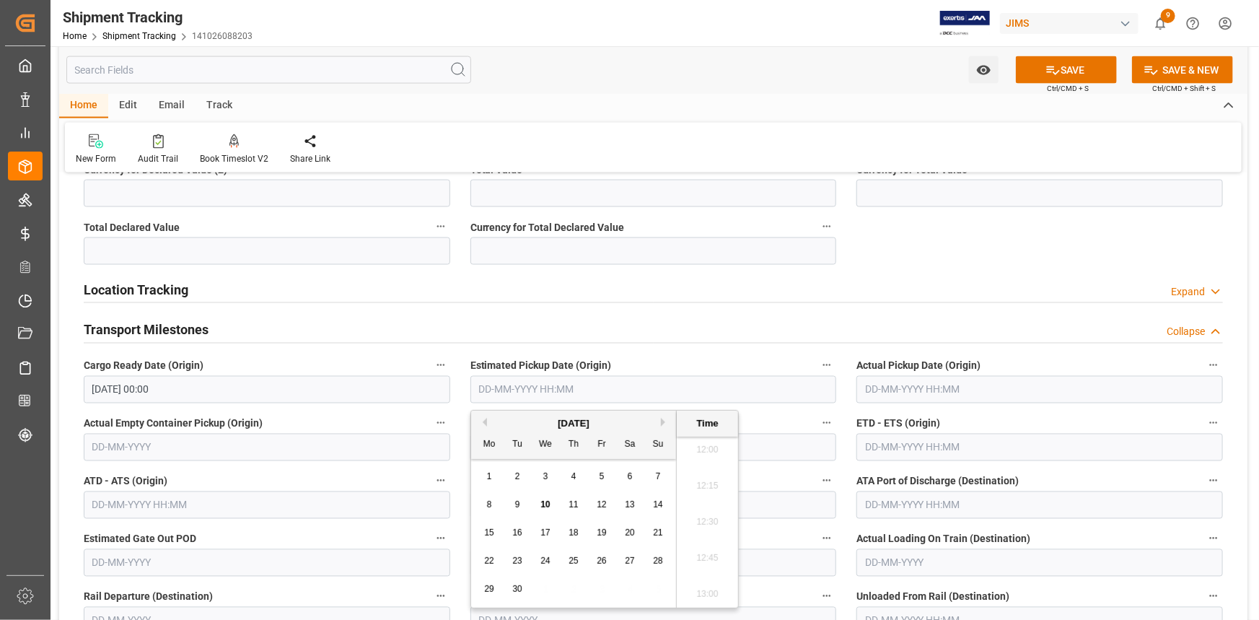
click at [569, 559] on span "25" at bounding box center [573, 561] width 9 height 10
type input "25-09-2025 00:00"
click at [876, 448] on input "text" at bounding box center [1040, 447] width 367 height 27
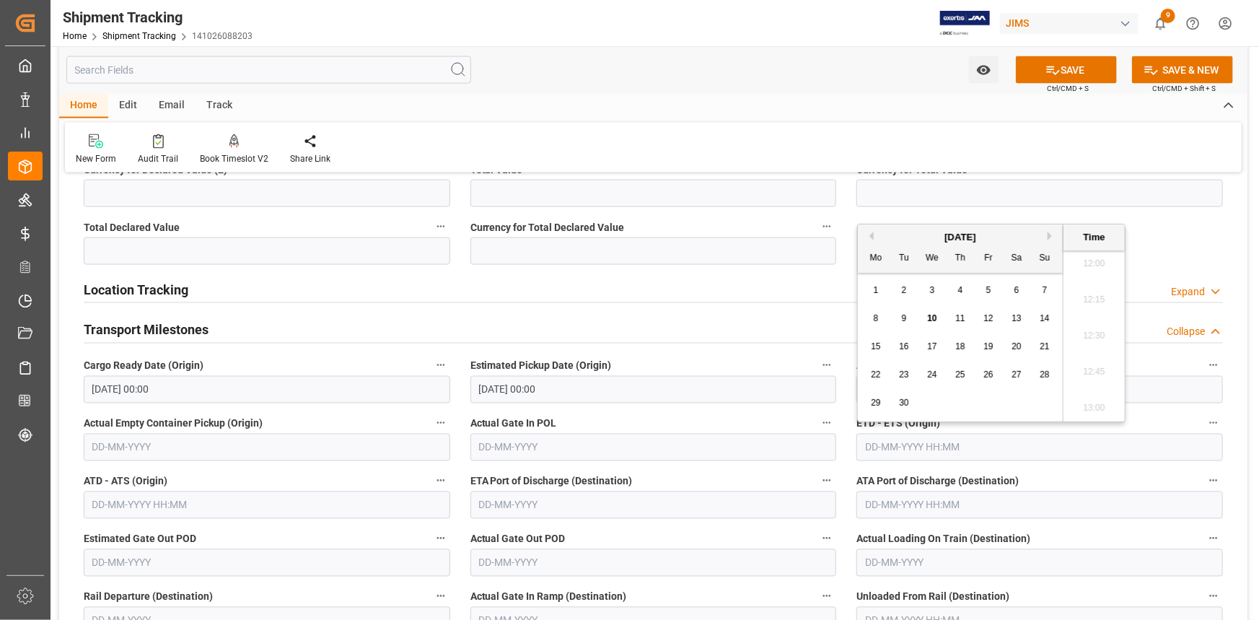
click at [910, 402] on div "30" at bounding box center [905, 403] width 18 height 17
type input "30-09-2025 00:00"
click at [587, 505] on input "text" at bounding box center [654, 504] width 367 height 27
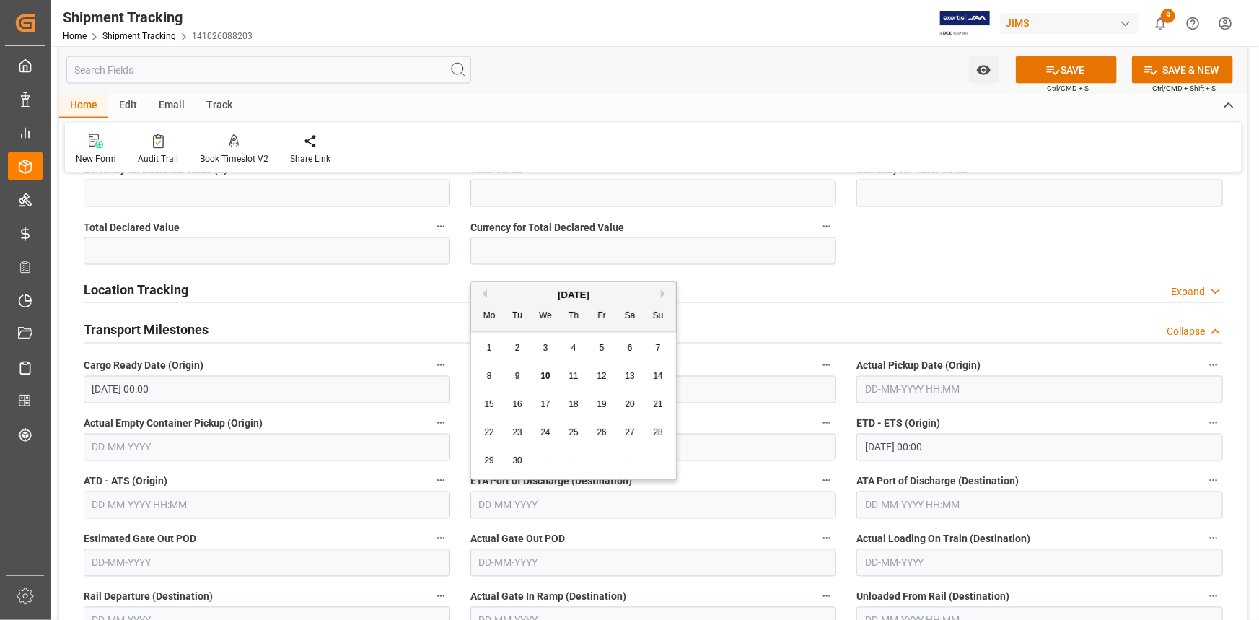
click at [663, 293] on button "Next Month" at bounding box center [665, 293] width 9 height 9
click at [483, 432] on div "20" at bounding box center [490, 432] width 18 height 17
type input "20-10-2025"
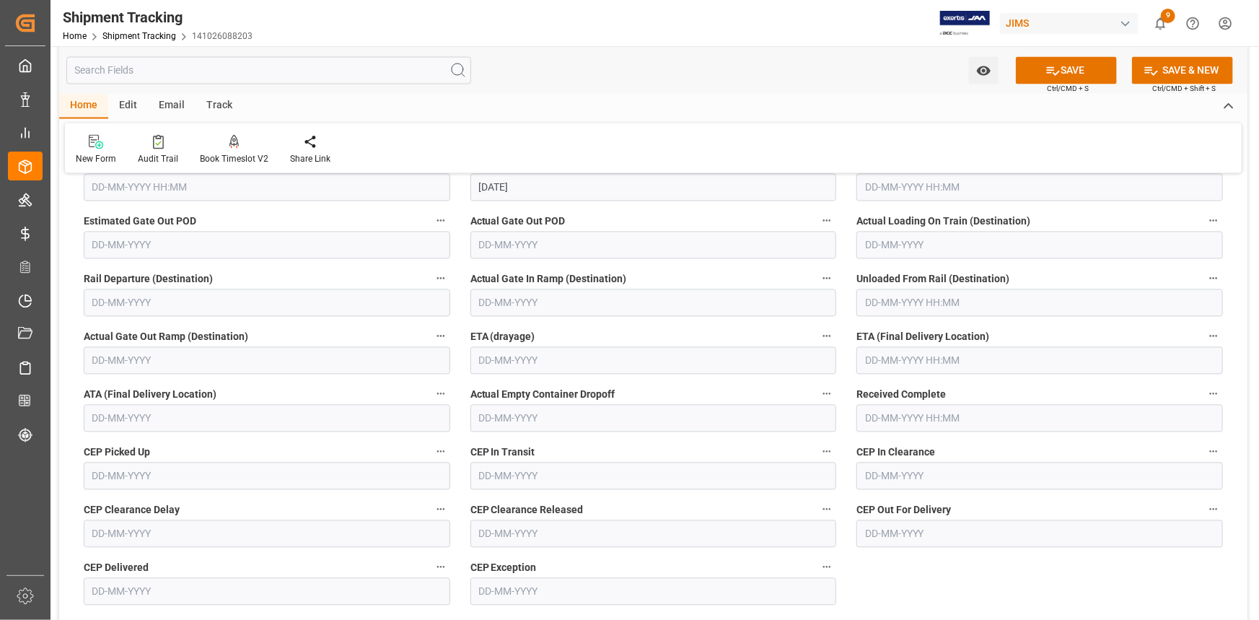
scroll to position [1443, 0]
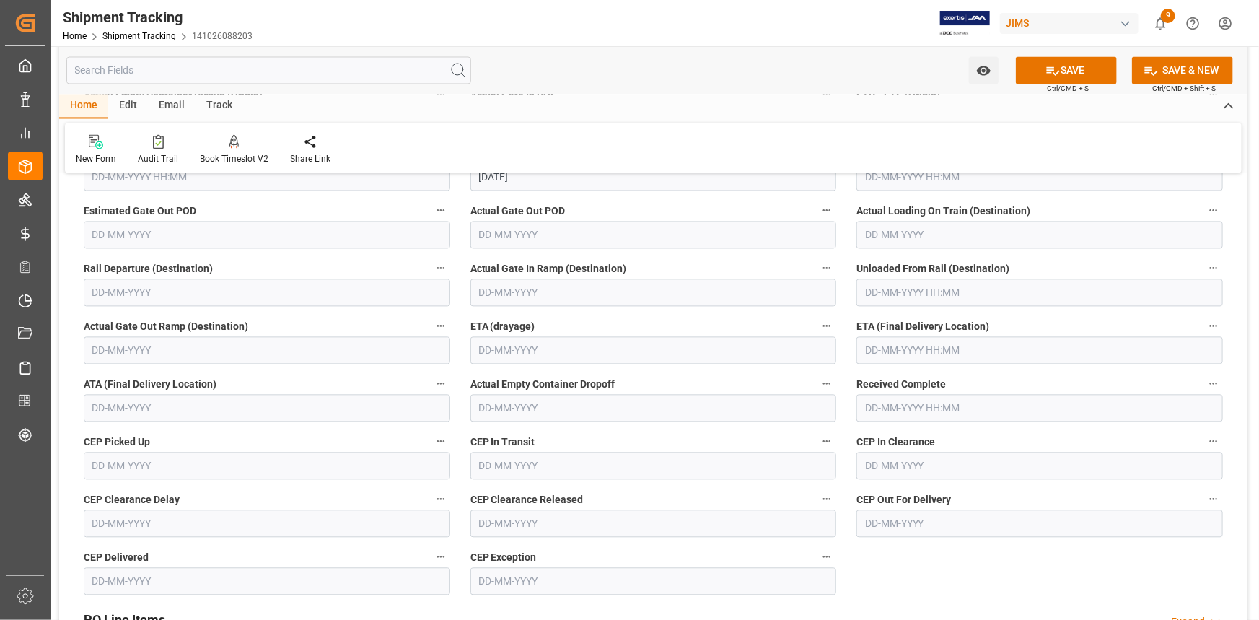
click at [904, 352] on input "text" at bounding box center [1040, 349] width 367 height 27
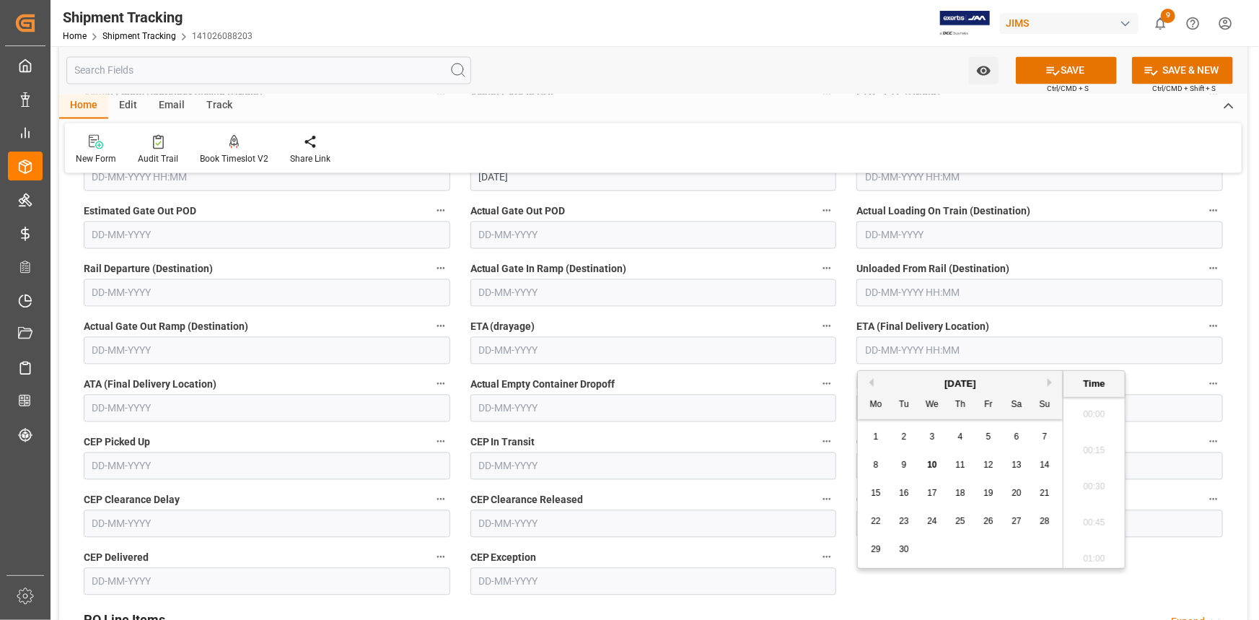
scroll to position [1736, 0]
click at [1049, 381] on button "Next Month" at bounding box center [1052, 382] width 9 height 9
click at [992, 546] on span "31" at bounding box center [988, 549] width 9 height 10
type input "31-10-2025 00:00"
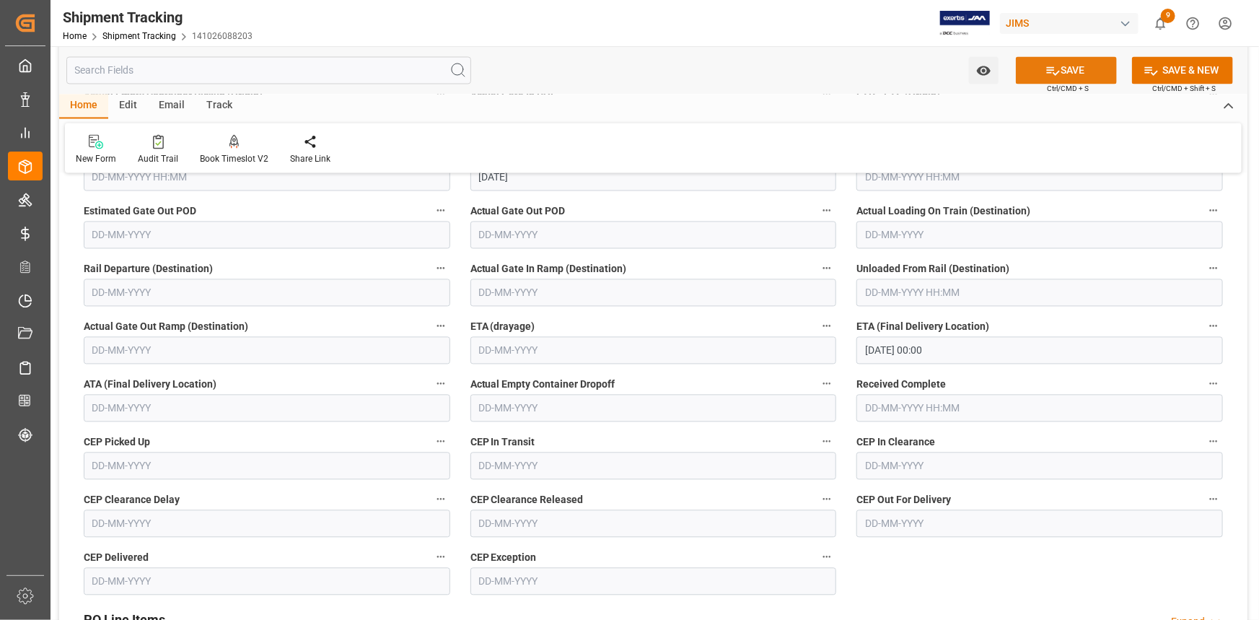
click at [1070, 71] on button "SAVE" at bounding box center [1066, 69] width 101 height 27
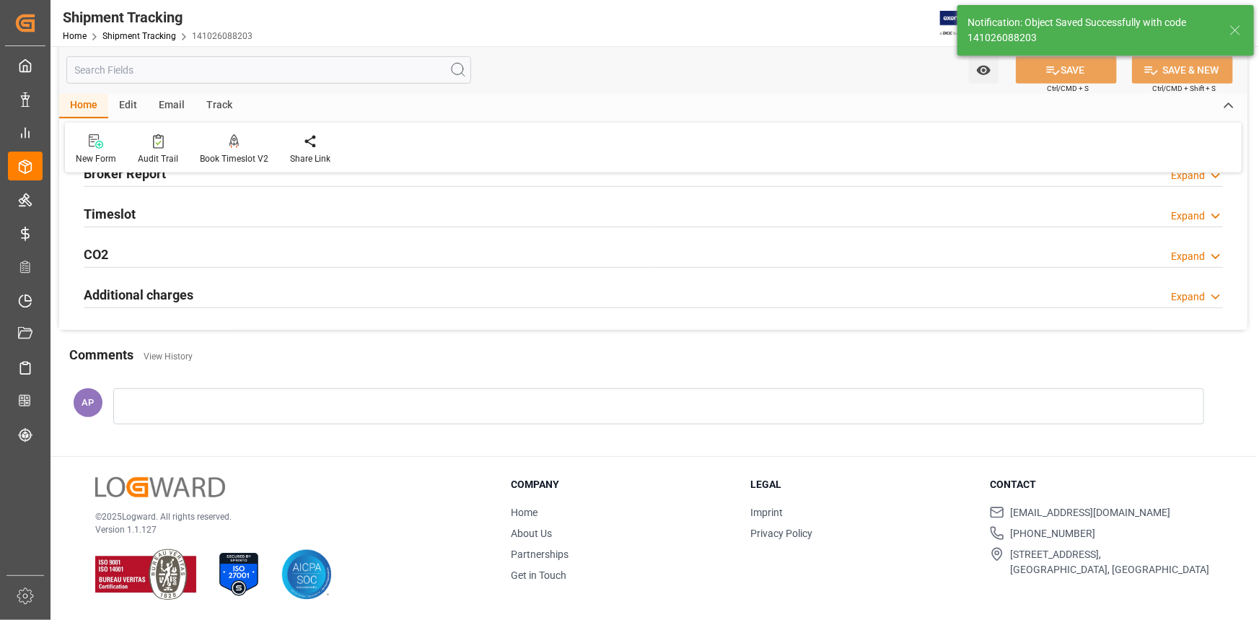
scroll to position [0, 0]
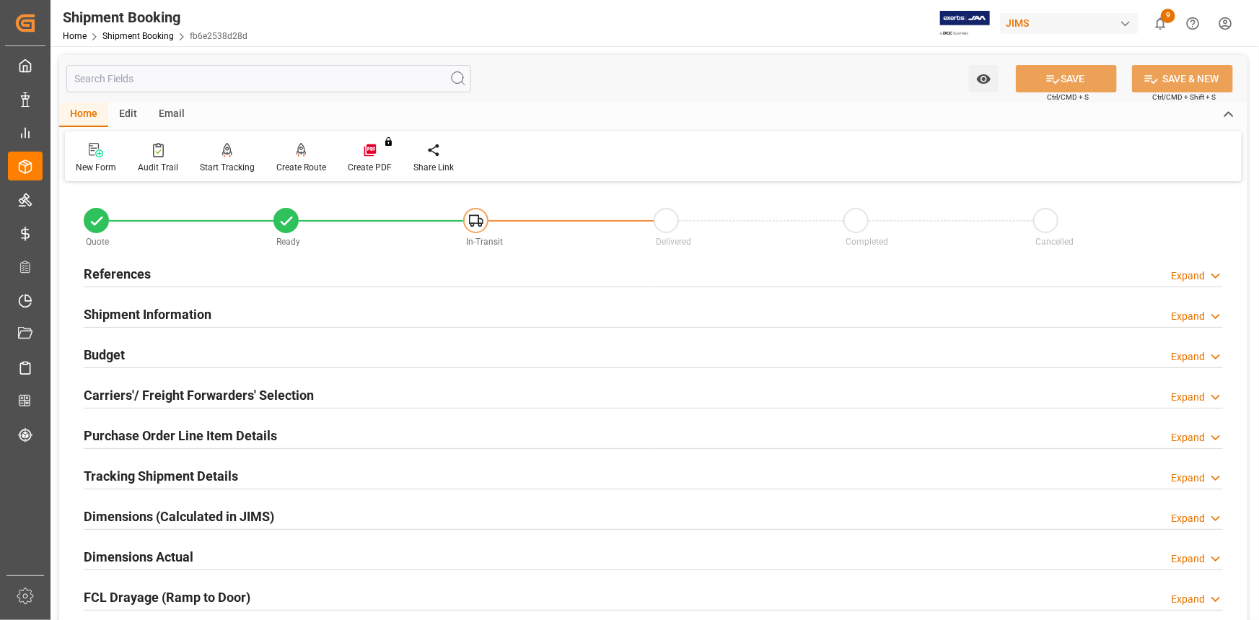
scroll to position [65, 0]
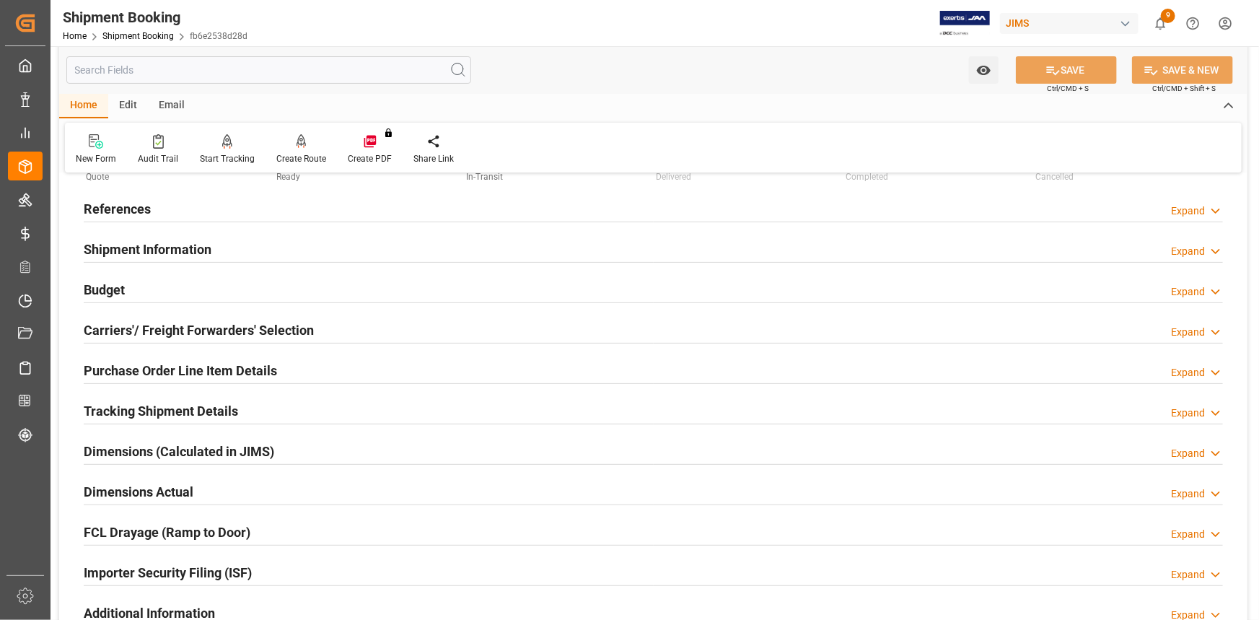
click at [300, 294] on div "Budget Expand" at bounding box center [654, 288] width 1140 height 27
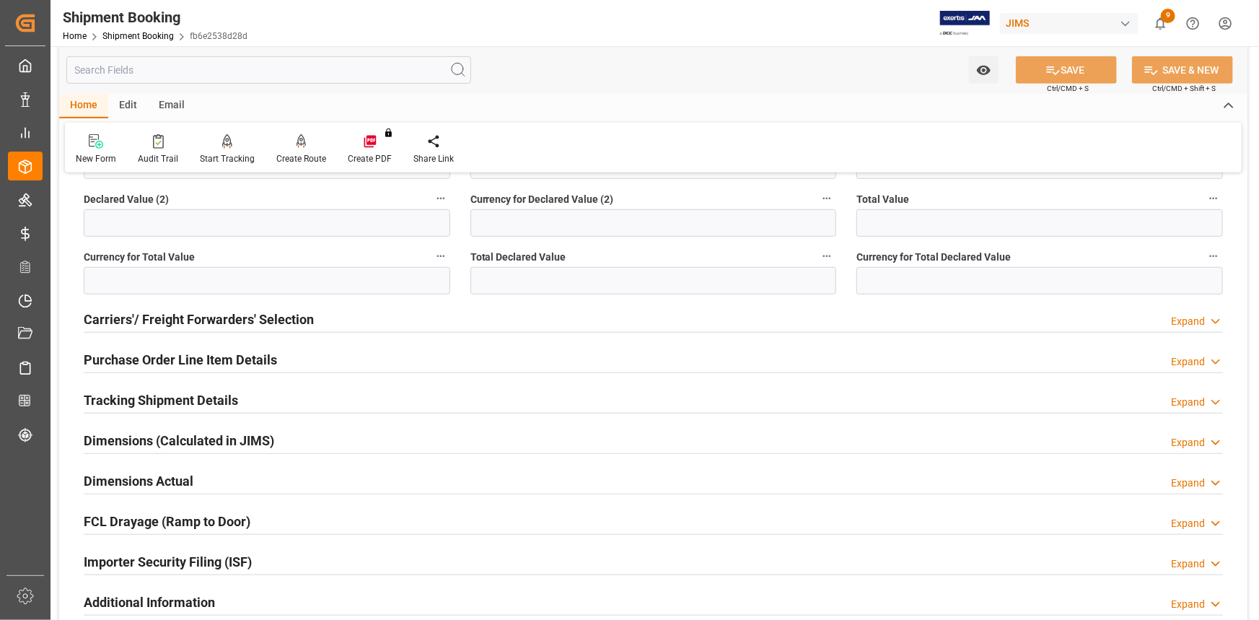
scroll to position [262, 0]
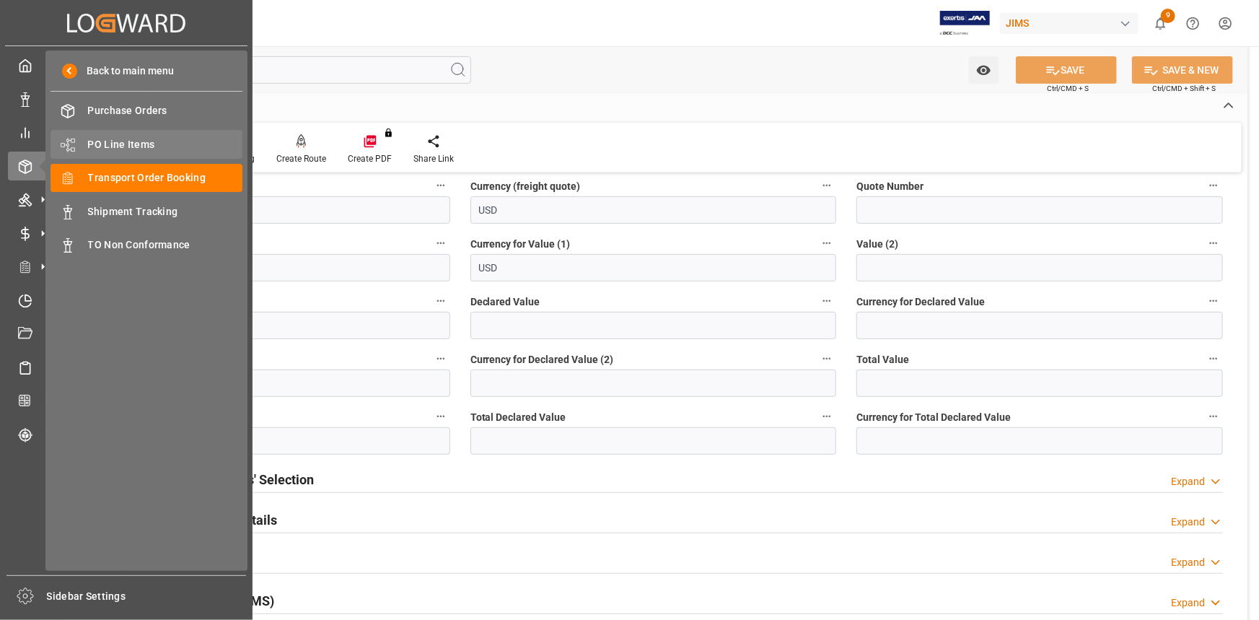
click at [117, 144] on span "PO Line Items" at bounding box center [165, 144] width 155 height 15
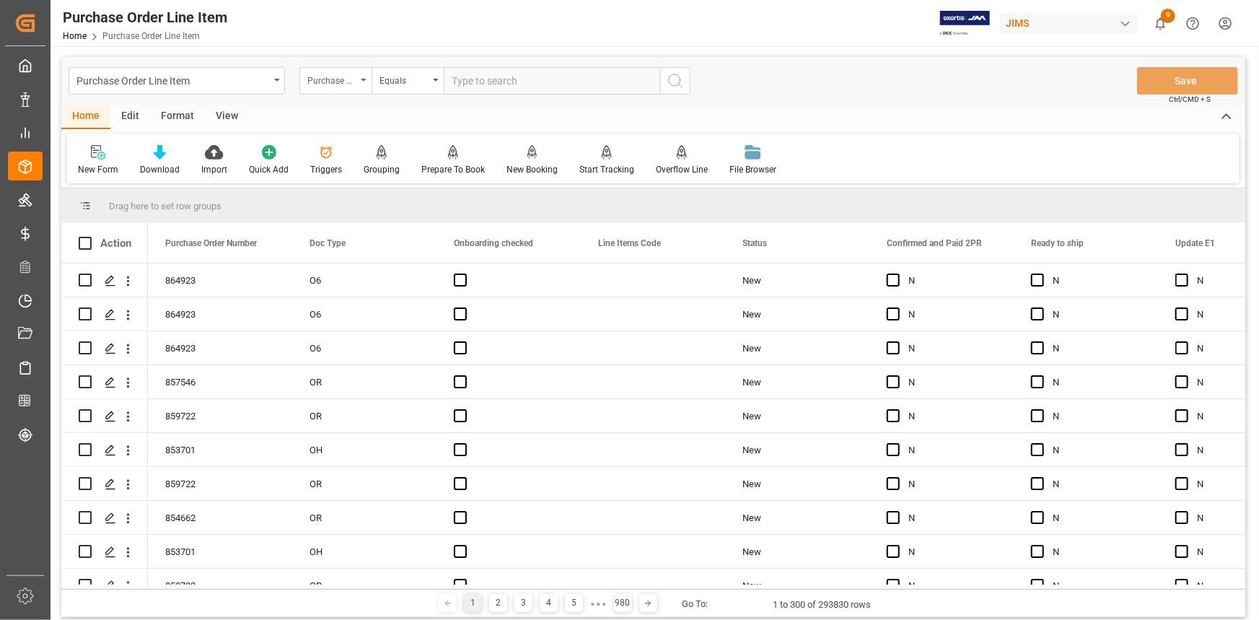
click at [349, 79] on div "Purchase Order Number" at bounding box center [331, 79] width 49 height 17
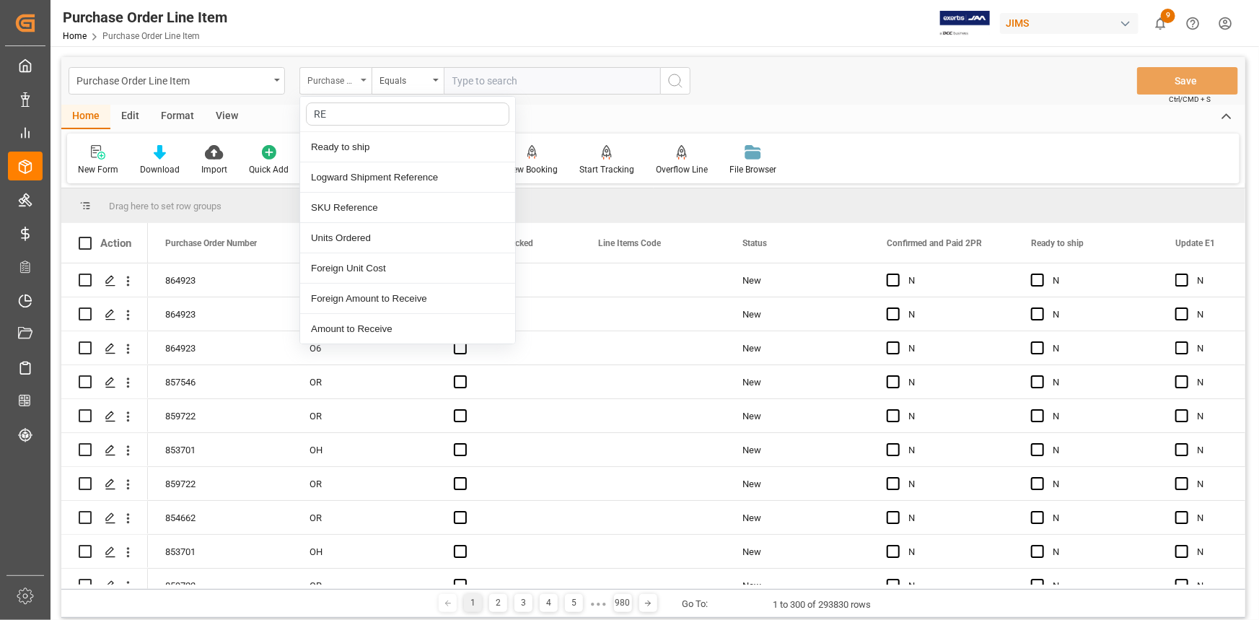
type input "REF"
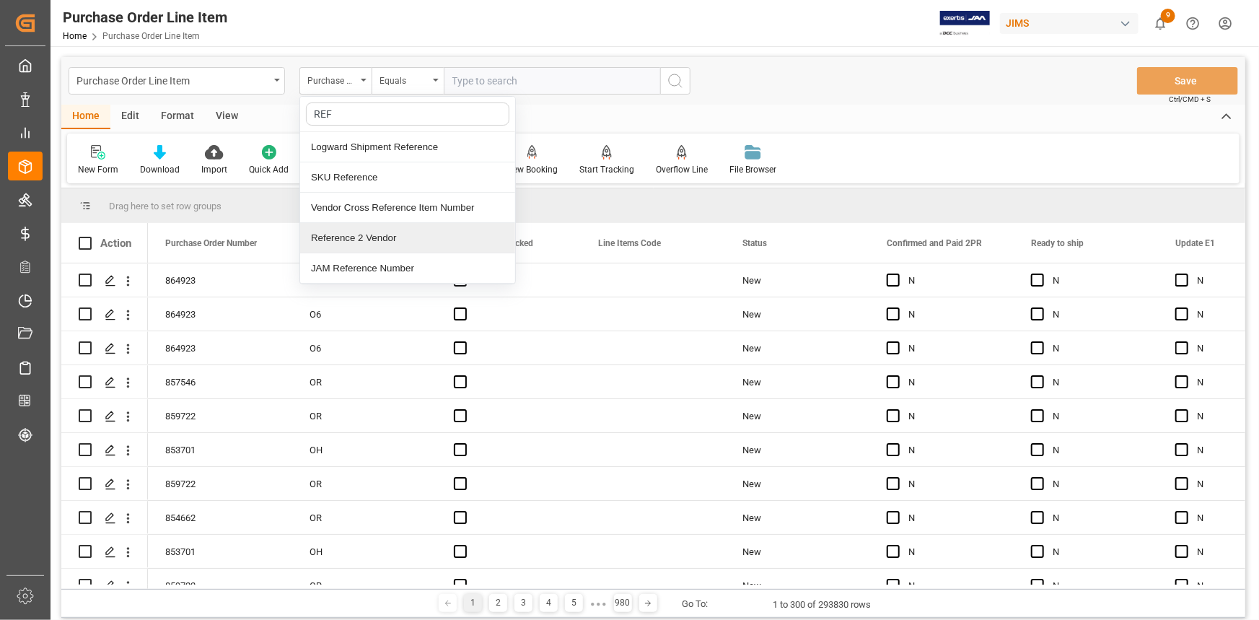
click at [374, 234] on div "Reference 2 Vendor" at bounding box center [407, 238] width 215 height 30
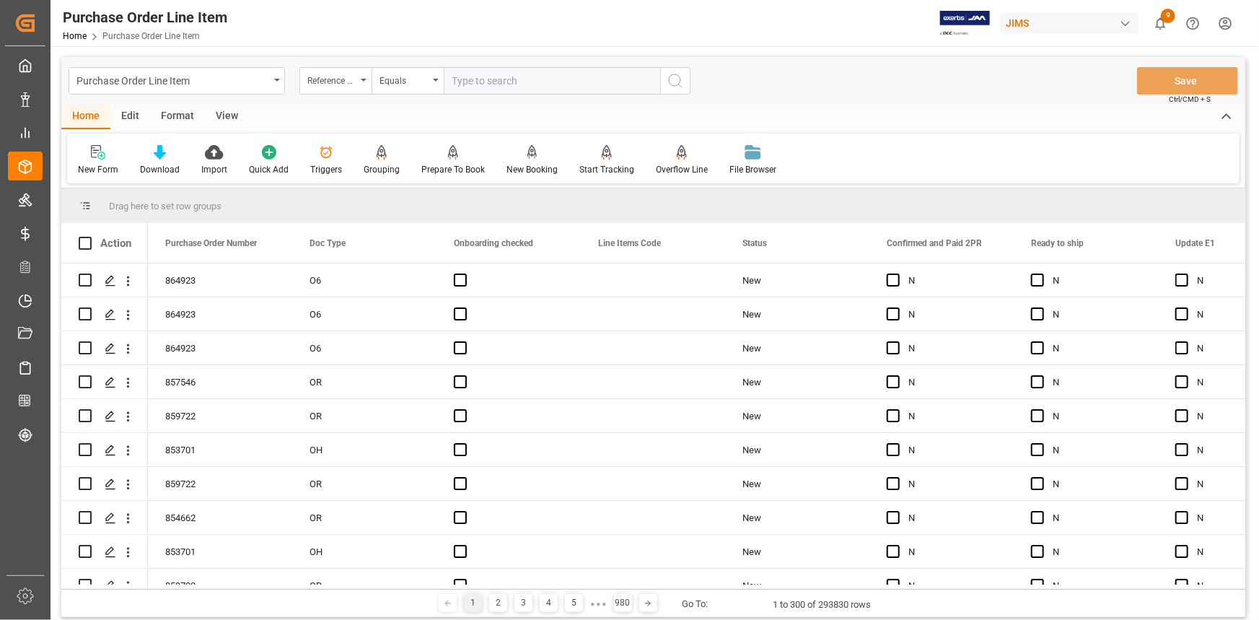
click at [478, 82] on input "text" at bounding box center [552, 80] width 217 height 27
paste input "22-10808-CN"
type input "22-10808-CN"
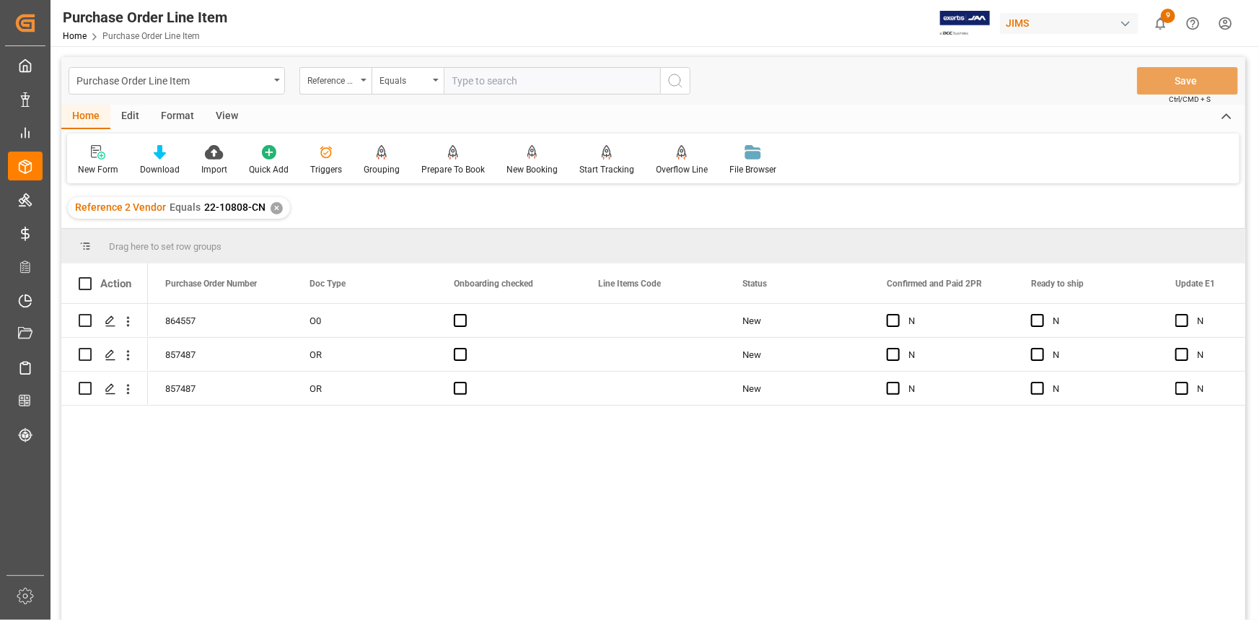
click at [228, 117] on div "View" at bounding box center [227, 117] width 44 height 25
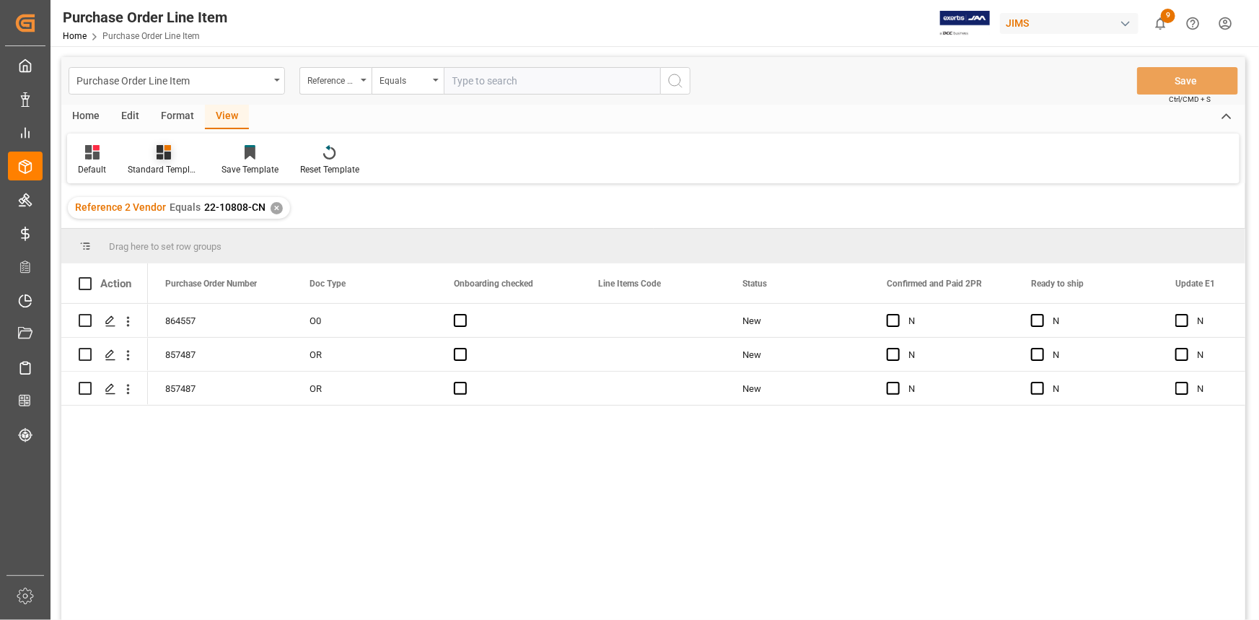
click at [173, 162] on div "Standard Templates" at bounding box center [164, 160] width 94 height 32
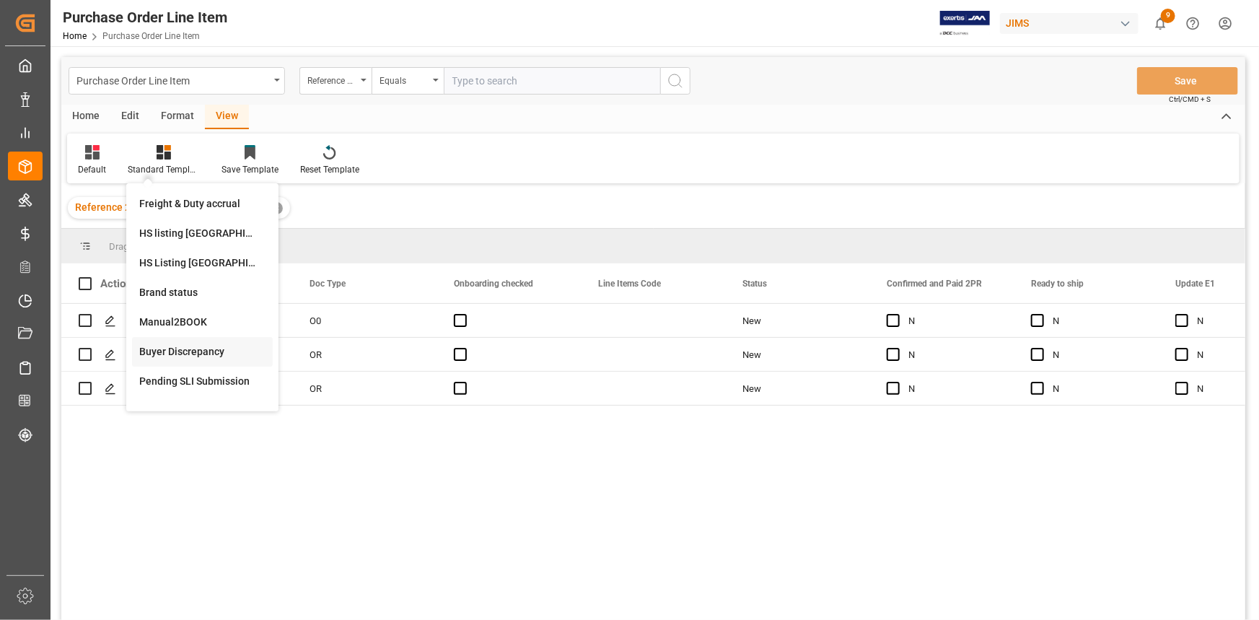
click at [181, 351] on div "Buyer Discrepancy" at bounding box center [202, 351] width 126 height 15
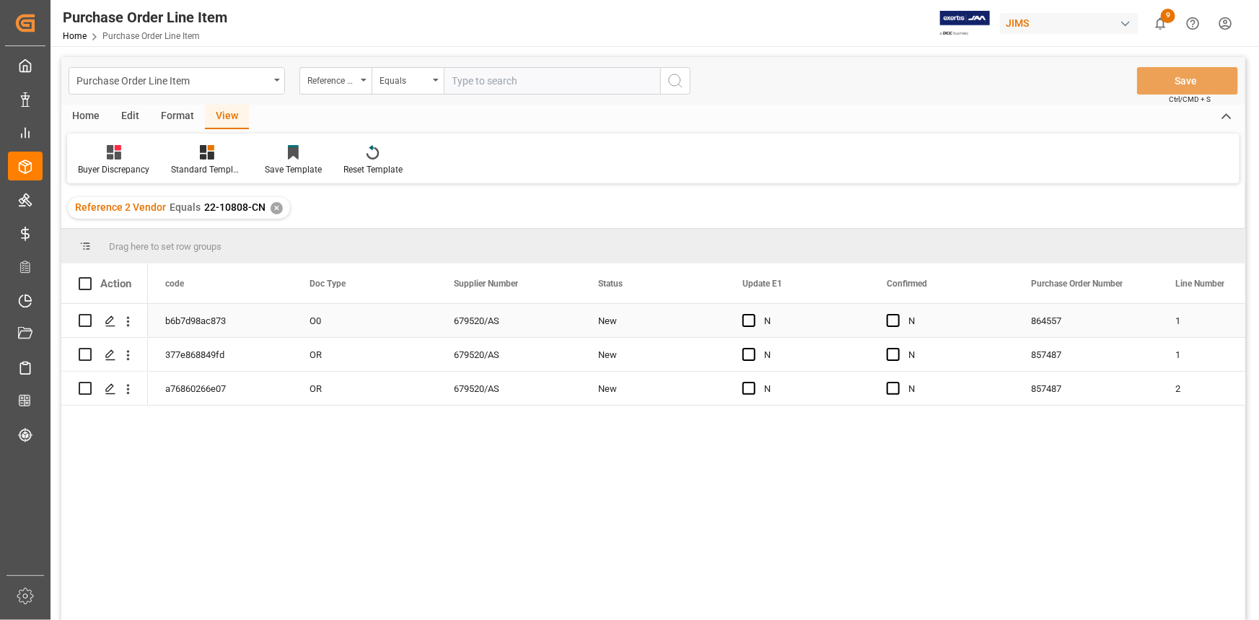
click at [735, 327] on div "N" at bounding box center [797, 320] width 144 height 33
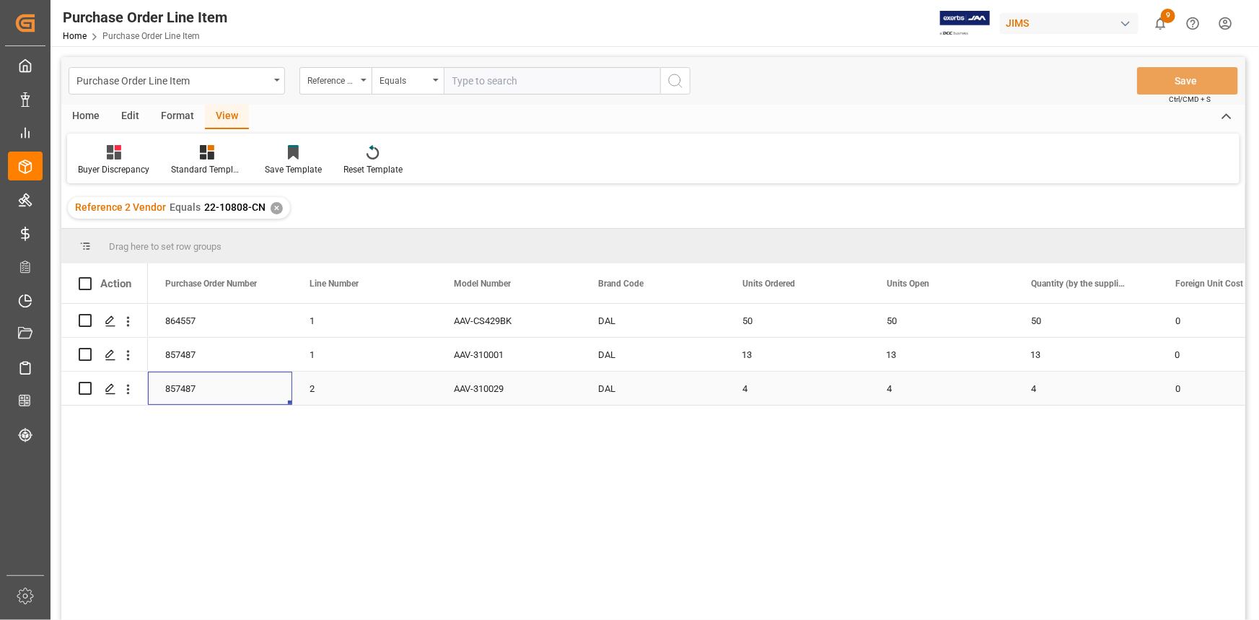
scroll to position [0, 722]
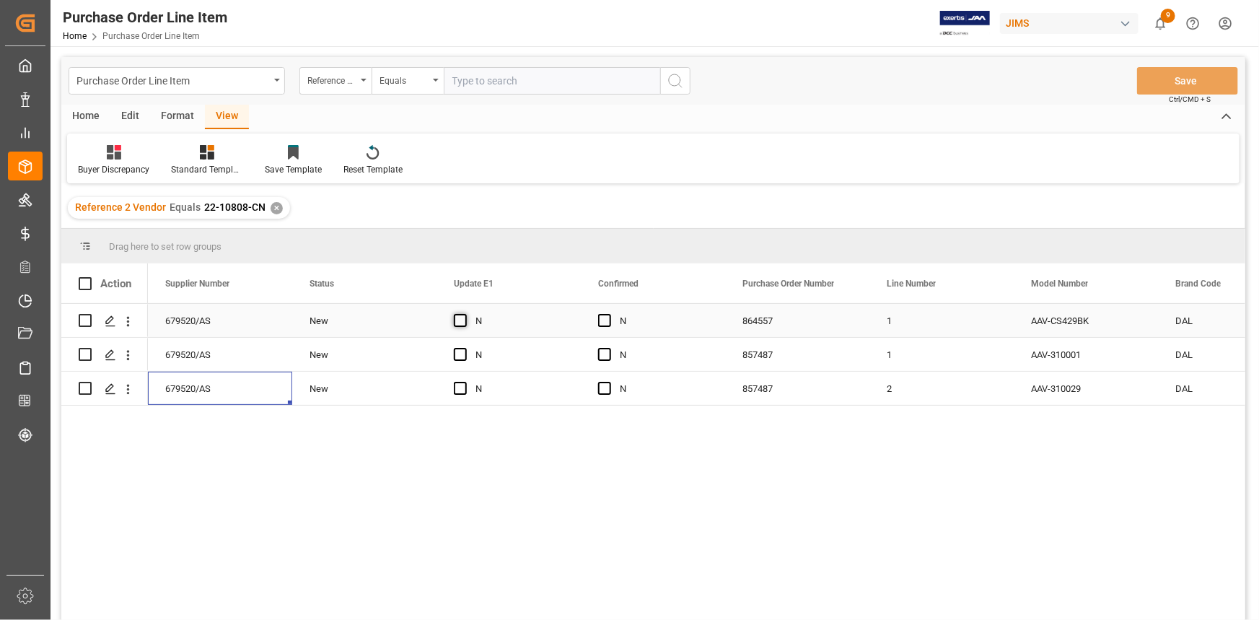
click at [465, 324] on span "Press SPACE to select this row." at bounding box center [460, 320] width 13 height 13
click at [465, 314] on input "Press SPACE to select this row." at bounding box center [465, 314] width 0 height 0
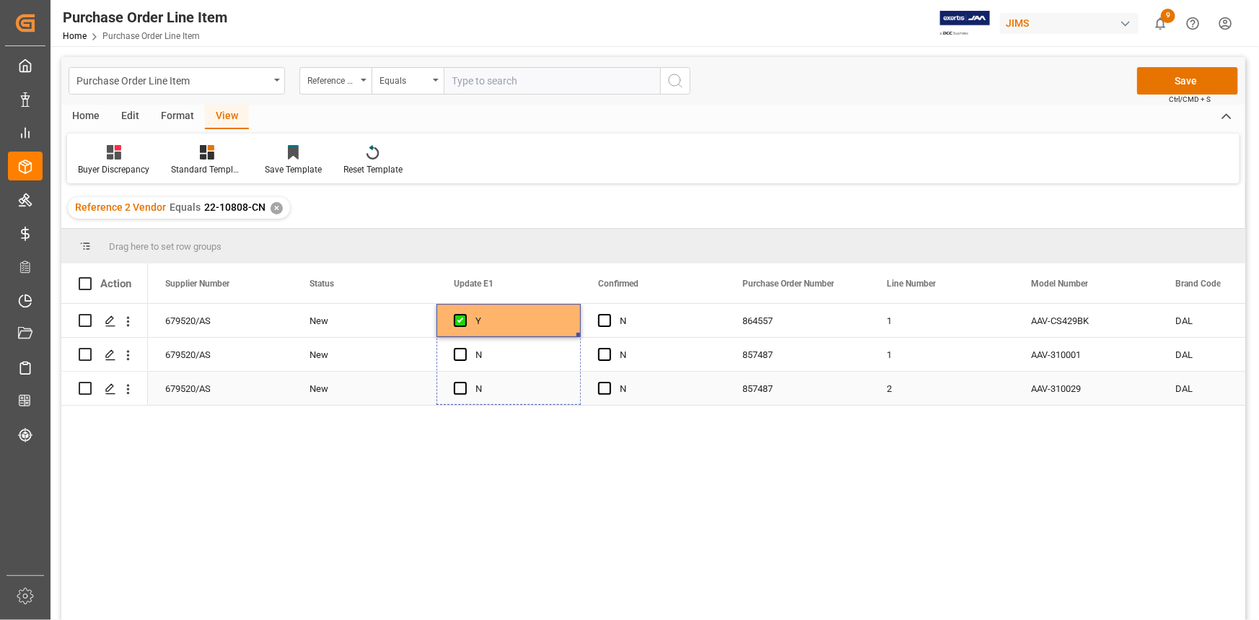
drag, startPoint x: 578, startPoint y: 333, endPoint x: 571, endPoint y: 382, distance: 50.3
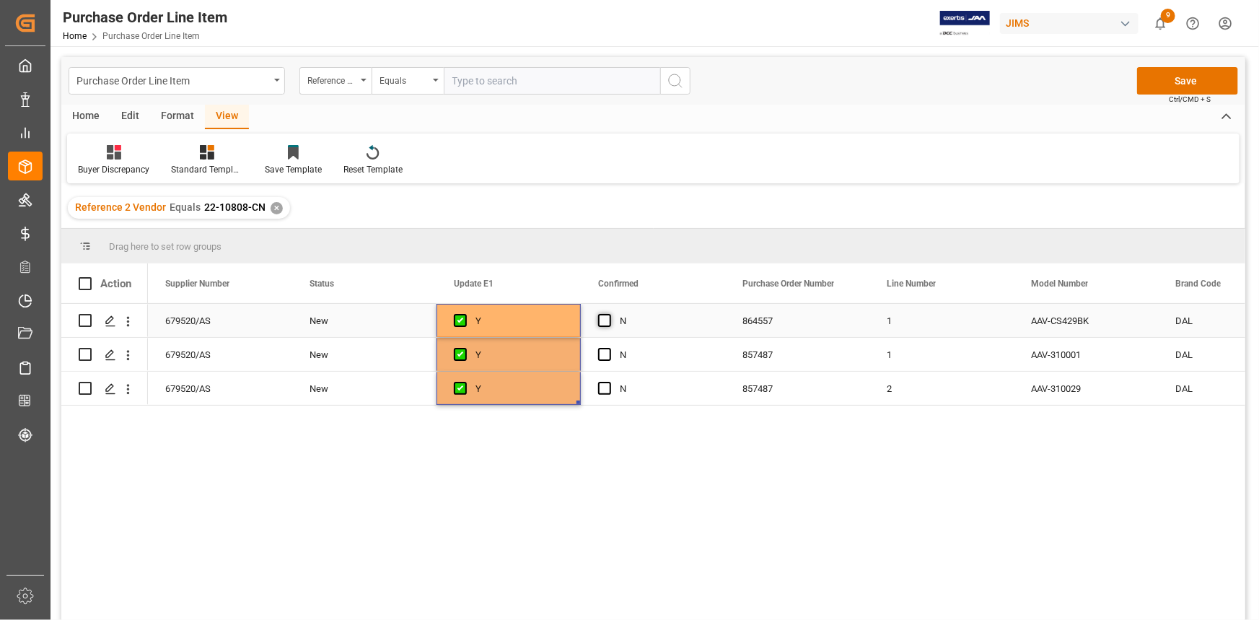
click at [605, 317] on span "Press SPACE to select this row." at bounding box center [604, 320] width 13 height 13
click at [609, 314] on input "Press SPACE to select this row." at bounding box center [609, 314] width 0 height 0
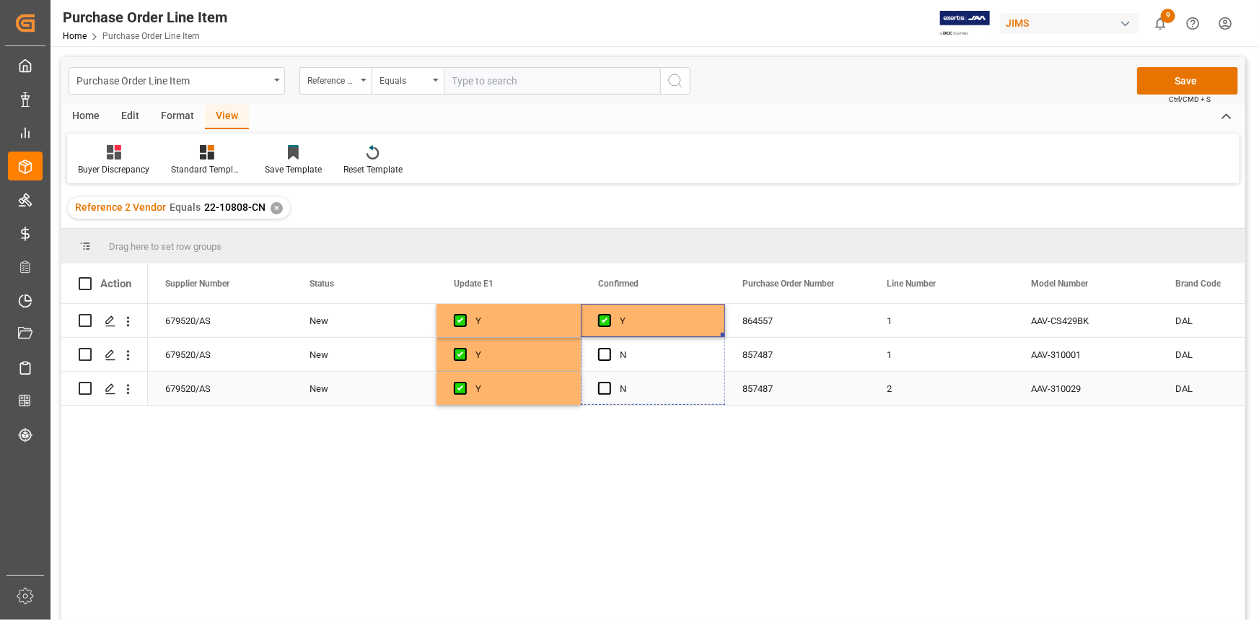
drag, startPoint x: 724, startPoint y: 334, endPoint x: 692, endPoint y: 397, distance: 70.4
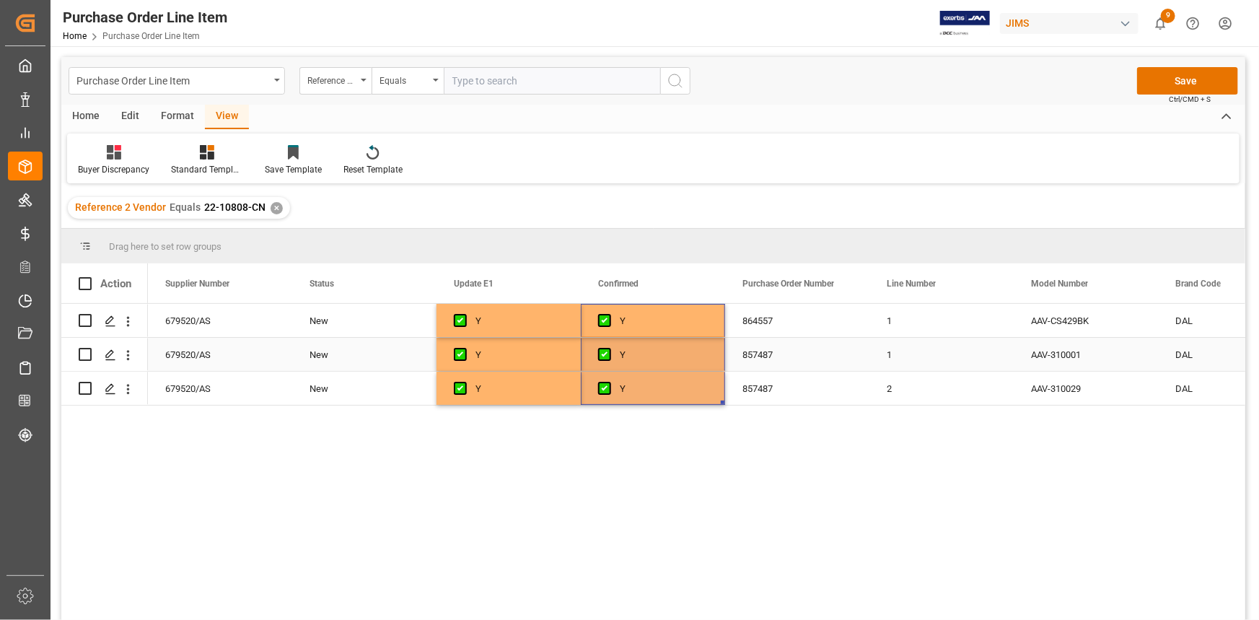
click at [494, 366] on div "Y" at bounding box center [520, 354] width 88 height 33
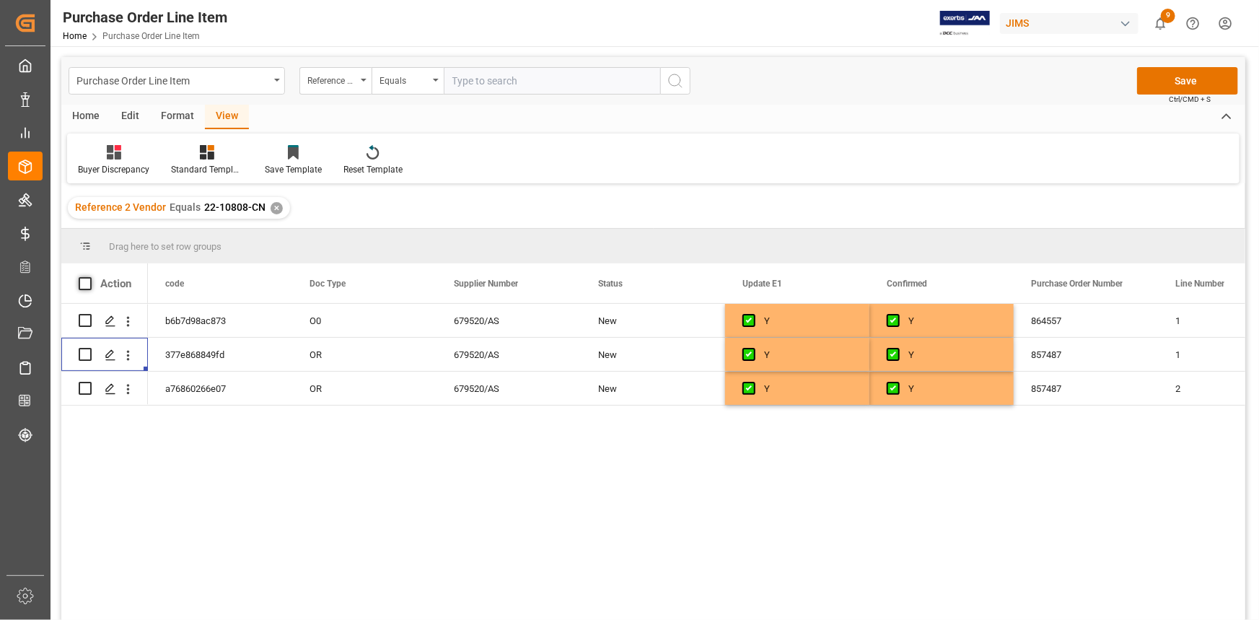
click at [87, 284] on span at bounding box center [85, 283] width 13 height 13
click at [89, 277] on input "checkbox" at bounding box center [89, 277] width 0 height 0
checkbox input "true"
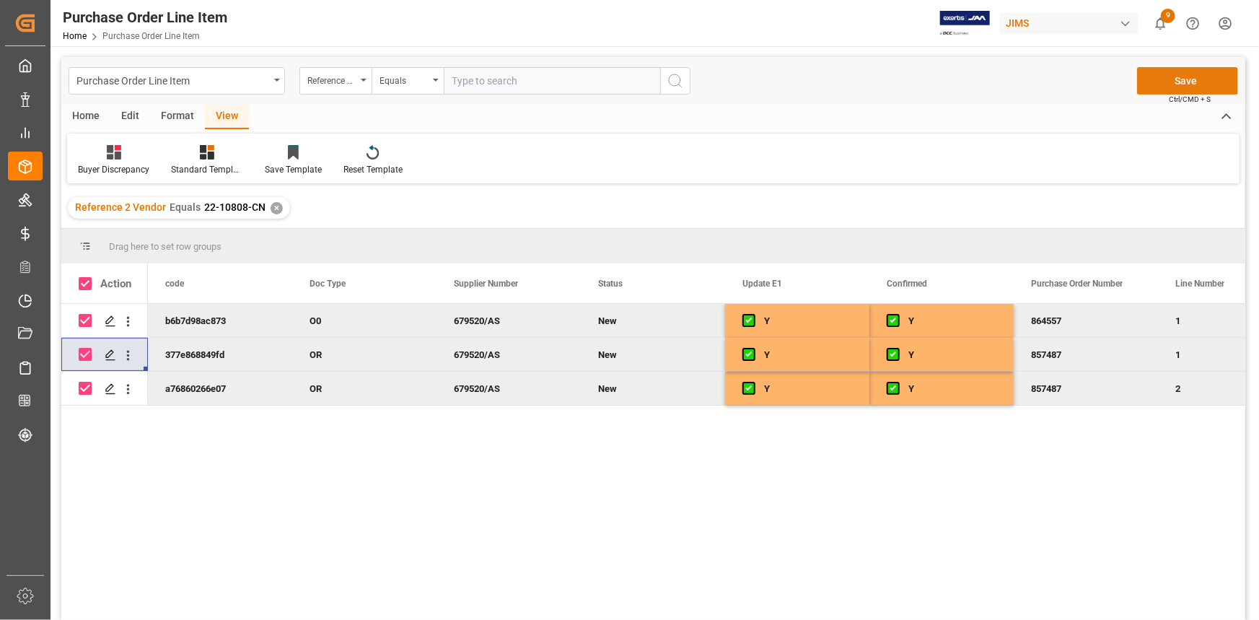
click at [1168, 82] on button "Save" at bounding box center [1187, 80] width 101 height 27
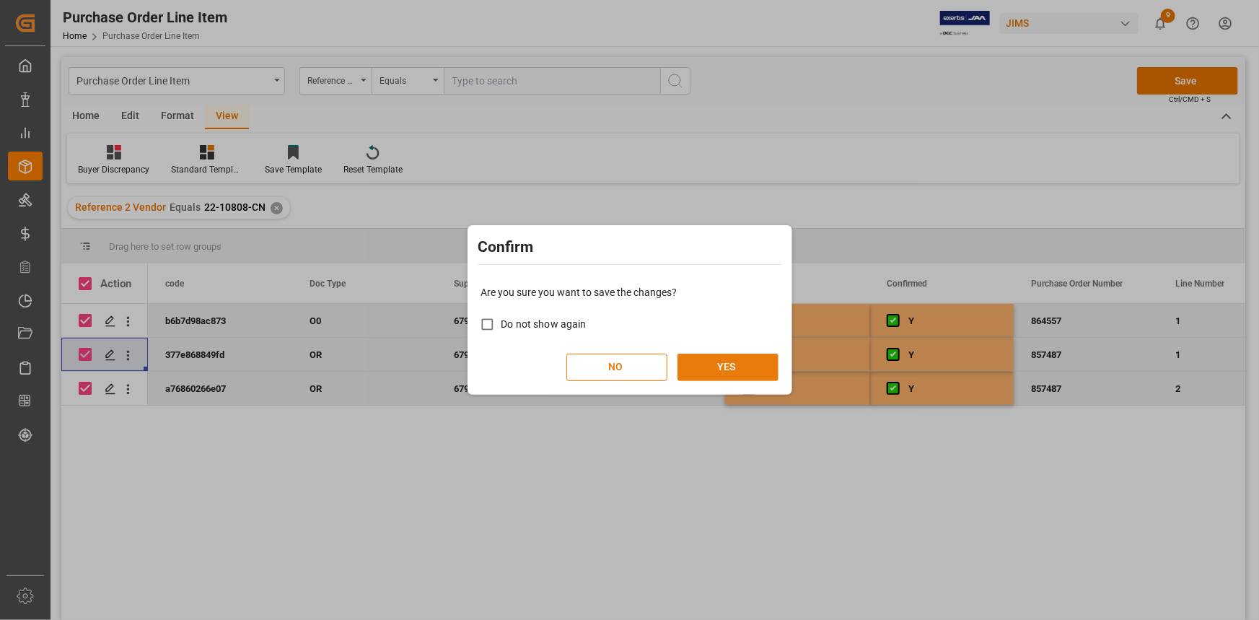
click at [756, 365] on button "YES" at bounding box center [728, 367] width 101 height 27
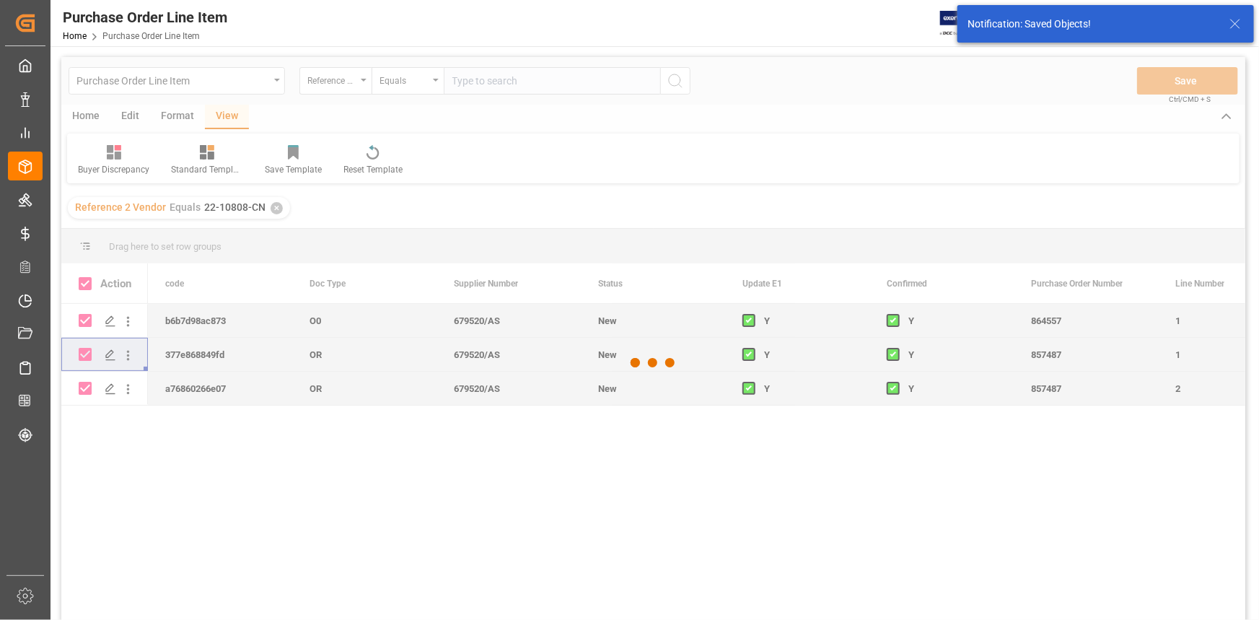
checkbox input "false"
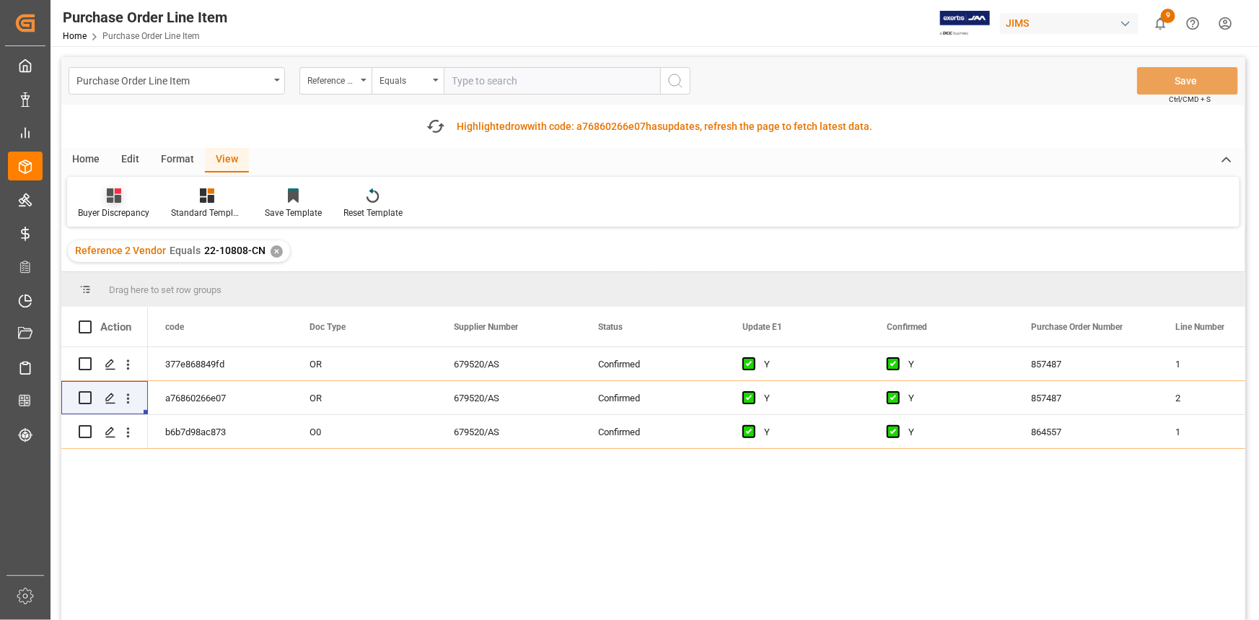
click at [126, 209] on div "Buyer Discrepancy" at bounding box center [113, 212] width 71 height 13
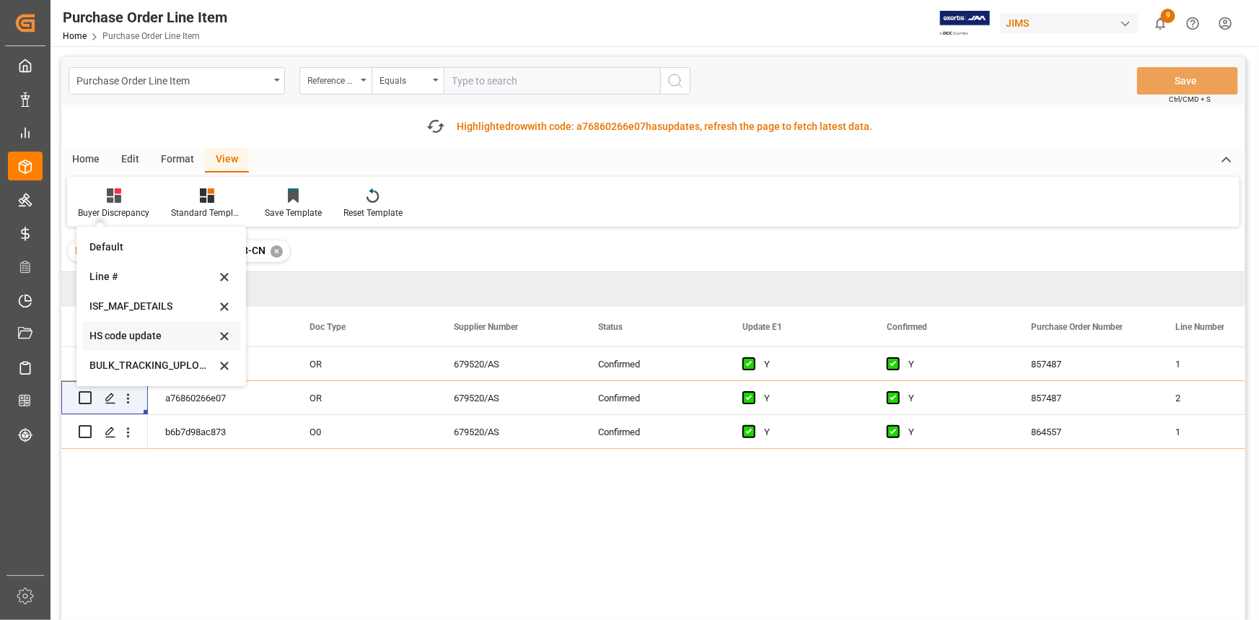
click at [131, 331] on div "HS code update" at bounding box center [152, 335] width 126 height 15
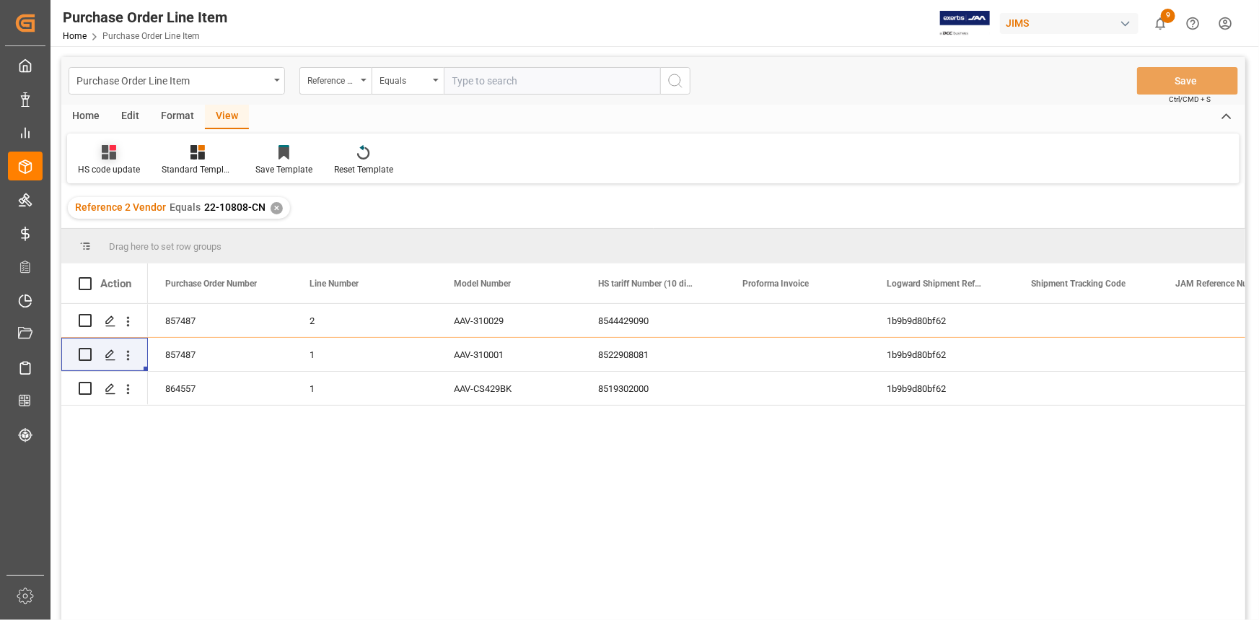
click at [108, 158] on icon at bounding box center [109, 152] width 14 height 14
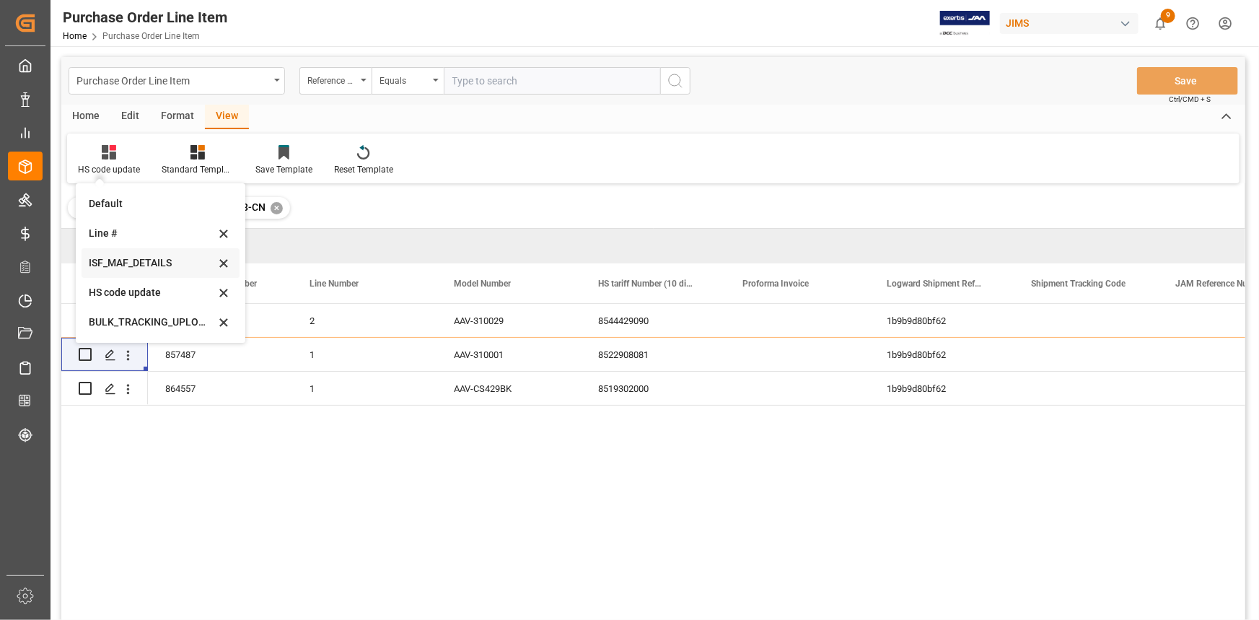
click at [161, 259] on div "ISF_MAF_DETAILS" at bounding box center [152, 262] width 126 height 15
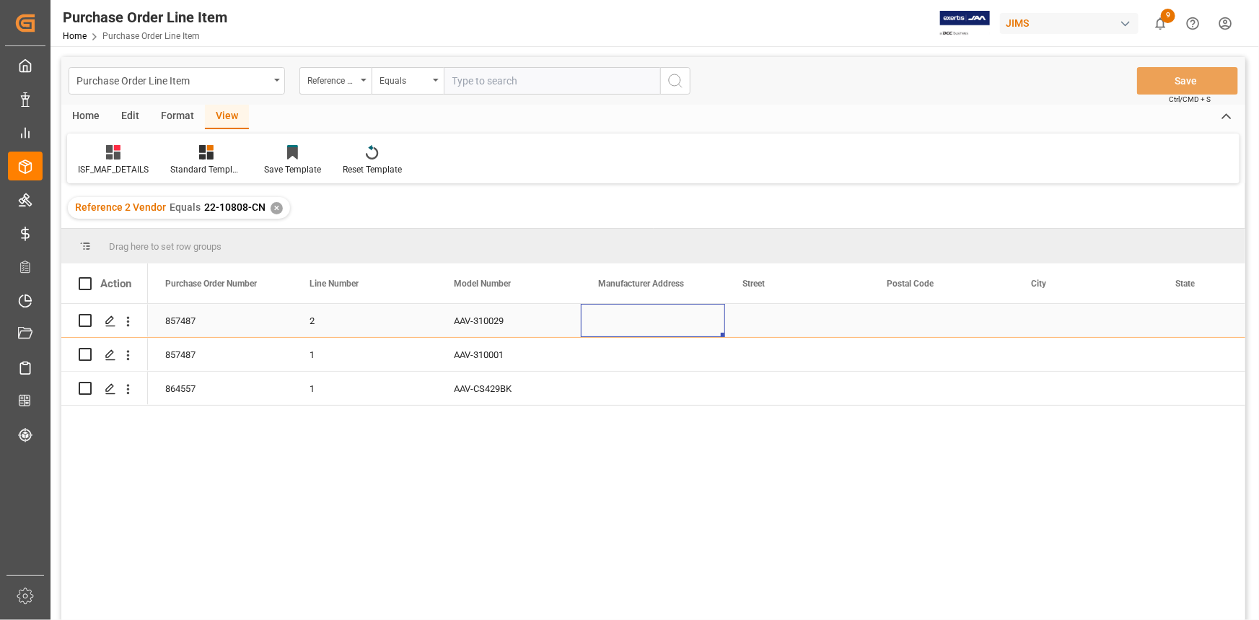
click at [612, 318] on div "Press SPACE to select this row." at bounding box center [653, 320] width 144 height 33
click at [616, 320] on input "Press SPACE to select this row." at bounding box center [652, 328] width 121 height 27
paste input "HANCHIH ELECTRONICS (SHENZHEN) CO LTD"
type input "HANCHIH ELECTRONICS (SHENZHEN) CO LTD"
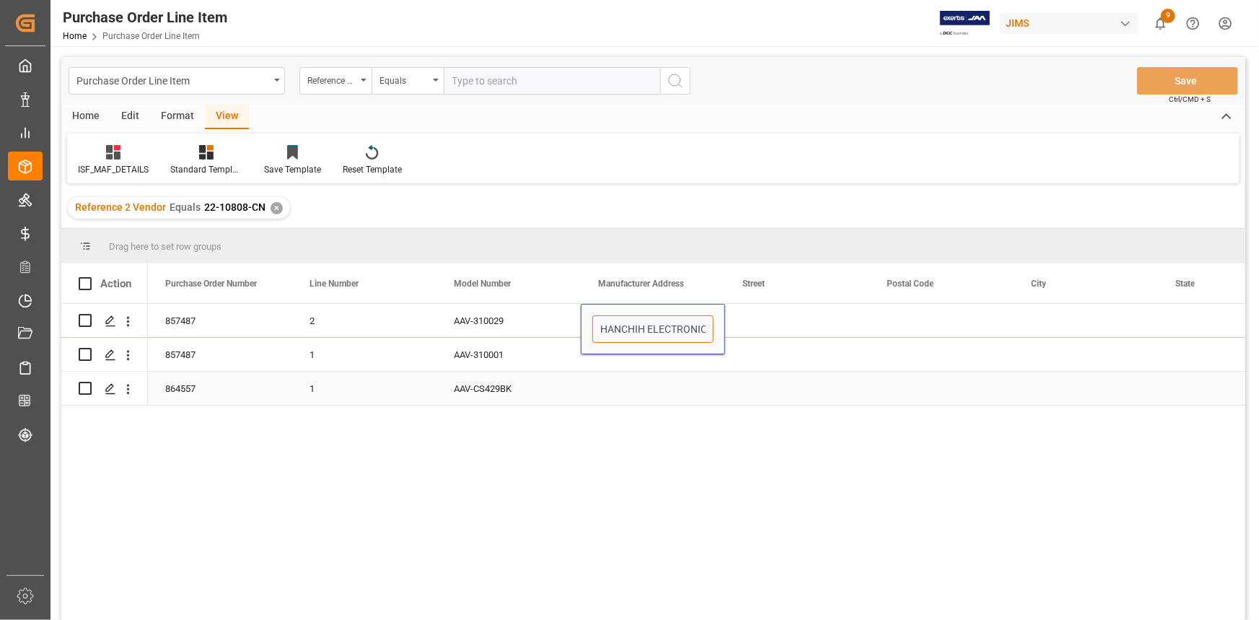
scroll to position [0, 104]
click at [630, 382] on div "Press SPACE to select this row." at bounding box center [653, 388] width 144 height 33
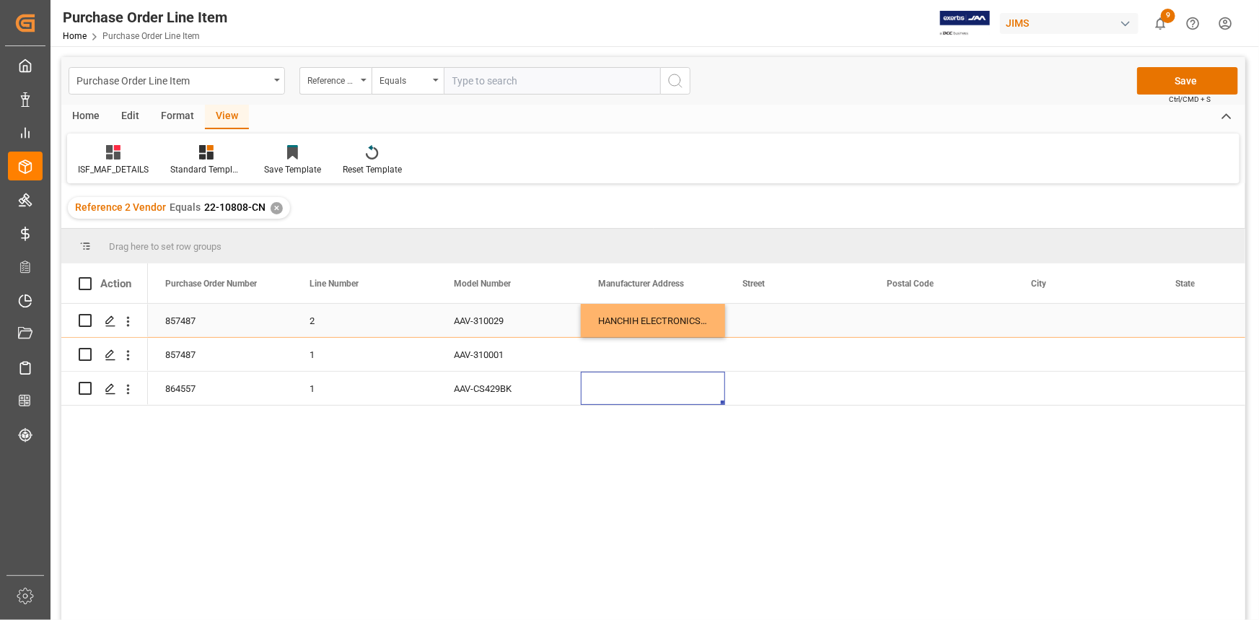
click at [747, 328] on div "Press SPACE to select this row." at bounding box center [797, 320] width 144 height 33
click at [748, 327] on input "Press SPACE to select this row." at bounding box center [797, 328] width 121 height 27
paste input "[PERSON_NAME][GEOGRAPHIC_DATA] [GEOGRAPHIC_DATA] [GEOGRAPHIC_DATA]"
type input "[PERSON_NAME][GEOGRAPHIC_DATA] [GEOGRAPHIC_DATA] [GEOGRAPHIC_DATA]"
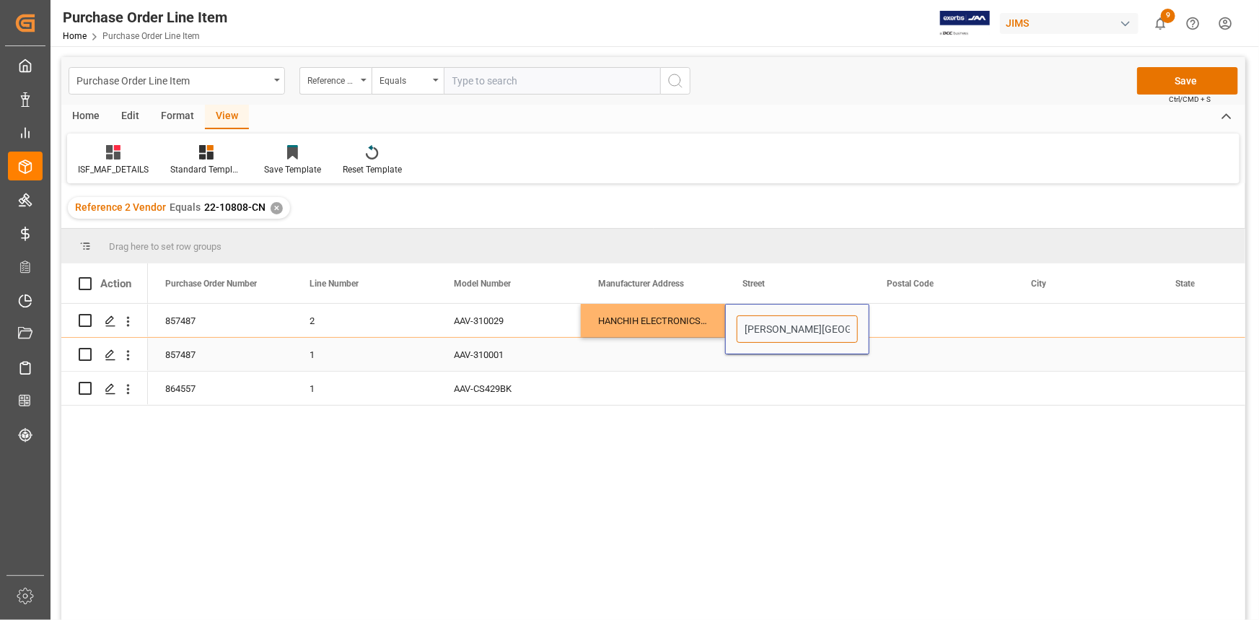
scroll to position [0, 211]
click at [749, 371] on div "Press SPACE to select this row." at bounding box center [797, 354] width 144 height 33
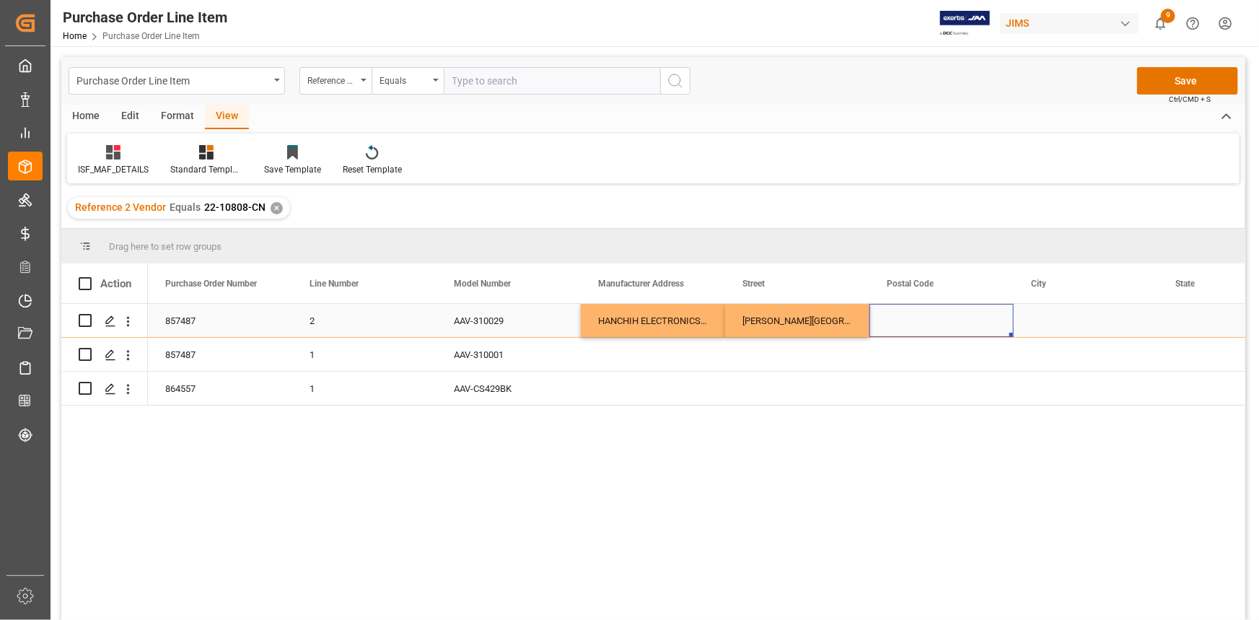
click at [916, 328] on div "Press SPACE to select this row." at bounding box center [942, 320] width 144 height 33
click at [916, 326] on input "Press SPACE to select this row." at bounding box center [941, 328] width 121 height 27
paste input "518103"
type input "518103"
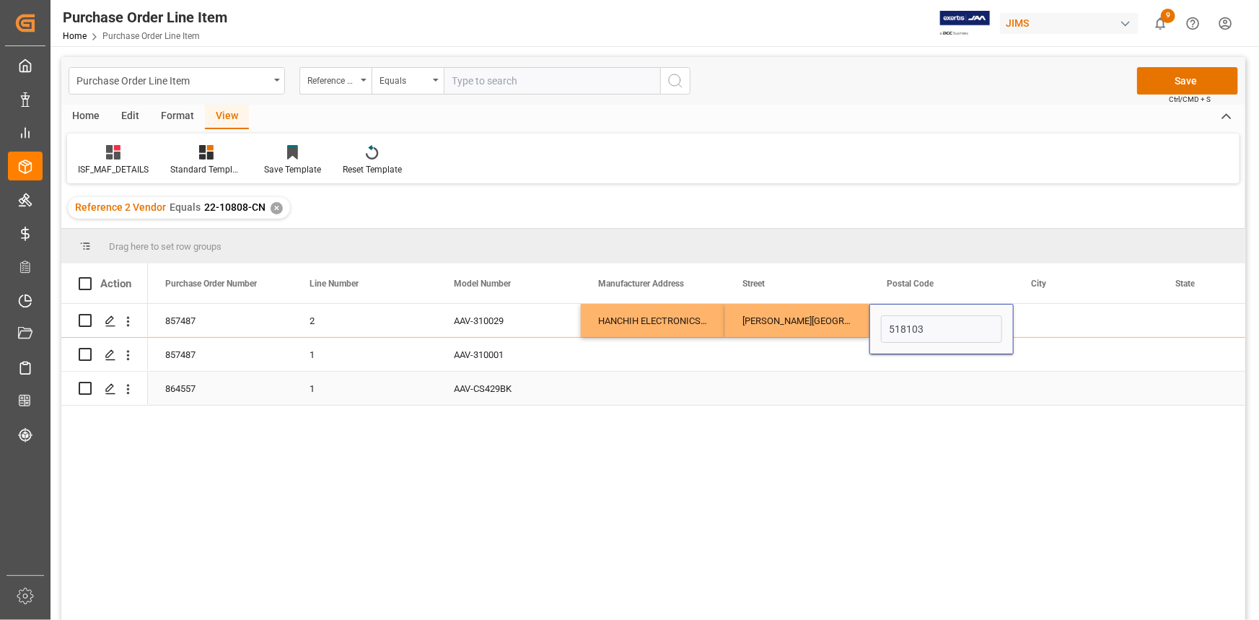
click at [913, 388] on div "Press SPACE to select this row." at bounding box center [942, 388] width 144 height 33
click at [1036, 323] on div "Press SPACE to select this row." at bounding box center [1086, 320] width 144 height 33
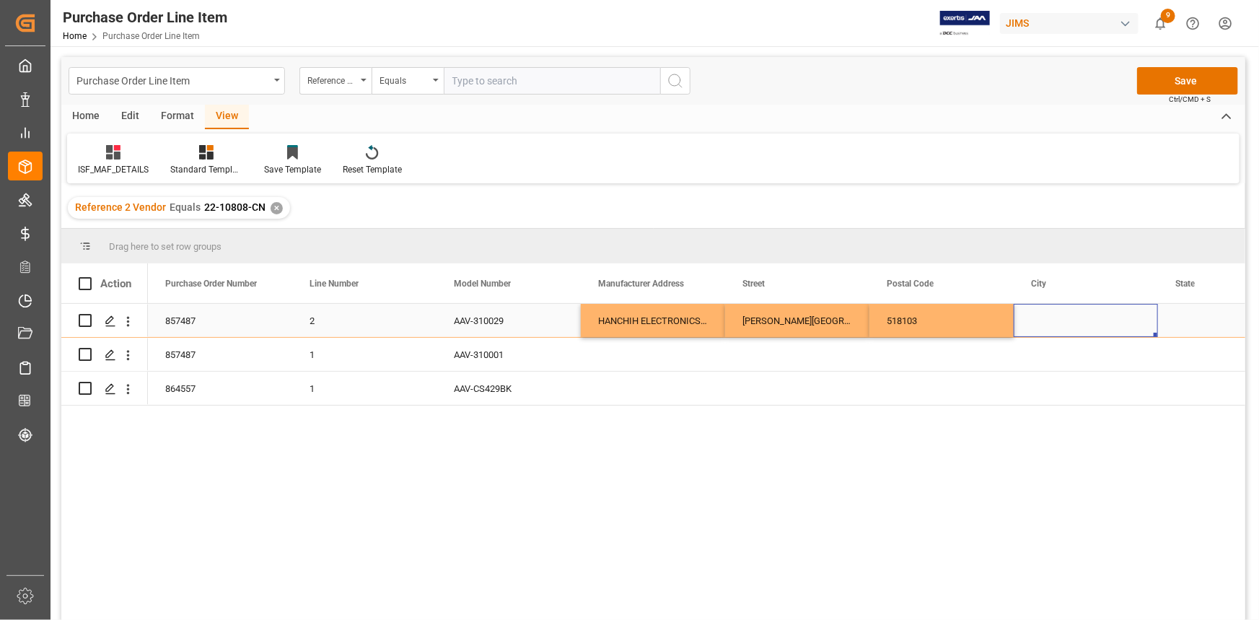
click at [1036, 323] on div "Press SPACE to select this row." at bounding box center [1086, 320] width 144 height 33
click at [1036, 323] on input "Press SPACE to select this row." at bounding box center [1085, 328] width 121 height 27
paste input "SHENZHEN"
type input "SHENZHEN"
click at [1032, 390] on div "Press SPACE to select this row." at bounding box center [1086, 388] width 144 height 33
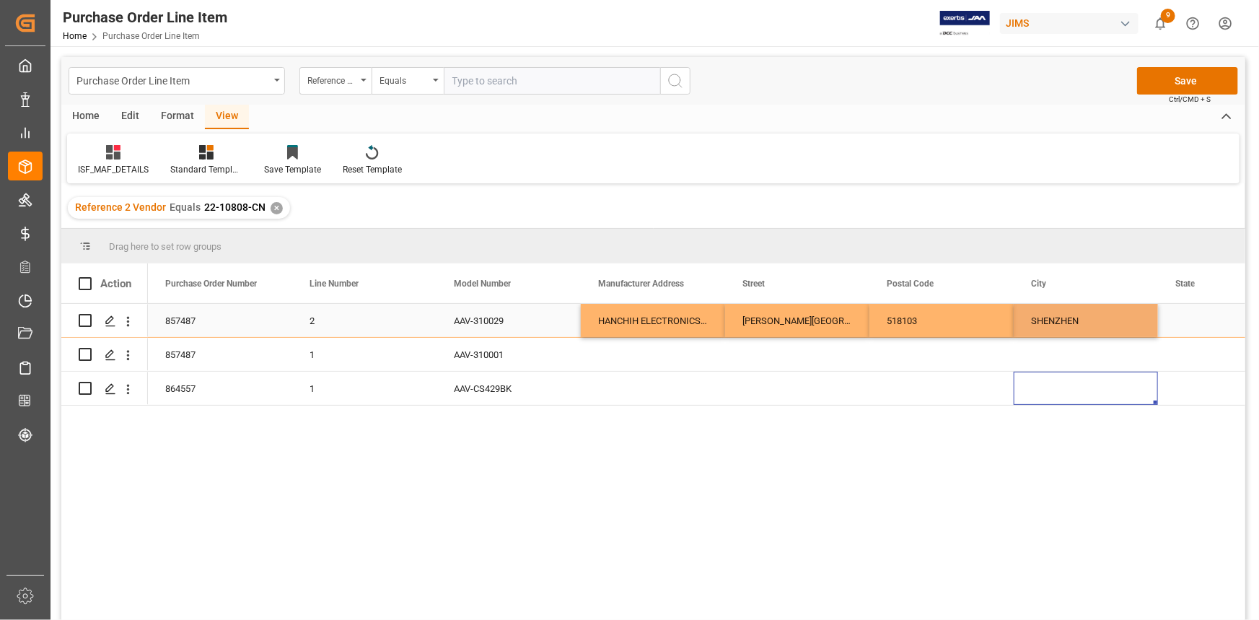
click at [960, 317] on div "518103" at bounding box center [942, 320] width 144 height 33
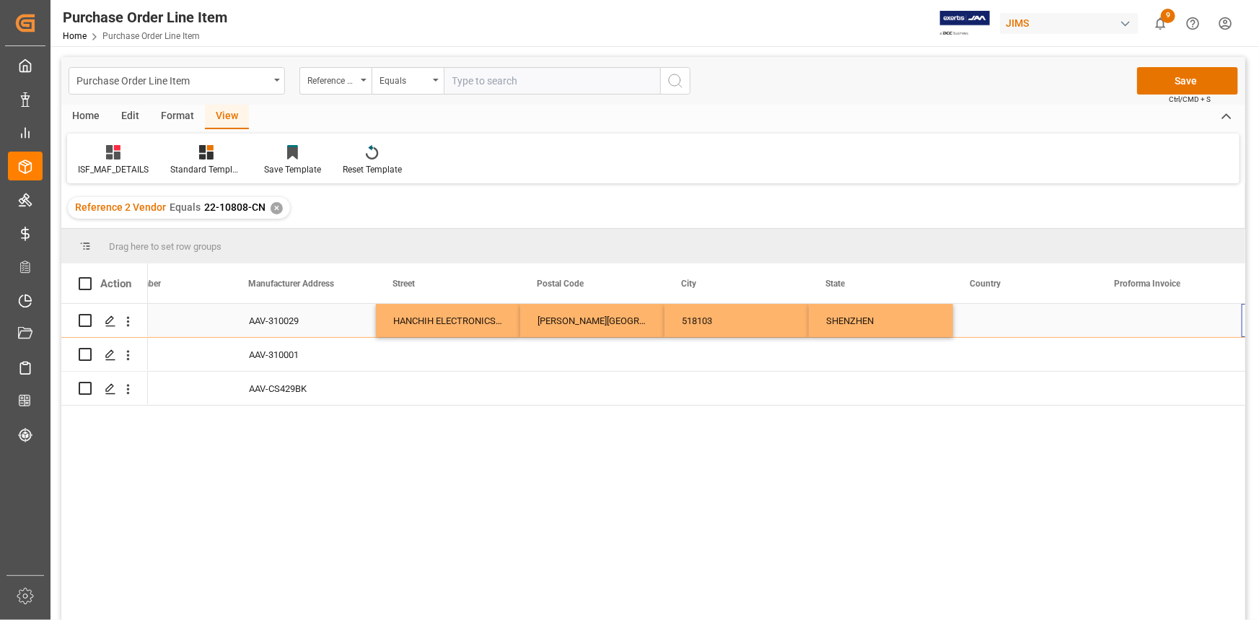
scroll to position [0, 350]
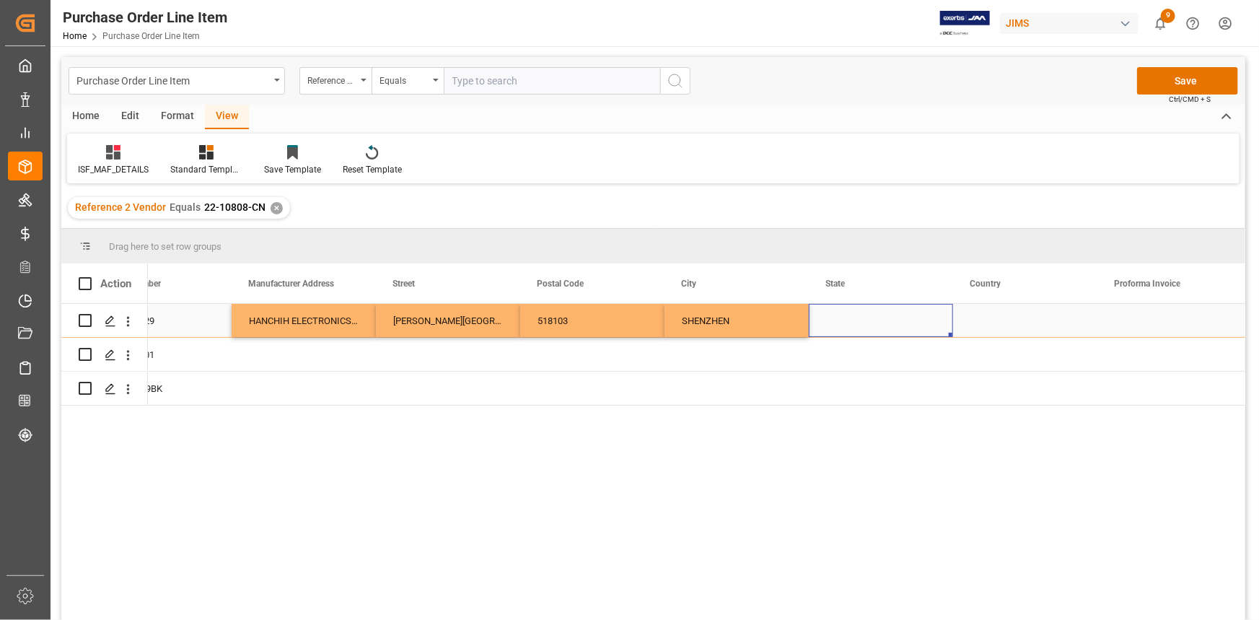
click at [833, 318] on div "Press SPACE to select this row." at bounding box center [881, 320] width 144 height 33
click at [838, 321] on input "Press SPACE to select this row." at bounding box center [881, 328] width 121 height 27
paste input "[GEOGRAPHIC_DATA]"
type input "[GEOGRAPHIC_DATA]"
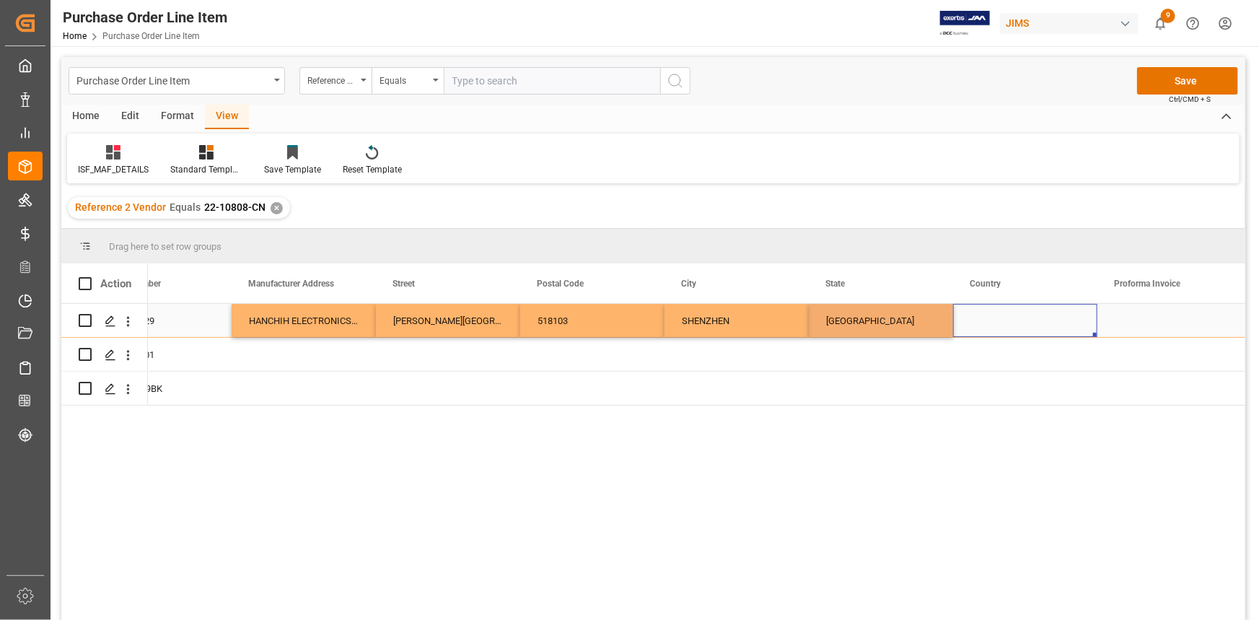
click at [978, 321] on div "Press SPACE to select this row." at bounding box center [1025, 320] width 144 height 33
click at [986, 318] on input "Press SPACE to select this row." at bounding box center [1025, 328] width 121 height 27
type input "CN"
click at [349, 323] on div "HANCHIH ELECTRONICS (SHENZHEN) CO LTD" at bounding box center [304, 320] width 144 height 33
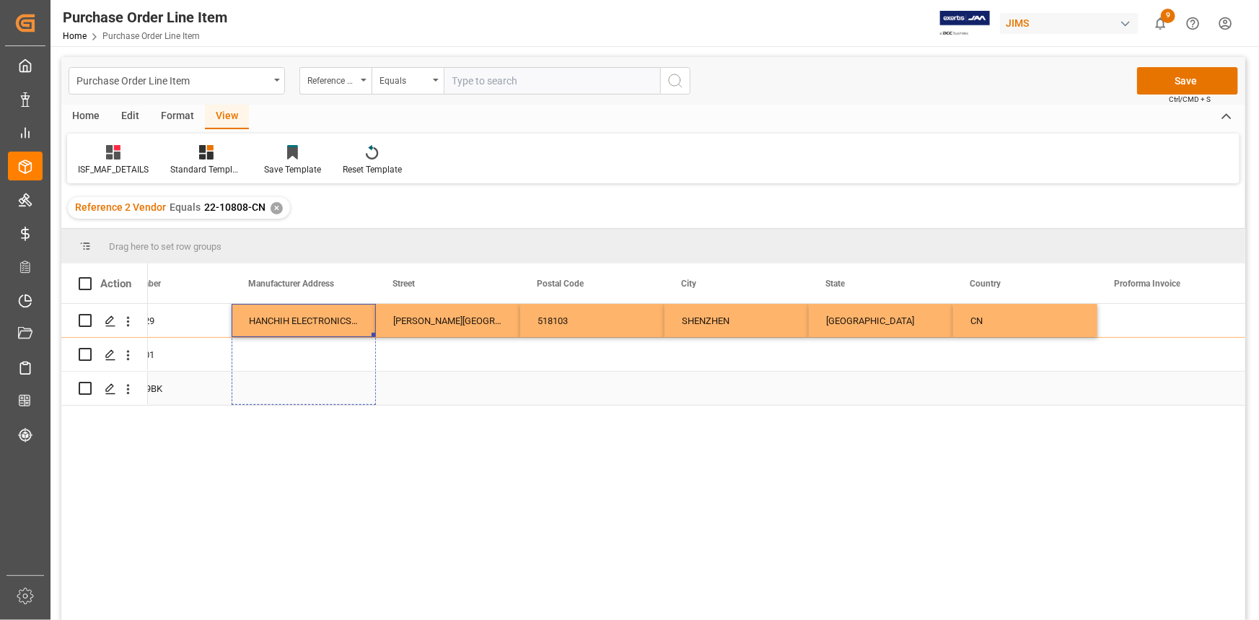
drag, startPoint x: 372, startPoint y: 332, endPoint x: 377, endPoint y: 397, distance: 65.1
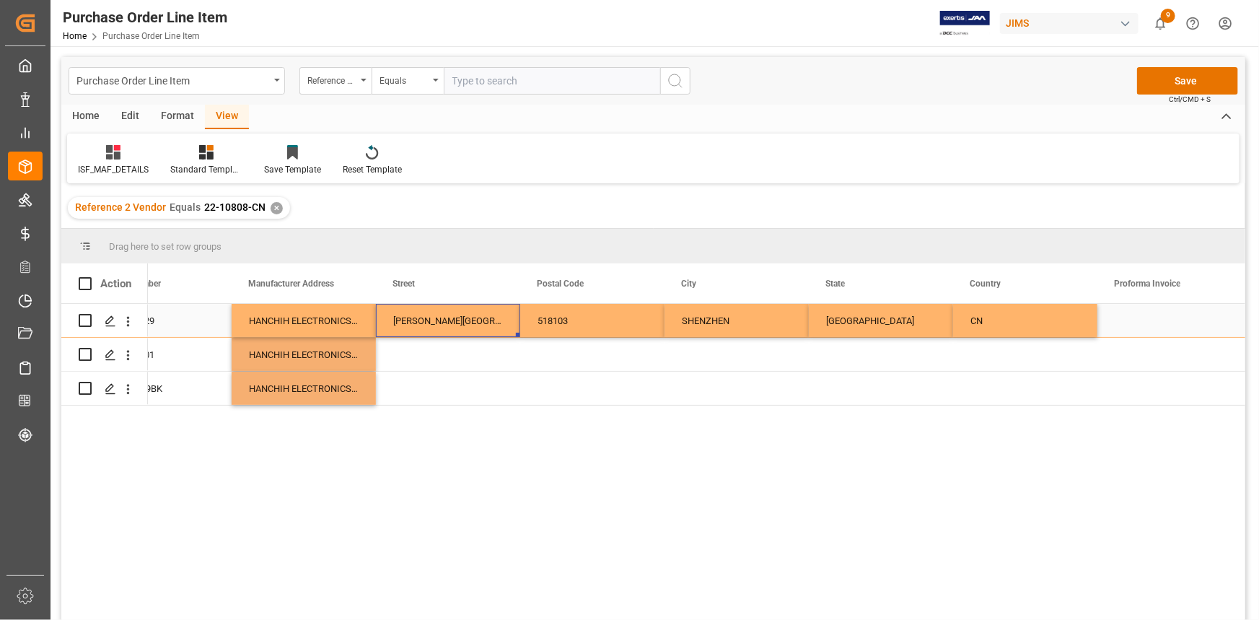
click at [452, 328] on div "[PERSON_NAME][GEOGRAPHIC_DATA] [GEOGRAPHIC_DATA] [GEOGRAPHIC_DATA]" at bounding box center [448, 320] width 144 height 33
drag, startPoint x: 517, startPoint y: 334, endPoint x: 509, endPoint y: 395, distance: 61.1
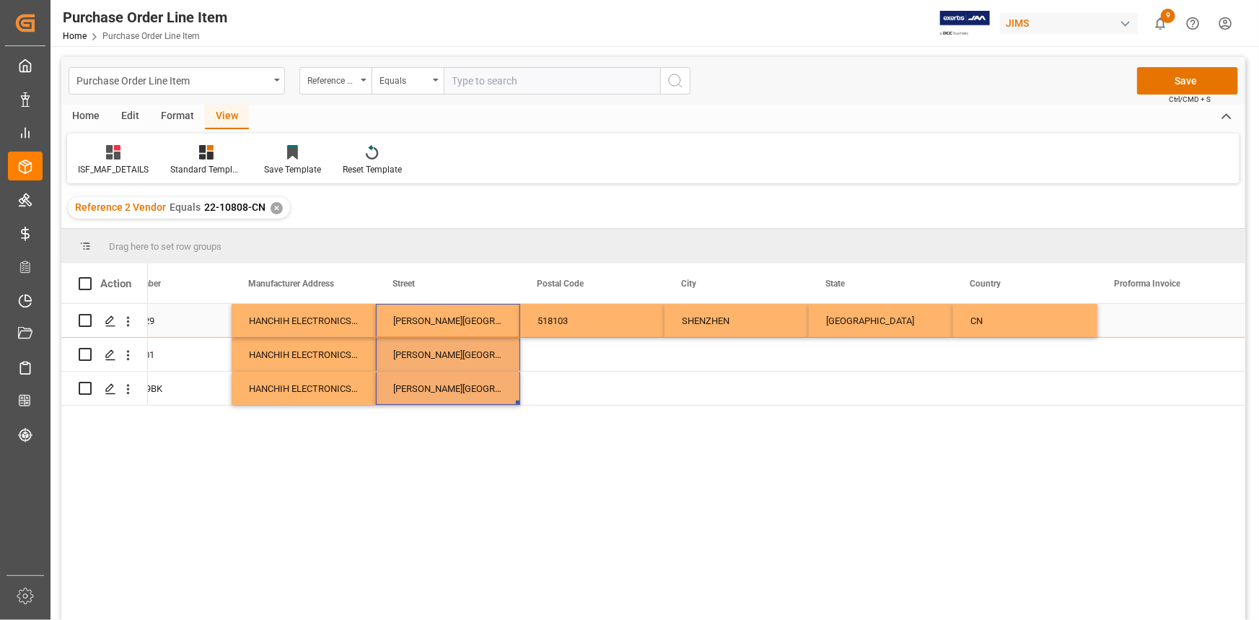
click at [586, 328] on div "518103" at bounding box center [592, 320] width 144 height 33
drag, startPoint x: 661, startPoint y: 334, endPoint x: 661, endPoint y: 415, distance: 80.8
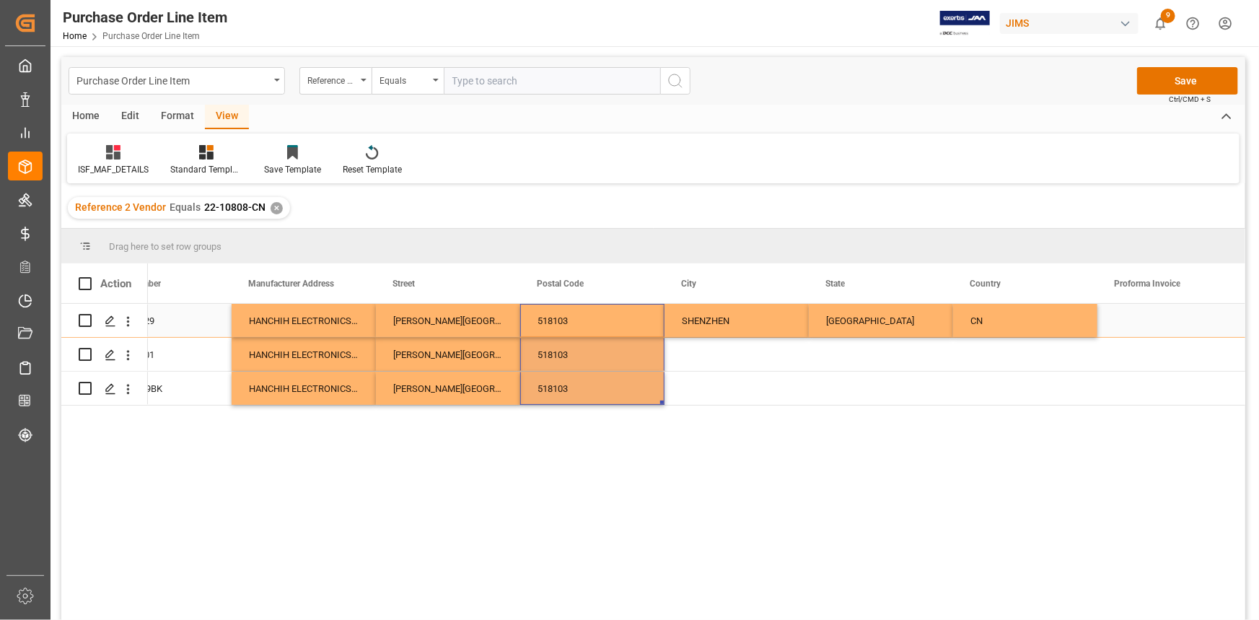
click at [714, 321] on div "SHENZHEN" at bounding box center [737, 320] width 144 height 33
drag, startPoint x: 805, startPoint y: 336, endPoint x: 808, endPoint y: 419, distance: 83.1
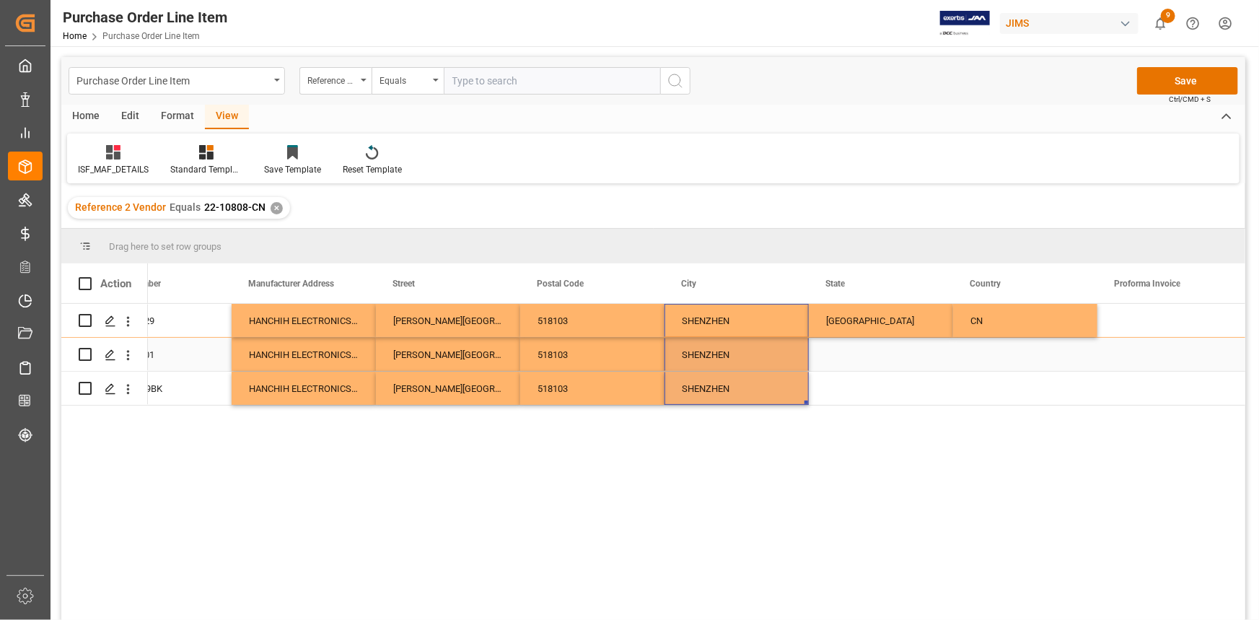
click at [867, 338] on div "Press SPACE to select this row." at bounding box center [881, 354] width 144 height 33
click at [935, 327] on div "[GEOGRAPHIC_DATA]" at bounding box center [881, 320] width 144 height 33
drag, startPoint x: 949, startPoint y: 335, endPoint x: 949, endPoint y: 398, distance: 62.8
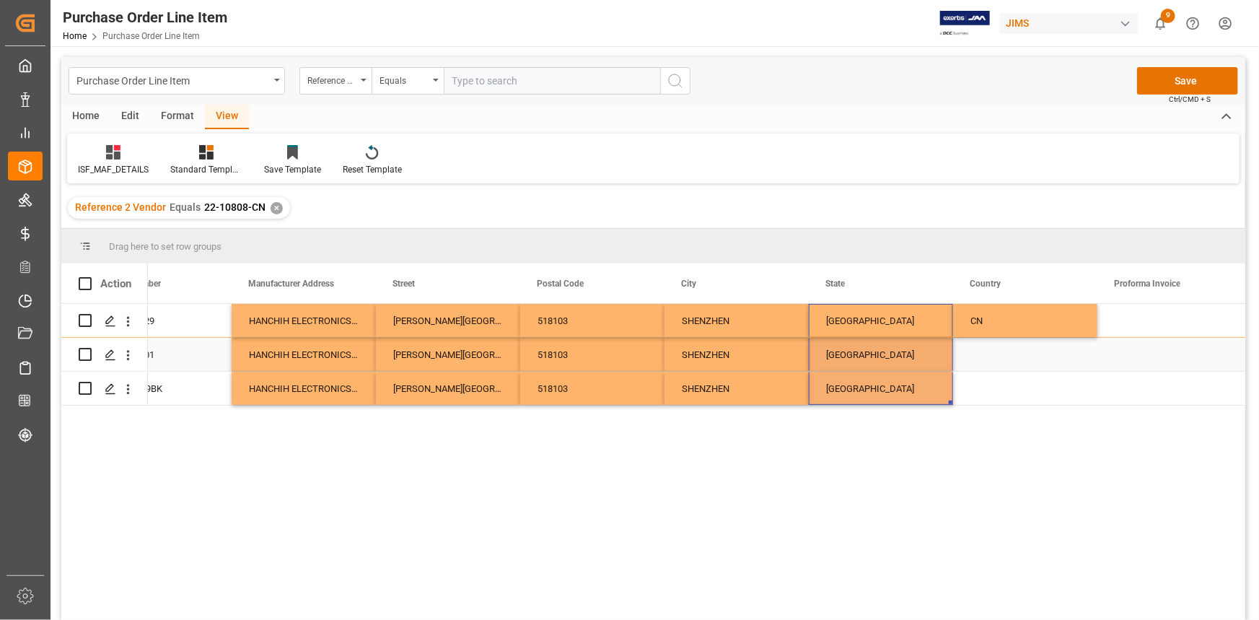
click at [1016, 332] on div "CN" at bounding box center [1025, 320] width 144 height 33
drag, startPoint x: 1096, startPoint y: 335, endPoint x: 1079, endPoint y: 410, distance: 77.0
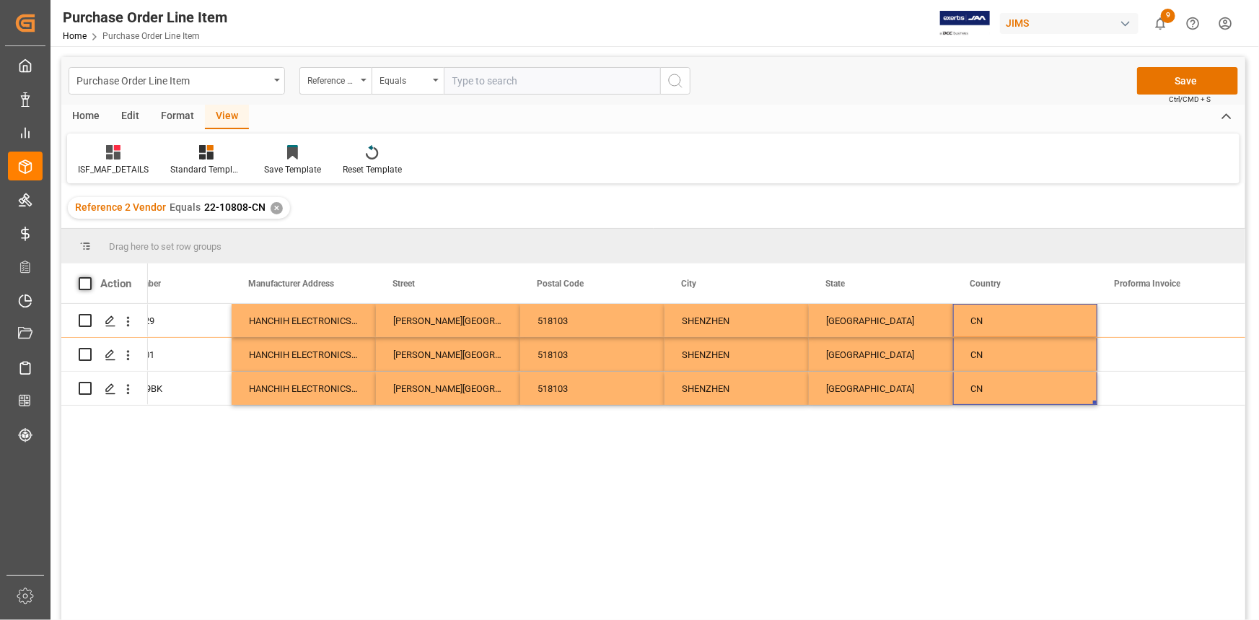
click at [86, 282] on span at bounding box center [85, 283] width 13 height 13
click at [89, 277] on input "checkbox" at bounding box center [89, 277] width 0 height 0
checkbox input "true"
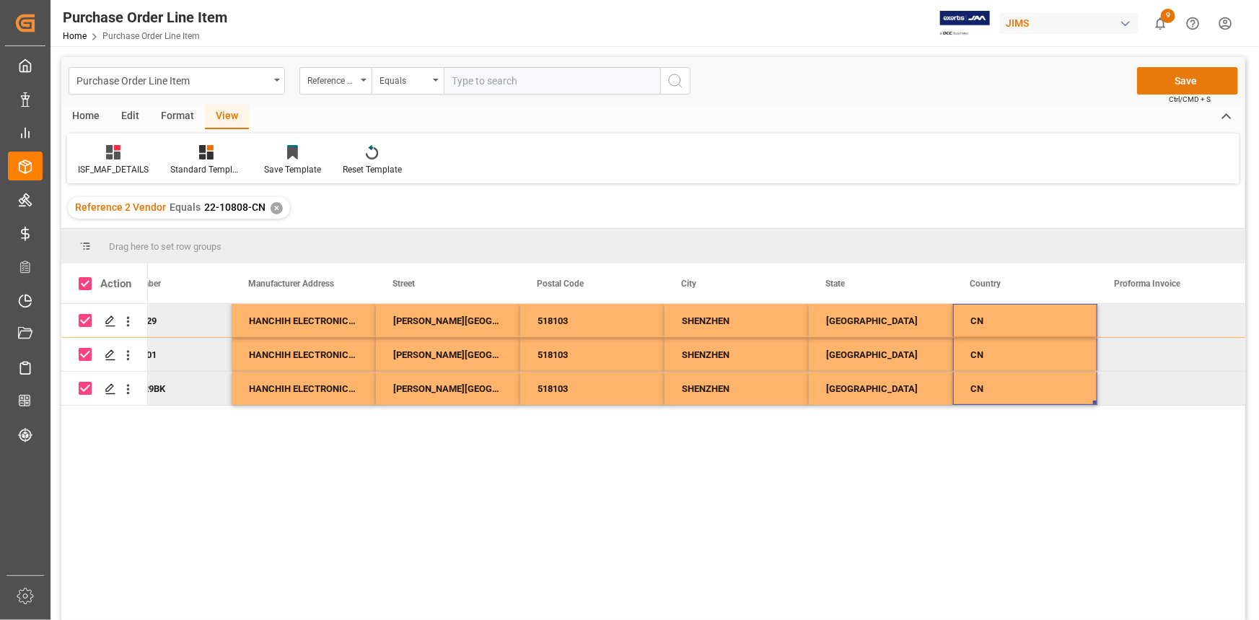
click at [1176, 82] on button "Save" at bounding box center [1187, 80] width 101 height 27
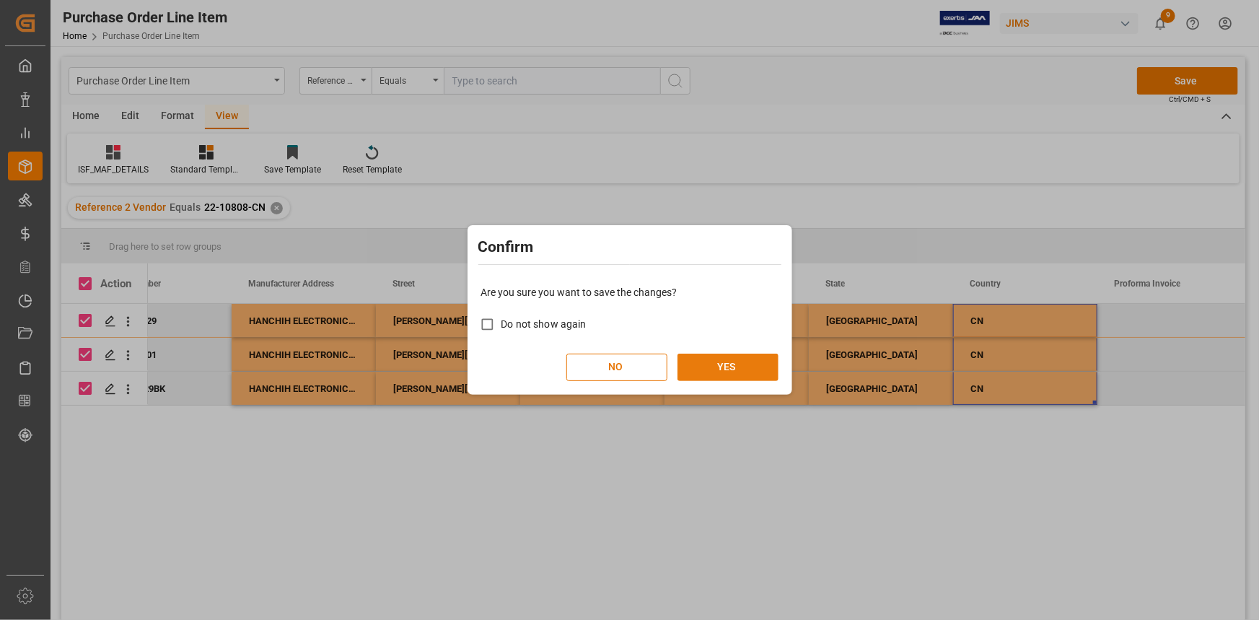
click at [738, 371] on button "YES" at bounding box center [728, 367] width 101 height 27
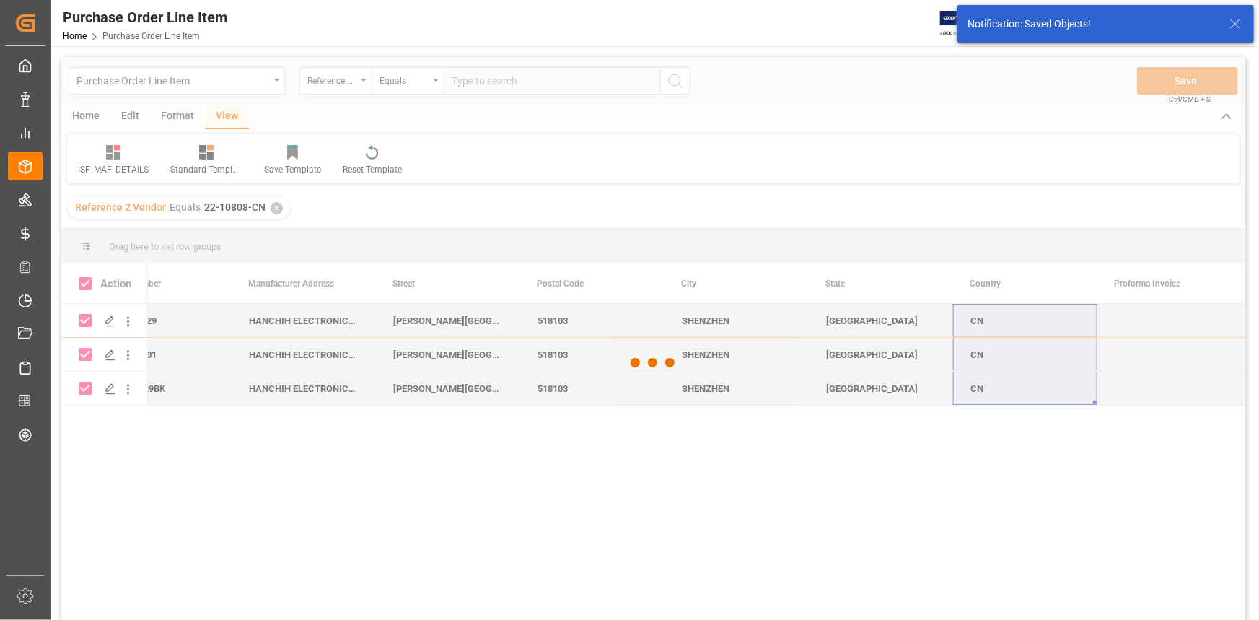
checkbox input "false"
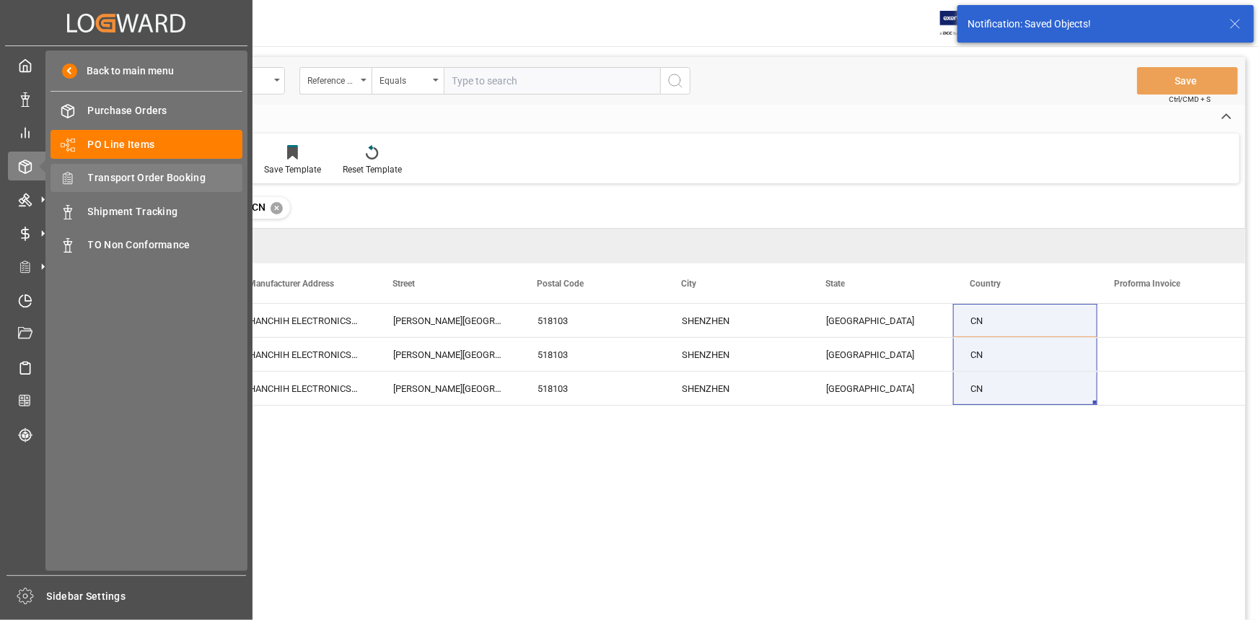
click at [148, 176] on span "Transport Order Booking" at bounding box center [165, 177] width 155 height 15
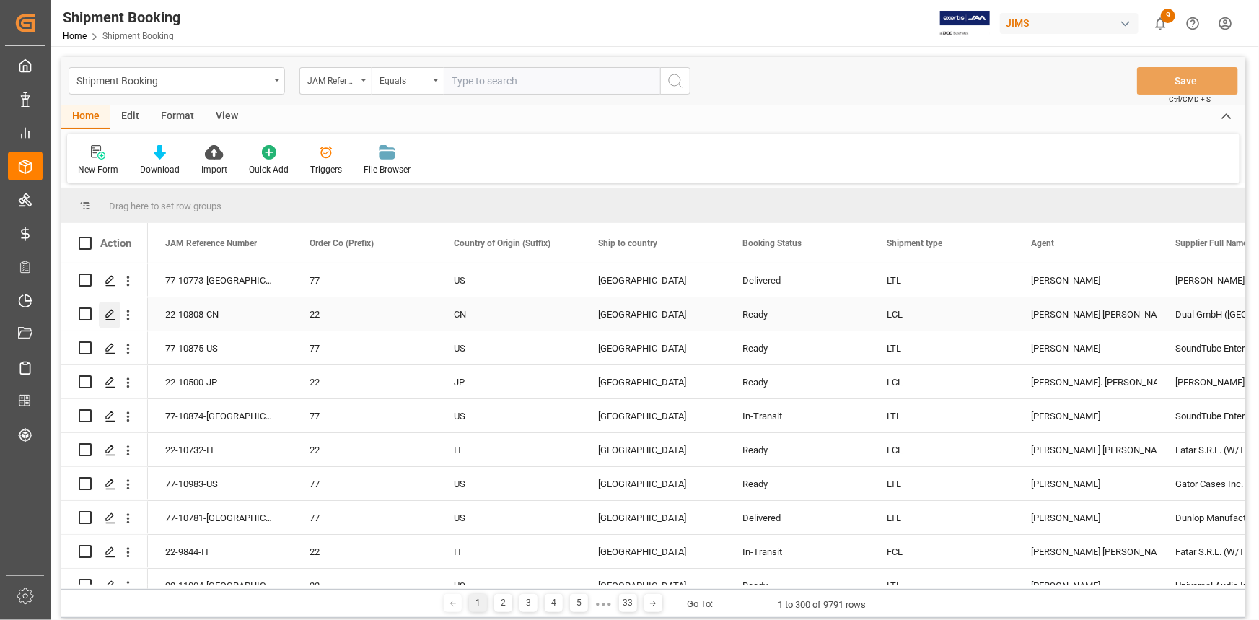
click at [108, 315] on polygon "Press SPACE to select this row." at bounding box center [109, 313] width 7 height 7
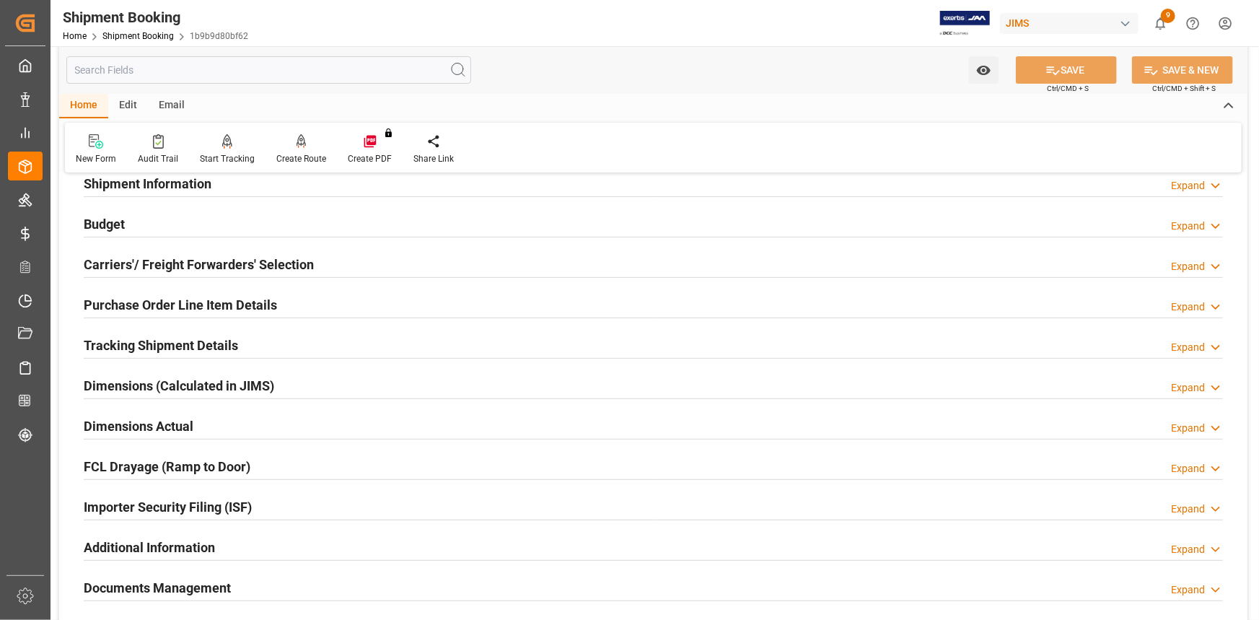
scroll to position [196, 0]
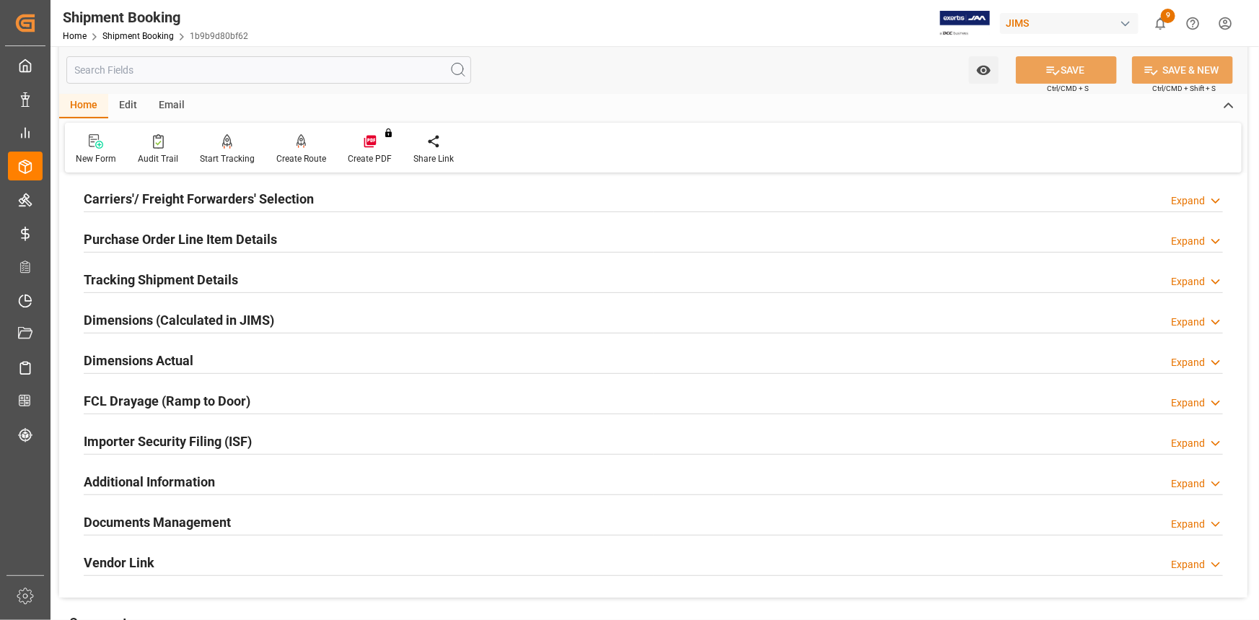
click at [279, 429] on div "Importer Security Filing (ISF) Expand" at bounding box center [654, 440] width 1140 height 27
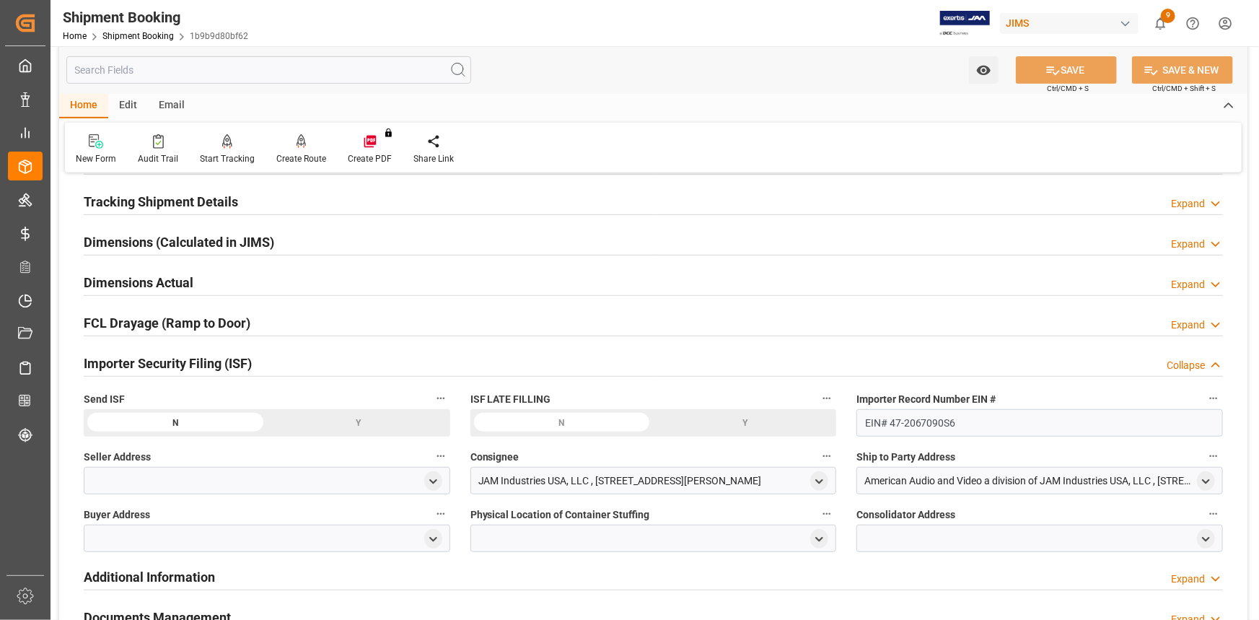
scroll to position [393, 0]
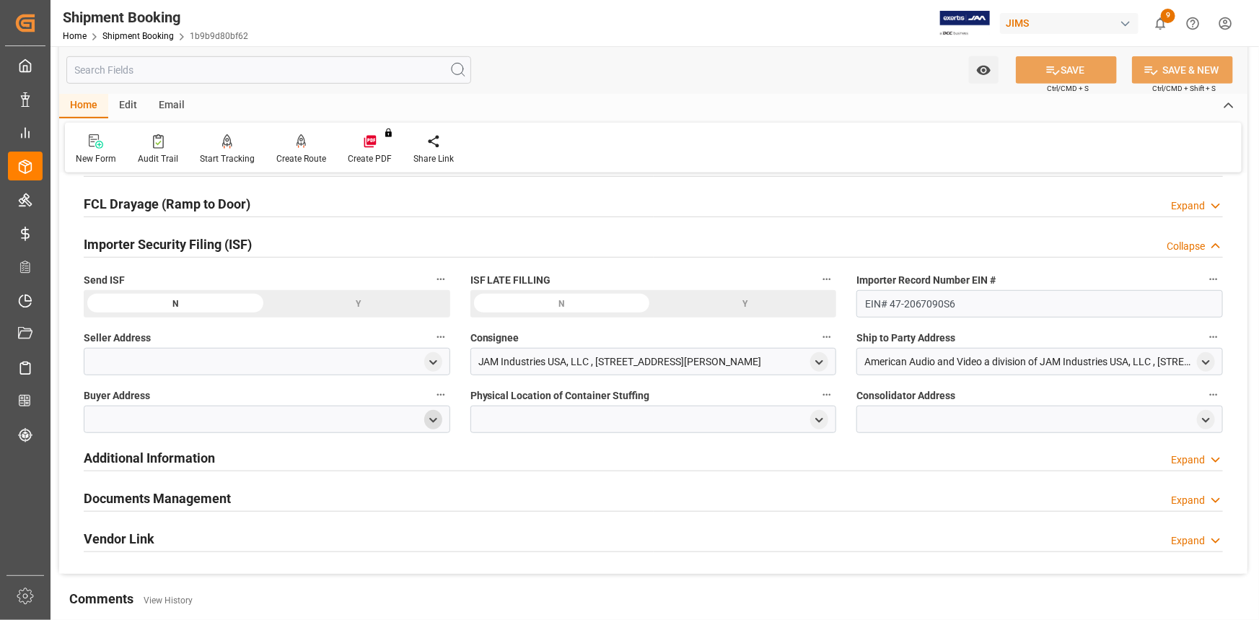
click at [437, 416] on icon "open menu" at bounding box center [433, 420] width 12 height 12
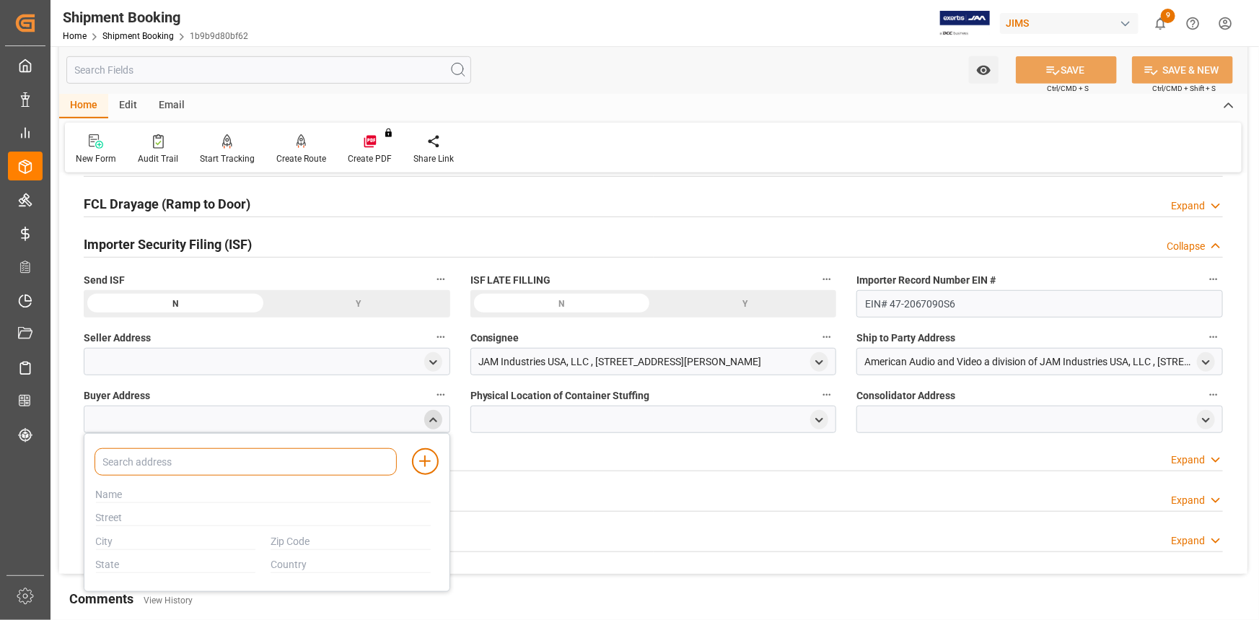
click at [226, 458] on input at bounding box center [246, 461] width 302 height 27
type input "JAM"
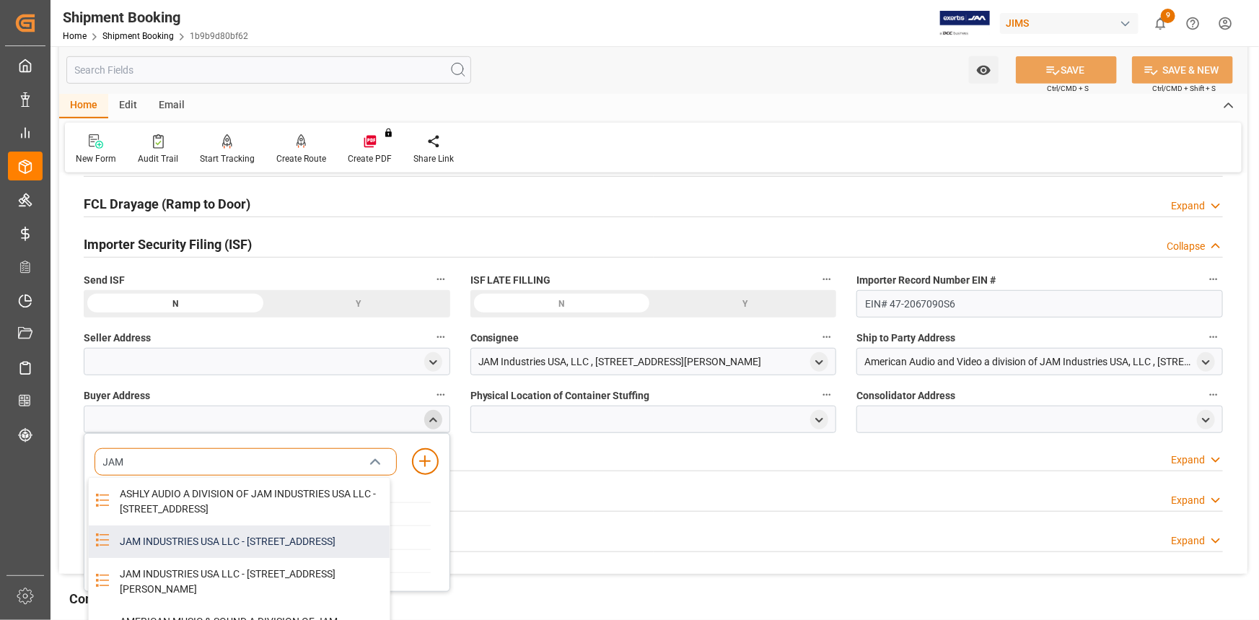
click at [197, 558] on div "JAM INDUSTRIES USA LLC - 154 WOODLAWN RD, BERLIN, CT, US, 06037" at bounding box center [250, 541] width 279 height 32
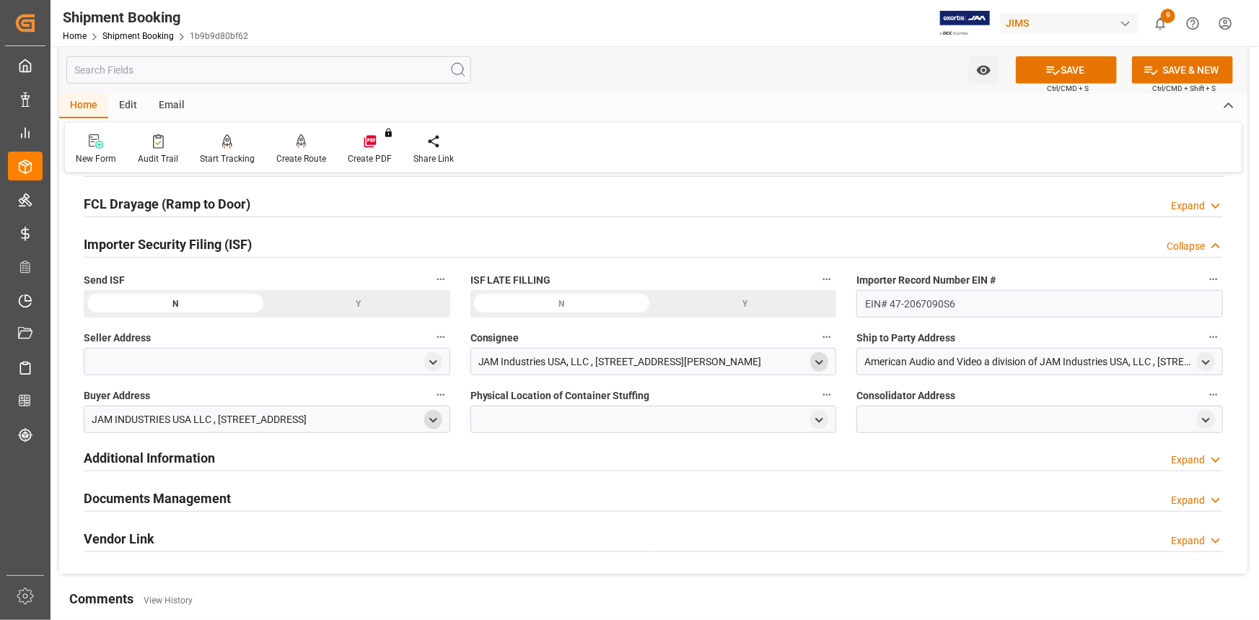
click at [828, 360] on div "open menu" at bounding box center [819, 361] width 18 height 19
click at [822, 362] on icon "open menu" at bounding box center [819, 363] width 12 height 12
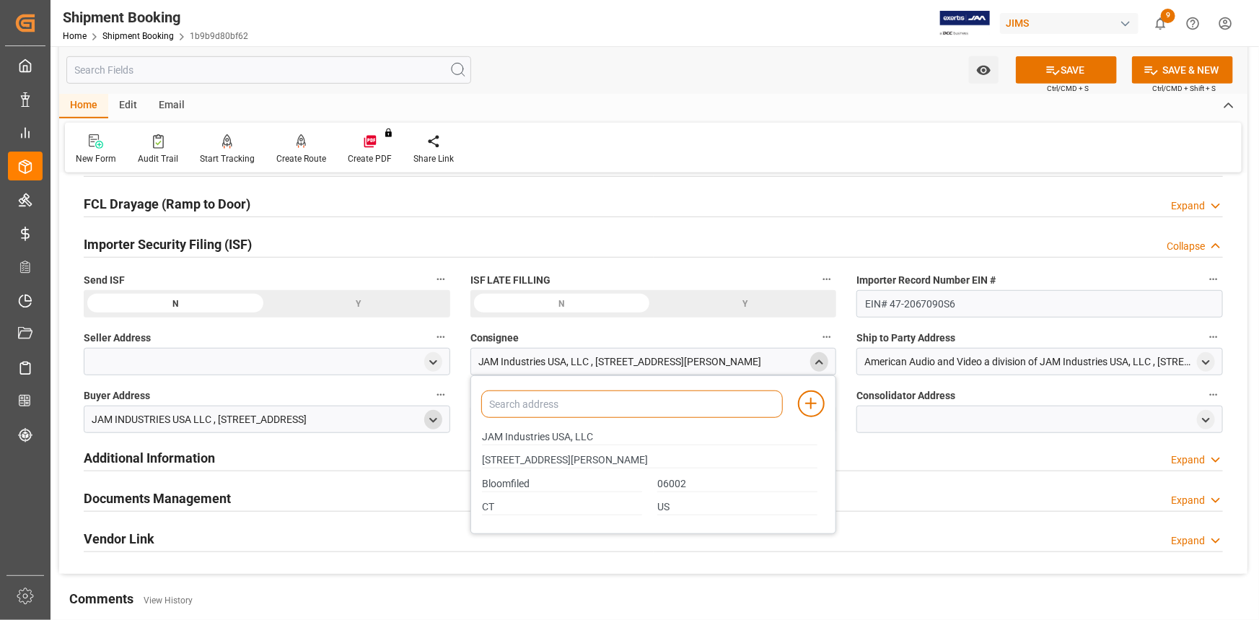
click at [600, 393] on input at bounding box center [632, 403] width 302 height 27
type input "JAM"
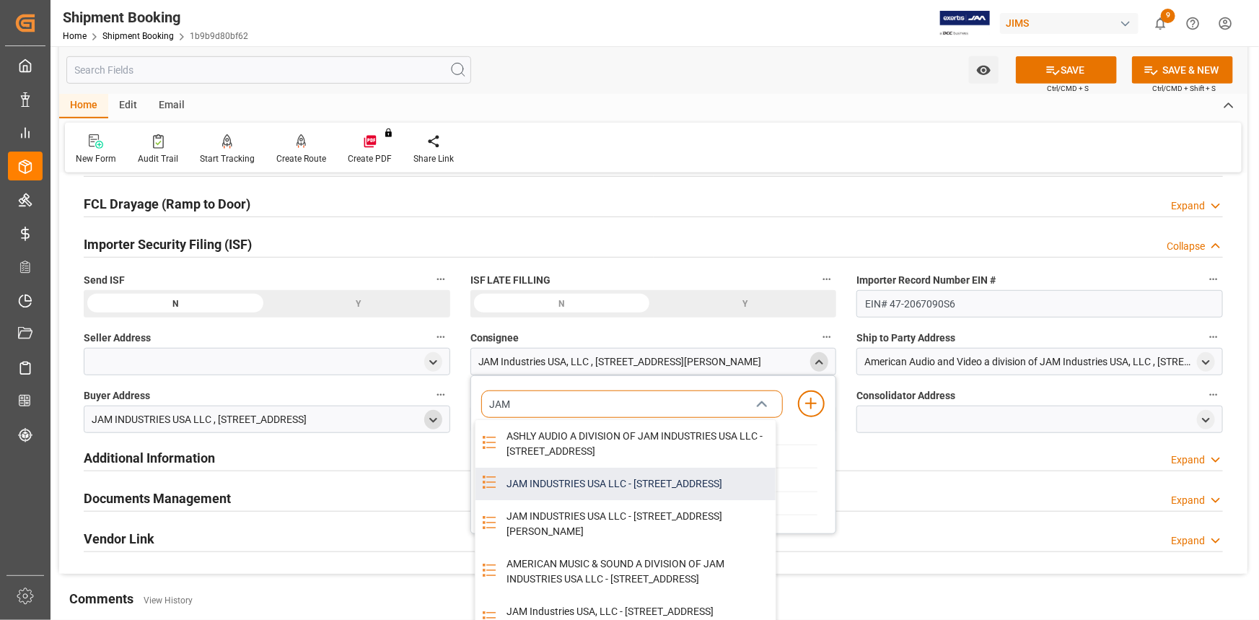
click at [590, 500] on div "JAM INDUSTRIES USA LLC - 154 WOODLAWN RD, BERLIN, CT, US, 06037" at bounding box center [637, 484] width 279 height 32
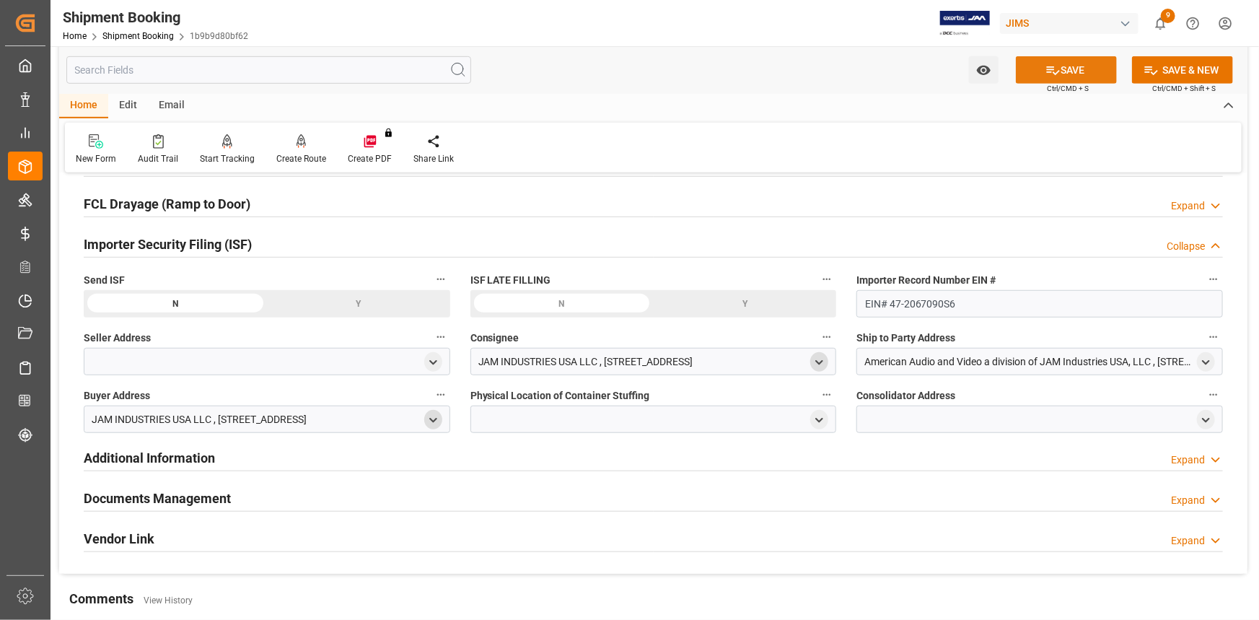
click at [1070, 69] on button "SAVE" at bounding box center [1066, 69] width 101 height 27
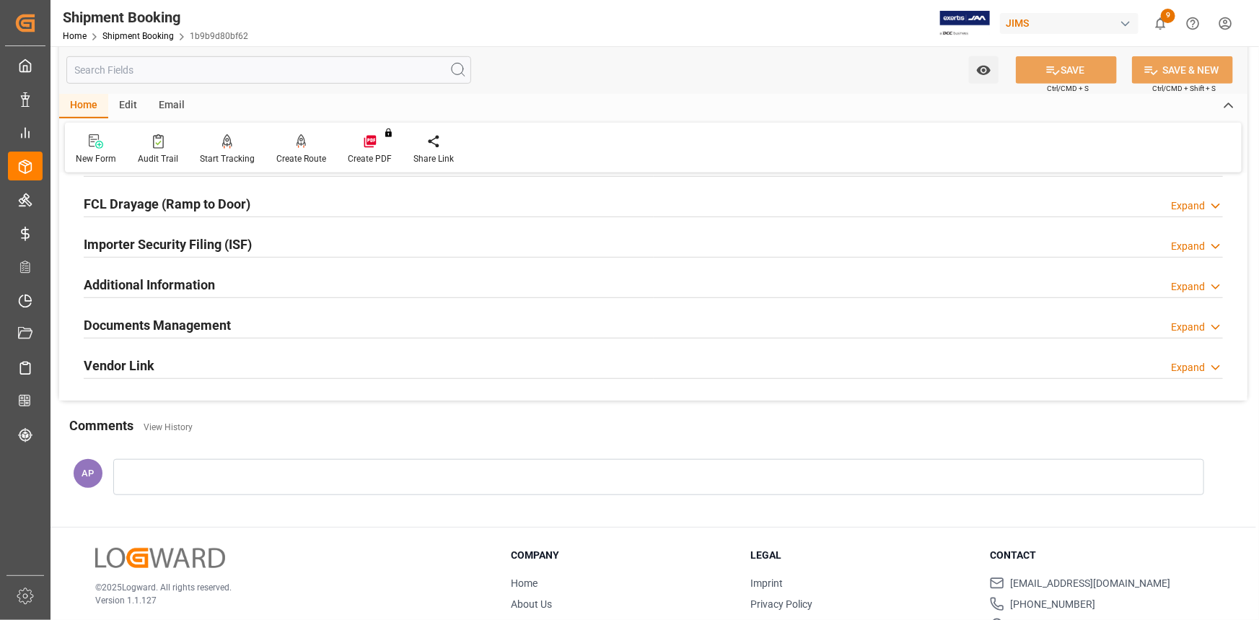
click at [276, 248] on div "Importer Security Filing (ISF) Expand" at bounding box center [654, 242] width 1140 height 27
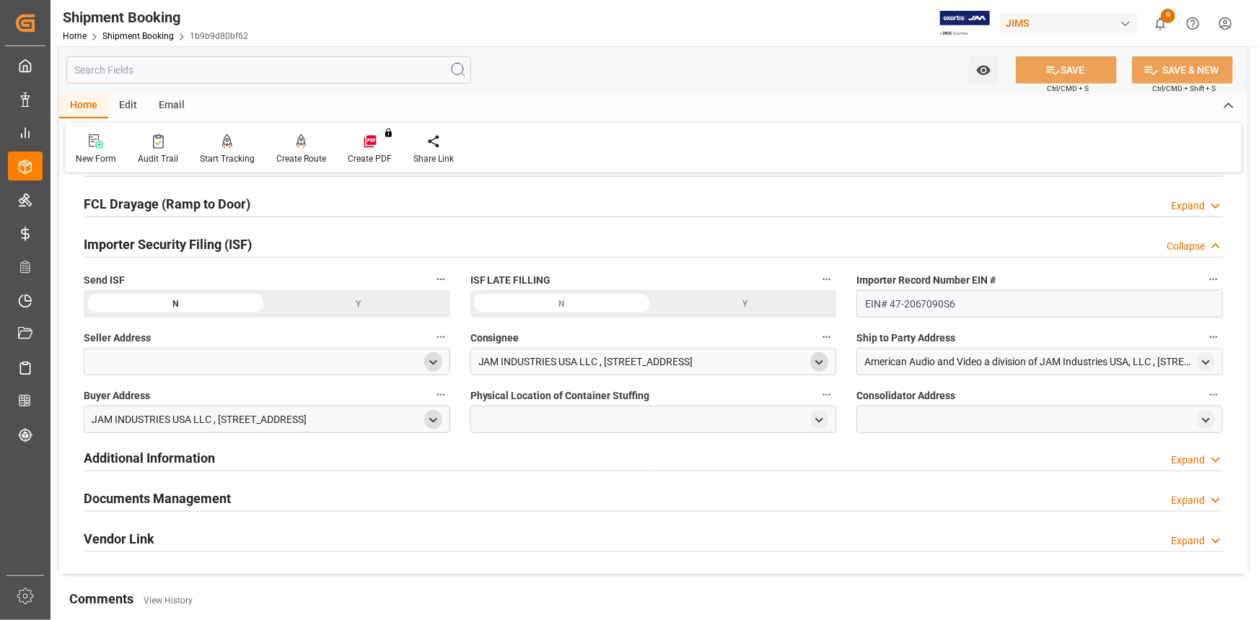
click at [435, 365] on icon "open menu" at bounding box center [433, 363] width 12 height 12
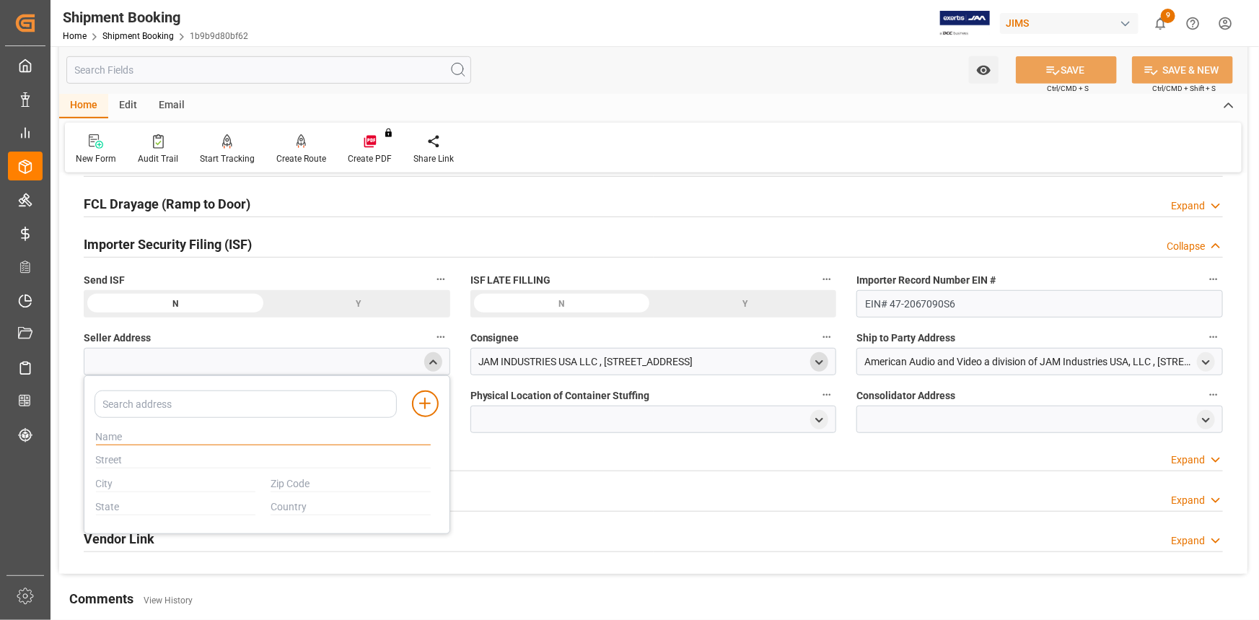
click at [158, 437] on input "text" at bounding box center [264, 437] width 336 height 16
click at [158, 404] on input at bounding box center [246, 403] width 302 height 27
paste input "DUAL GMBH"
type input "DUAL"
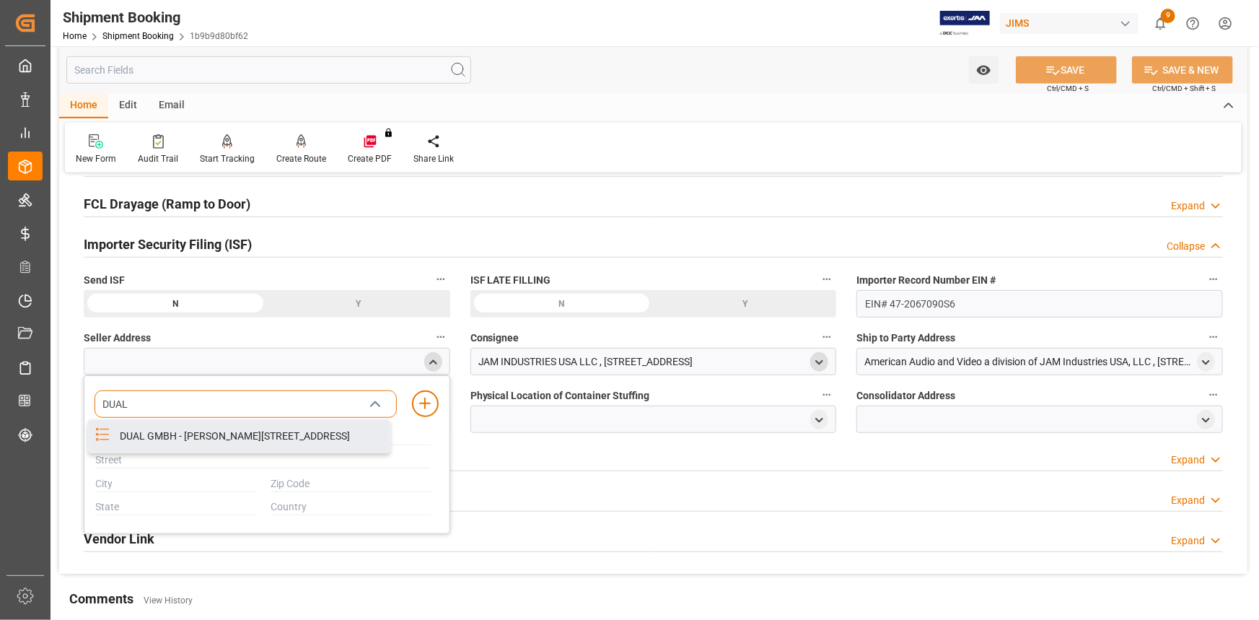
click at [217, 439] on div "DUAL GMBH - GRAF ZEPPELIN STR 7, LANDSBERG AM LECH, BAVARIA, DE, D 86899" at bounding box center [250, 436] width 279 height 32
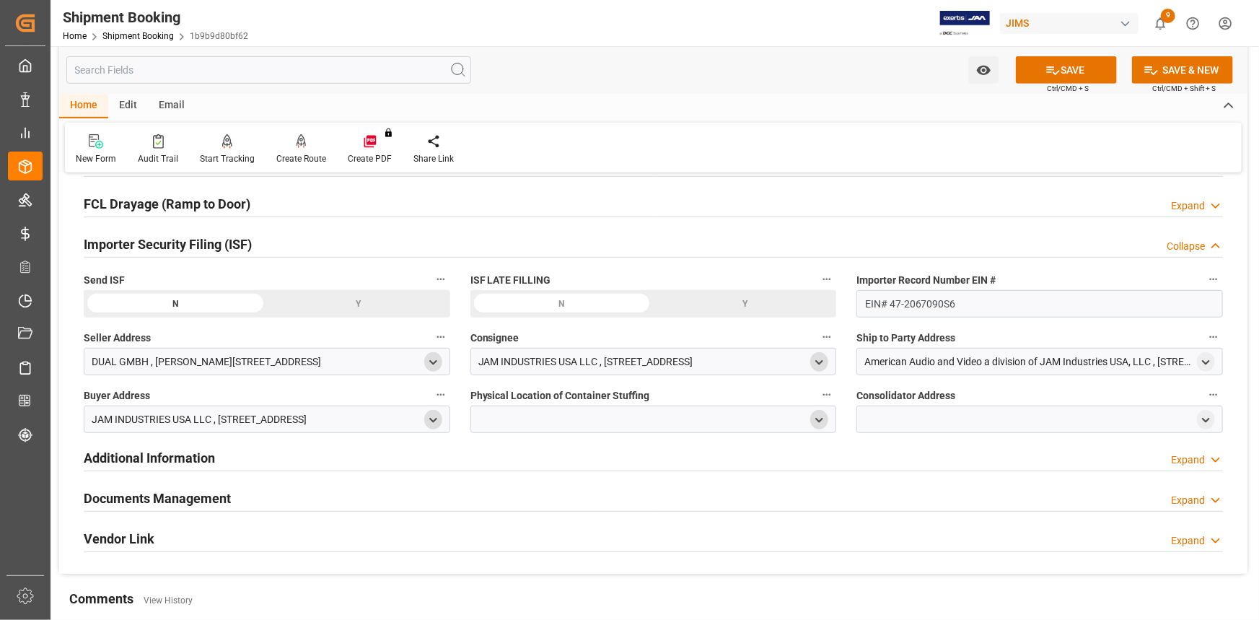
click at [819, 418] on icon "open menu" at bounding box center [819, 420] width 12 height 12
click at [586, 465] on input at bounding box center [632, 461] width 302 height 27
paste input "ATL LOGISTICS"
type input "ATL"
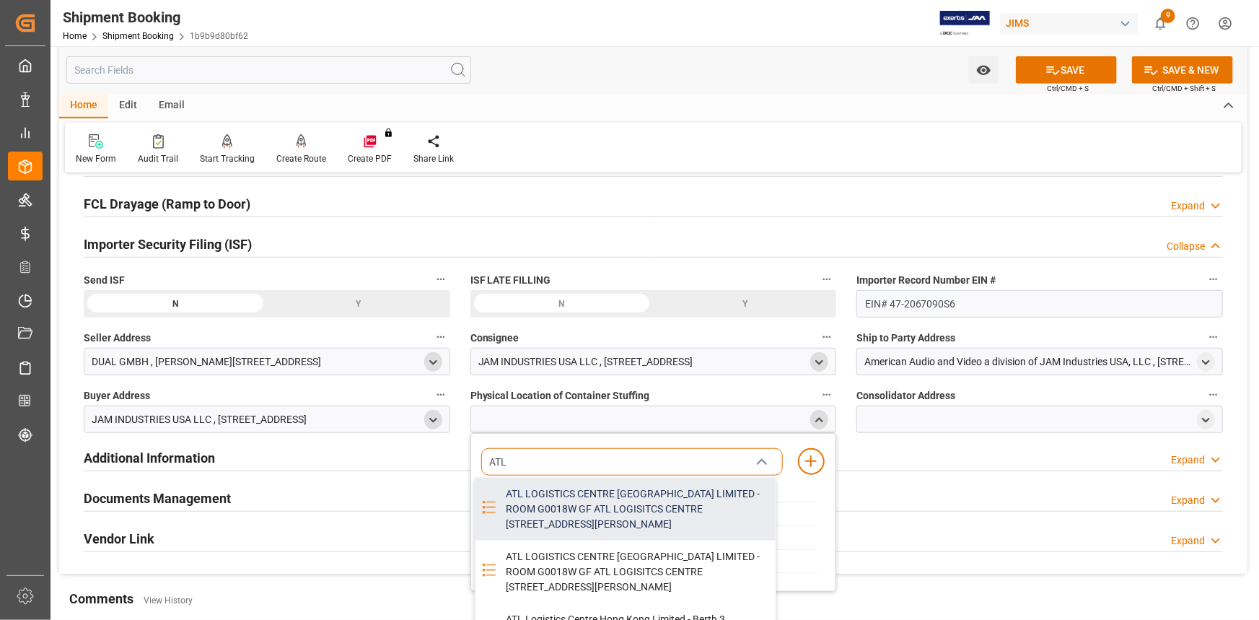
click at [606, 499] on div "ATL LOGISTICS CENTRE HONG KONG LIMITED - ROOM G0018W GF ATL LOGISITCS CENTRE B …" at bounding box center [637, 509] width 279 height 63
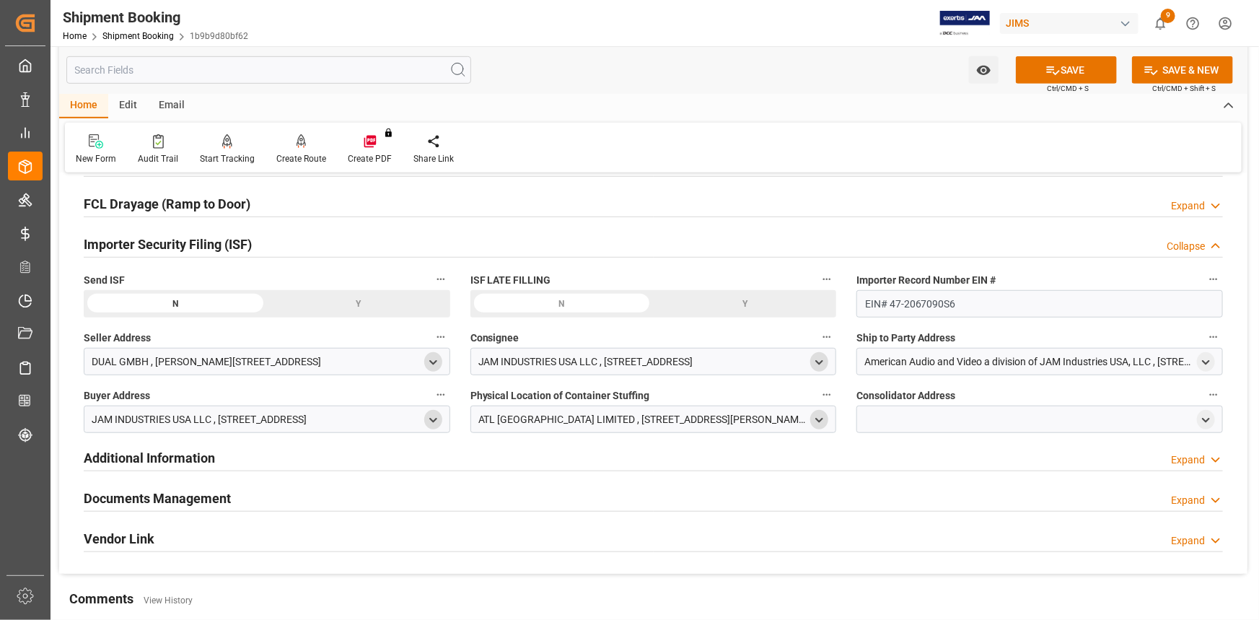
click at [821, 417] on icon "open menu" at bounding box center [819, 420] width 12 height 12
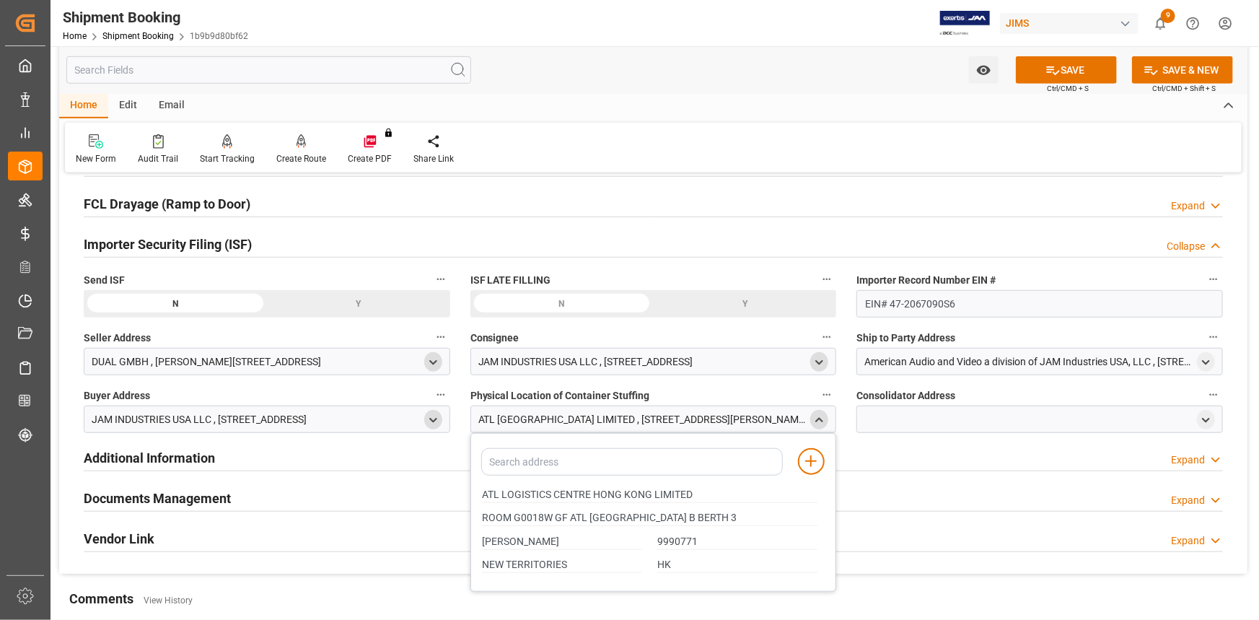
click at [821, 416] on icon "close menu" at bounding box center [819, 420] width 12 height 12
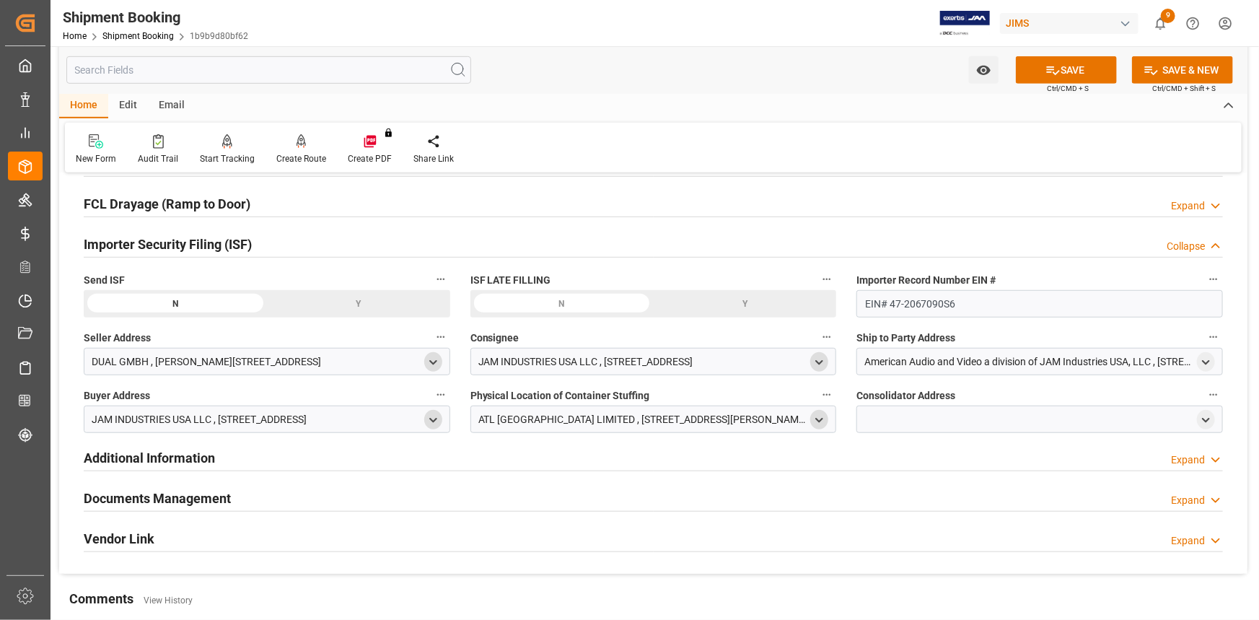
click at [815, 421] on icon "open menu" at bounding box center [819, 420] width 12 height 12
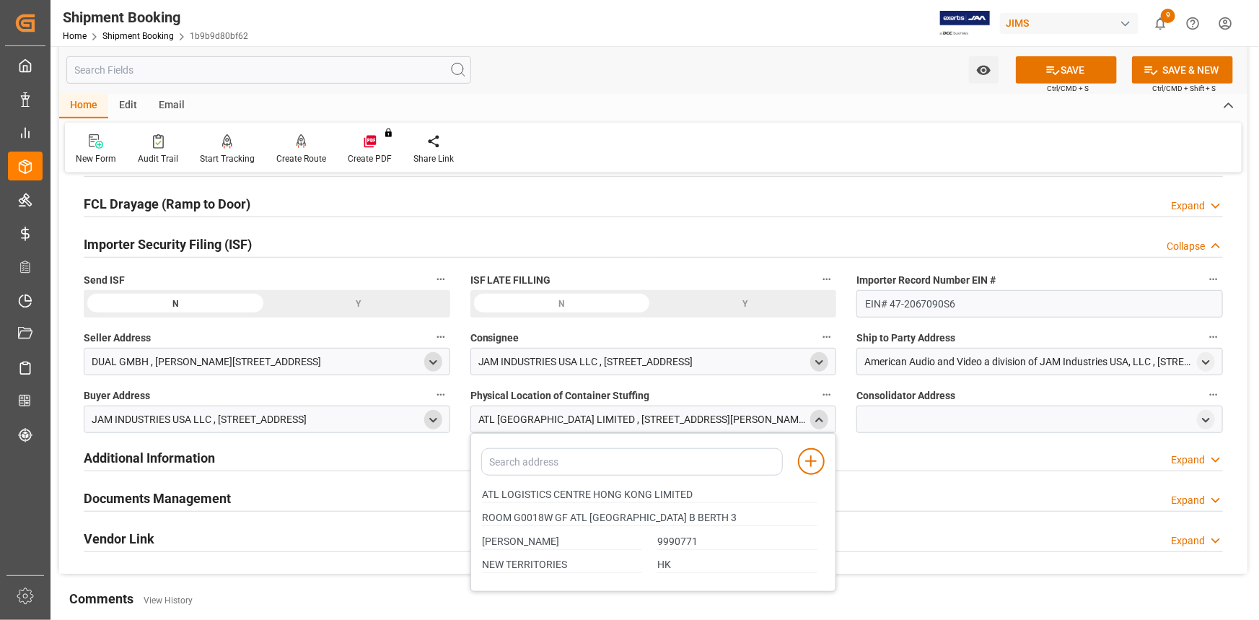
click at [823, 419] on polyline "close menu" at bounding box center [820, 419] width 6 height 3
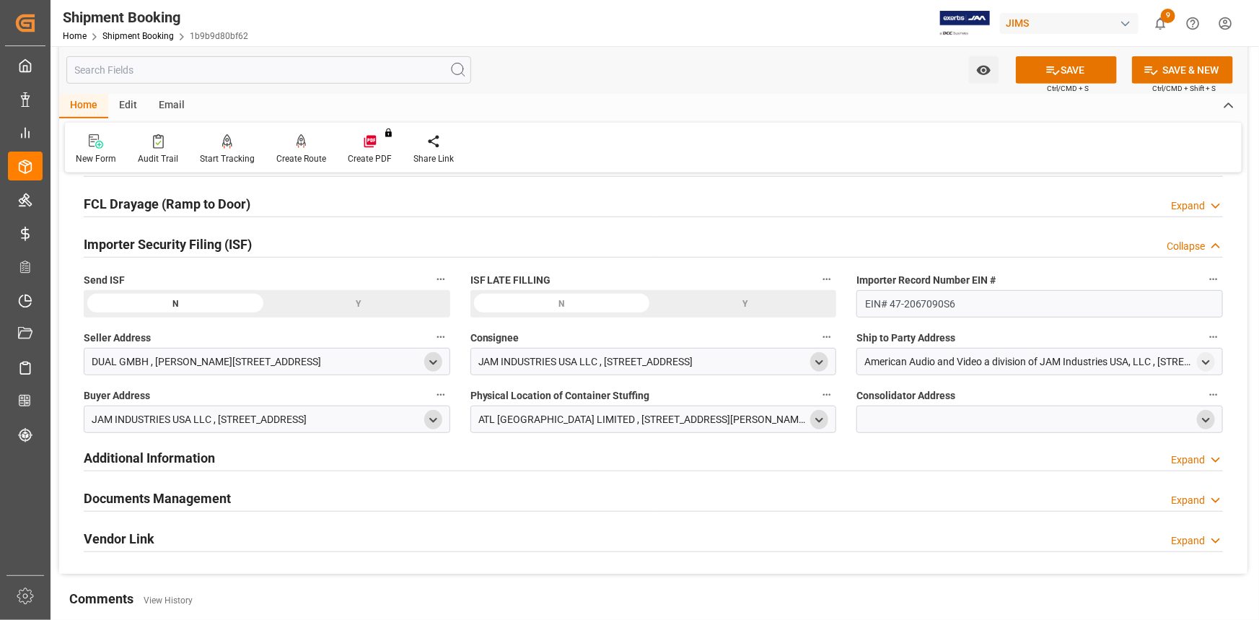
click at [1203, 419] on icon "open menu" at bounding box center [1206, 420] width 12 height 12
click at [989, 457] on input at bounding box center [1018, 461] width 302 height 27
paste input "KUEHNE"
type input "KUEHNE"
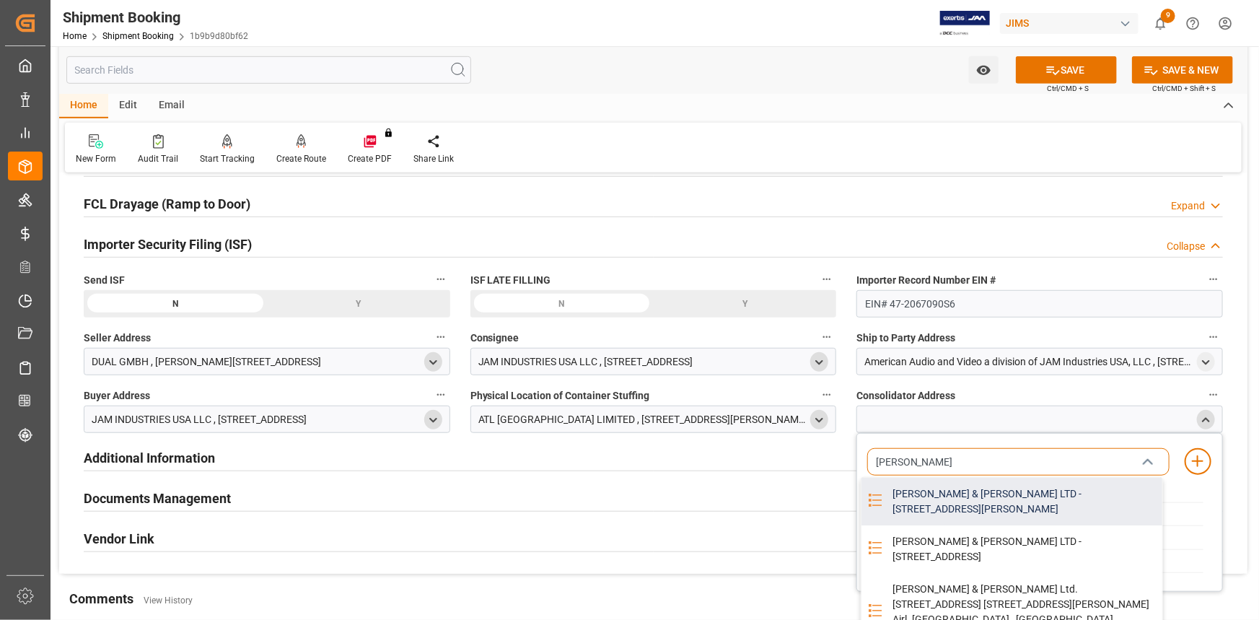
click at [971, 509] on div "KUEHNE & NAGEL LTD - 32/F MANHATTAN PLACE 23 WANG TAI ROAD, KOWLOON BAY, KOWLOO…" at bounding box center [1023, 502] width 279 height 48
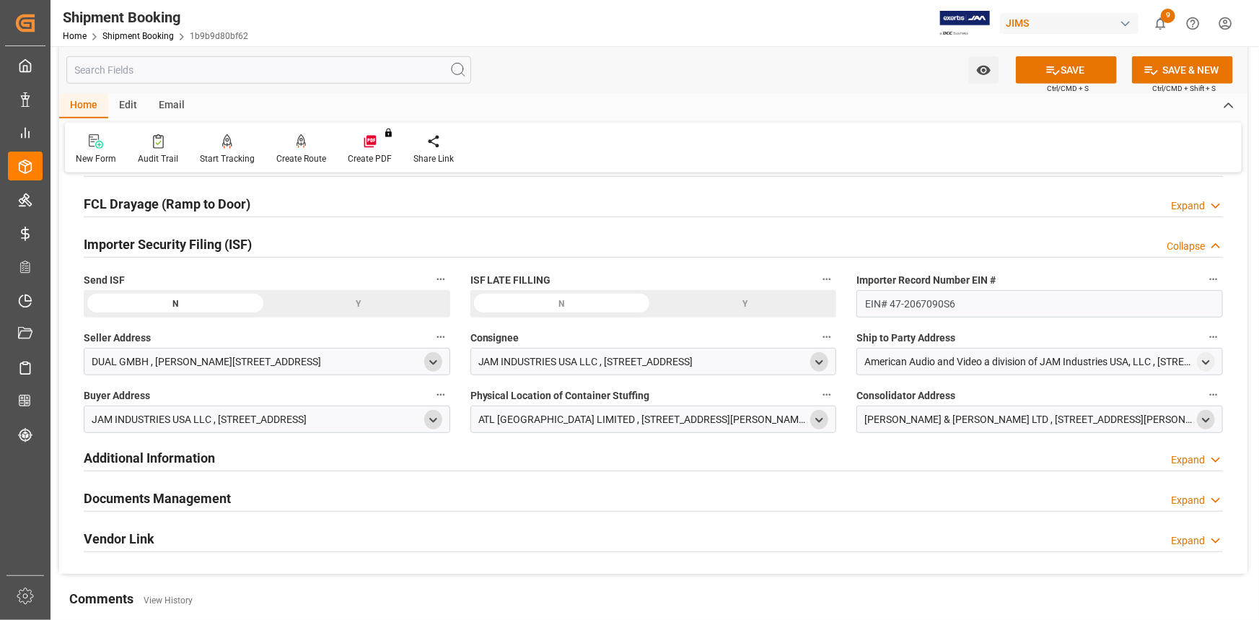
click at [1209, 416] on icon "open menu" at bounding box center [1206, 420] width 12 height 12
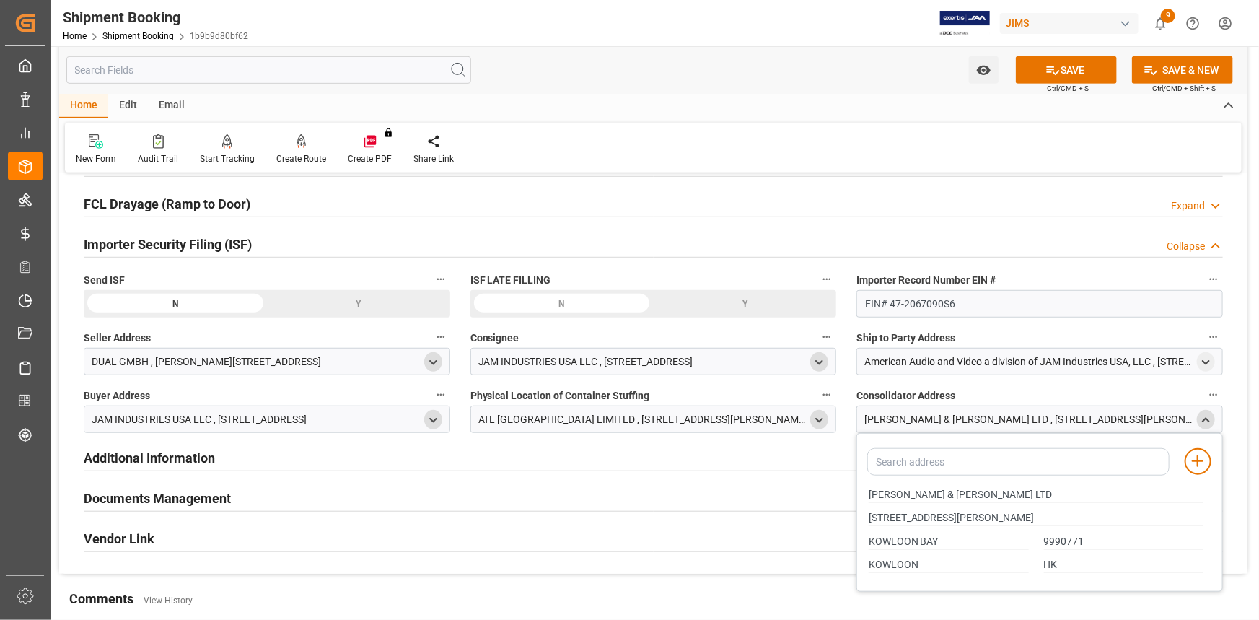
click at [1208, 416] on icon "close menu" at bounding box center [1206, 420] width 12 height 12
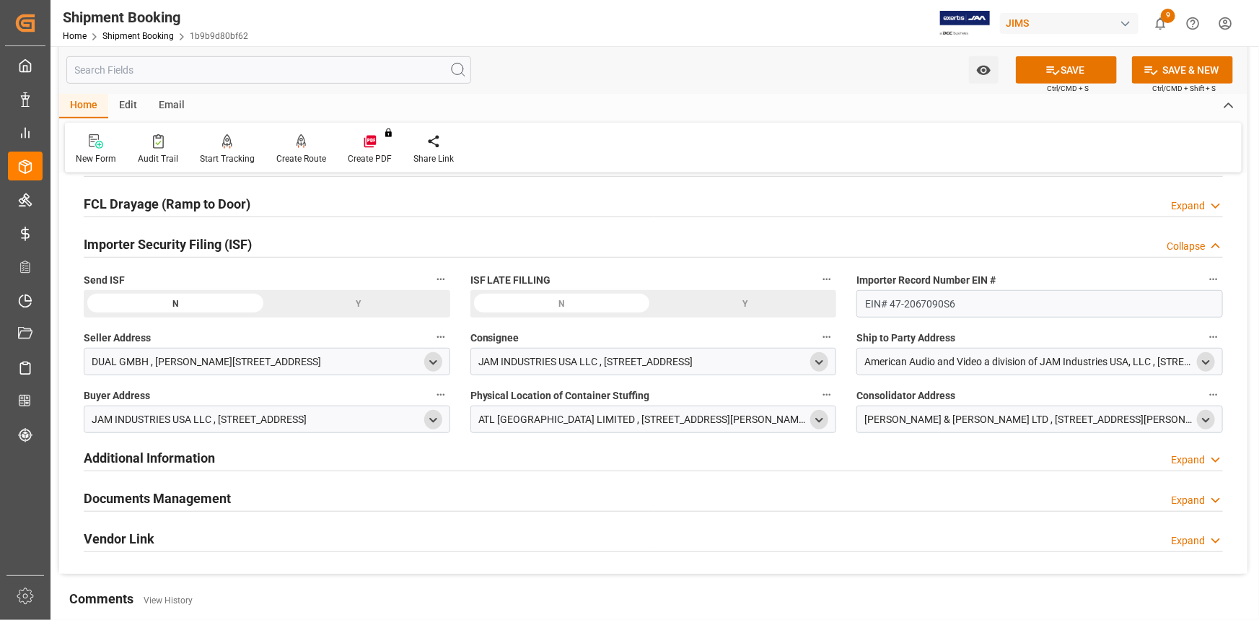
click at [1216, 362] on div "American Audio and Video a division of JAM Industries USA, LLC , [STREET_ADDRES…" at bounding box center [1040, 361] width 367 height 27
click at [1212, 361] on icon "open menu" at bounding box center [1206, 363] width 12 height 12
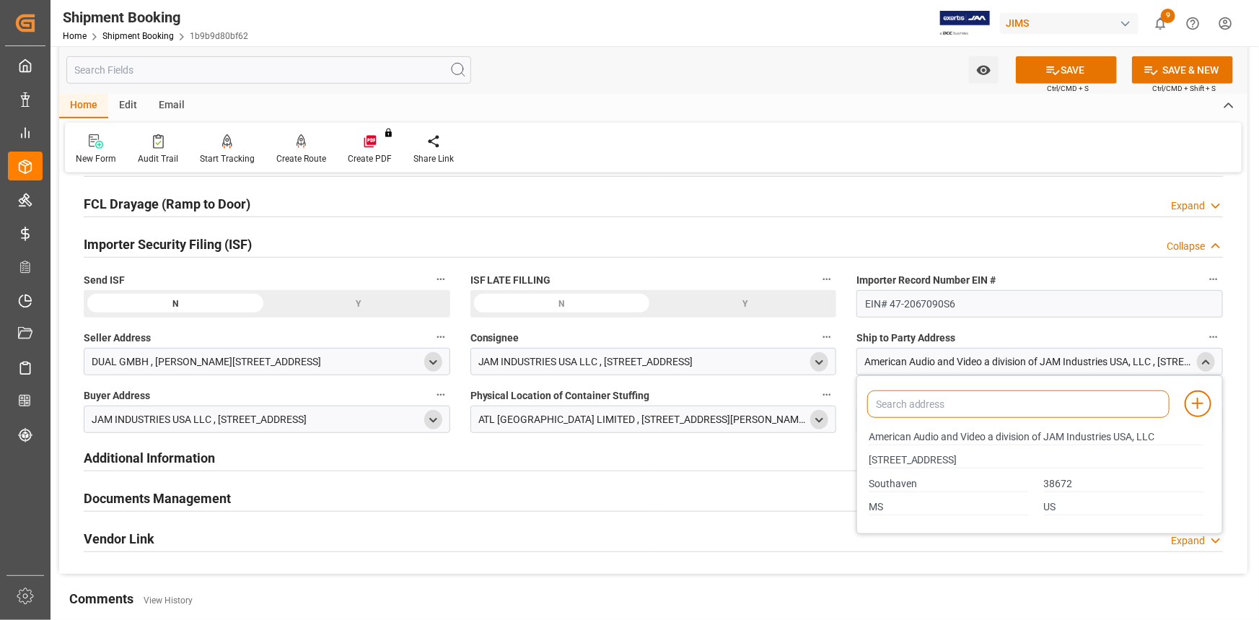
click at [994, 399] on input at bounding box center [1018, 403] width 302 height 27
type input "AMERICAN"
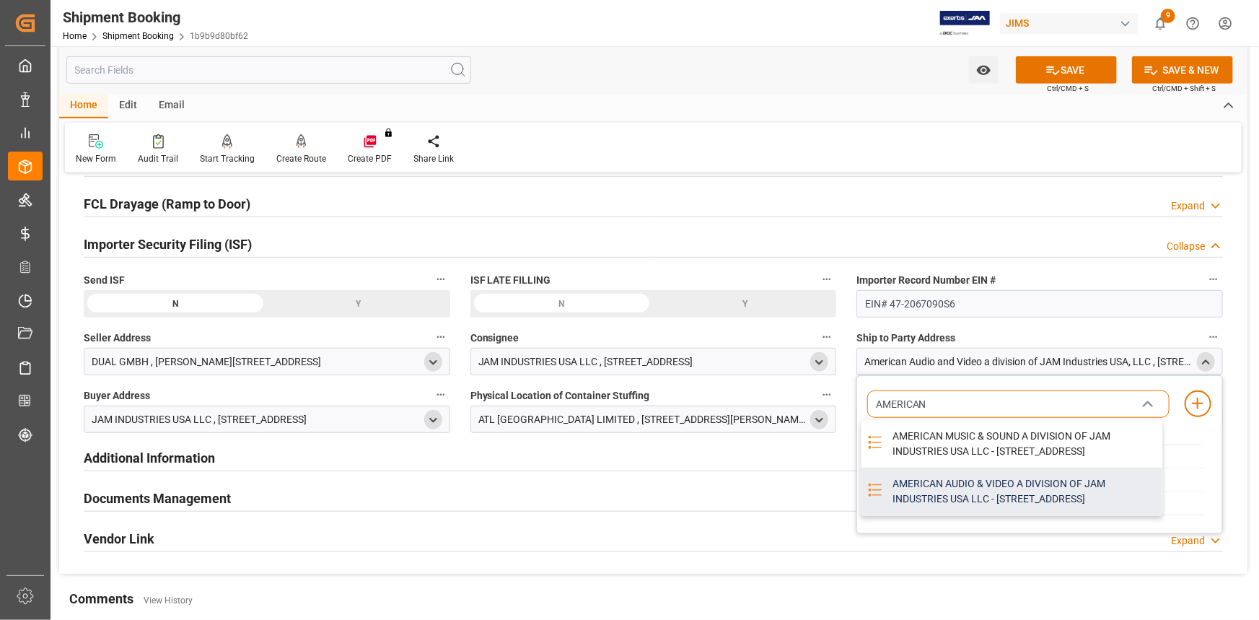
click at [976, 515] on div "AMERICAN AUDIO & VIDEO A DIVISION OF JAM INDUSTRIES USA LLC - 4325 EXECUTIVE DR…" at bounding box center [1023, 492] width 279 height 48
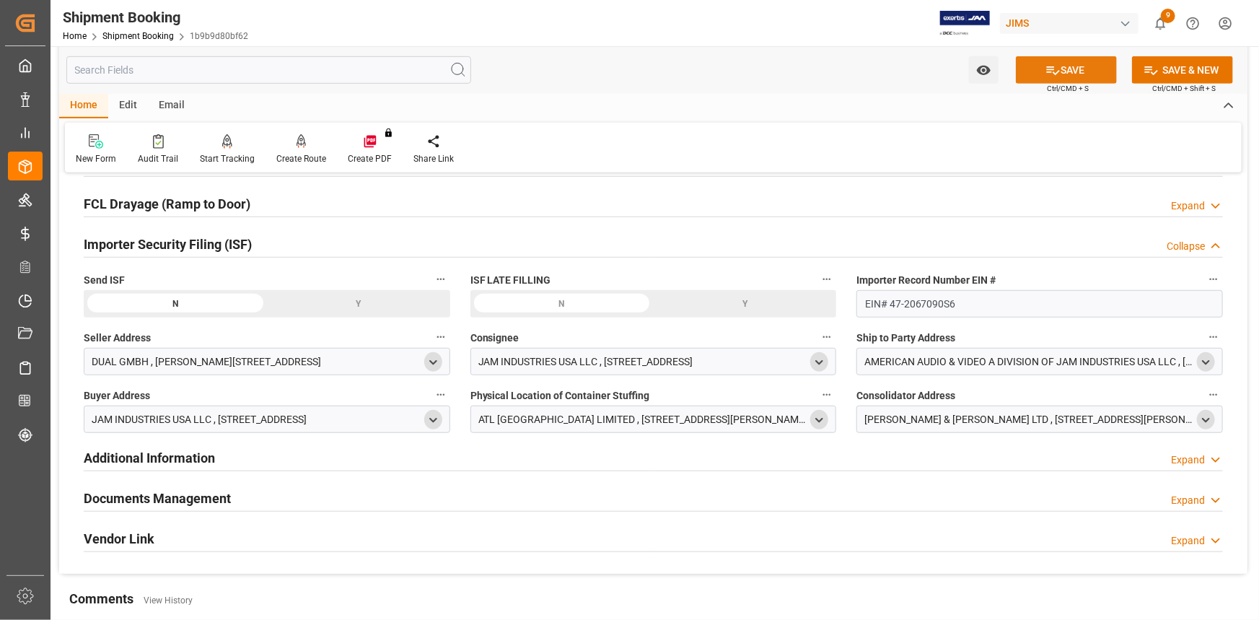
click at [1063, 71] on button "SAVE" at bounding box center [1066, 69] width 101 height 27
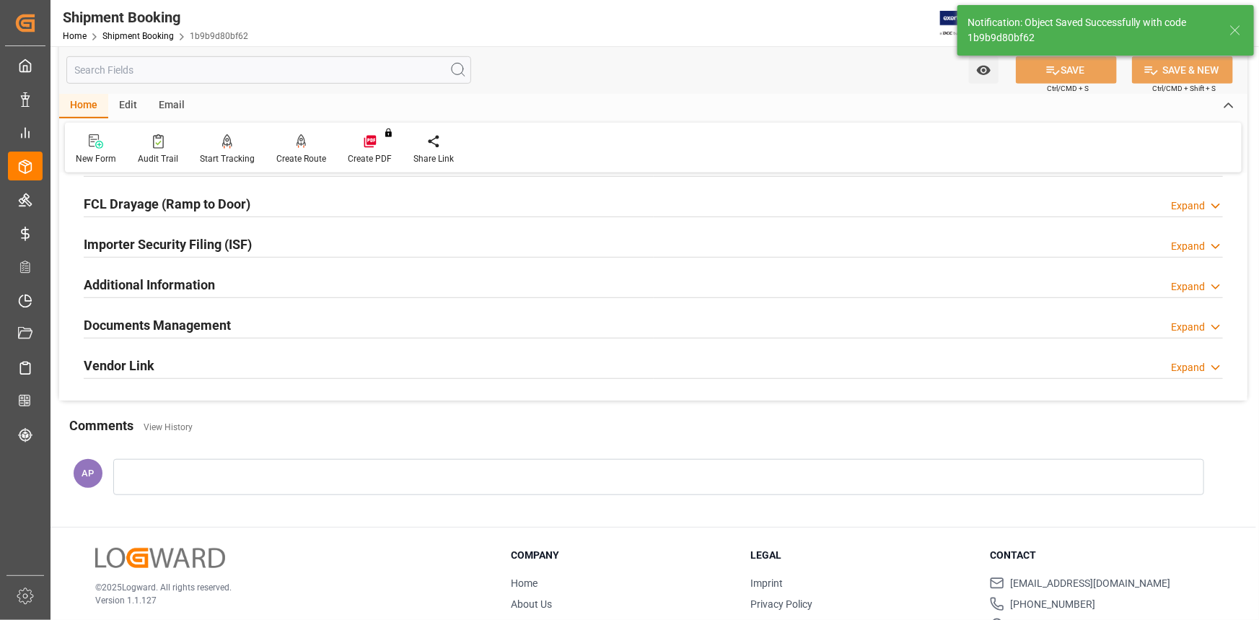
click at [325, 249] on div "Importer Security Filing (ISF) Expand" at bounding box center [654, 242] width 1140 height 27
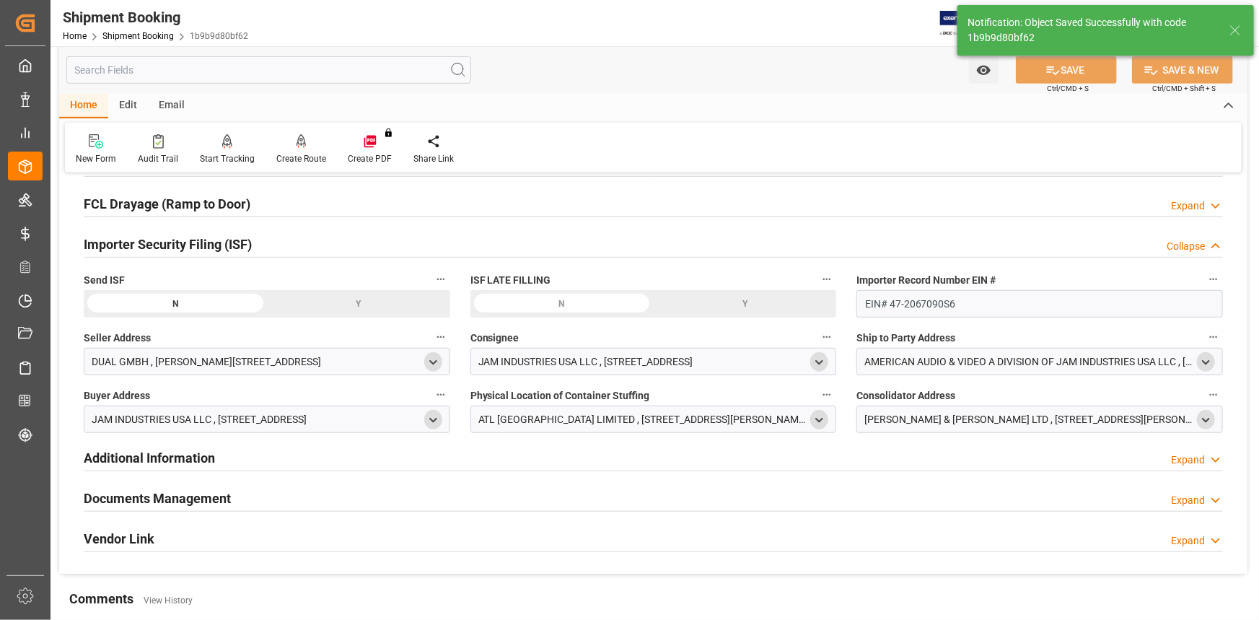
click at [1202, 420] on icon "open menu" at bounding box center [1206, 420] width 12 height 12
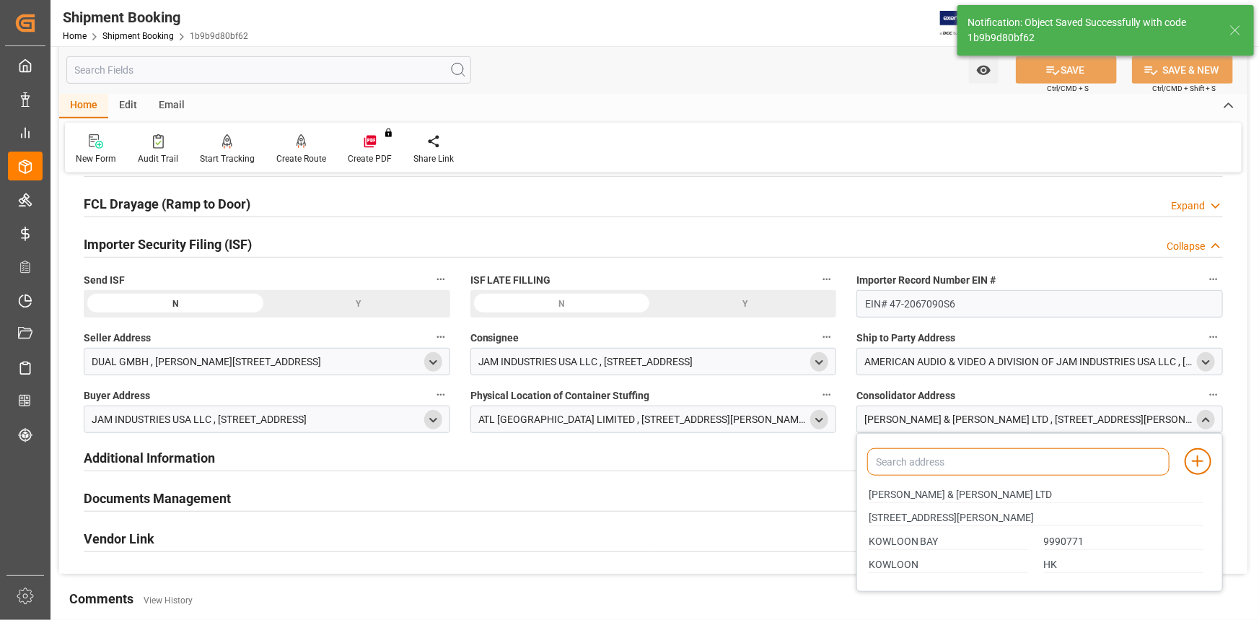
click at [888, 463] on input at bounding box center [1018, 461] width 302 height 27
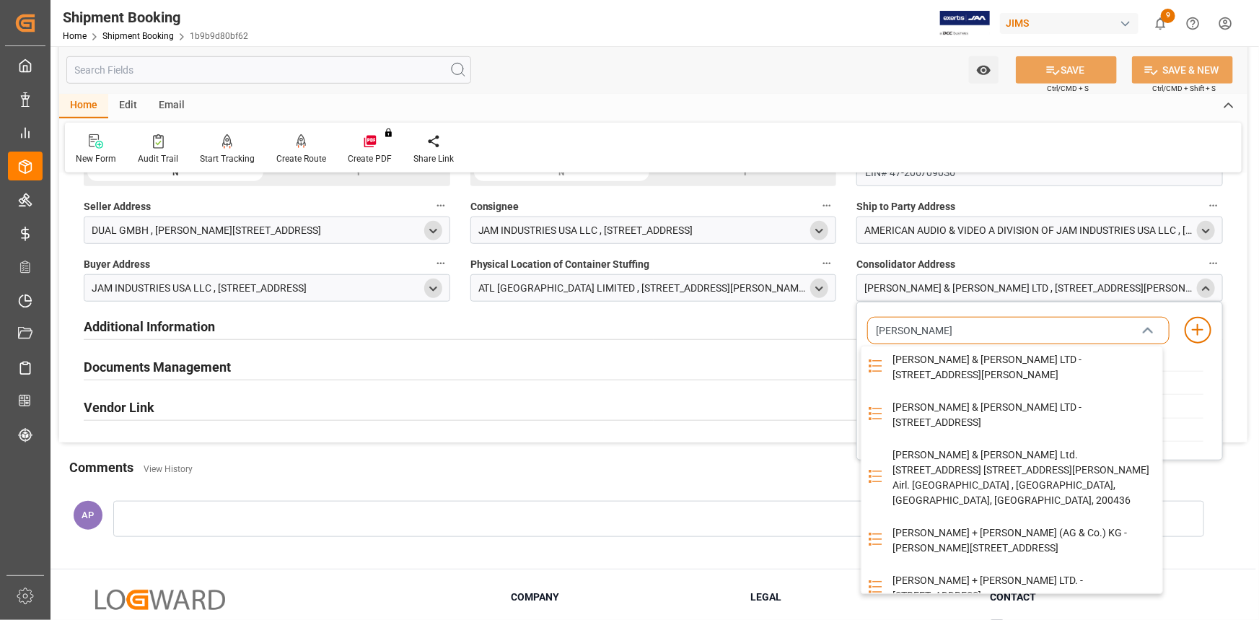
scroll to position [0, 0]
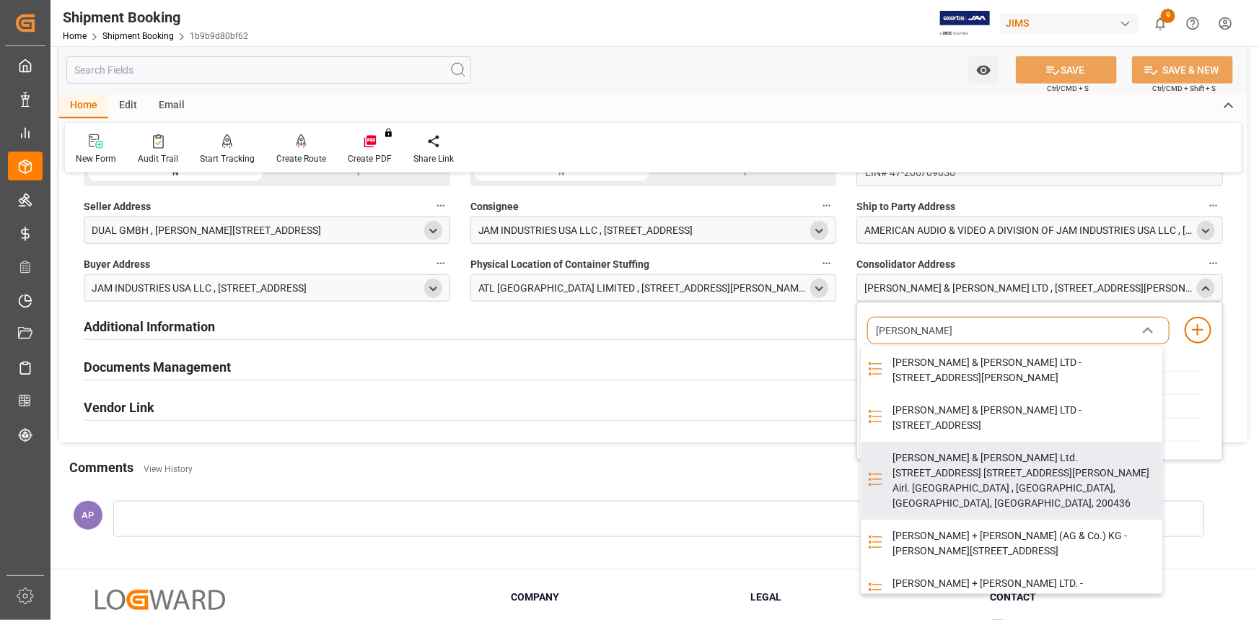
type input "KUEHNE"
click at [1223, 520] on div "AP" at bounding box center [644, 515] width 1163 height 39
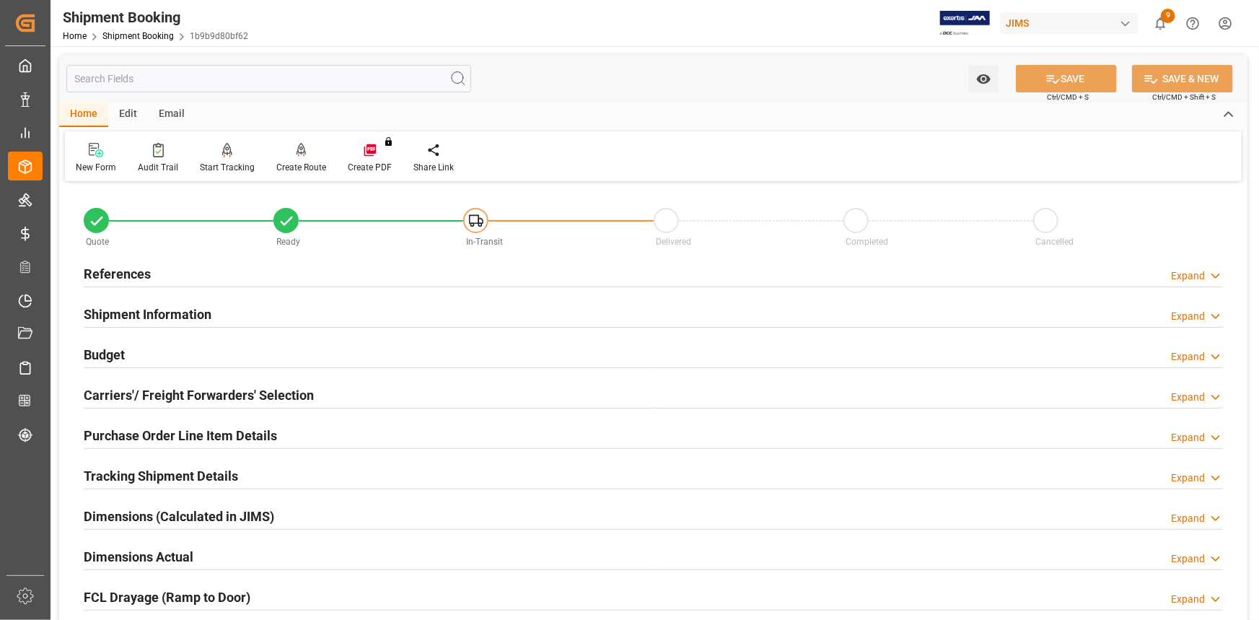
click at [268, 349] on div "Budget Expand" at bounding box center [654, 353] width 1140 height 27
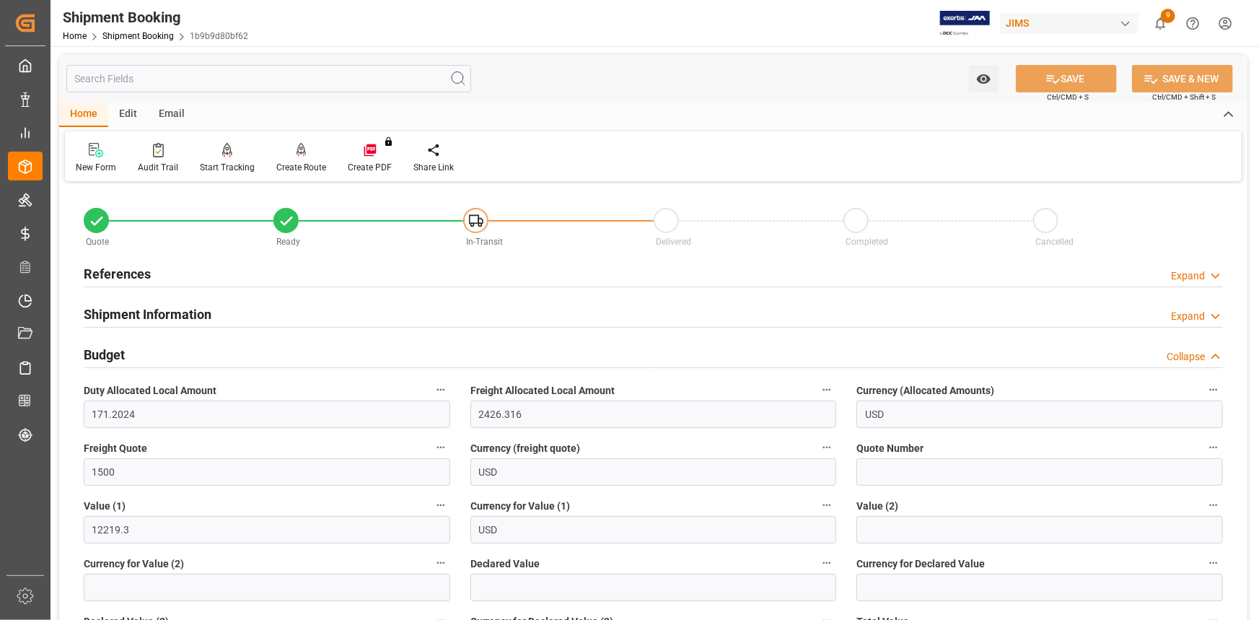
click at [265, 316] on div "Shipment Information Expand" at bounding box center [654, 312] width 1140 height 27
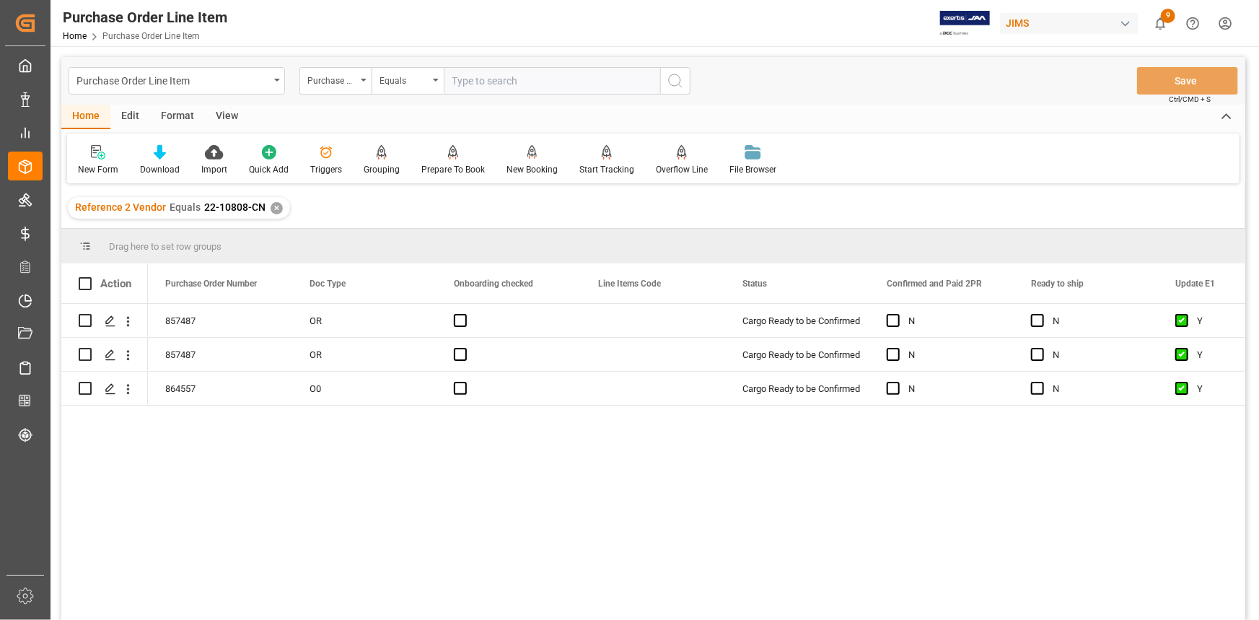
click at [274, 209] on div "✕" at bounding box center [277, 208] width 12 height 12
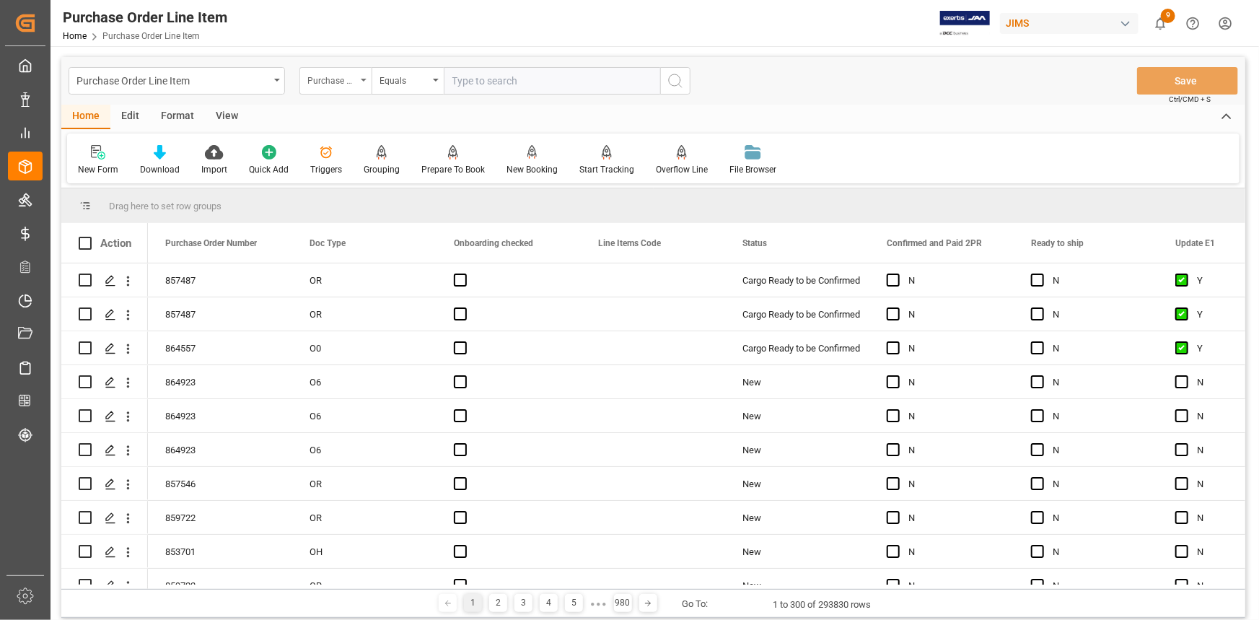
click at [349, 81] on div "Purchase Order Number" at bounding box center [331, 79] width 49 height 17
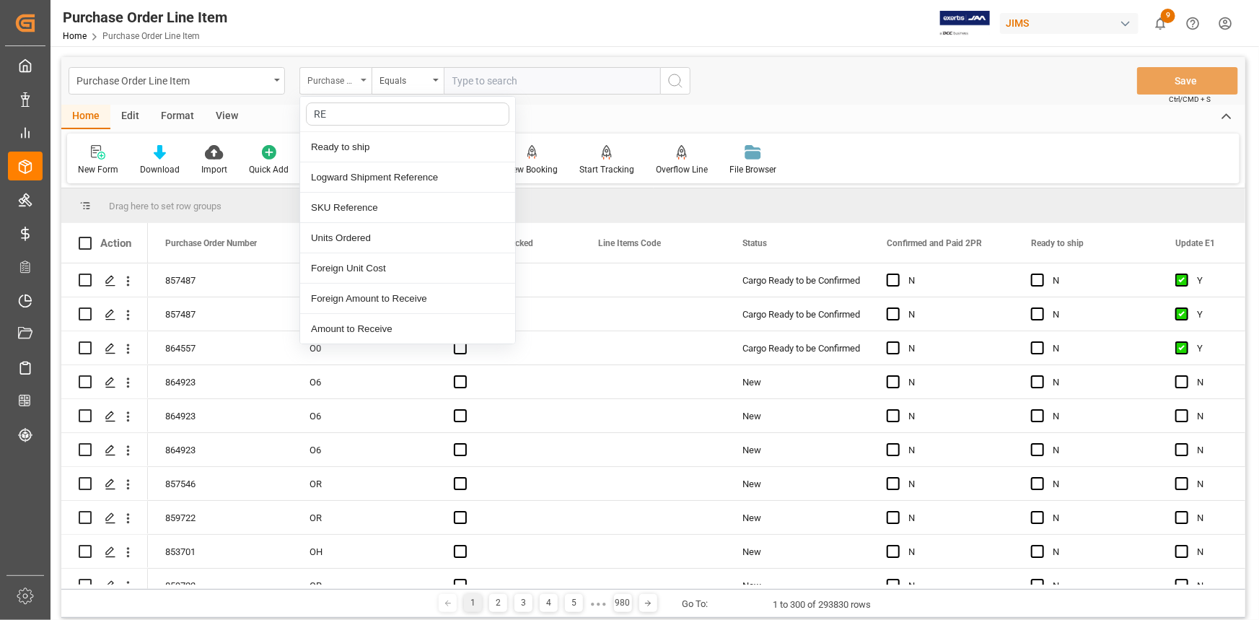
type input "REF"
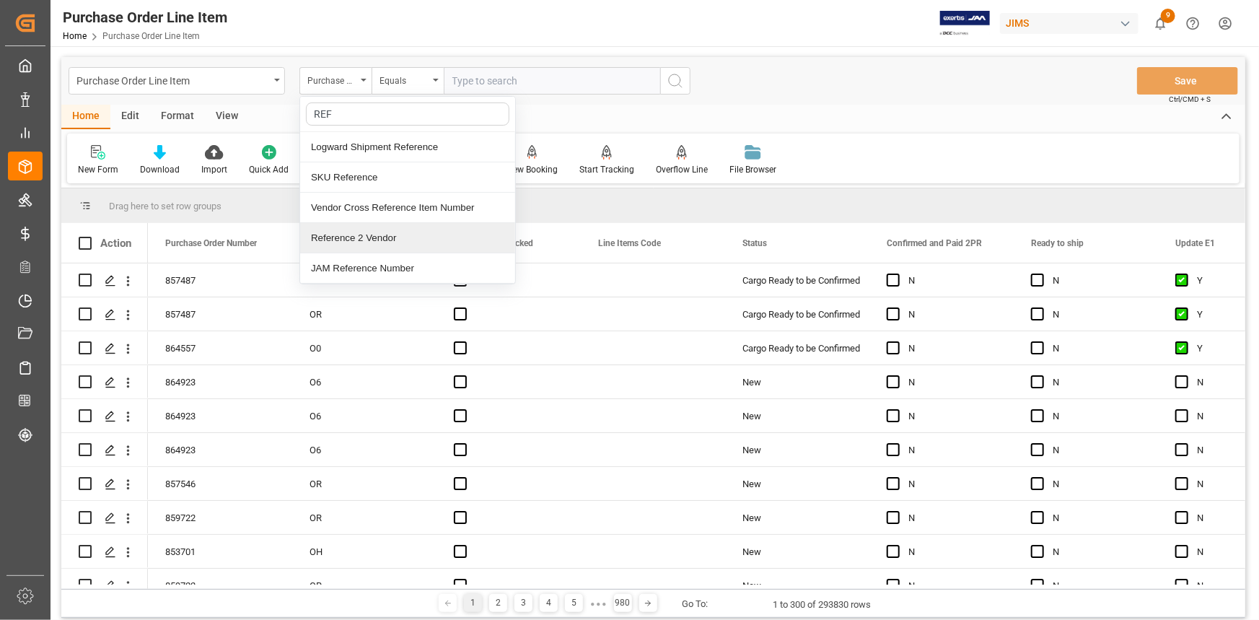
click at [375, 241] on div "Reference 2 Vendor" at bounding box center [407, 238] width 215 height 30
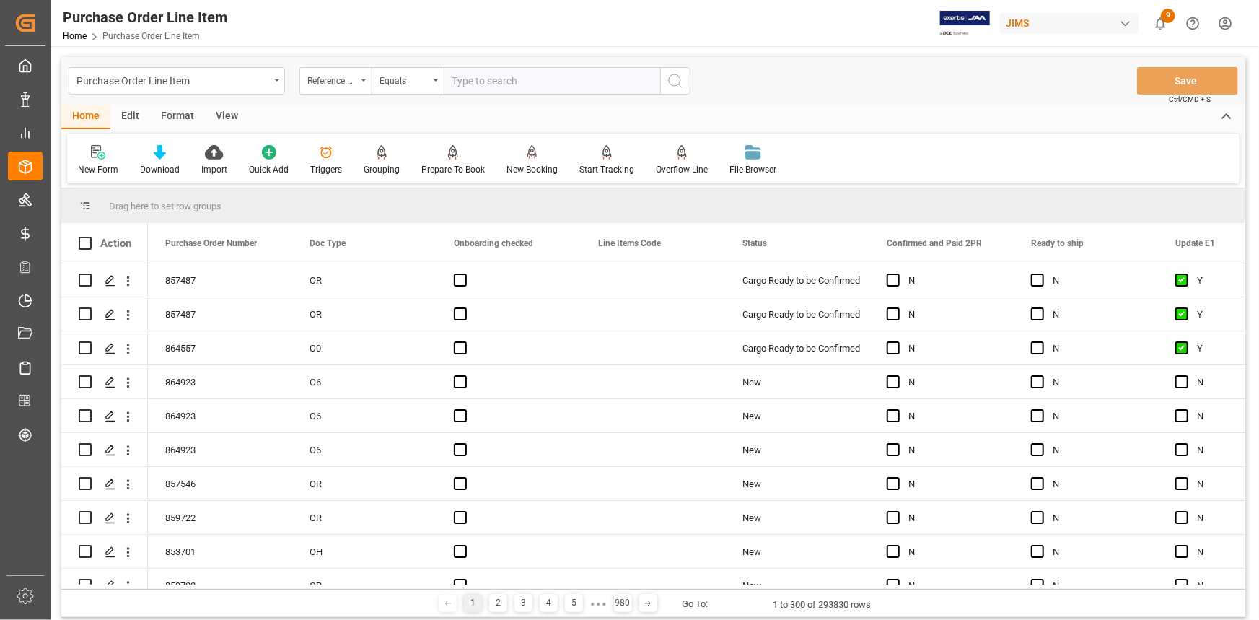
click at [494, 82] on input "text" at bounding box center [552, 80] width 217 height 27
paste input "22-7688-CN"
type input "22-7688-CN"
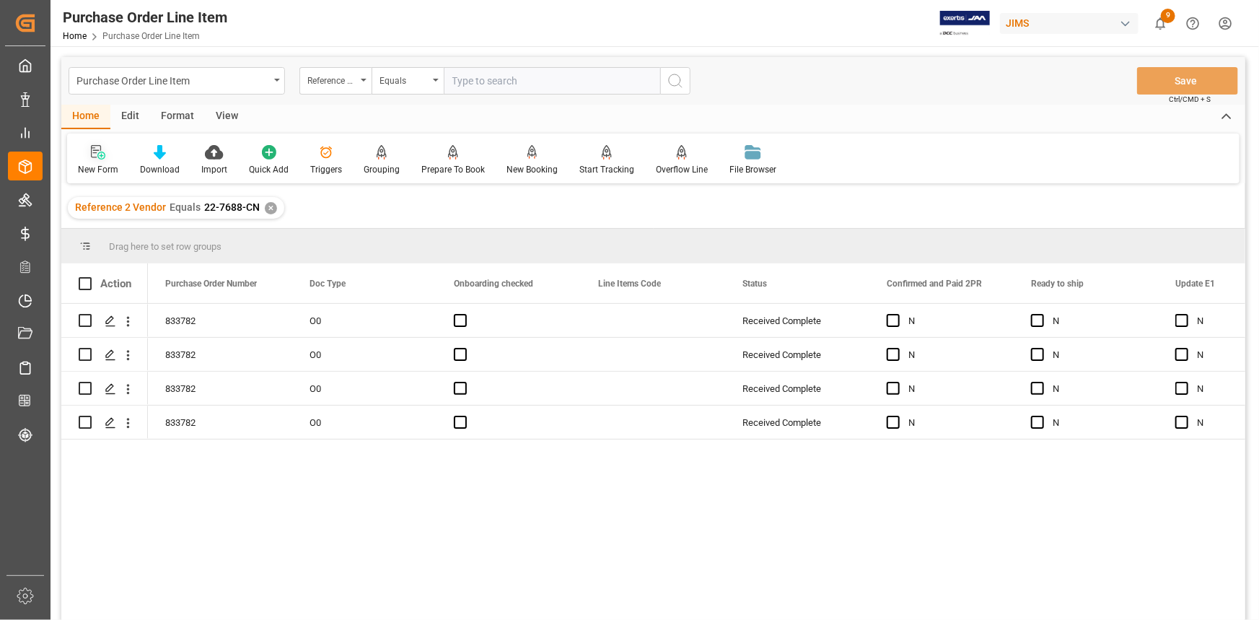
click at [98, 153] on icon at bounding box center [101, 156] width 8 height 8
click at [224, 112] on div "View" at bounding box center [227, 117] width 44 height 25
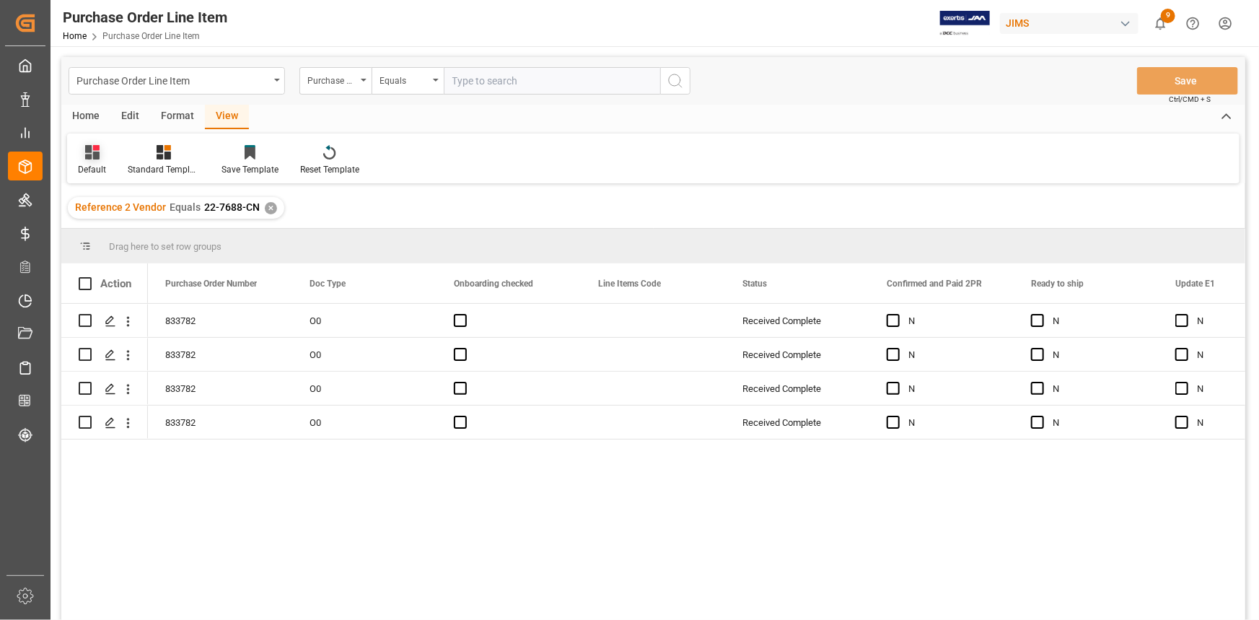
click at [92, 148] on icon at bounding box center [95, 148] width 6 height 6
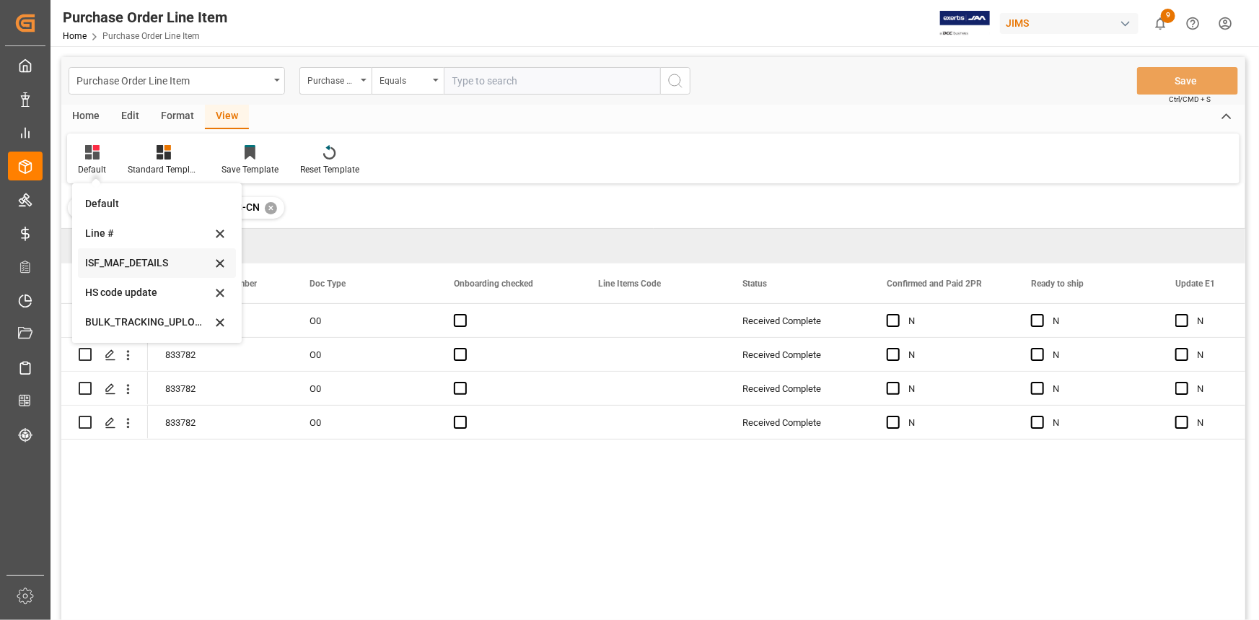
click at [129, 258] on div "ISF_MAF_DETAILS" at bounding box center [148, 262] width 126 height 15
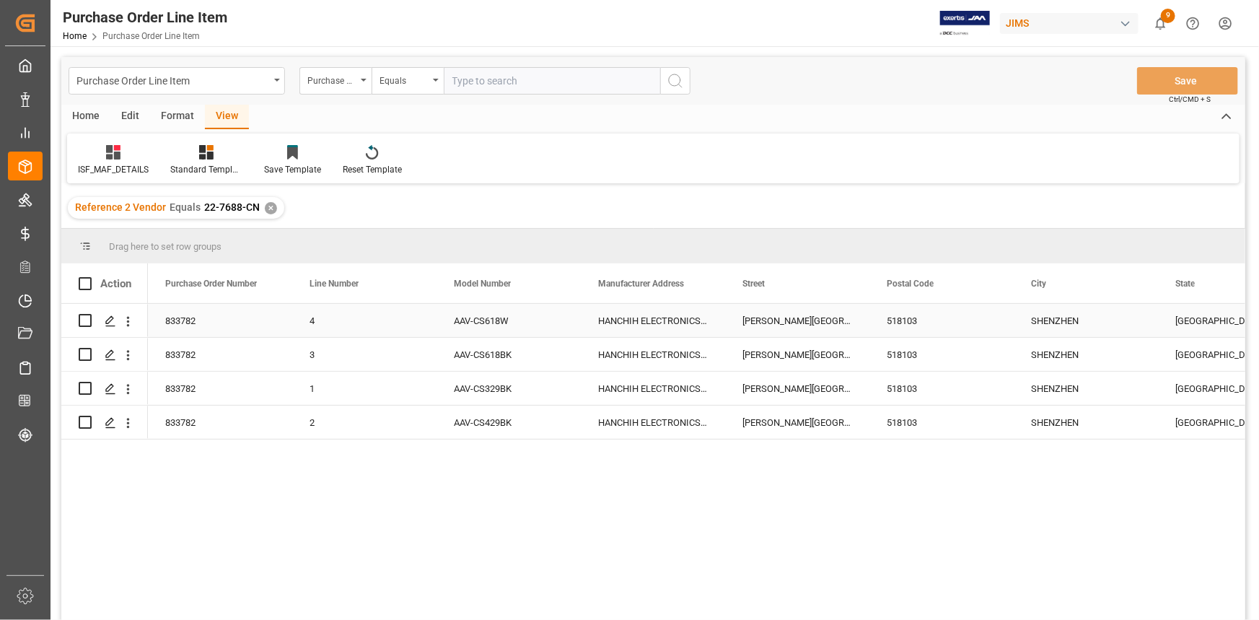
click at [599, 325] on div "HANCHIH ELECTRONICS (SHENZHEN) CO LTD" at bounding box center [653, 320] width 144 height 33
drag, startPoint x: 599, startPoint y: 331, endPoint x: 717, endPoint y: 340, distance: 118.7
click at [717, 340] on div "HANCHIH ELECTRONICS (SHENZHEN) CO LTD" at bounding box center [653, 329] width 144 height 51
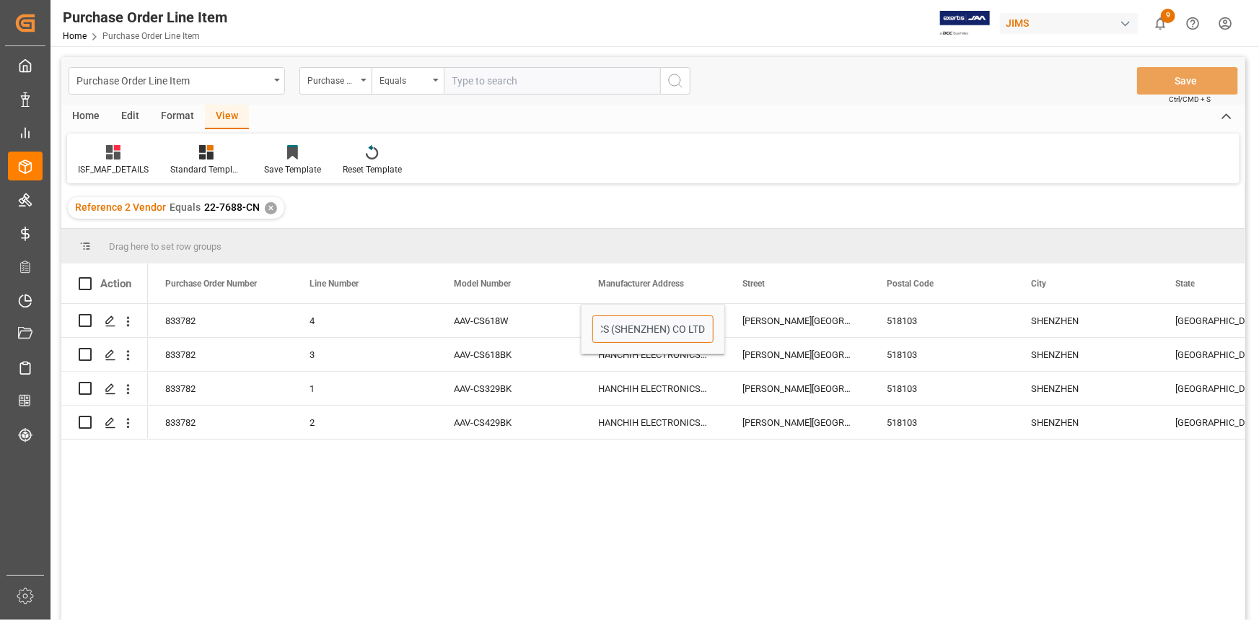
scroll to position [0, 0]
click at [746, 323] on div "[PERSON_NAME][GEOGRAPHIC_DATA] [GEOGRAPHIC_DATA] [GEOGRAPHIC_DATA]" at bounding box center [797, 320] width 144 height 33
drag, startPoint x: 743, startPoint y: 328, endPoint x: 862, endPoint y: 344, distance: 119.5
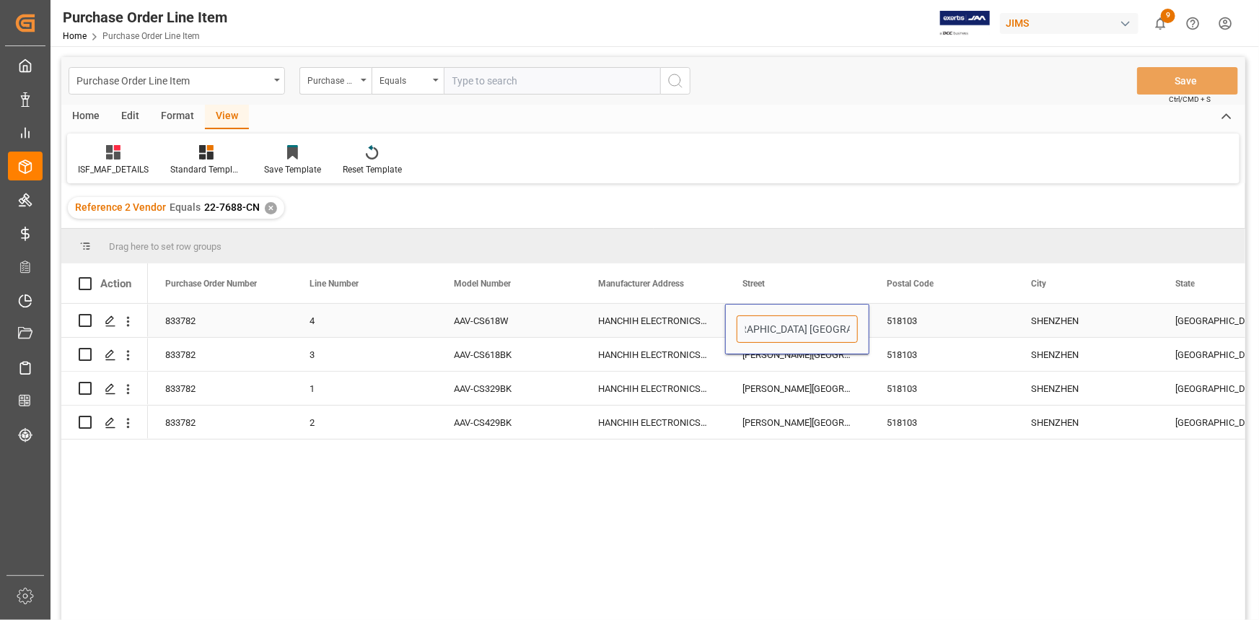
click at [862, 344] on div "[PERSON_NAME][GEOGRAPHIC_DATA] [GEOGRAPHIC_DATA] [GEOGRAPHIC_DATA]" at bounding box center [797, 329] width 144 height 51
click at [898, 325] on div "518103" at bounding box center [942, 320] width 144 height 33
drag, startPoint x: 929, startPoint y: 328, endPoint x: 871, endPoint y: 330, distance: 57.8
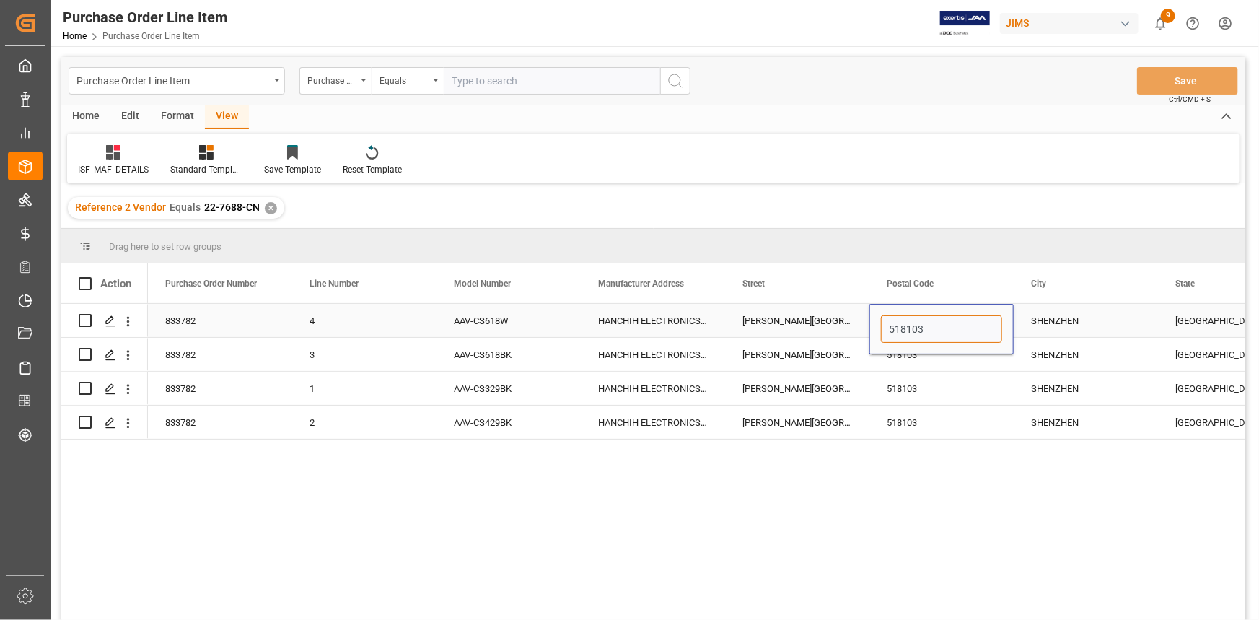
click at [871, 330] on div "518103" at bounding box center [942, 329] width 144 height 51
click at [1043, 331] on div "SHENZHEN" at bounding box center [1086, 320] width 144 height 33
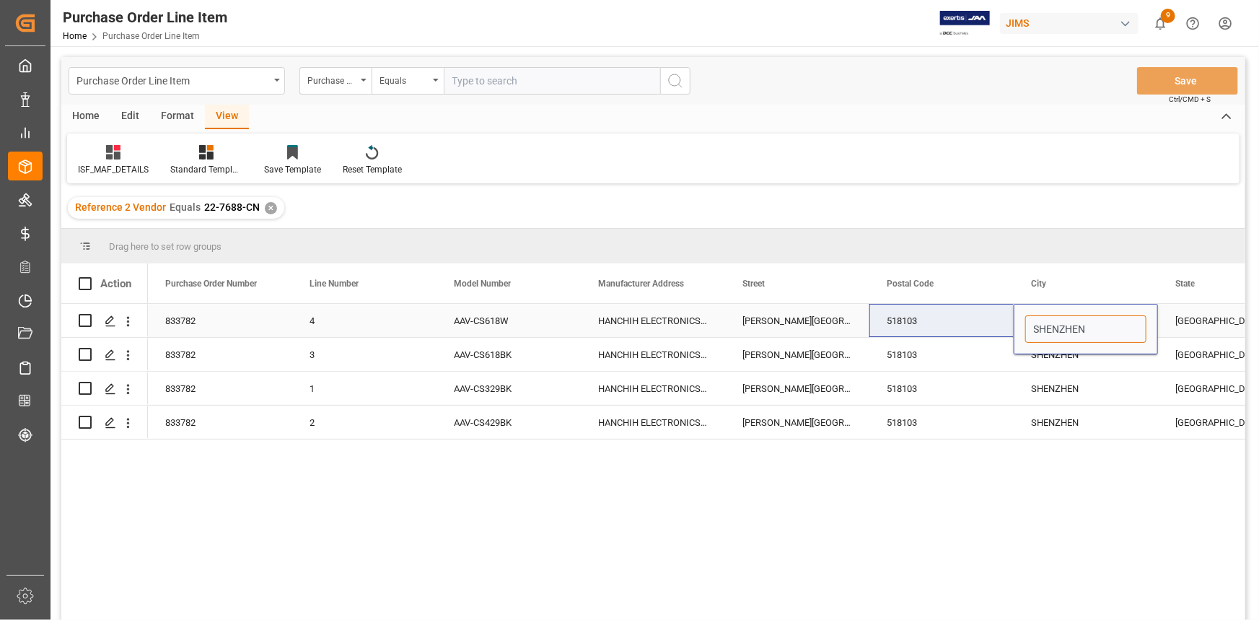
drag, startPoint x: 1095, startPoint y: 332, endPoint x: 1000, endPoint y: 331, distance: 95.3
click at [1000, 331] on div "833782 4 AAV-CS618W HANCHIH ELECTRONICS (SHENZHEN) CO LTD [PERSON_NAME][GEOGRAP…" at bounding box center [1230, 321] width 2165 height 34
click at [1086, 412] on div "SHENZHEN" at bounding box center [1086, 422] width 144 height 33
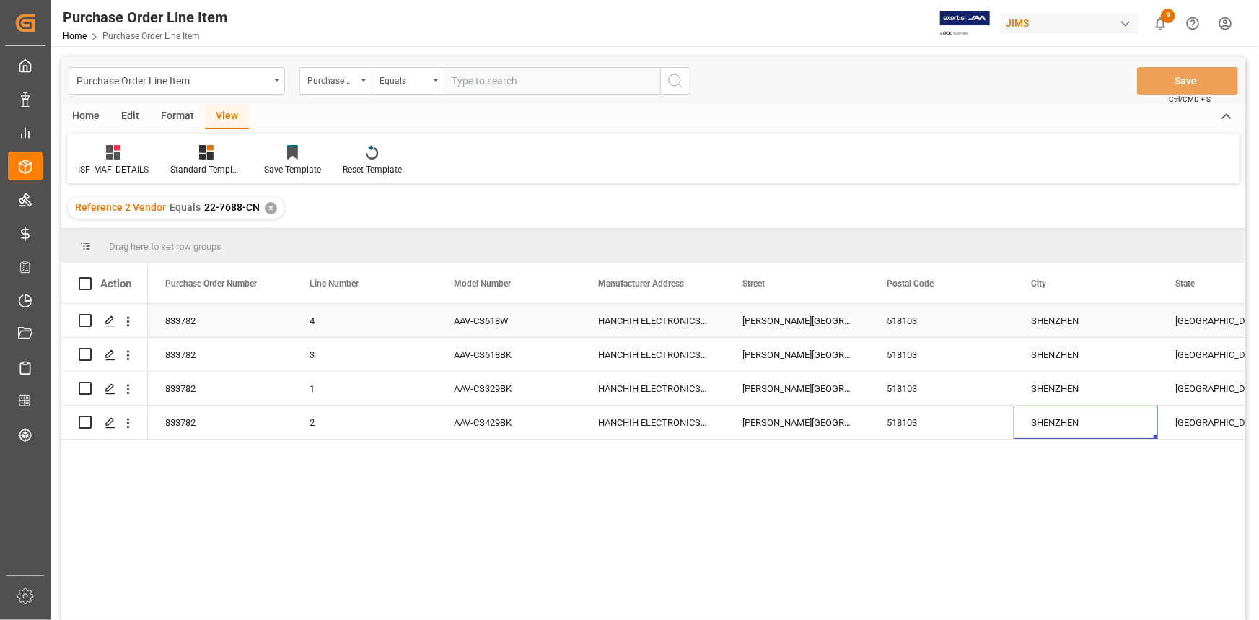
click at [1178, 320] on div "[GEOGRAPHIC_DATA]" at bounding box center [1230, 320] width 144 height 33
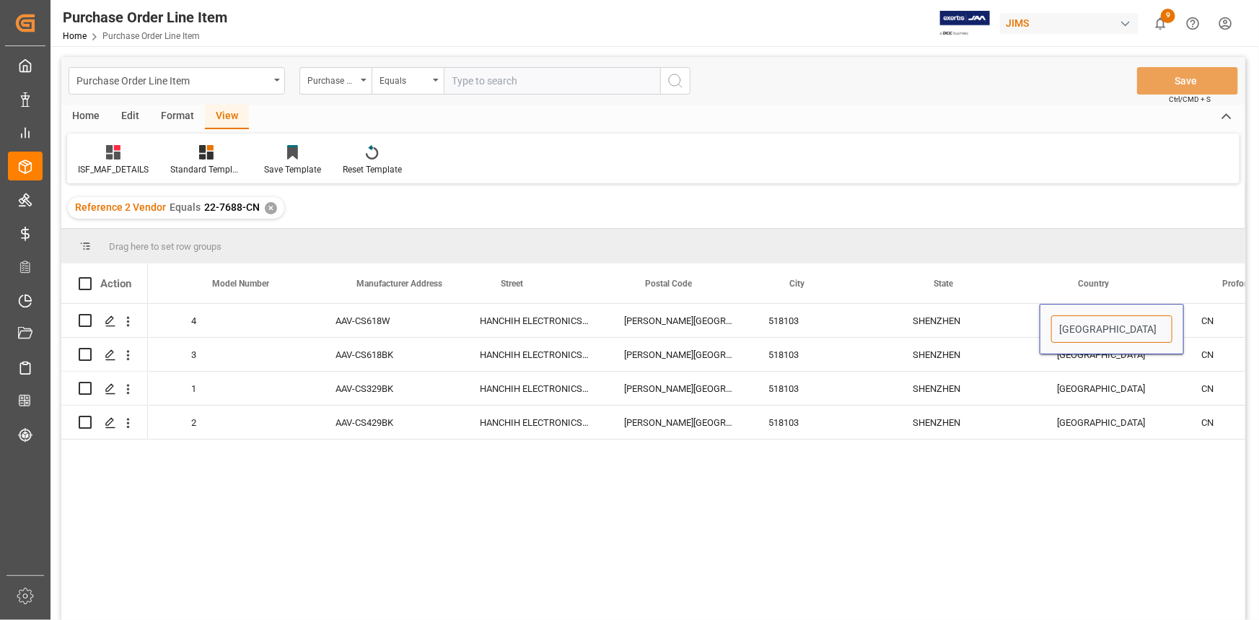
scroll to position [0, 321]
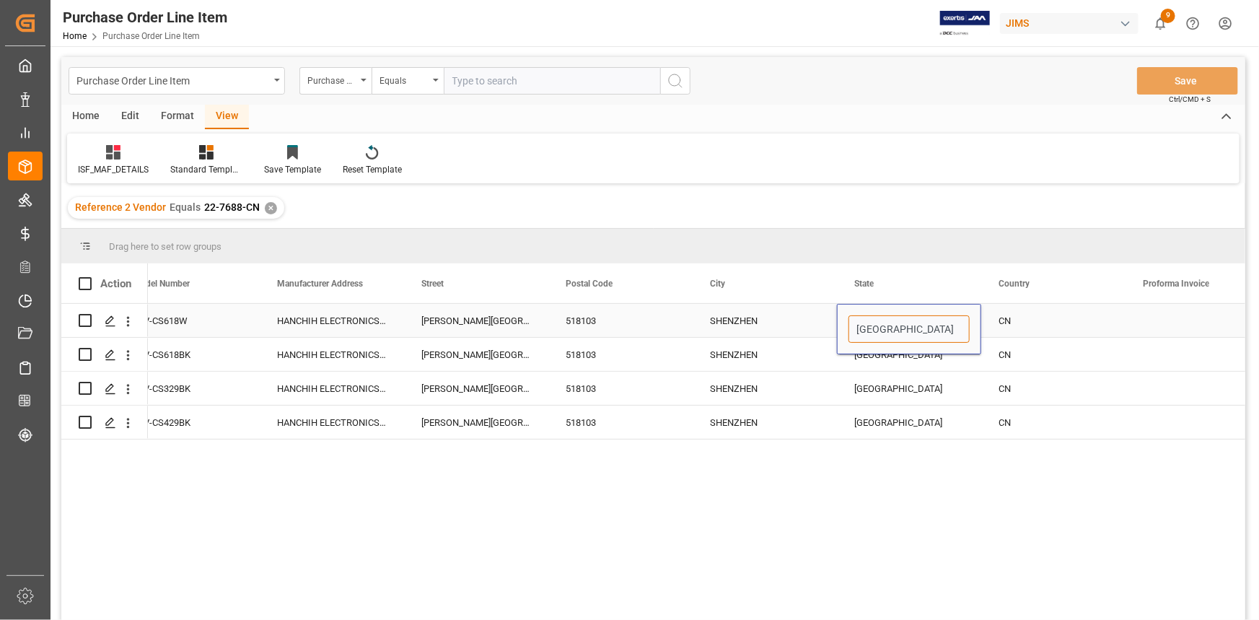
drag, startPoint x: 1179, startPoint y: 329, endPoint x: 918, endPoint y: 334, distance: 261.3
click at [918, 334] on input "[GEOGRAPHIC_DATA]" at bounding box center [909, 328] width 121 height 27
click at [268, 206] on div "✕" at bounding box center [271, 208] width 12 height 12
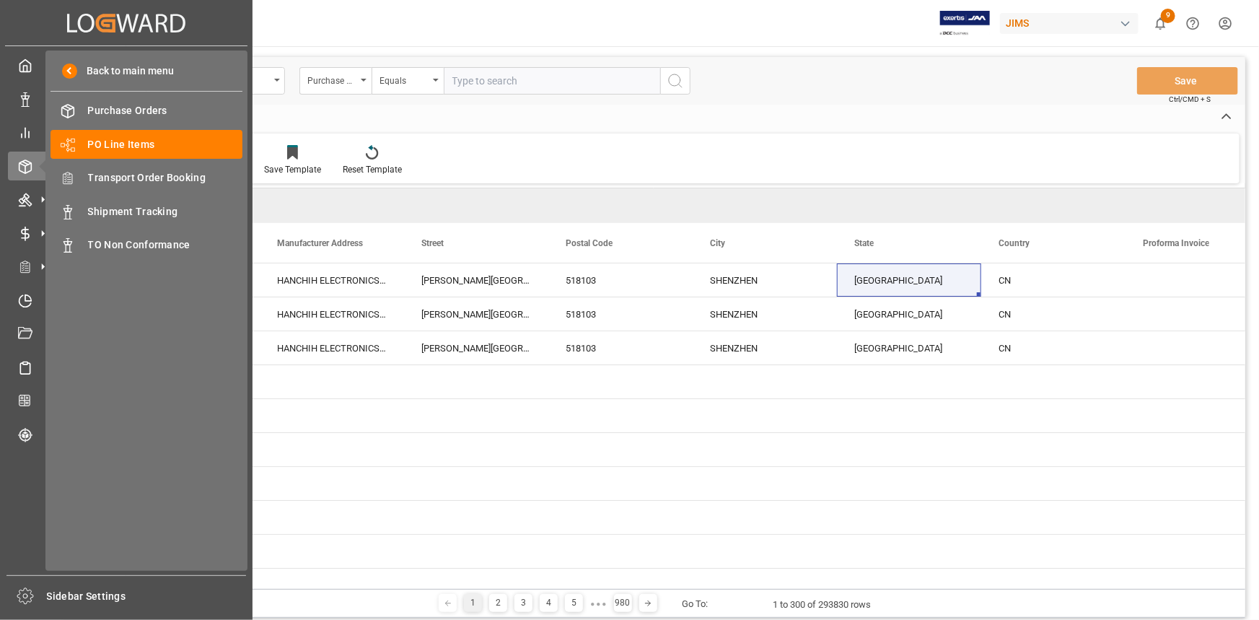
drag, startPoint x: 130, startPoint y: 178, endPoint x: 255, endPoint y: 202, distance: 127.9
click at [130, 178] on span "Transport Order Booking" at bounding box center [165, 177] width 155 height 15
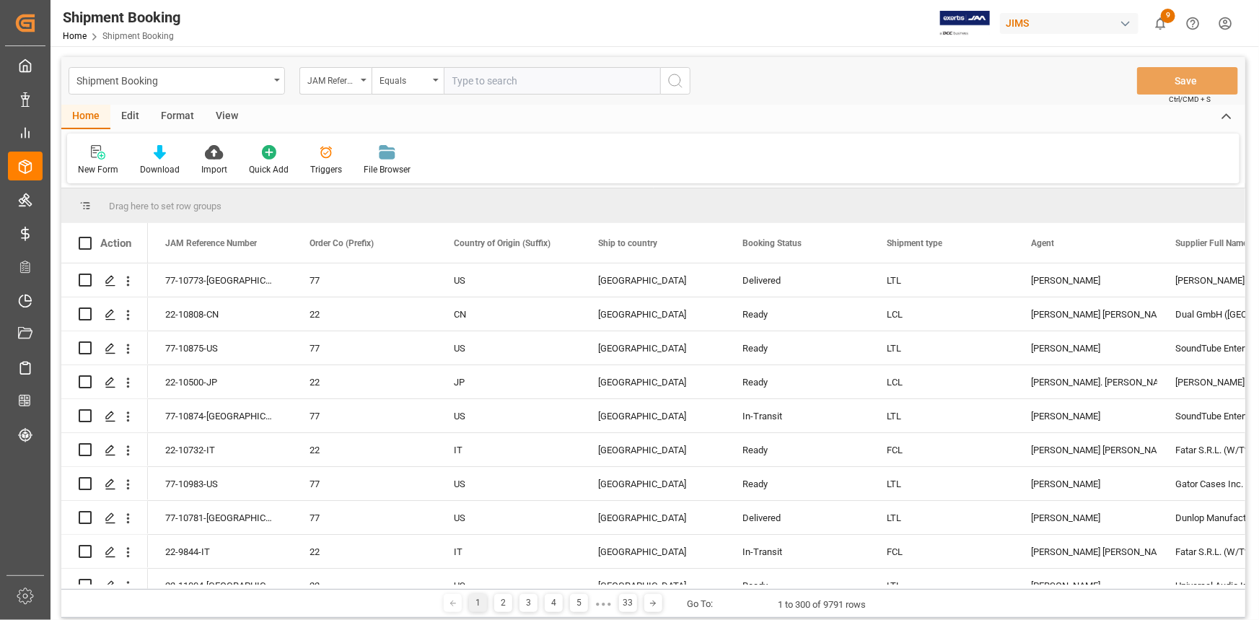
click at [469, 79] on input "text" at bounding box center [552, 80] width 217 height 27
type input "22-7688-CN"
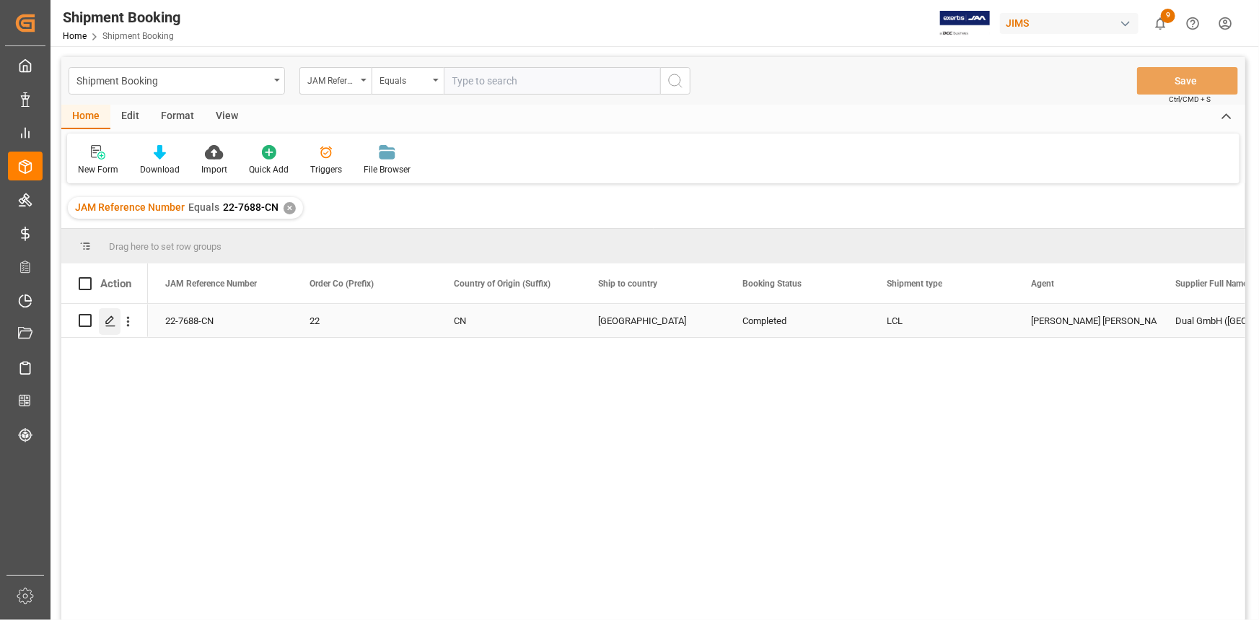
click at [108, 314] on div "Press SPACE to select this row." at bounding box center [110, 321] width 22 height 27
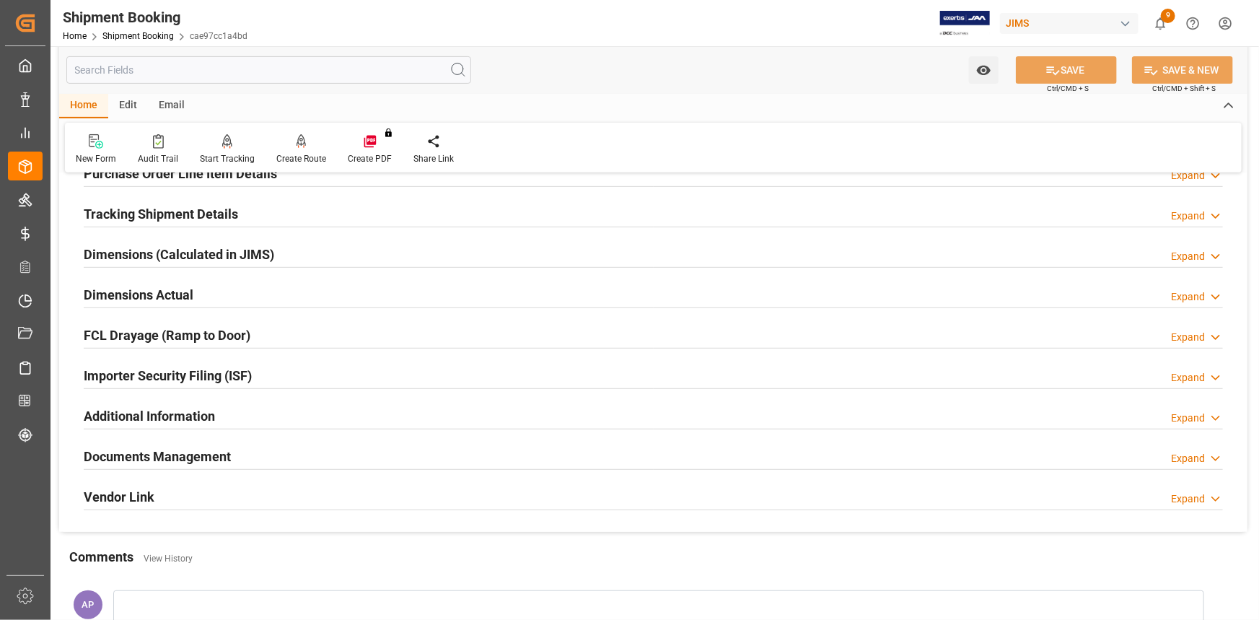
click at [330, 376] on div "Importer Security Filing (ISF) Expand" at bounding box center [654, 374] width 1140 height 27
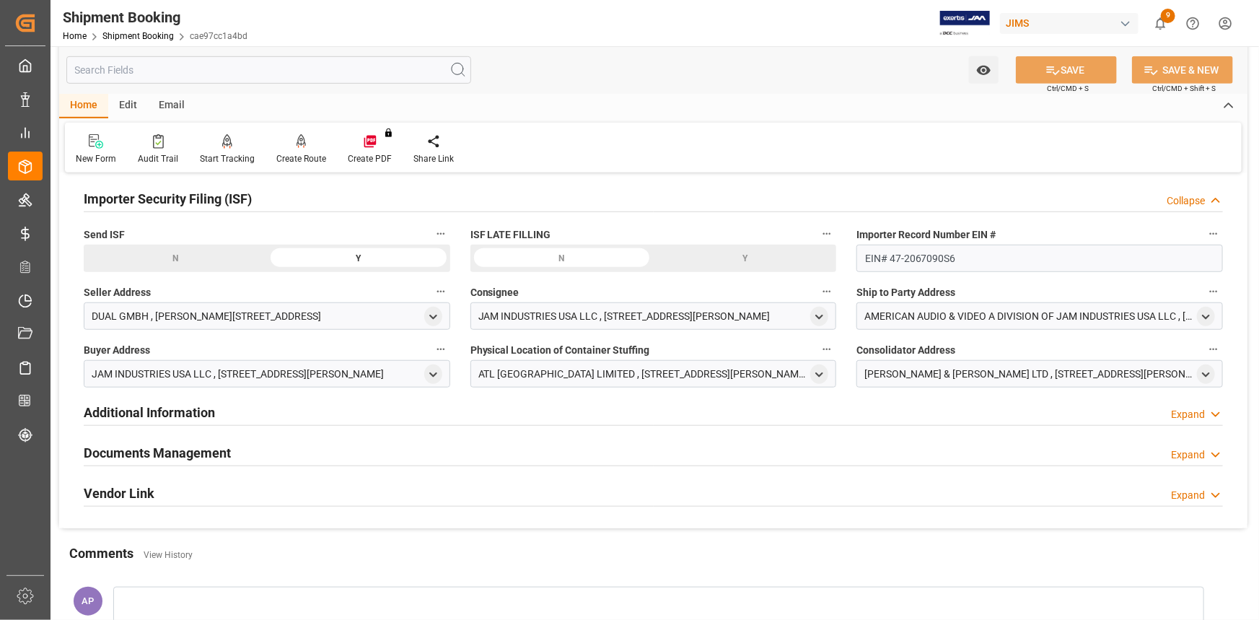
scroll to position [459, 0]
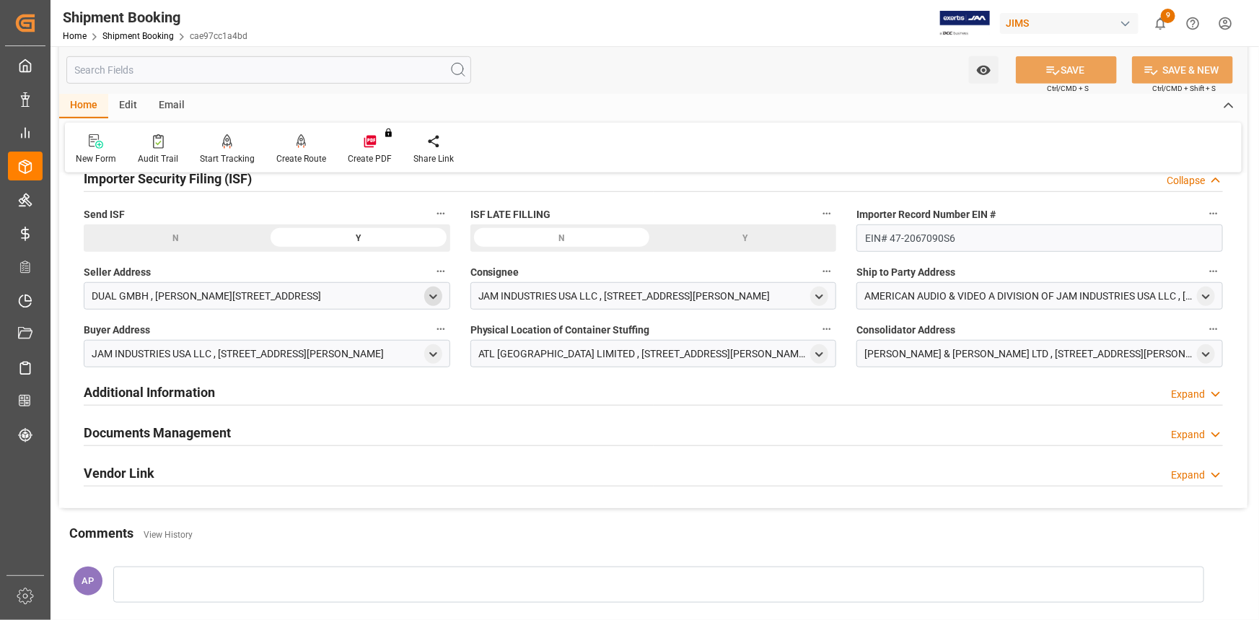
click at [433, 291] on icon "open menu" at bounding box center [433, 297] width 12 height 12
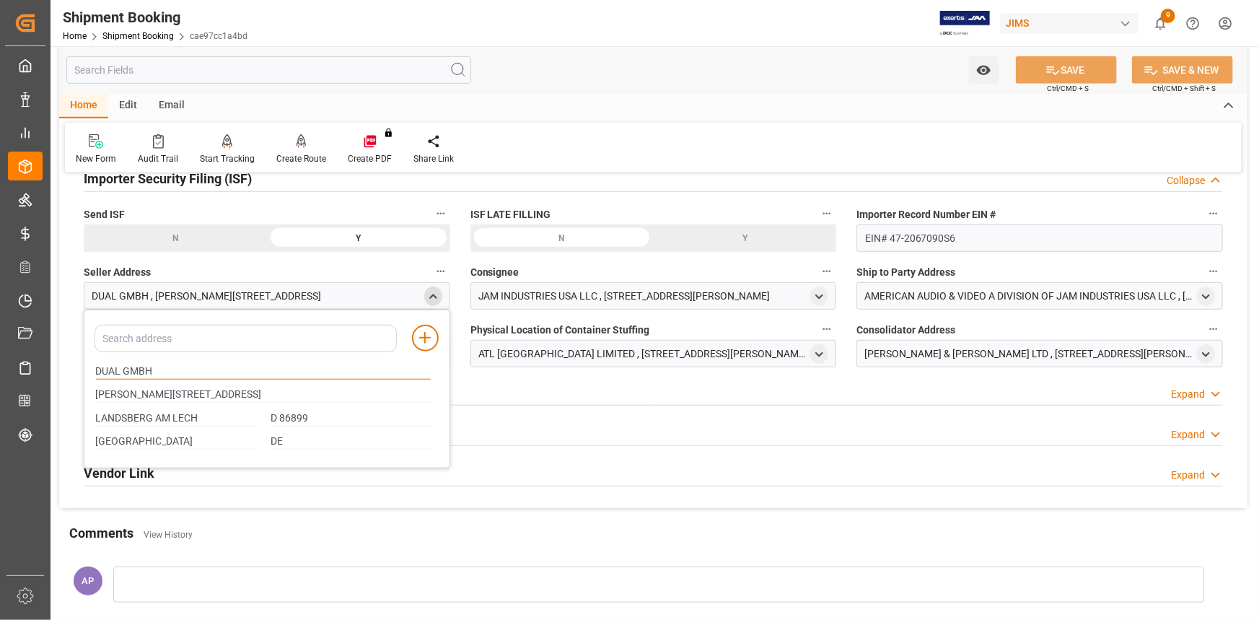
drag, startPoint x: 154, startPoint y: 370, endPoint x: 78, endPoint y: 372, distance: 75.8
click at [78, 372] on div "Quote Ready In-Transit Delivered Completed Cancelled References Expand JAM Refe…" at bounding box center [653, 117] width 1189 height 782
click at [826, 353] on icon "open menu" at bounding box center [819, 355] width 12 height 12
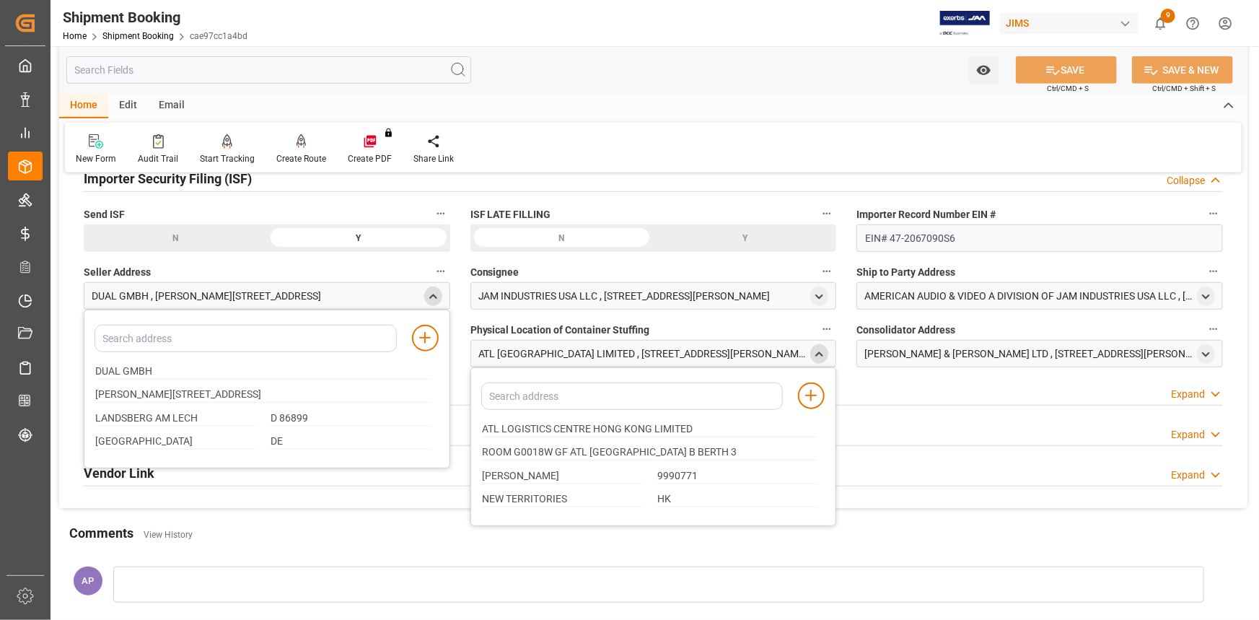
click at [433, 294] on polyline "close menu" at bounding box center [433, 295] width 6 height 3
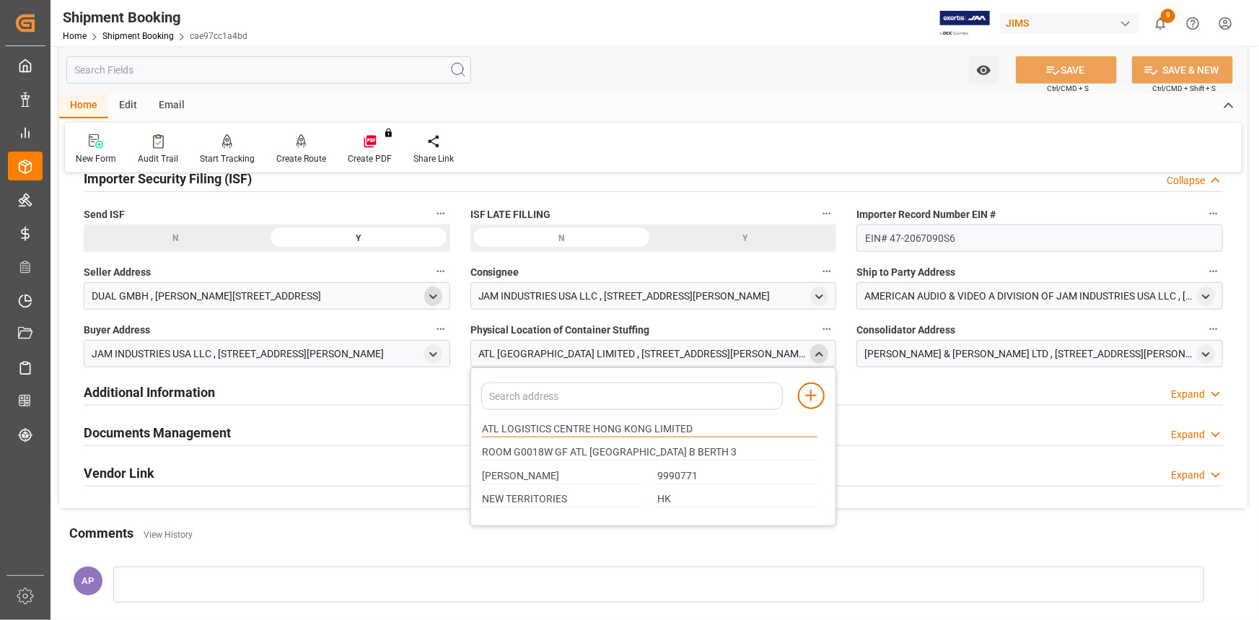
drag, startPoint x: 484, startPoint y: 425, endPoint x: 548, endPoint y: 427, distance: 64.2
click at [548, 427] on input "ATL LOGISTICS CENTRE HONG KONG LIMITED" at bounding box center [650, 429] width 336 height 16
click at [1212, 349] on div "open menu" at bounding box center [1206, 353] width 18 height 19
click at [823, 354] on polyline "close menu" at bounding box center [820, 353] width 6 height 3
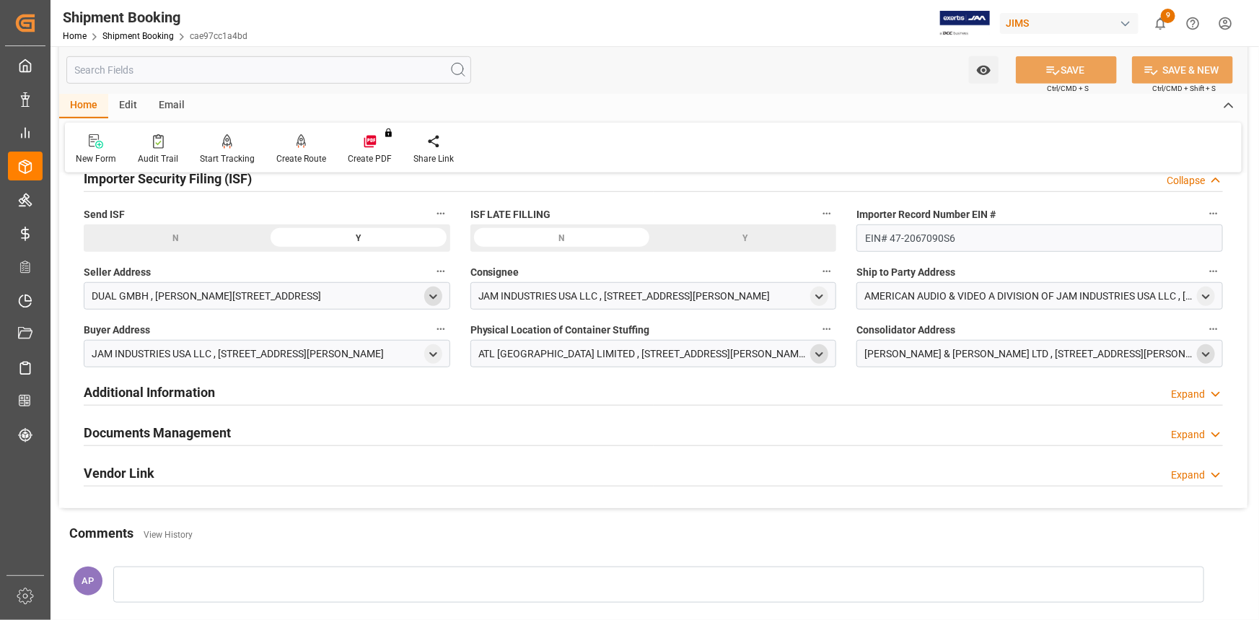
click at [1210, 351] on icon "open menu" at bounding box center [1206, 355] width 12 height 12
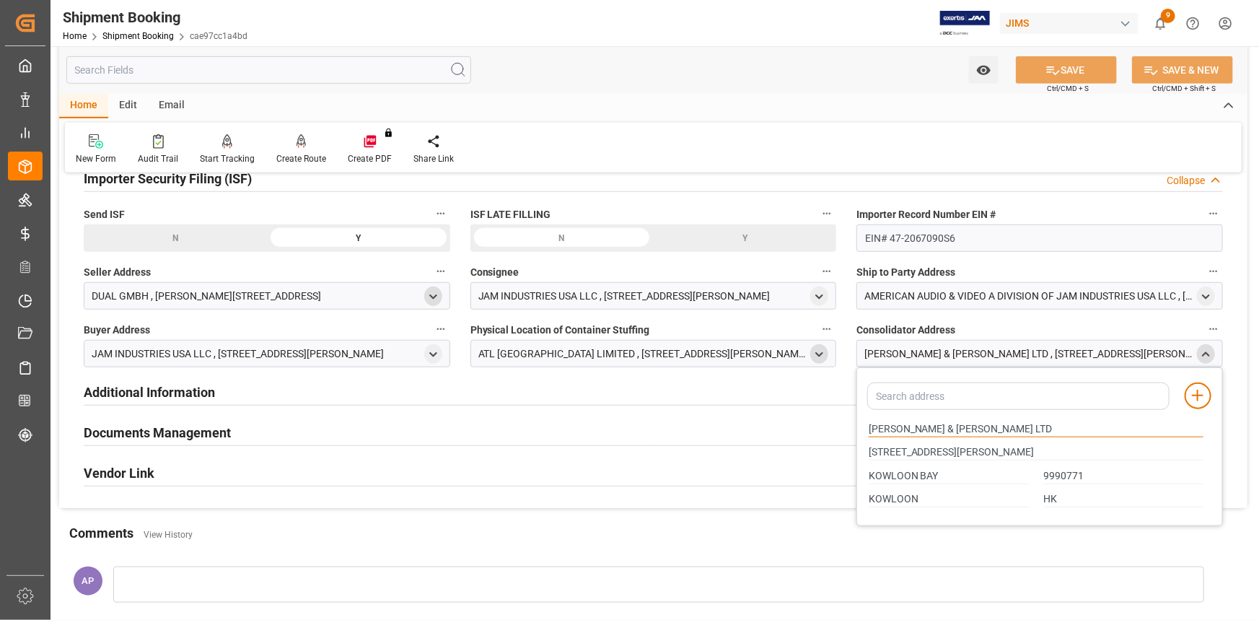
drag, startPoint x: 909, startPoint y: 425, endPoint x: 852, endPoint y: 427, distance: 57.8
click at [852, 427] on div "Quote Ready In-Transit Delivered Completed Cancelled References Expand JAM Refe…" at bounding box center [653, 117] width 1189 height 782
